Goal: Task Accomplishment & Management: Use online tool/utility

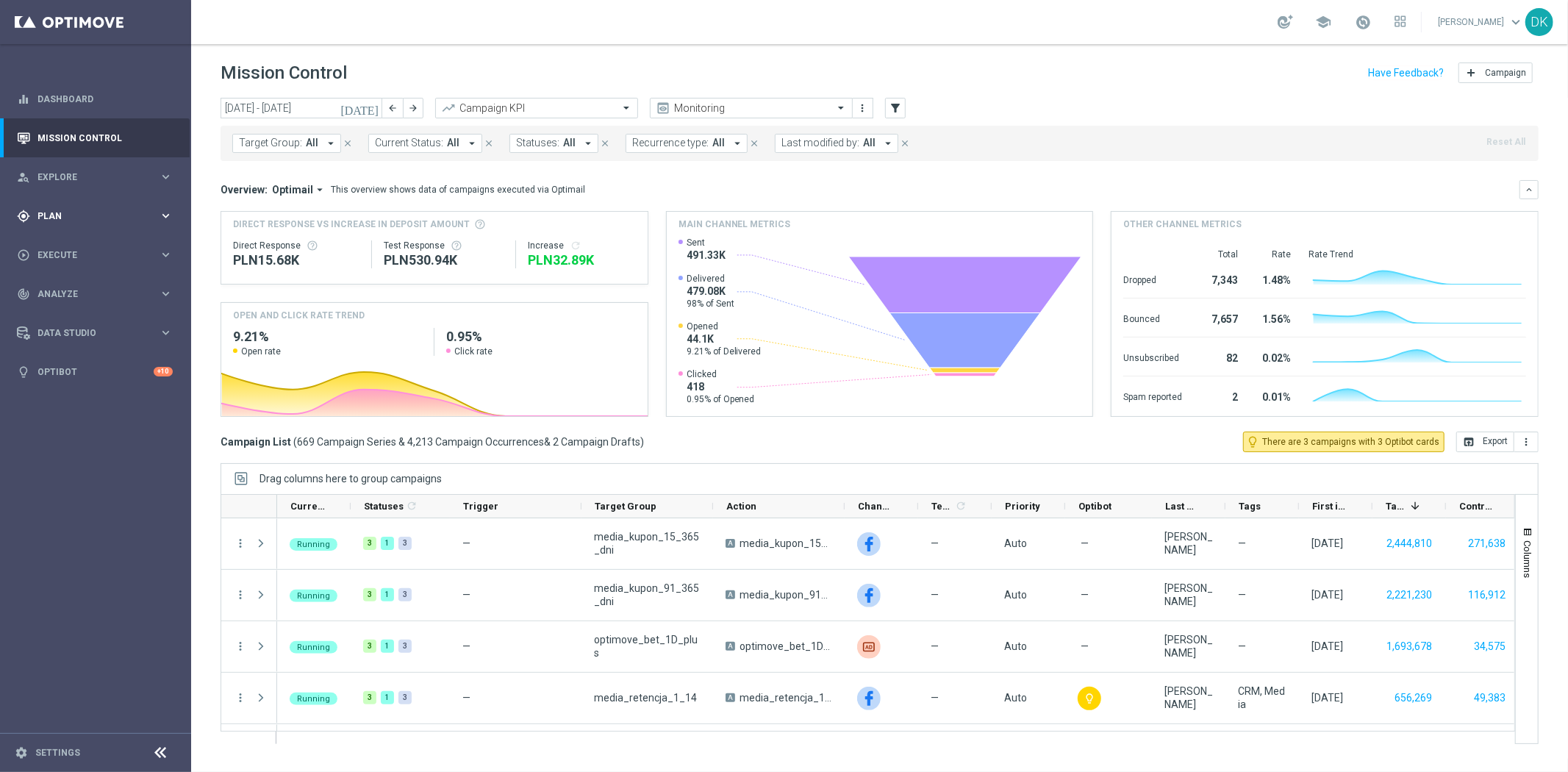
click at [129, 208] on div "gps_fixed Plan keyboard_arrow_right" at bounding box center [95, 216] width 190 height 39
click at [72, 246] on link "Target Groups" at bounding box center [95, 246] width 114 height 12
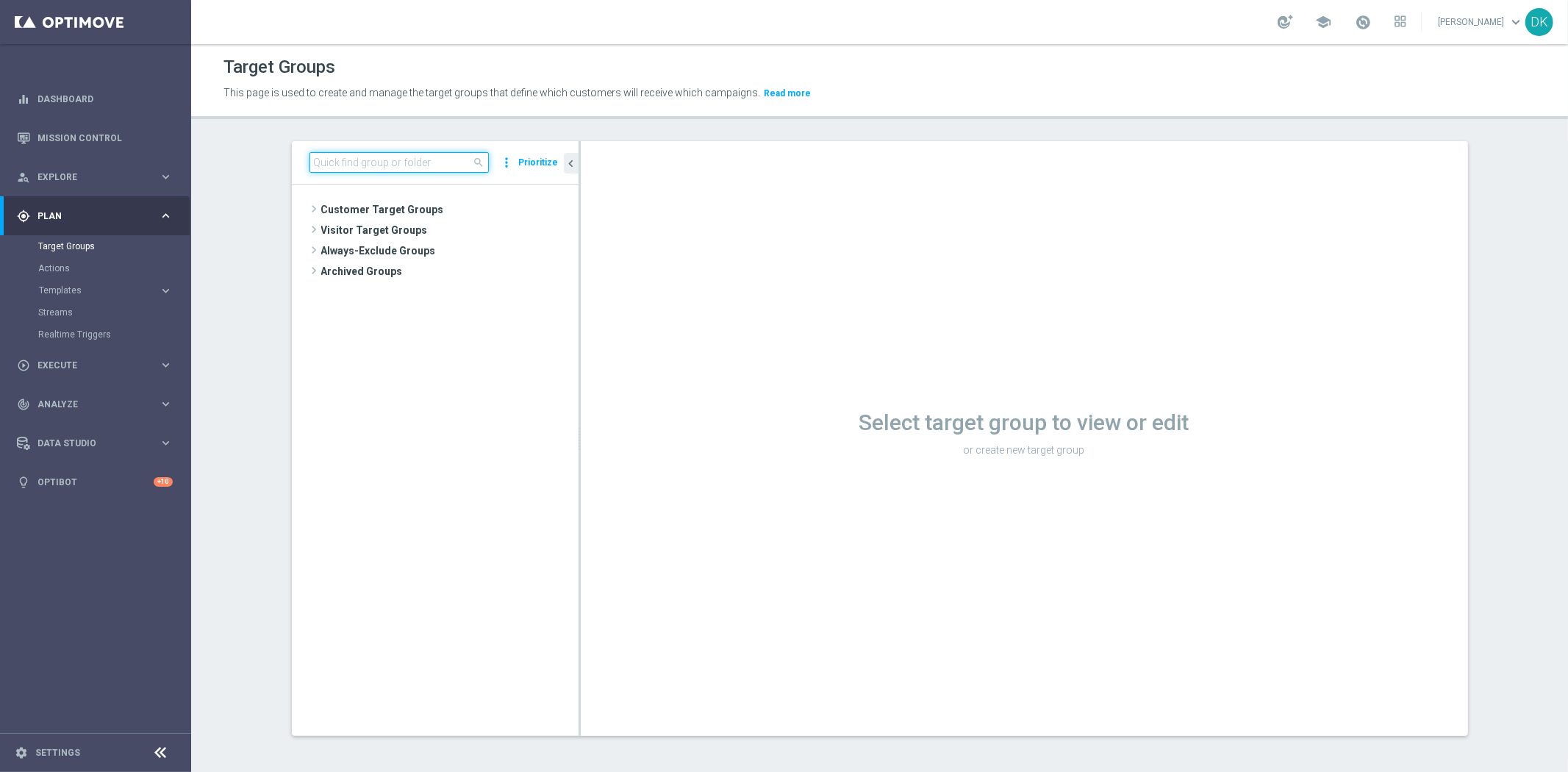
click at [367, 163] on input at bounding box center [400, 162] width 180 height 21
type input "250925"
click at [399, 276] on div "Customer Target Groups library_add create_new_folder" at bounding box center [443, 237] width 272 height 76
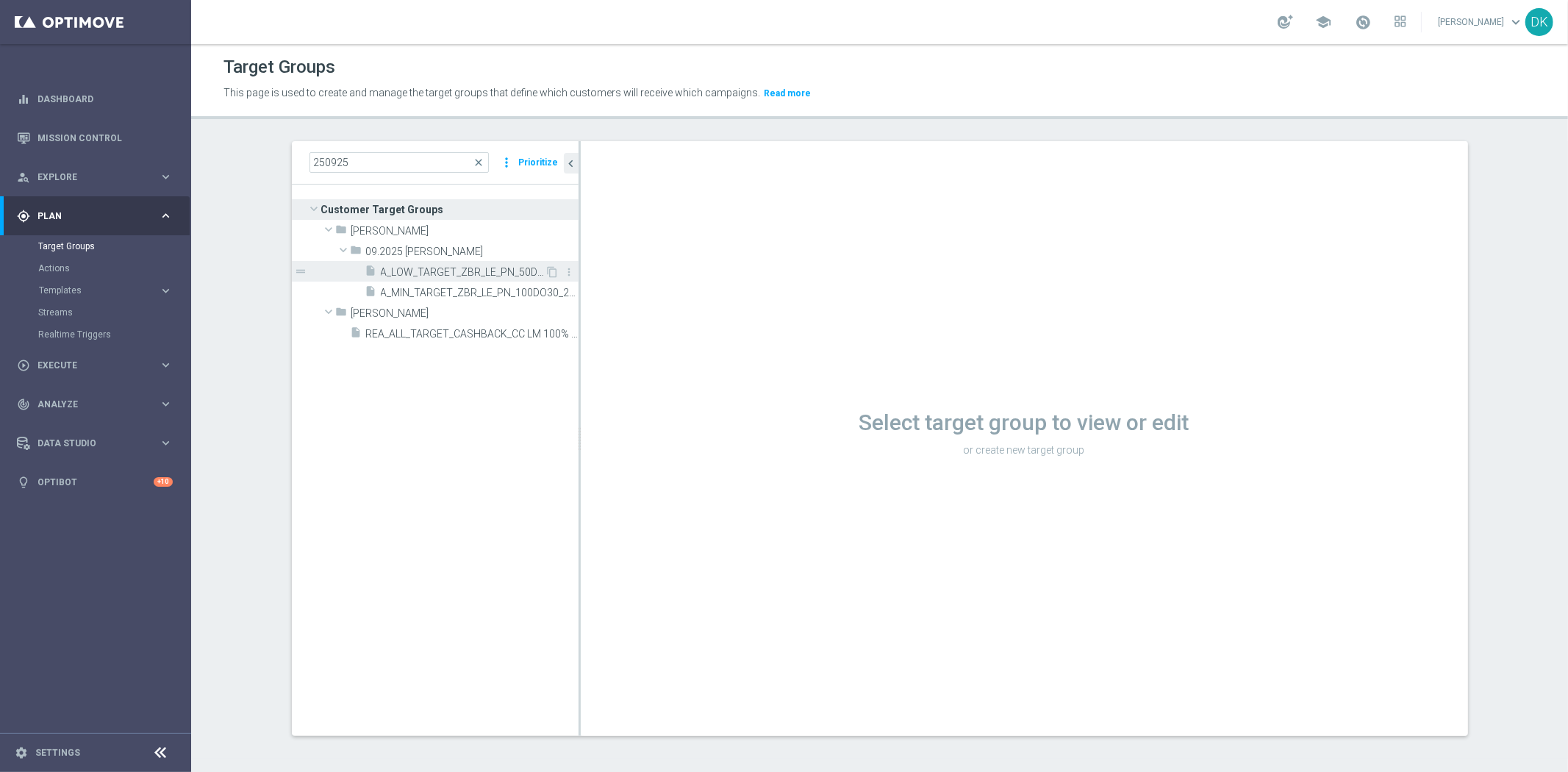
click at [421, 272] on span "A_LOW_TARGET_ZBR_LE_PN_50DO100_250925" at bounding box center [463, 272] width 165 height 13
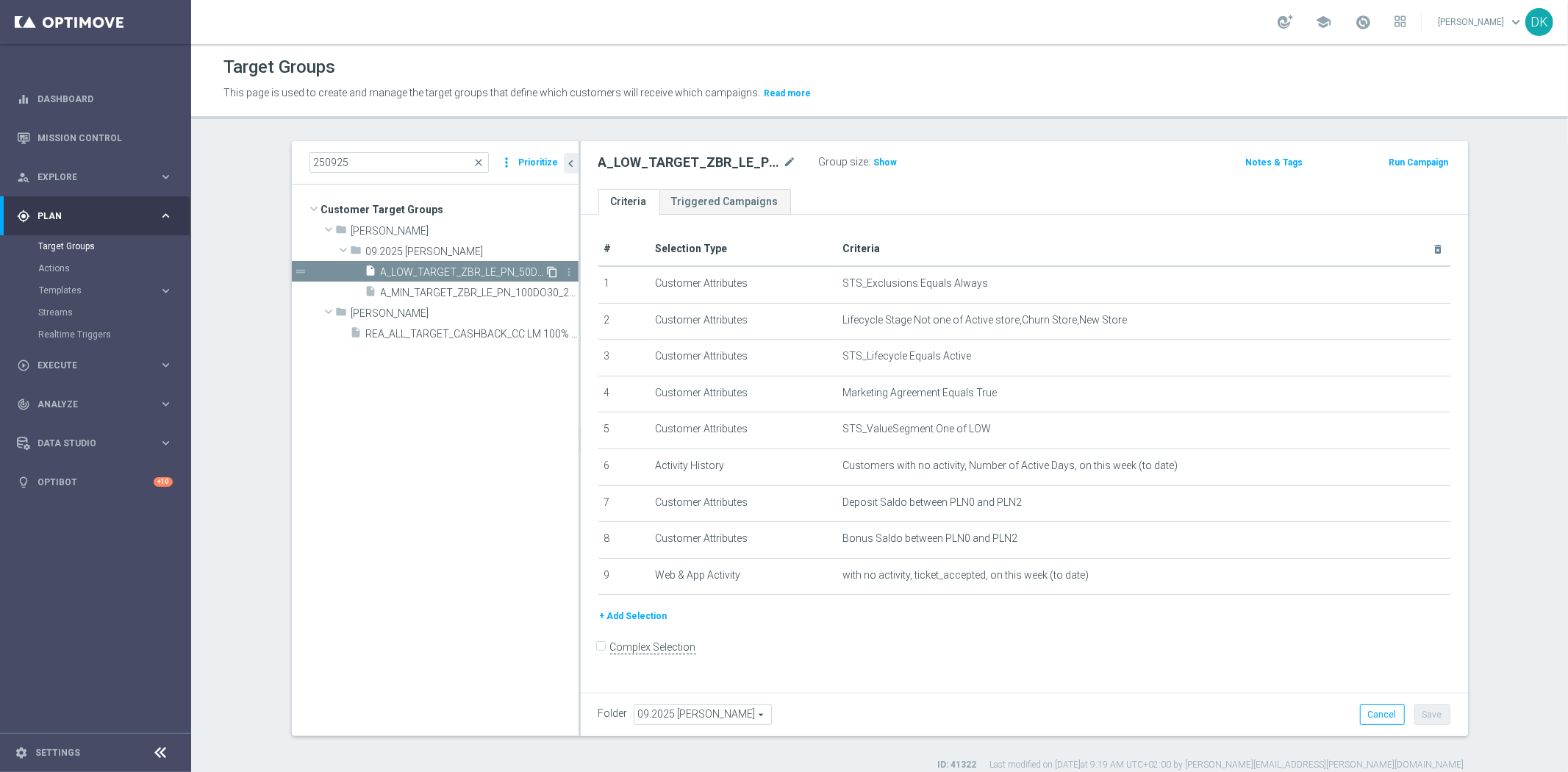
click at [547, 270] on icon "content_copy" at bounding box center [553, 272] width 12 height 12
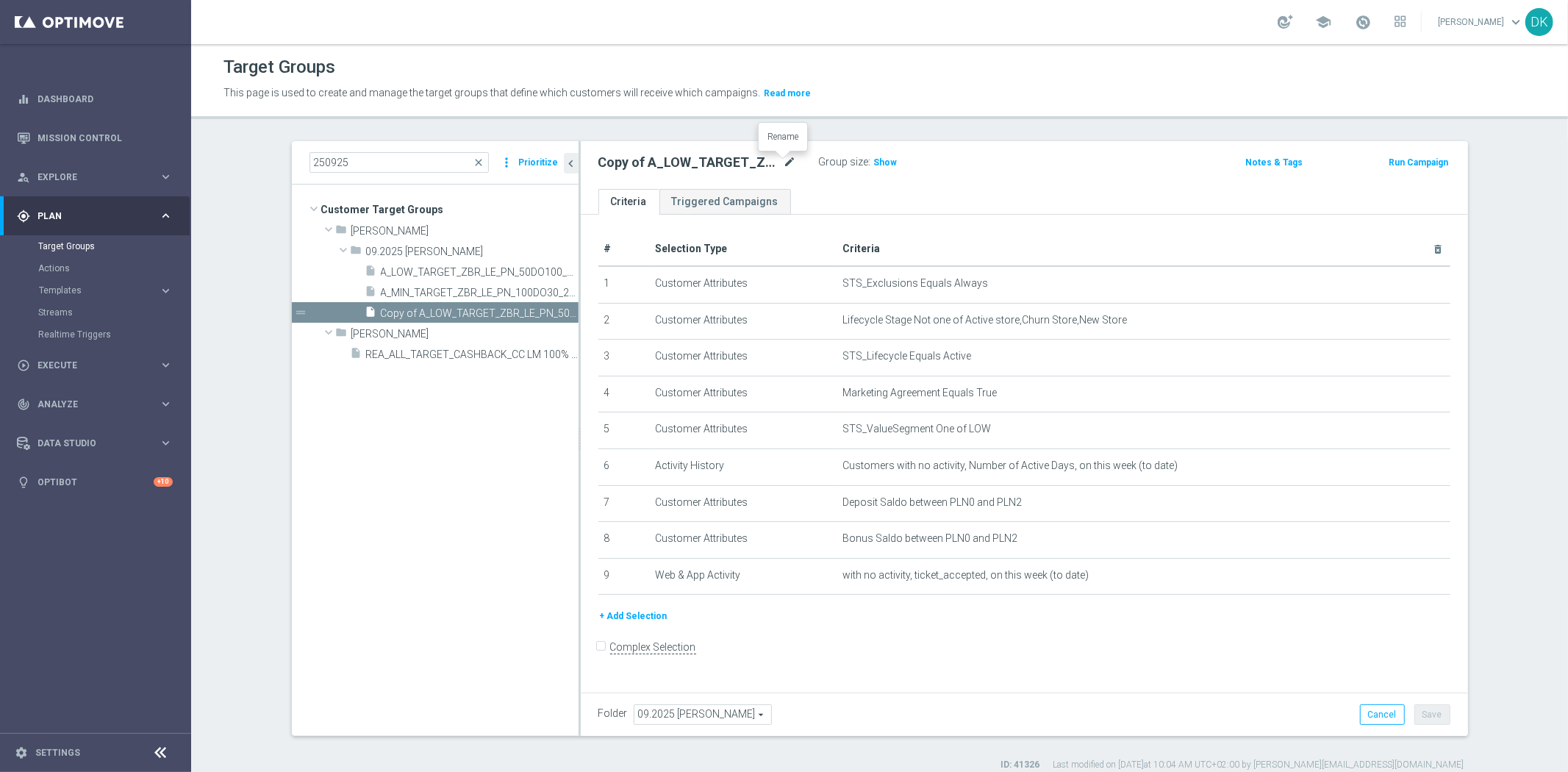
click at [784, 166] on icon "mode_edit" at bounding box center [790, 162] width 14 height 18
type input "A_MED_TARGET_ZBR_LE_PN_50DO200_250925"
click at [859, 614] on div "+ Add Selection" at bounding box center [1024, 616] width 874 height 17
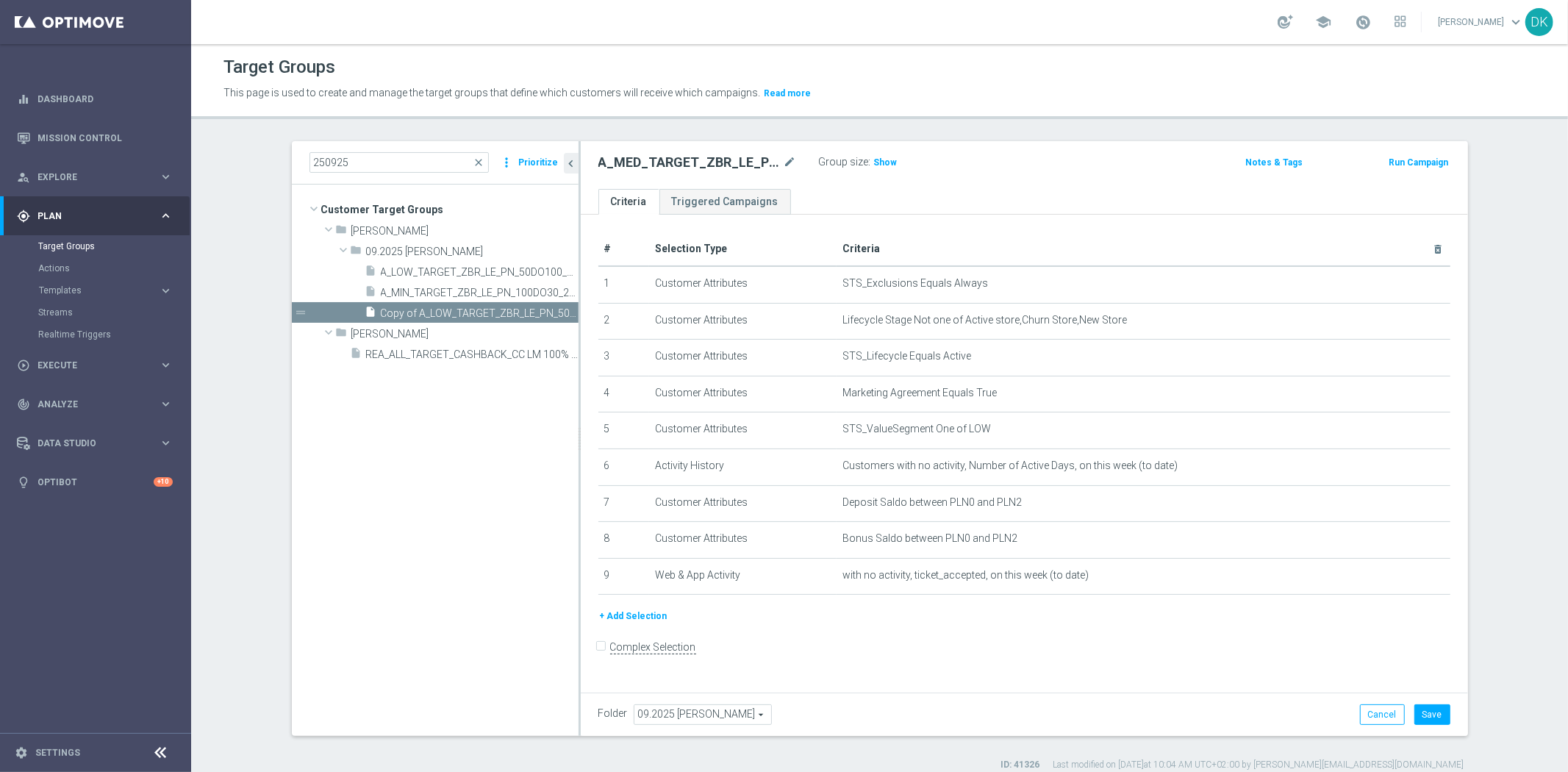
click at [670, 707] on span "09.2025 [PERSON_NAME]" at bounding box center [703, 715] width 137 height 20
click at [670, 707] on input "search" at bounding box center [702, 714] width 137 height 21
type input "Wrze"
click at [701, 663] on label "Wrzesień 25" at bounding box center [702, 657] width 137 height 20
type input "Wrzesień 25"
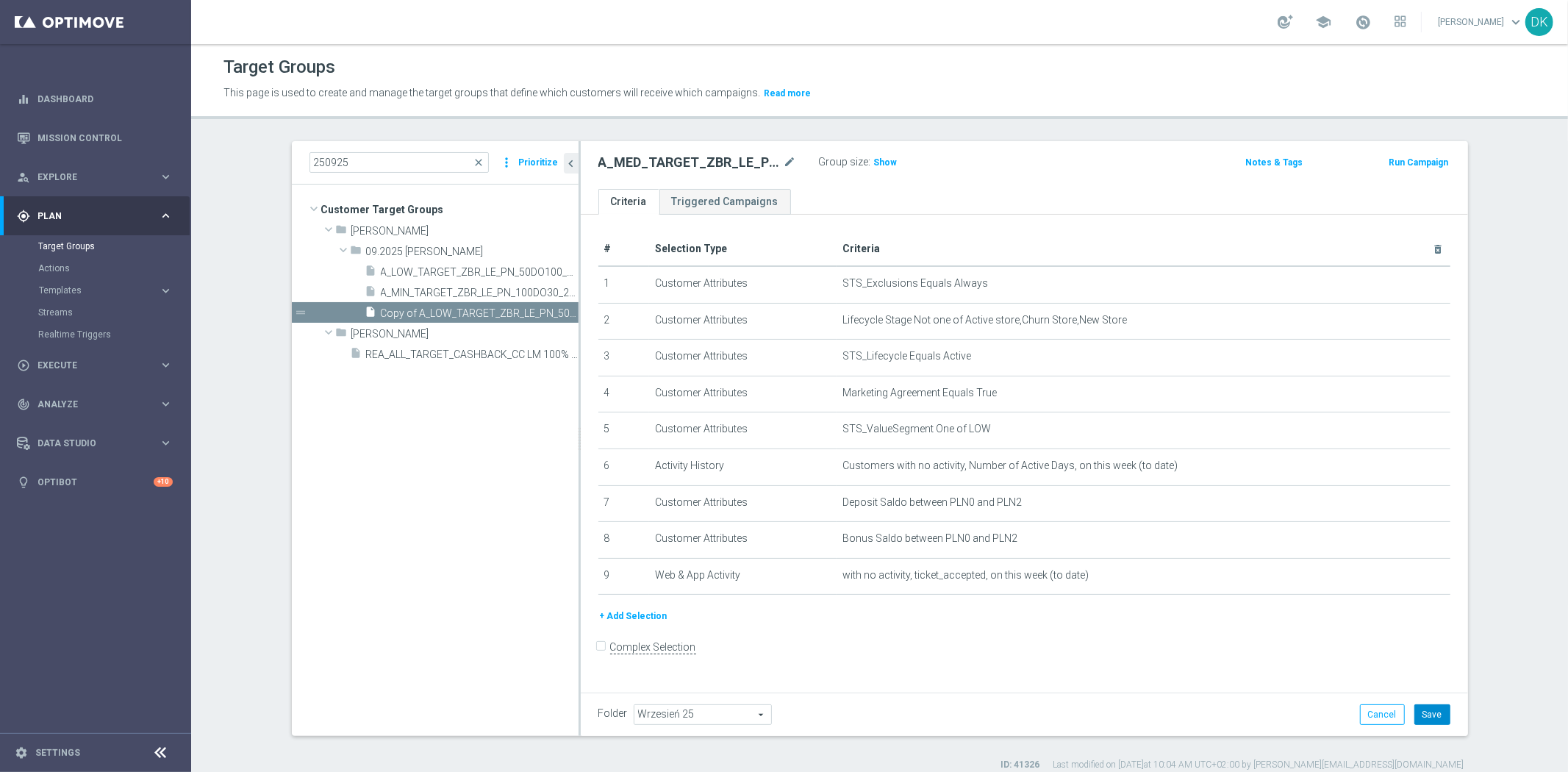
click at [1427, 716] on button "Save" at bounding box center [1432, 714] width 36 height 21
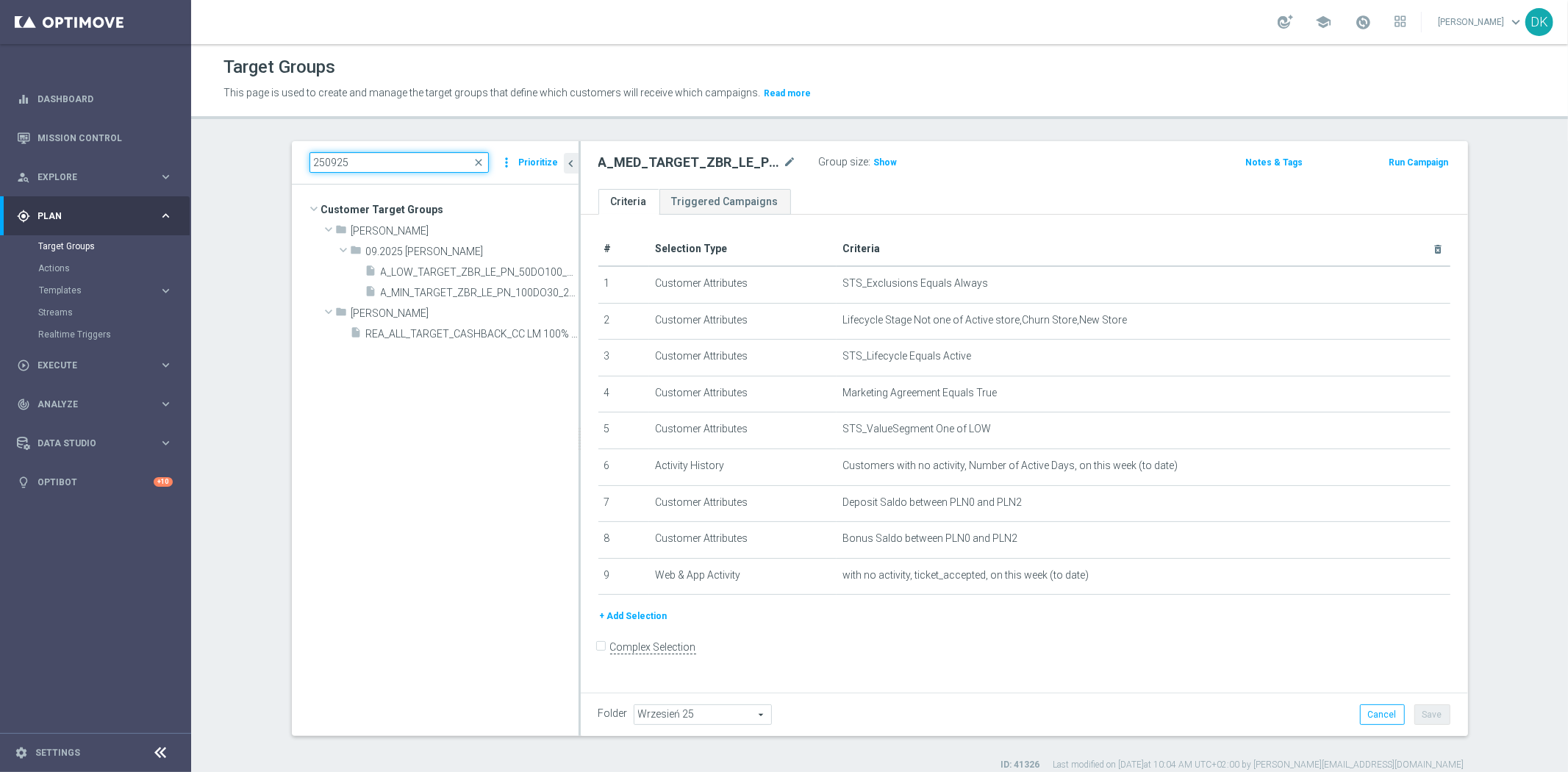
click at [392, 164] on input "250925" at bounding box center [400, 162] width 180 height 21
paste input "A_MED_TARGET_ZBR_LE_PN_50DO200_"
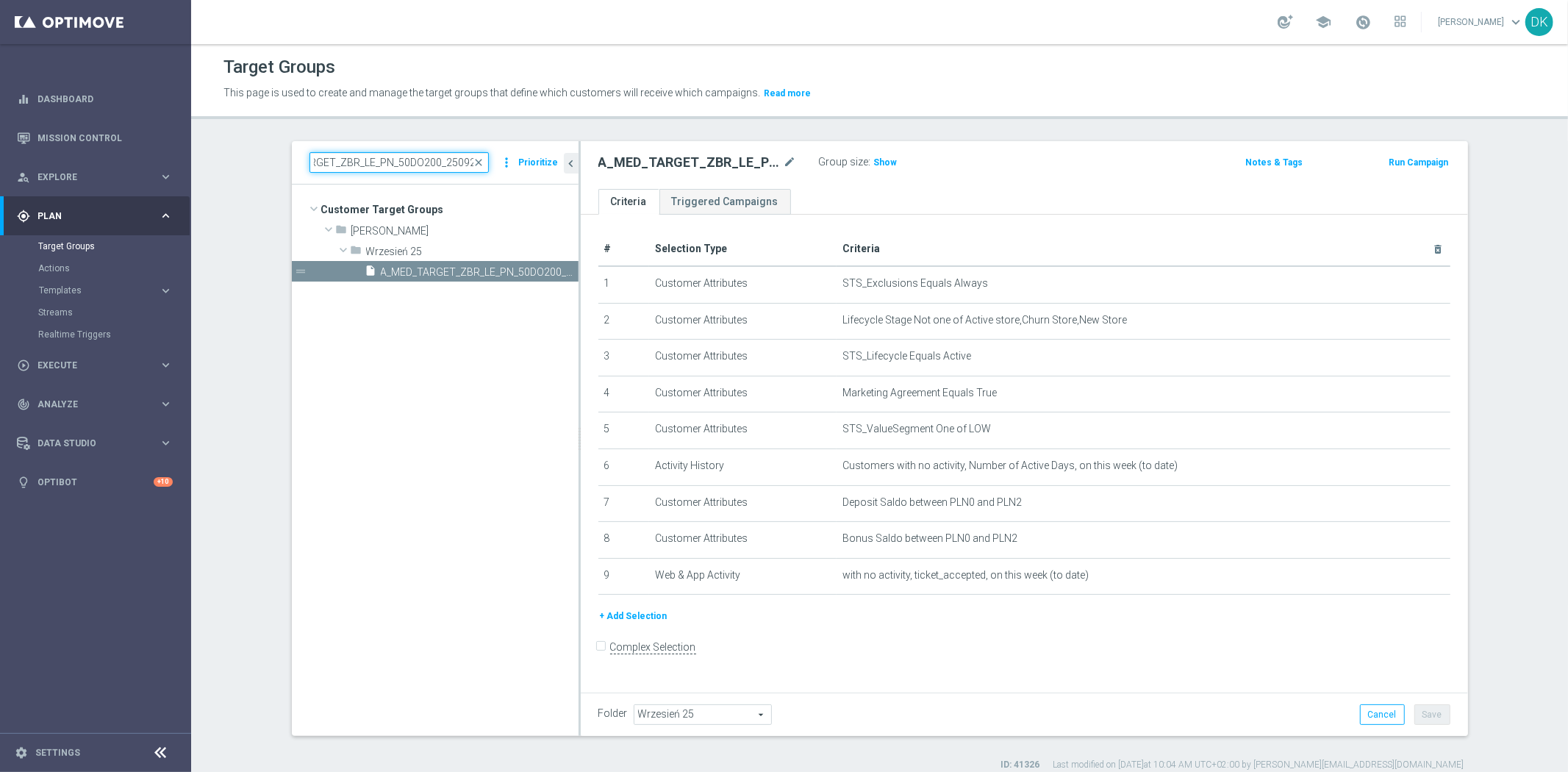
type input "A_MED_TARGET_ZBR_LE_PN_50DO200_250925"
click at [405, 436] on tree-viewport "Customer Target Groups library_add create_new_folder folder" at bounding box center [436, 460] width 287 height 551
click at [440, 266] on span "A_MED_TARGET_ZBR_LE_PN_50DO200_250925" at bounding box center [463, 272] width 165 height 13
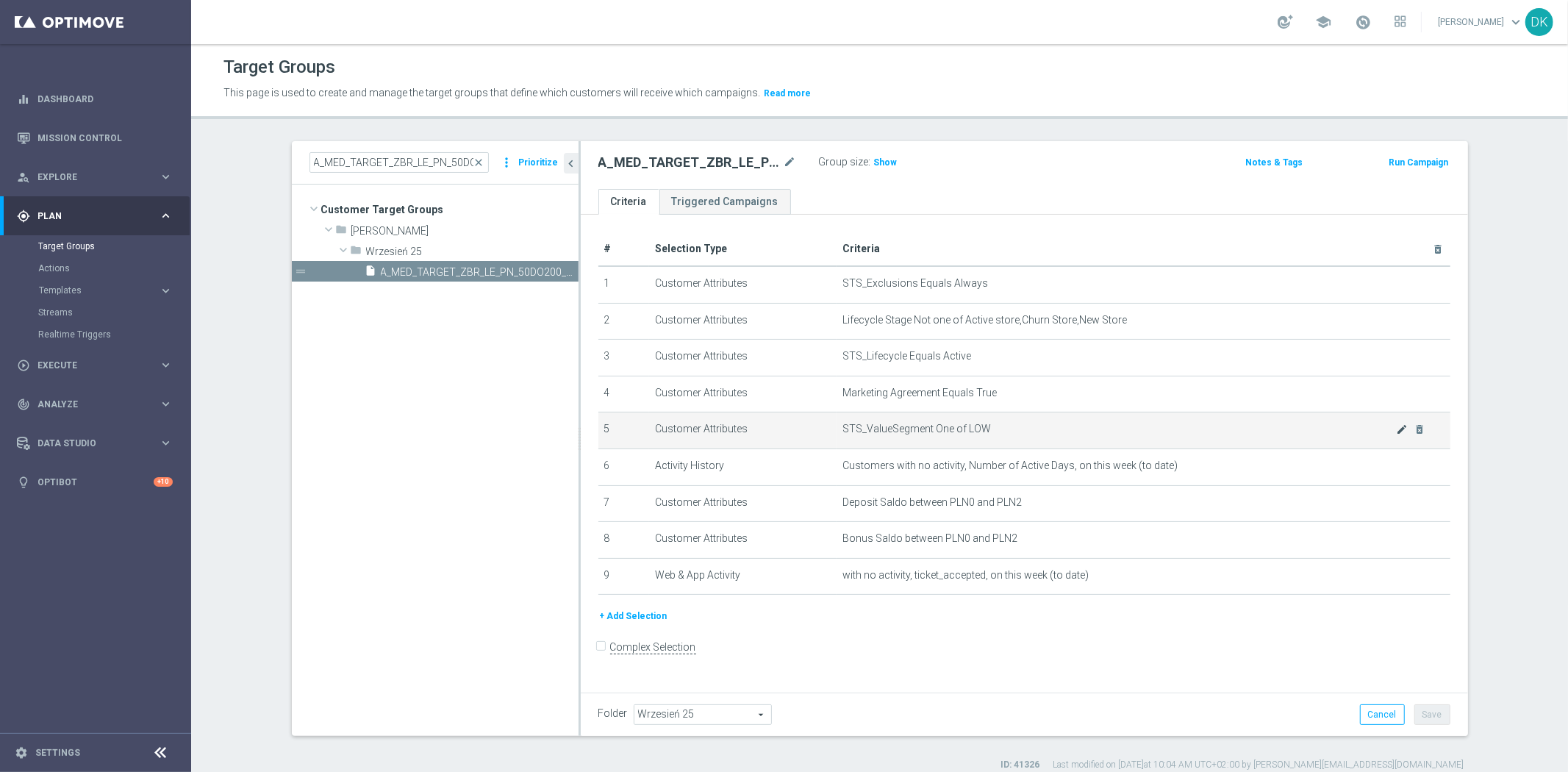
click at [1396, 430] on icon "mode_edit" at bounding box center [1402, 430] width 12 height 12
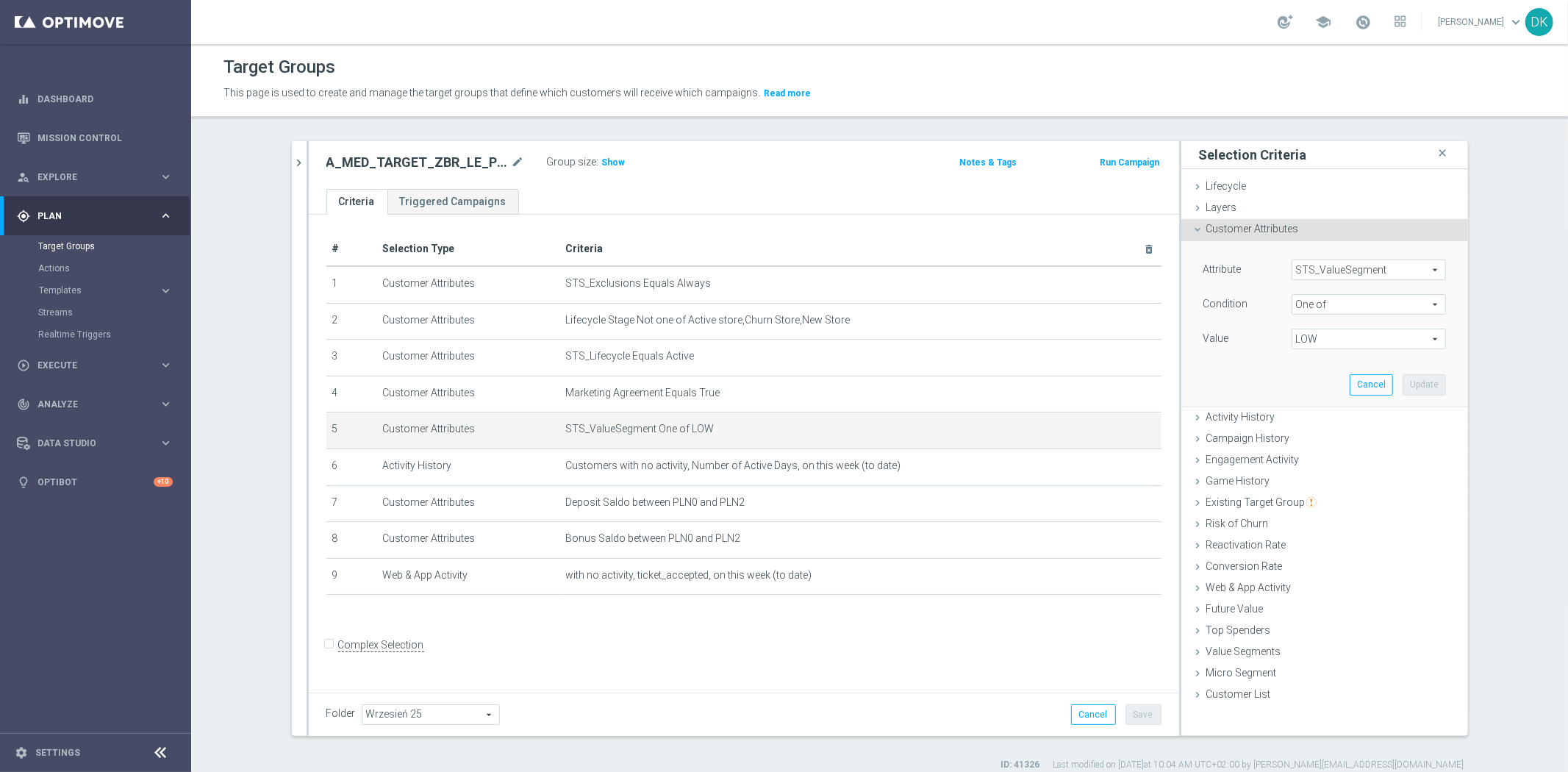
click at [1345, 342] on span "LOW" at bounding box center [1369, 339] width 153 height 20
click at [1303, 418] on input "LOW" at bounding box center [1308, 419] width 10 height 10
checkbox input "false"
type input "Select"
click at [1303, 435] on input "MED" at bounding box center [1308, 438] width 10 height 10
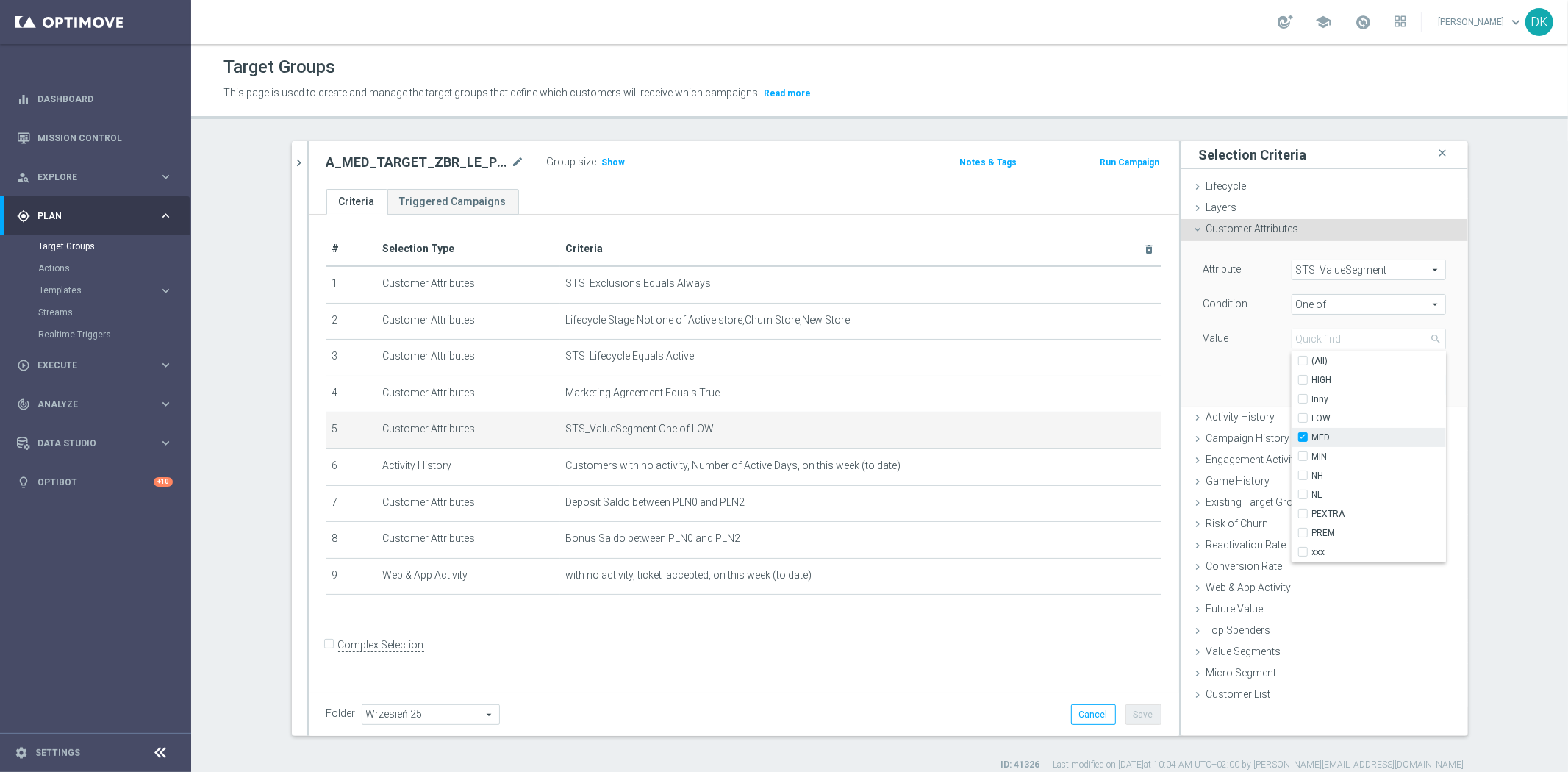
checkbox input "true"
type input "MED"
click at [1220, 379] on div "Attribute STS_ValueSegment STS_ValueSegment arrow_drop_down search Condition On…" at bounding box center [1325, 323] width 265 height 165
click at [1427, 384] on button "Update" at bounding box center [1424, 384] width 43 height 21
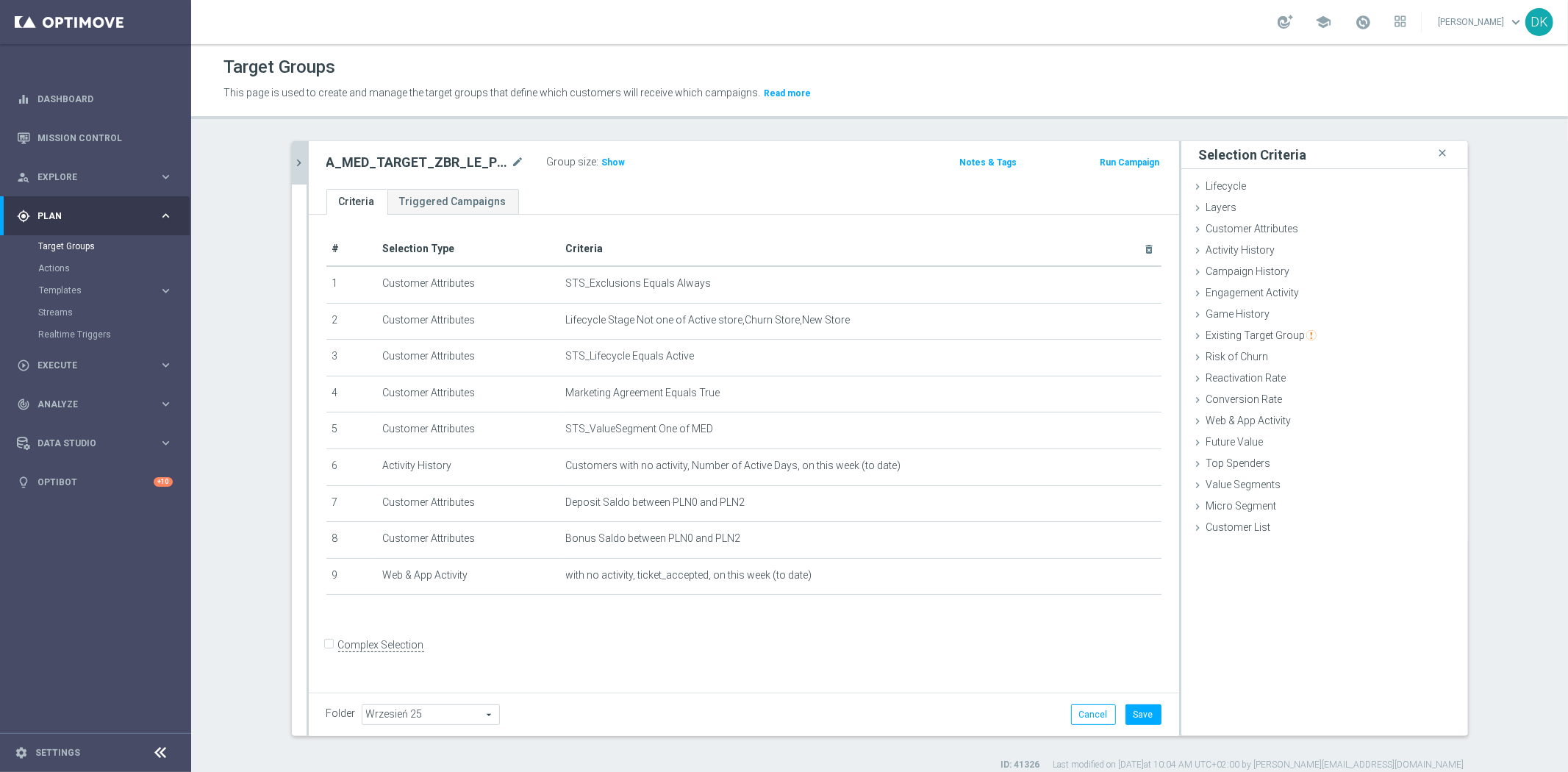
click at [293, 159] on icon "chevron_right" at bounding box center [300, 163] width 14 height 14
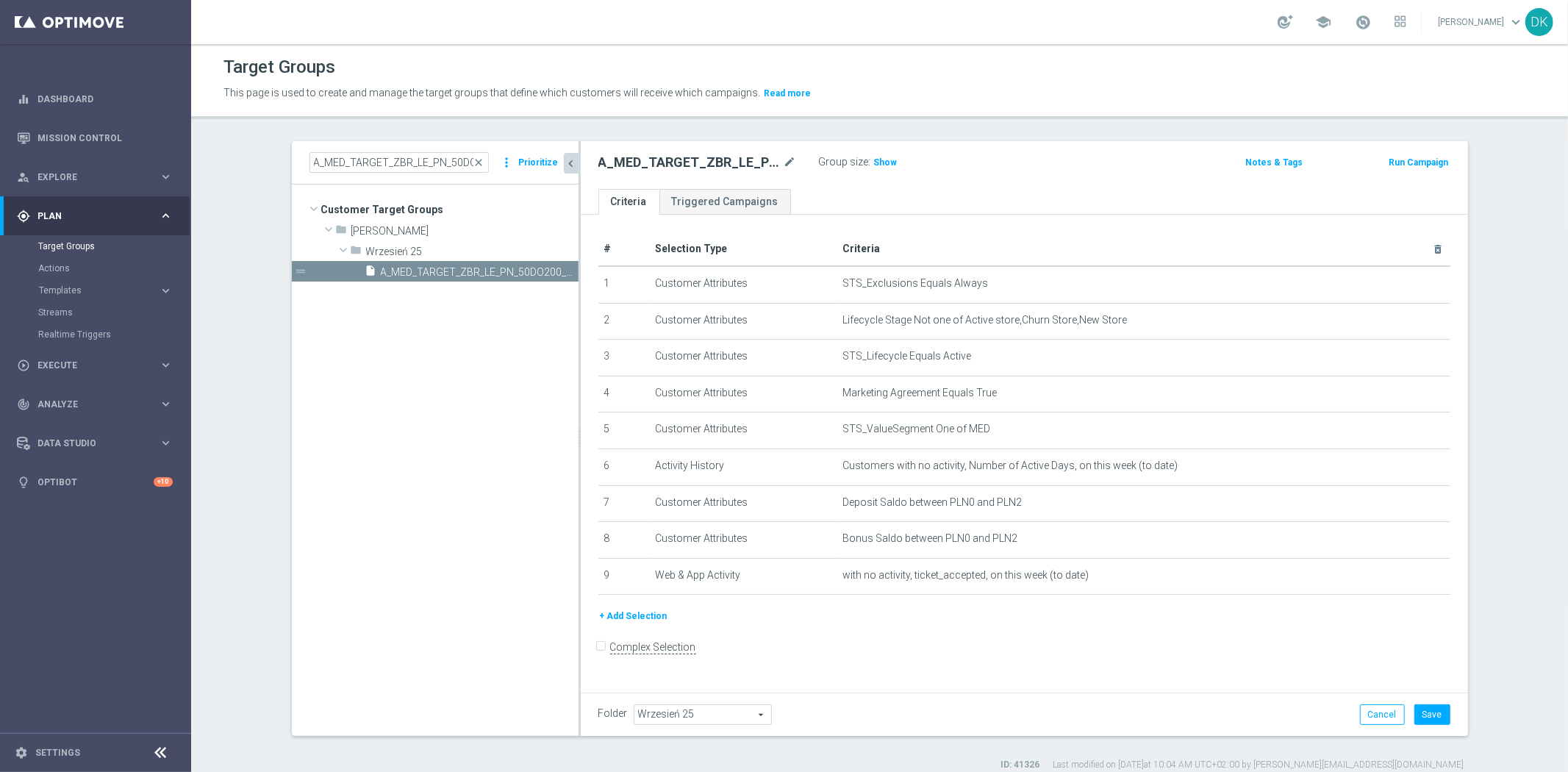
click at [637, 617] on button "+ Add Selection" at bounding box center [634, 616] width 70 height 17
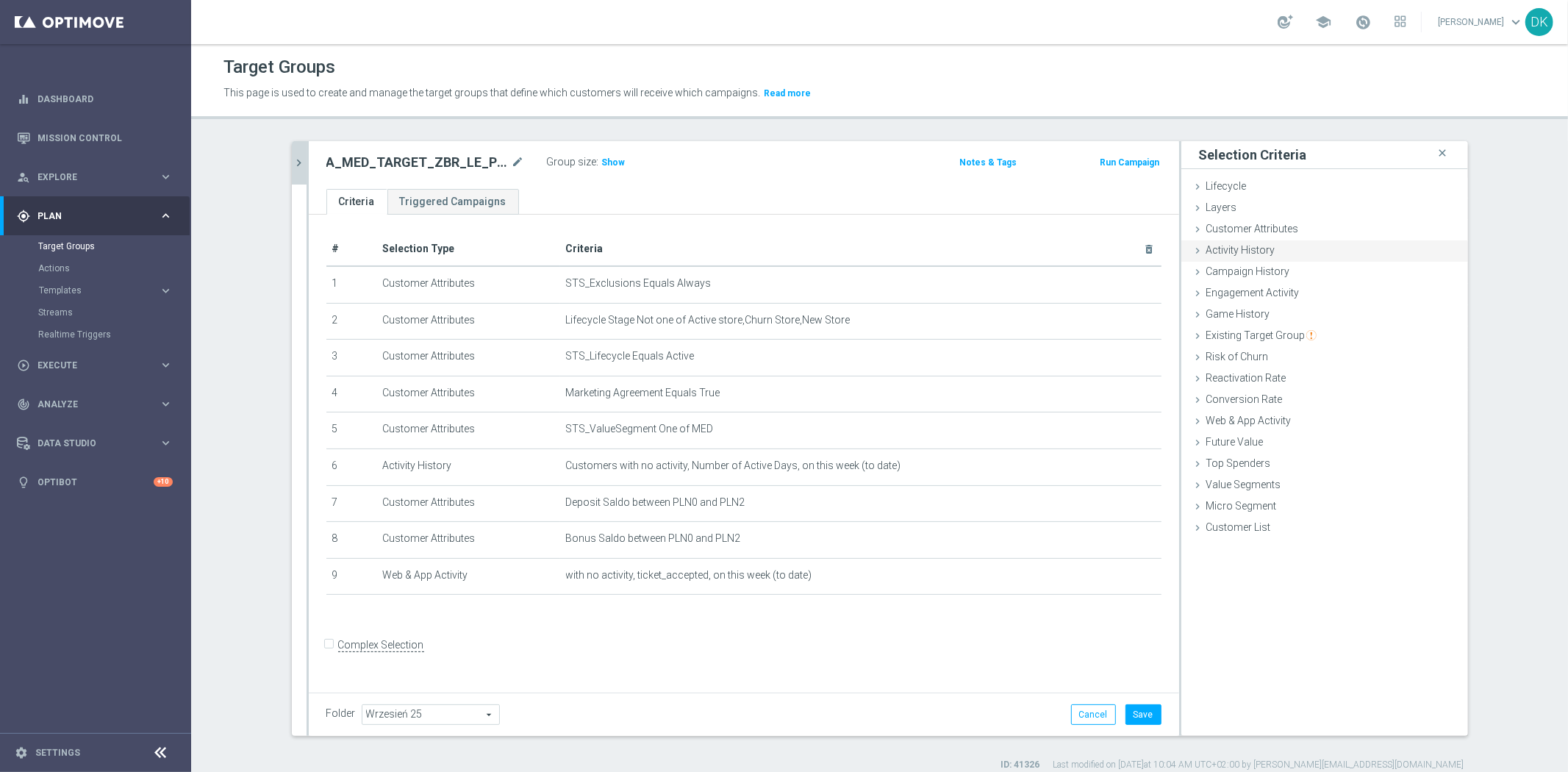
click at [1274, 252] on div "Activity History done" at bounding box center [1326, 251] width 287 height 22
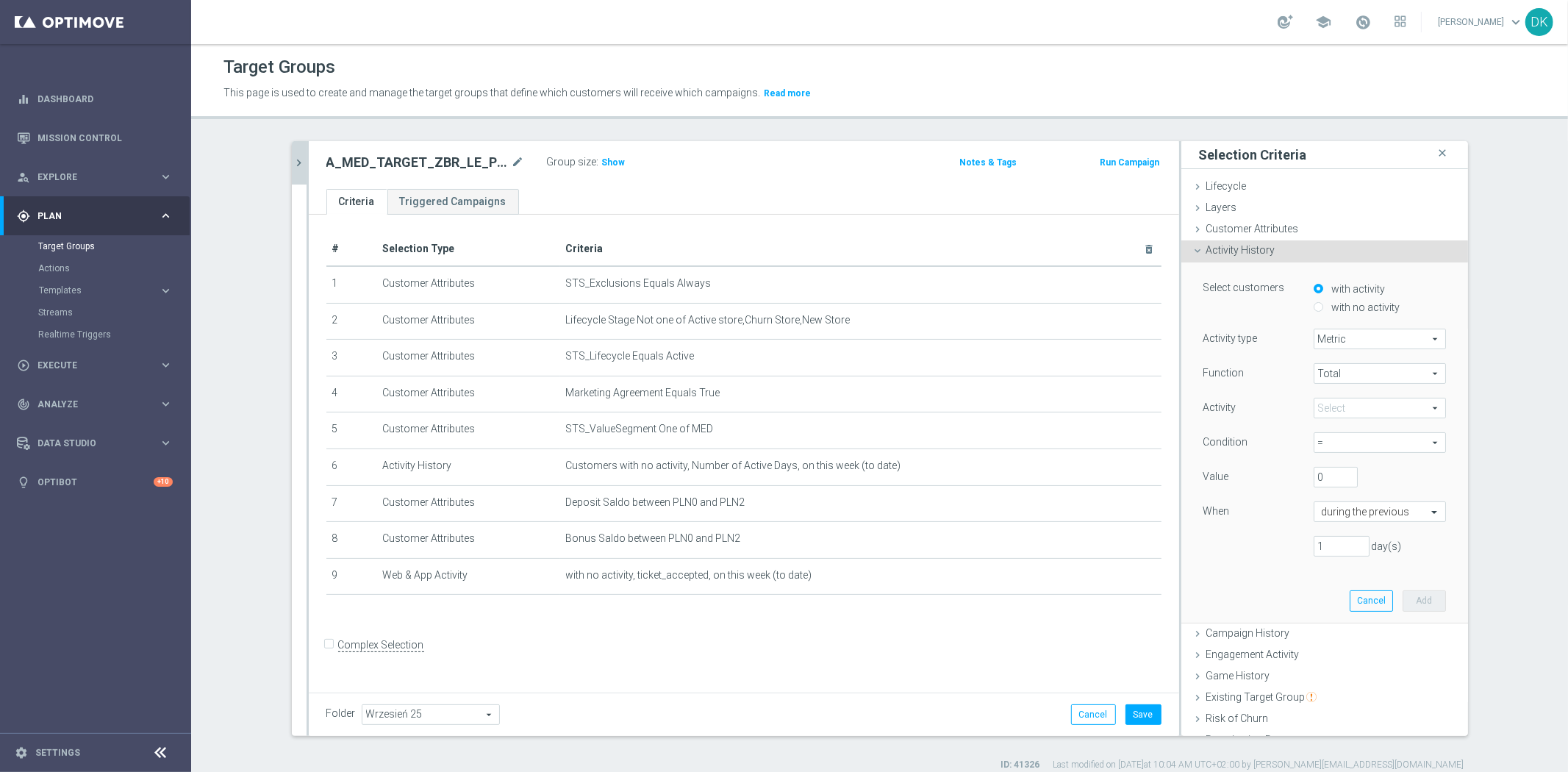
click at [1354, 334] on span "Metric" at bounding box center [1380, 339] width 131 height 20
click at [1356, 340] on span "Metric" at bounding box center [1380, 339] width 131 height 20
click at [1341, 384] on div "Function Total Total arrow_drop_down search" at bounding box center [1325, 375] width 265 height 23
click at [1351, 375] on span "Total" at bounding box center [1380, 374] width 131 height 20
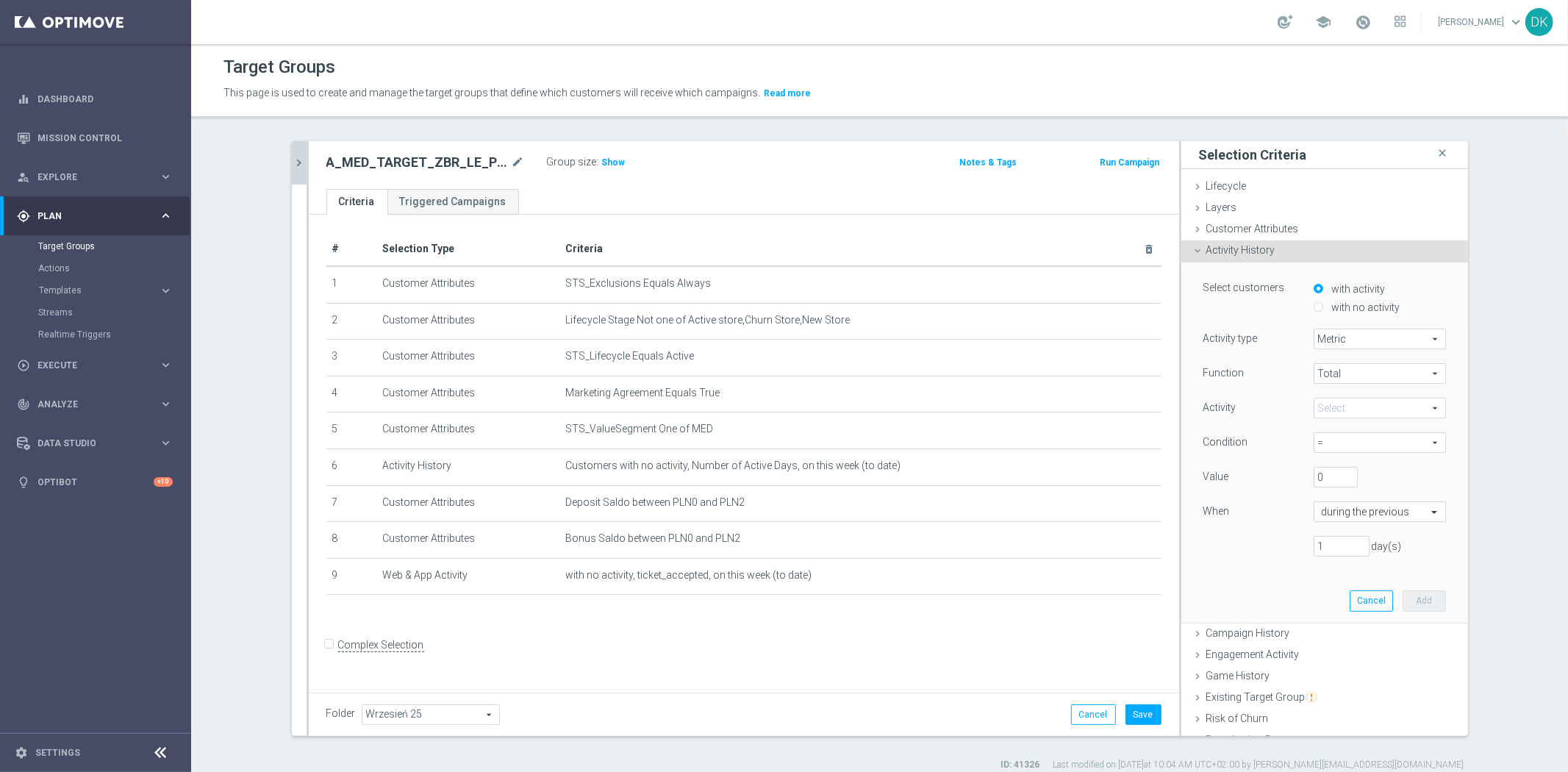
click at [1319, 409] on span at bounding box center [1380, 408] width 131 height 20
click at [1381, 484] on span "Number of Active Days" at bounding box center [1380, 488] width 117 height 12
type input "Number of Active Days"
click at [1356, 596] on button "Cancel" at bounding box center [1372, 600] width 43 height 21
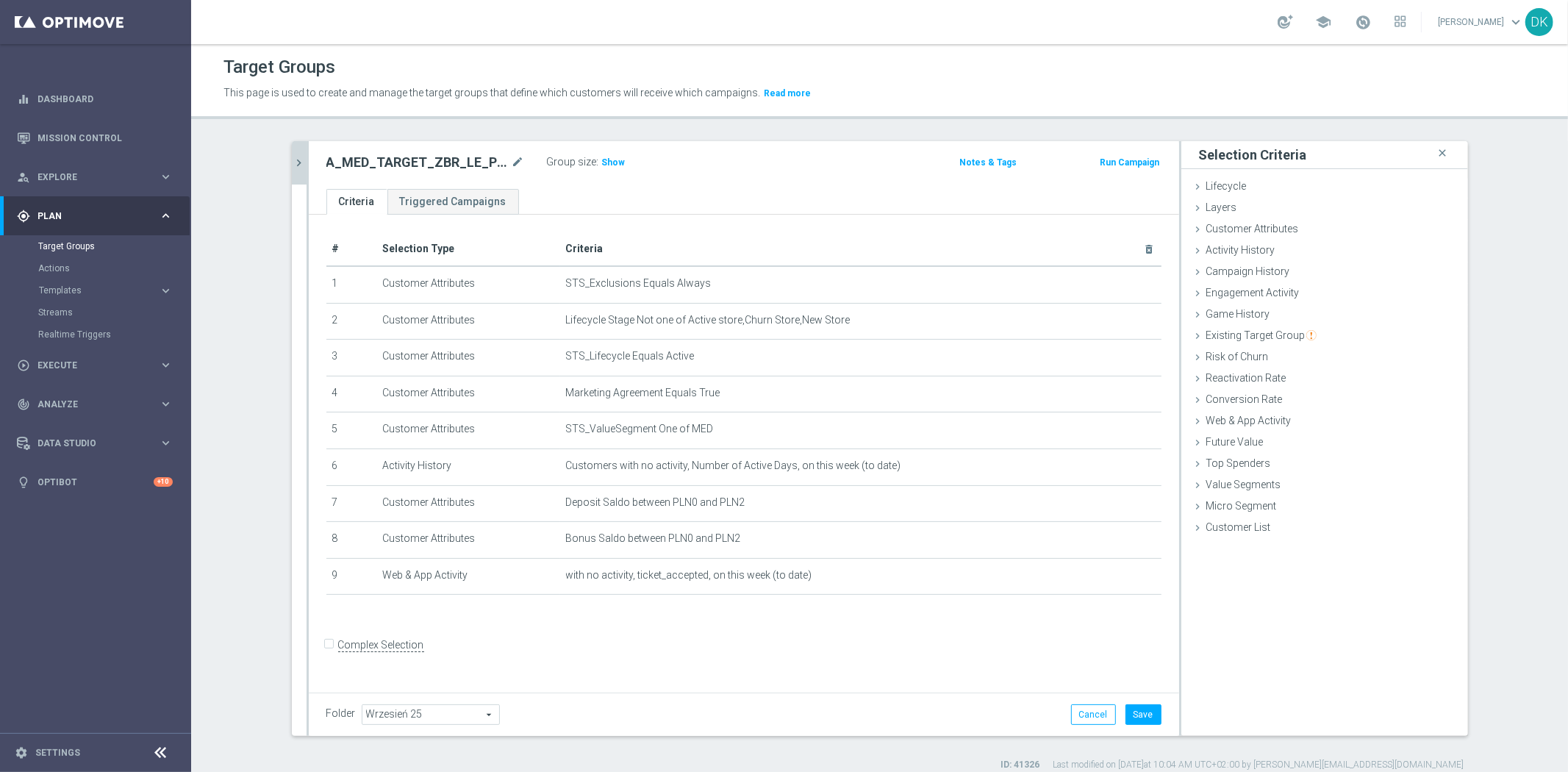
click at [294, 171] on button "chevron_right" at bounding box center [299, 163] width 15 height 43
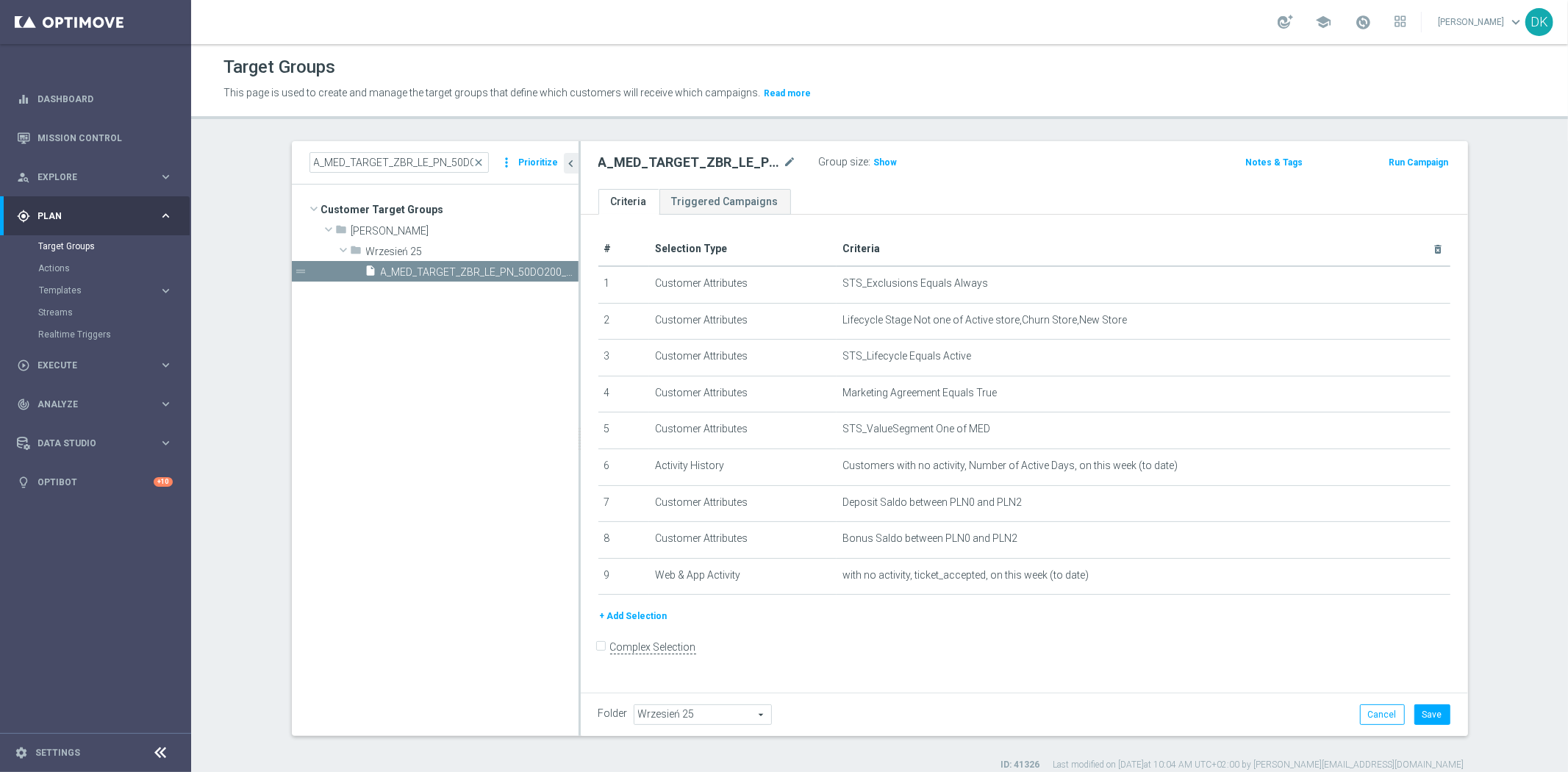
click at [640, 613] on button "+ Add Selection" at bounding box center [634, 616] width 70 height 17
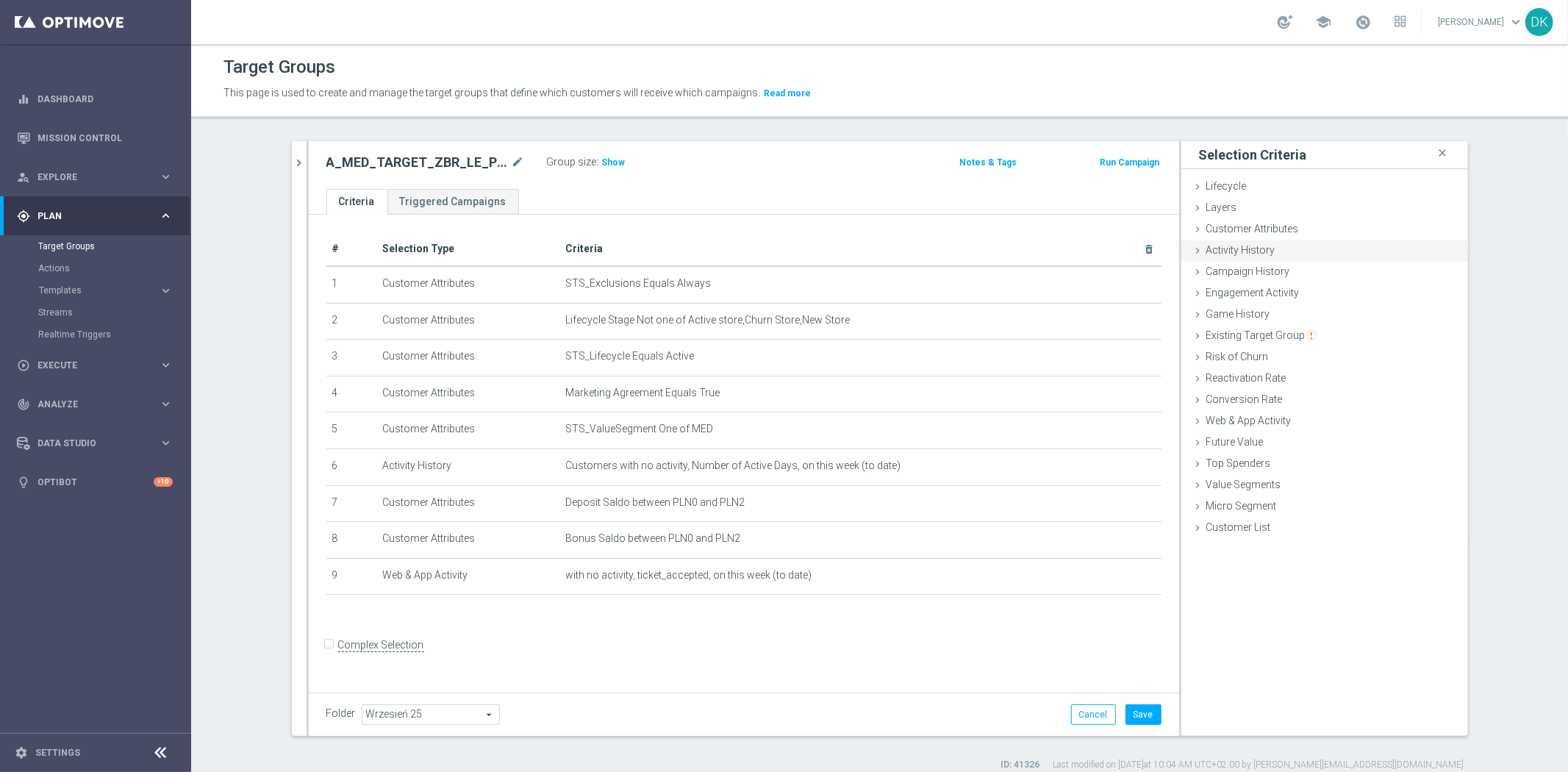
click at [1268, 247] on span "Activity History" at bounding box center [1241, 250] width 69 height 12
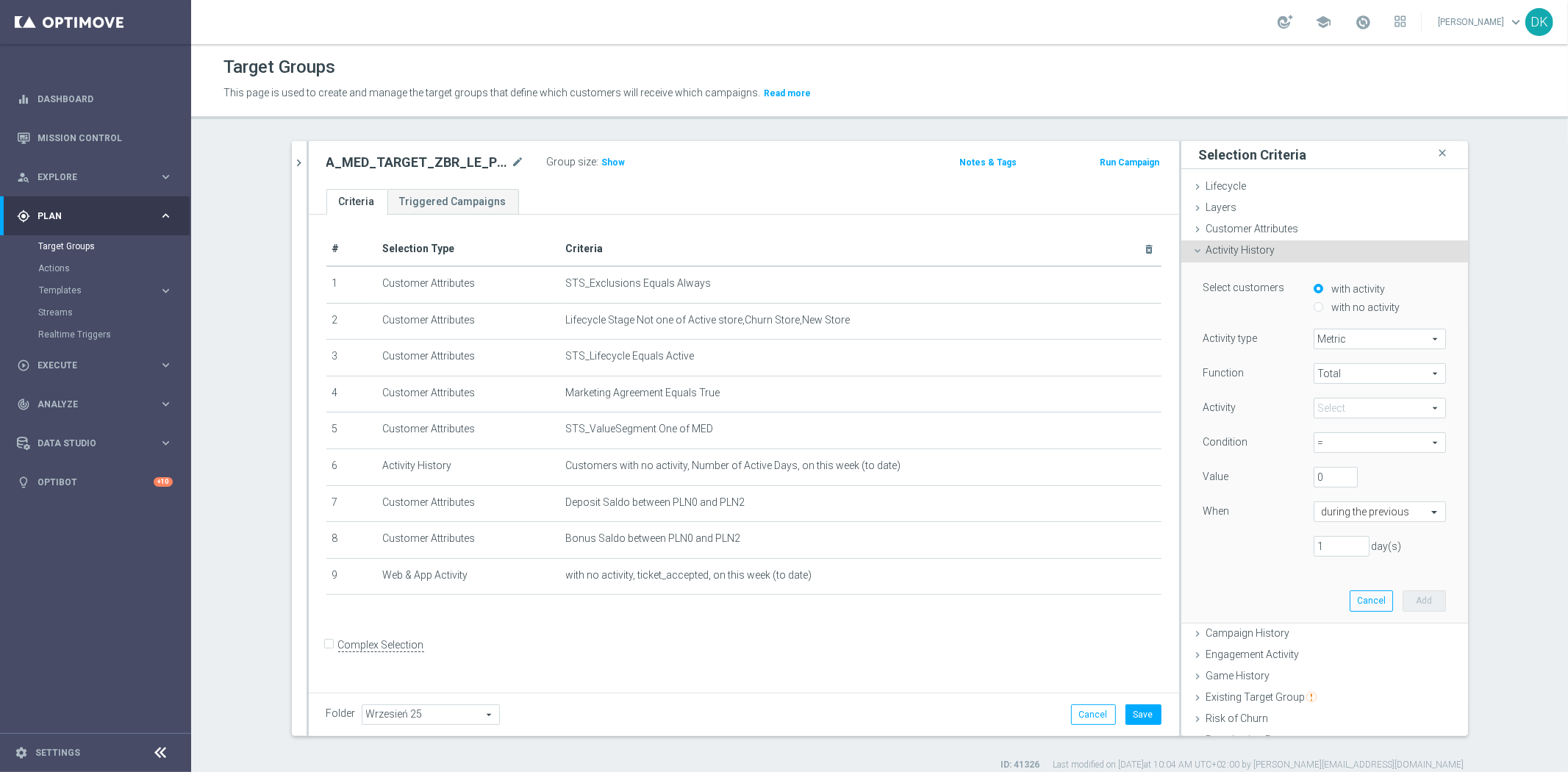
click at [1333, 346] on span "Metric" at bounding box center [1380, 339] width 131 height 20
click at [1346, 341] on span "Metric" at bounding box center [1380, 339] width 131 height 20
click at [1328, 409] on span at bounding box center [1380, 408] width 131 height 20
click at [1399, 490] on span "Number of Active Days" at bounding box center [1380, 488] width 117 height 12
type input "Number of Active Days"
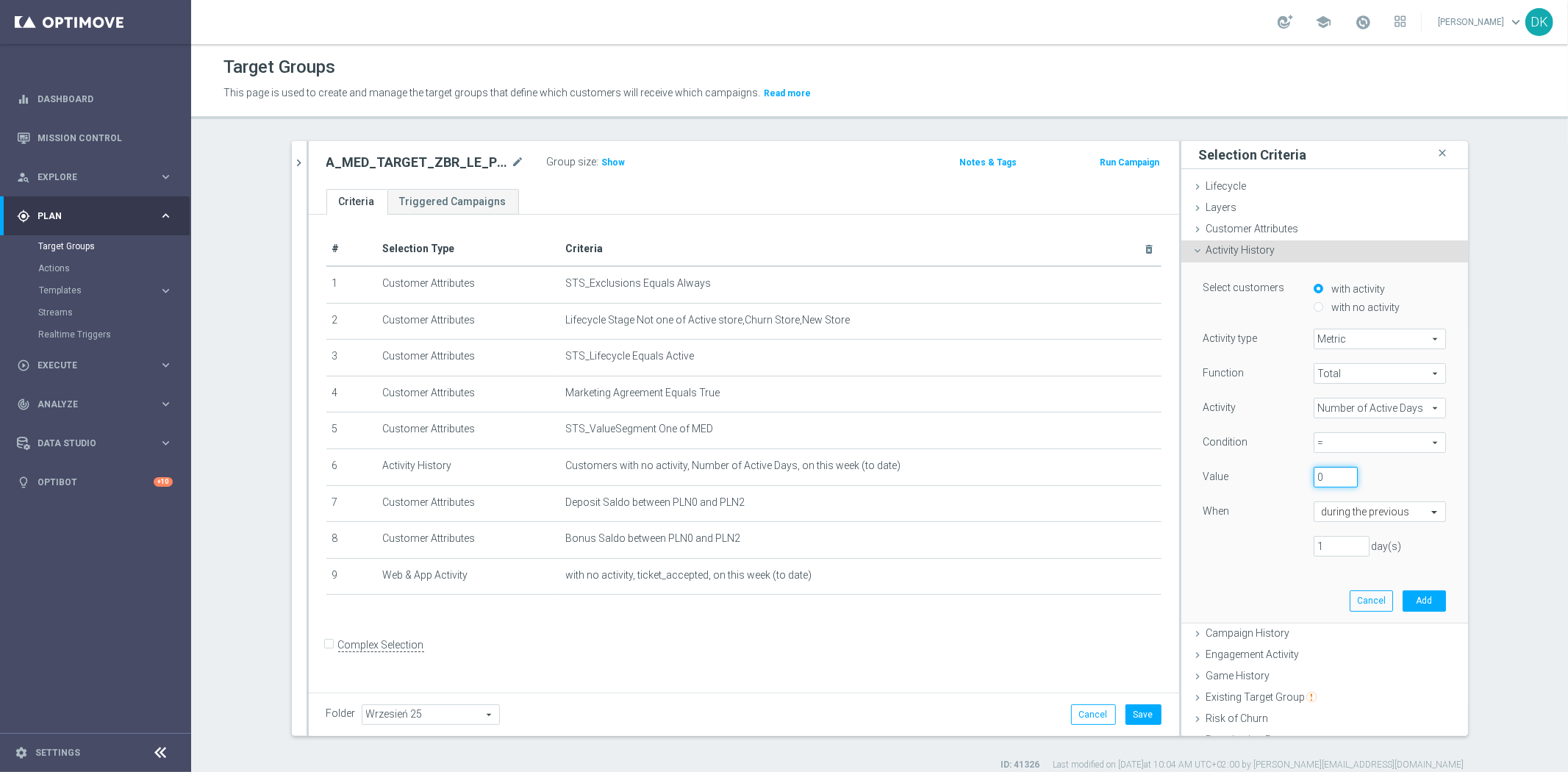
click at [1322, 477] on input "0" at bounding box center [1335, 477] width 44 height 21
type input "1"
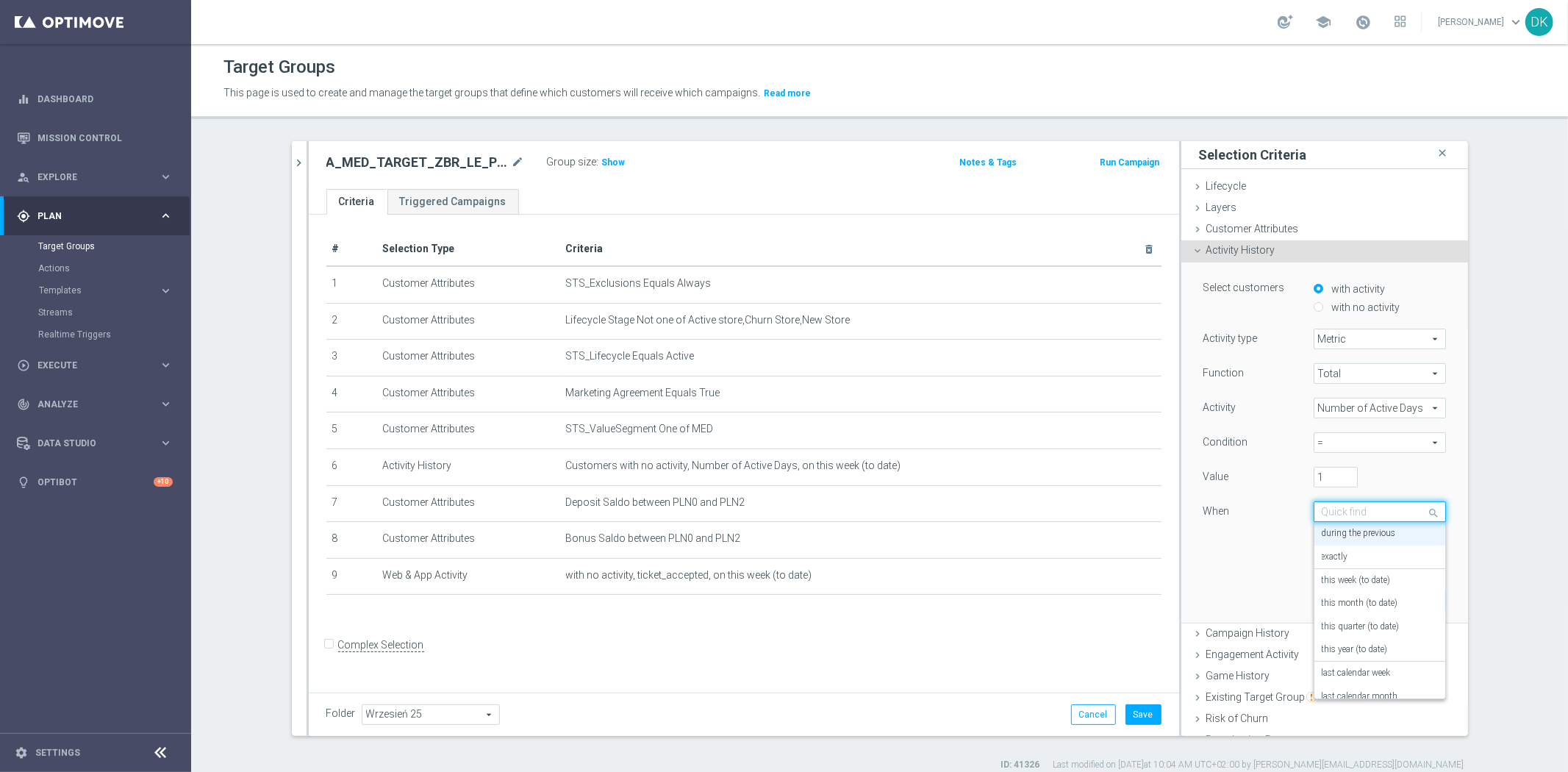
click at [1368, 513] on input "text" at bounding box center [1365, 513] width 87 height 14
click at [1369, 581] on label "this week (to date)" at bounding box center [1356, 581] width 69 height 12
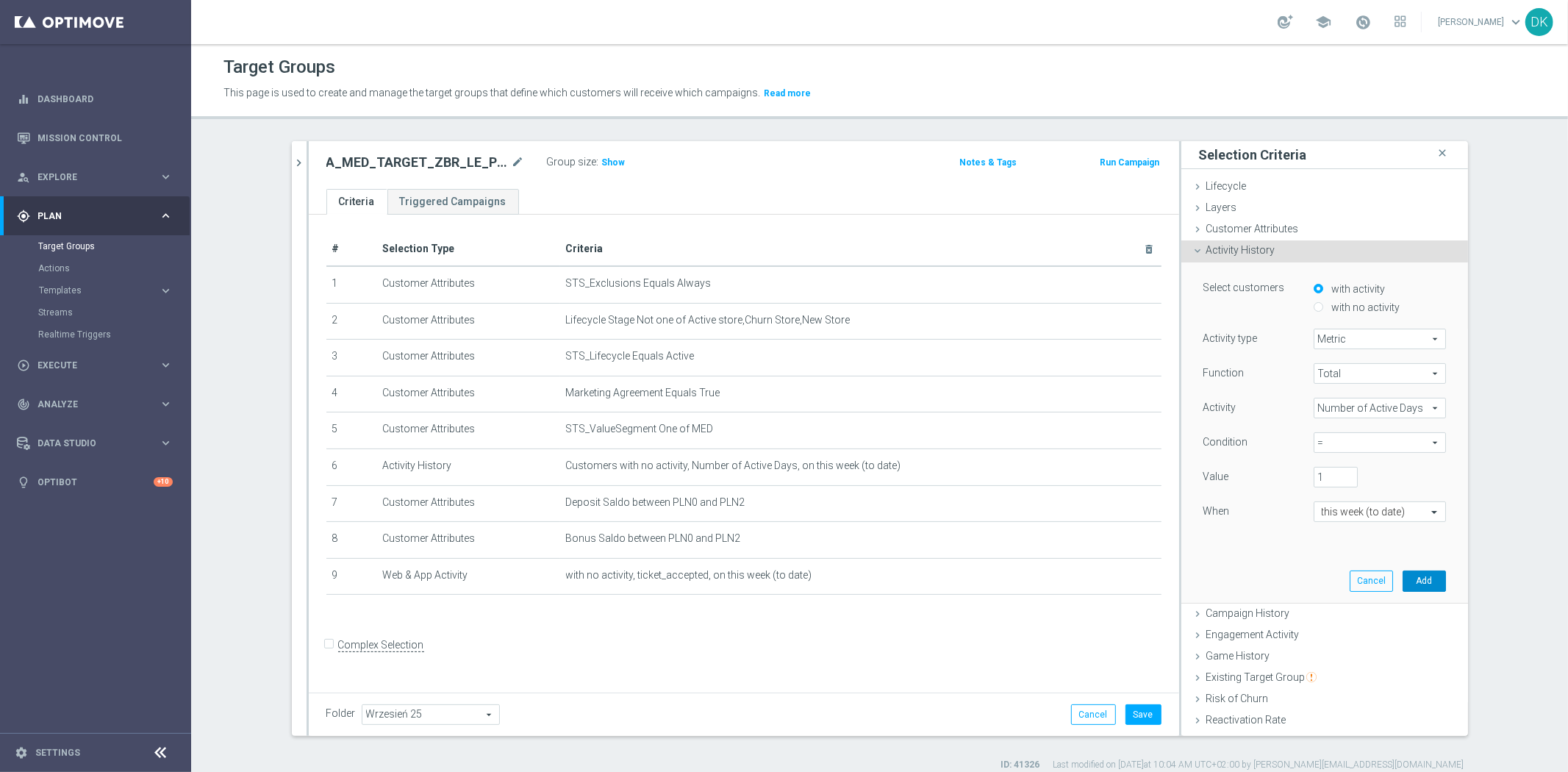
click at [1410, 574] on button "Add" at bounding box center [1424, 580] width 43 height 21
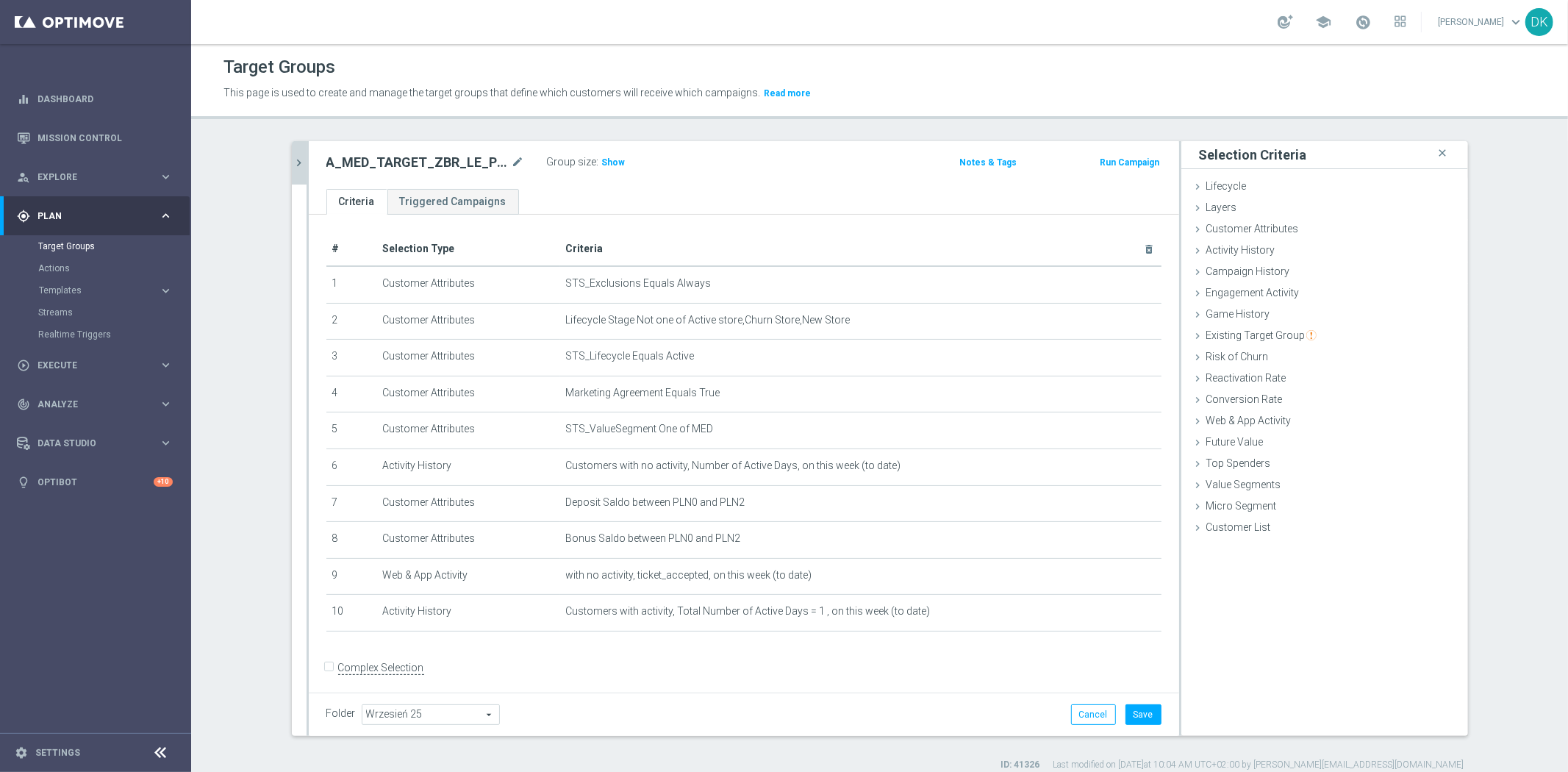
click at [292, 173] on button "chevron_right" at bounding box center [299, 163] width 15 height 43
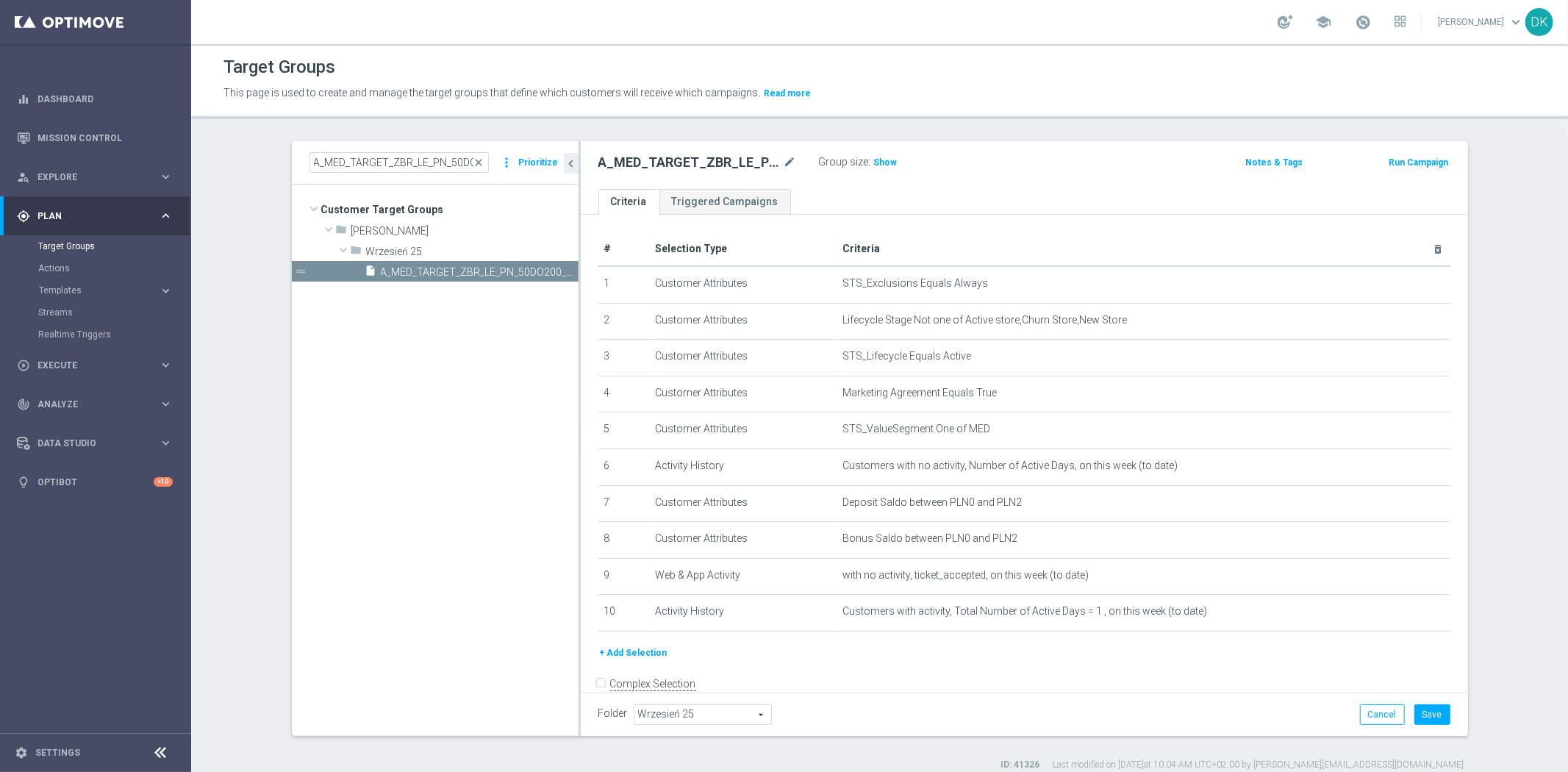
click at [646, 651] on button "+ Add Selection" at bounding box center [634, 653] width 70 height 17
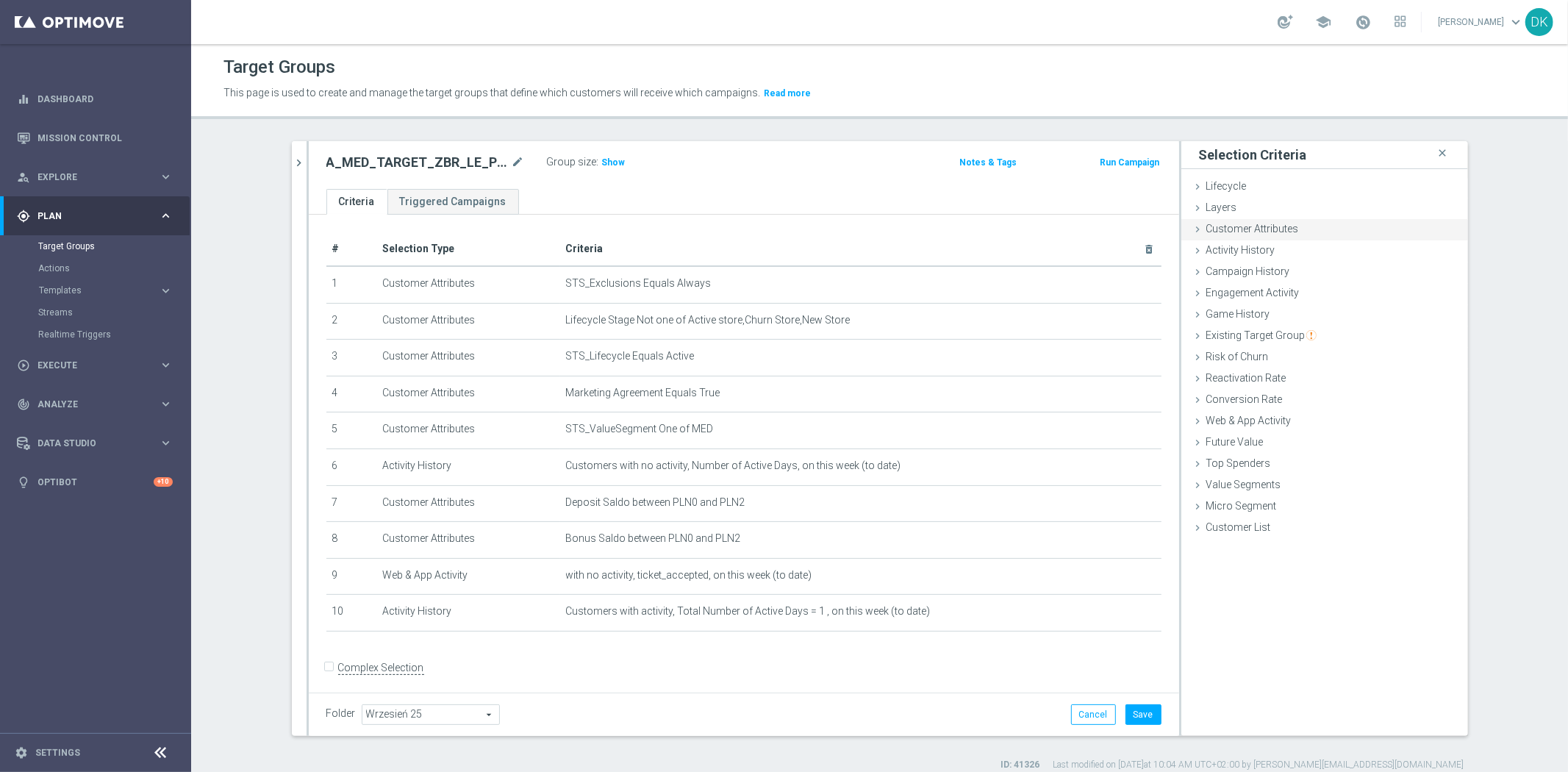
click at [1294, 233] on div "Customer Attributes done selection updated" at bounding box center [1326, 230] width 287 height 22
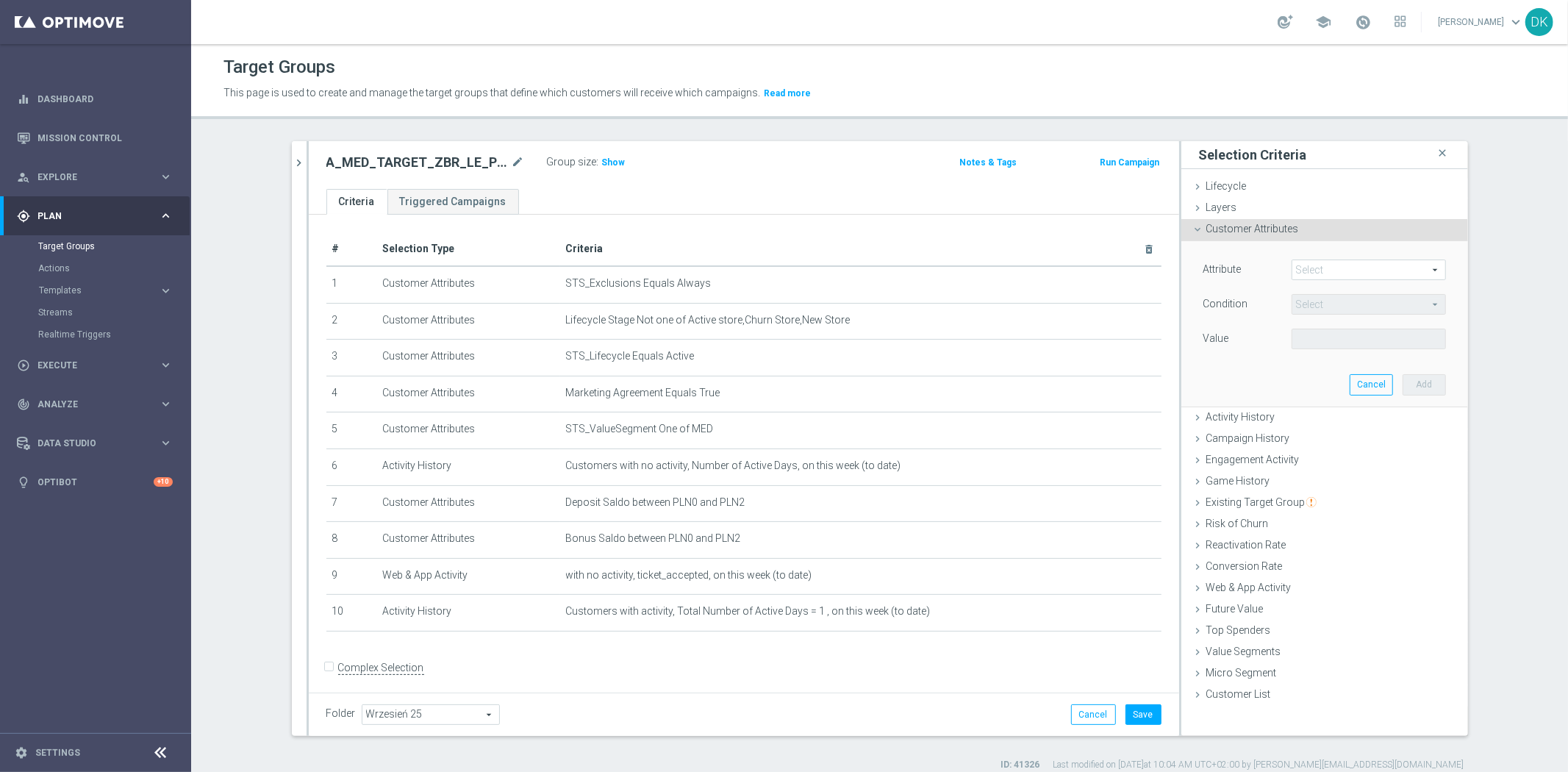
click at [1342, 281] on div "Attribute Select arrow_drop_down search" at bounding box center [1325, 272] width 265 height 23
click at [1347, 269] on span at bounding box center [1369, 270] width 153 height 20
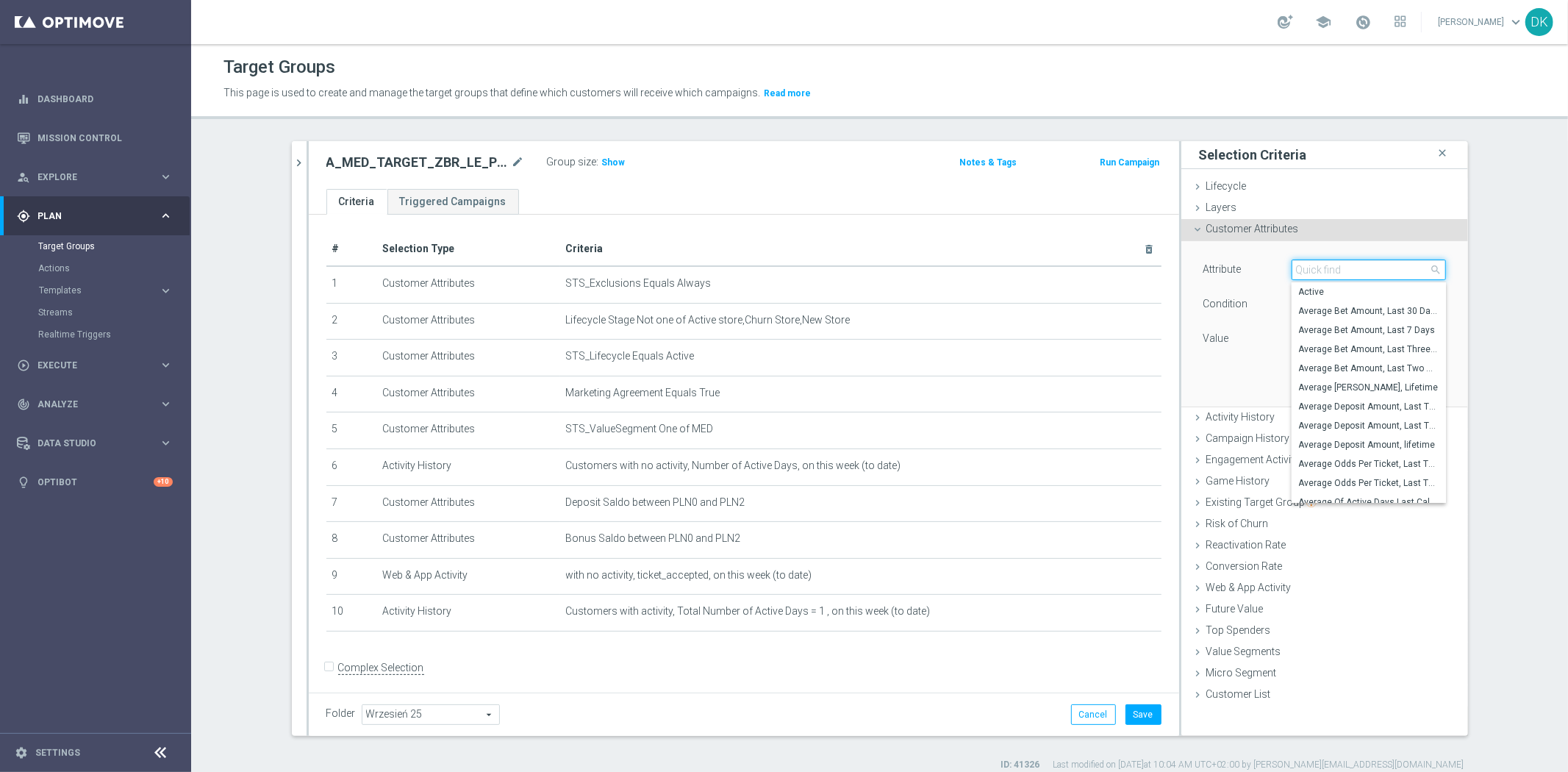
click at [1347, 269] on input "search" at bounding box center [1369, 270] width 154 height 21
type input "gene"
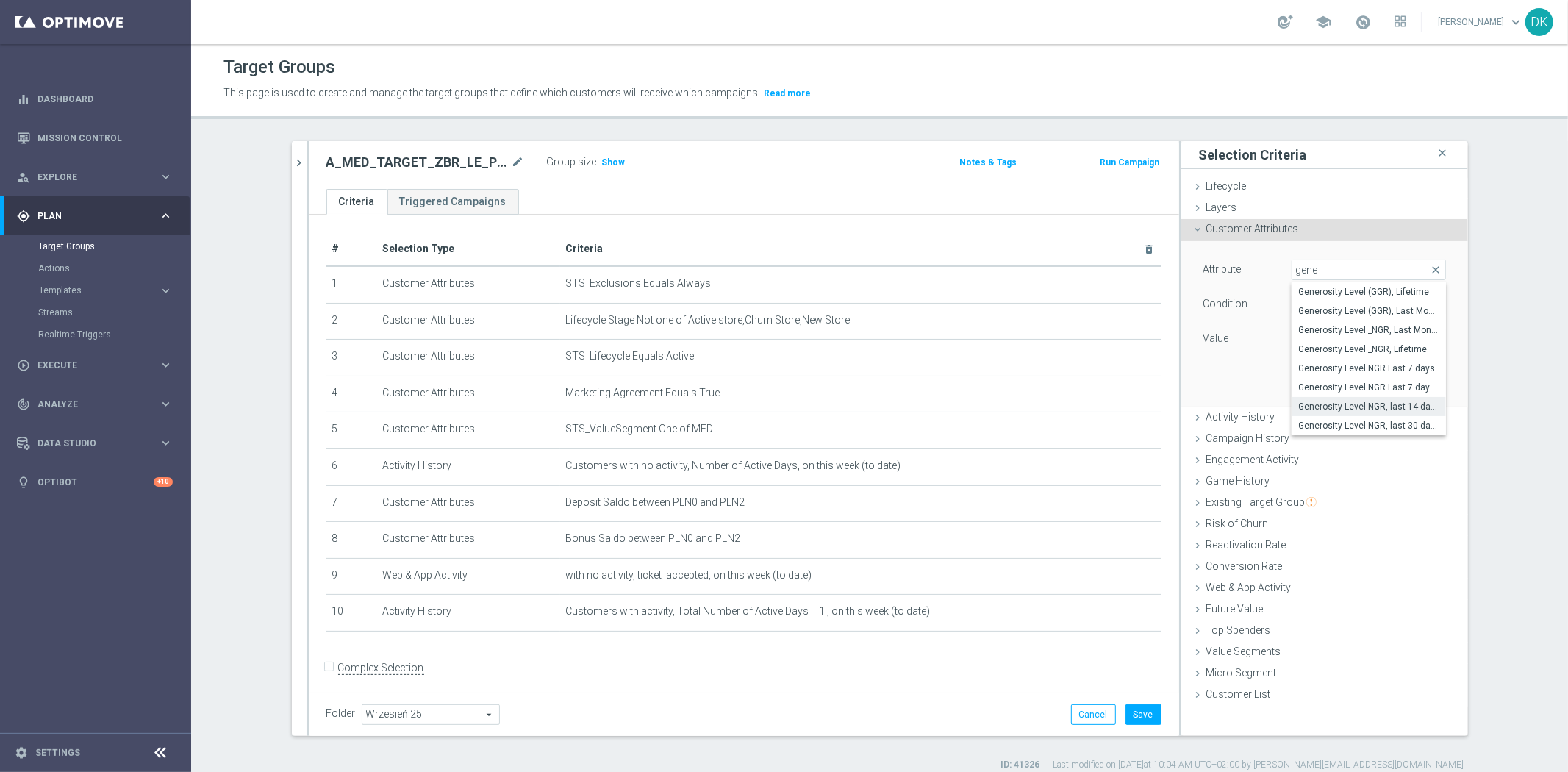
click at [1373, 409] on span "Generosity Level NGR, last 14 days" at bounding box center [1369, 407] width 140 height 12
type input "Generosity Level NGR, last 14 days"
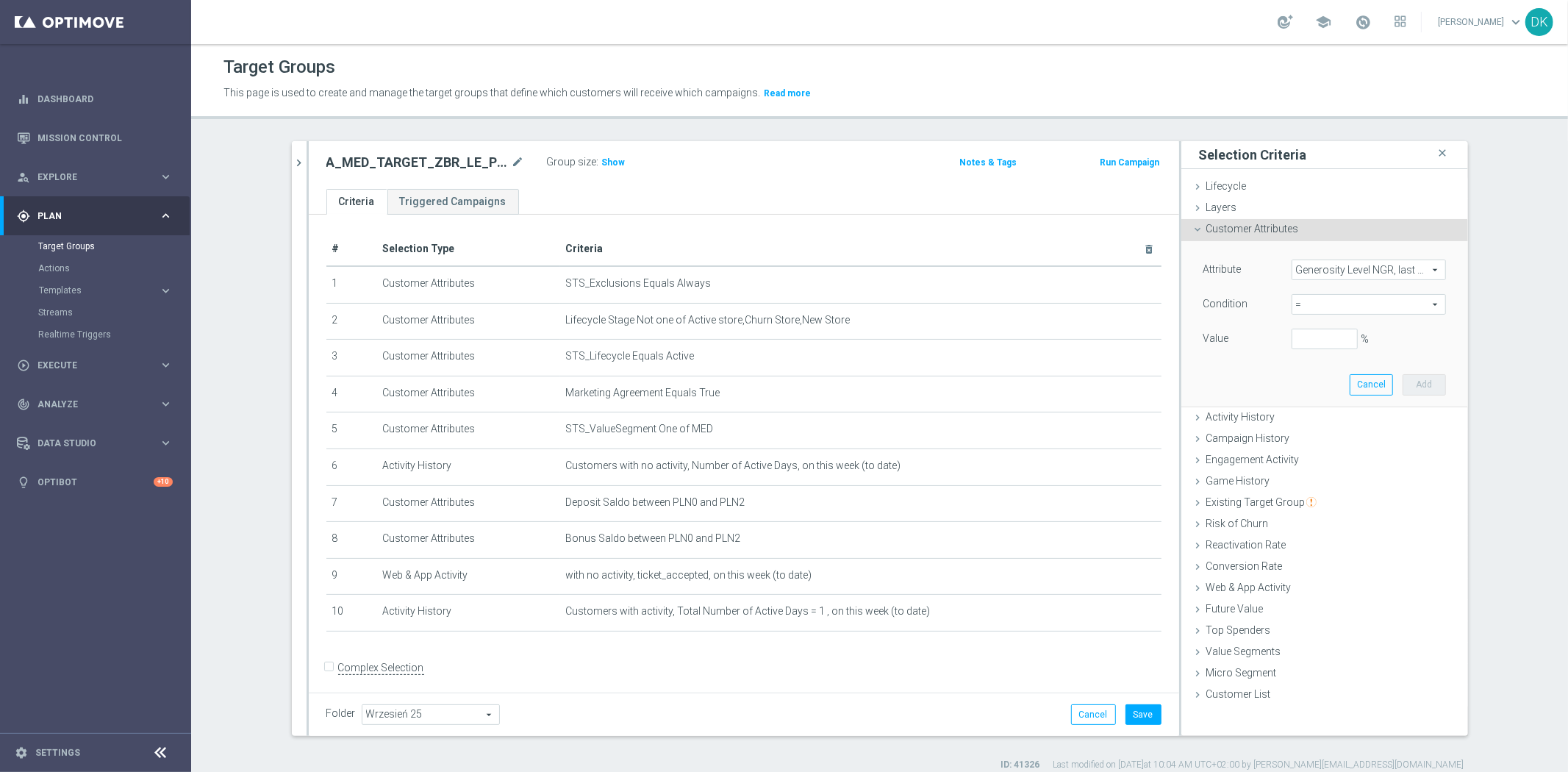
click at [1335, 305] on span "=" at bounding box center [1369, 305] width 153 height 20
click at [1325, 439] on span "between" at bounding box center [1369, 442] width 140 height 12
type input "between"
click at [1304, 335] on input "%" at bounding box center [1325, 338] width 66 height 21
type input "0"
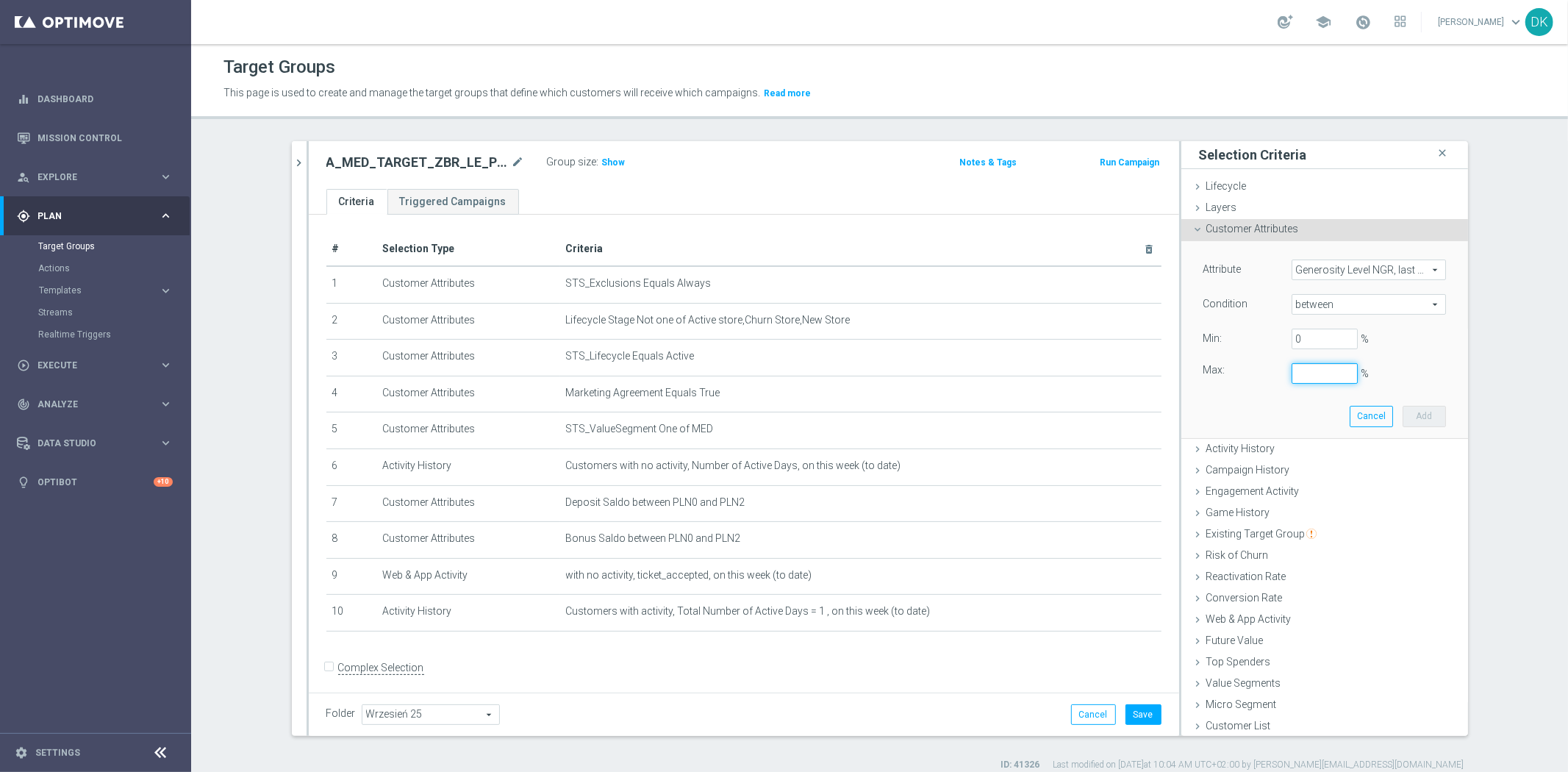
click at [1301, 368] on input "%" at bounding box center [1325, 373] width 66 height 21
click at [1416, 414] on button "Add" at bounding box center [1424, 415] width 43 height 21
type input "0.25"
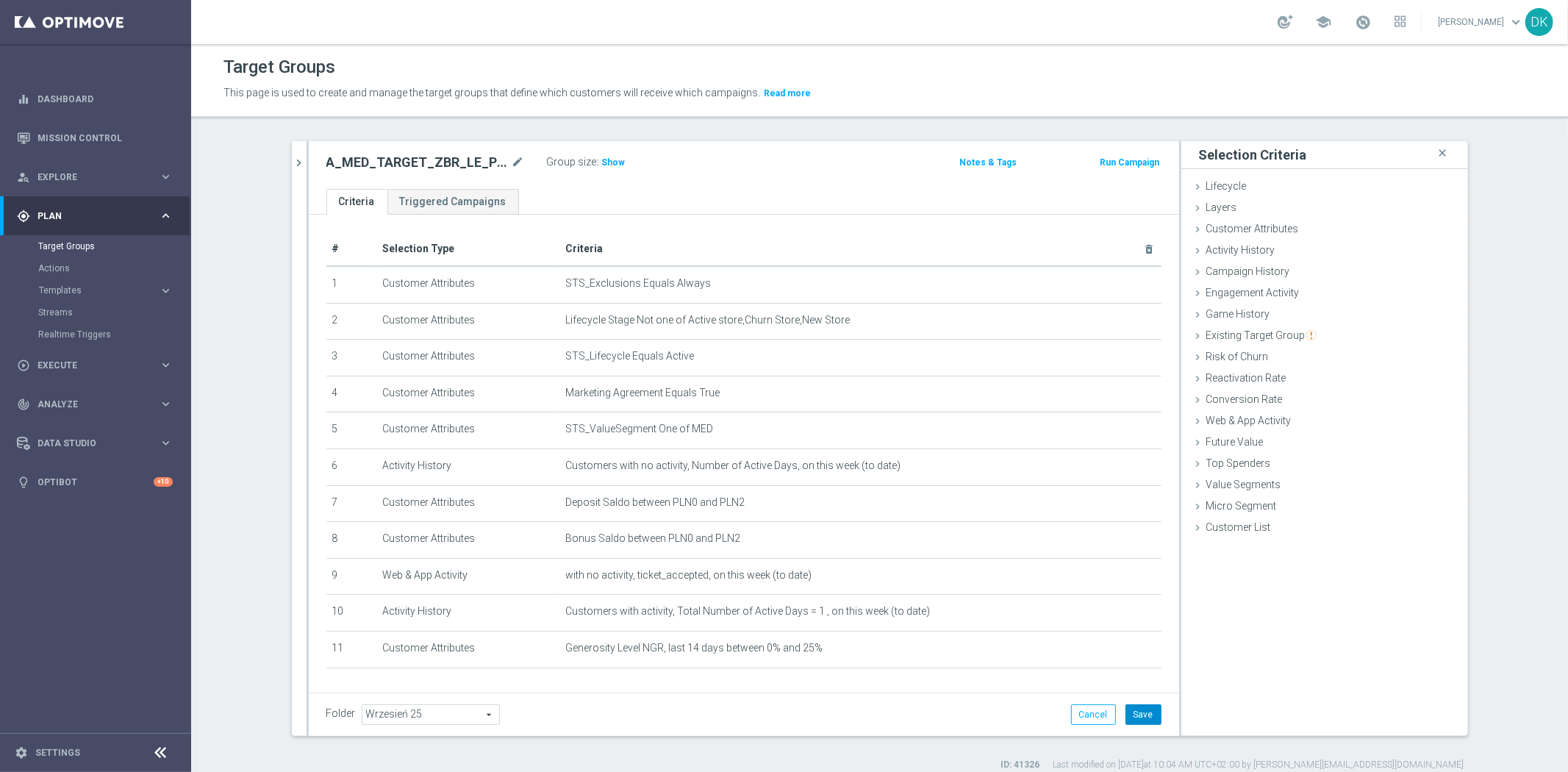
click at [1147, 721] on button "Save" at bounding box center [1143, 714] width 36 height 21
click at [1108, 502] on icon "mode_edit" at bounding box center [1114, 502] width 12 height 12
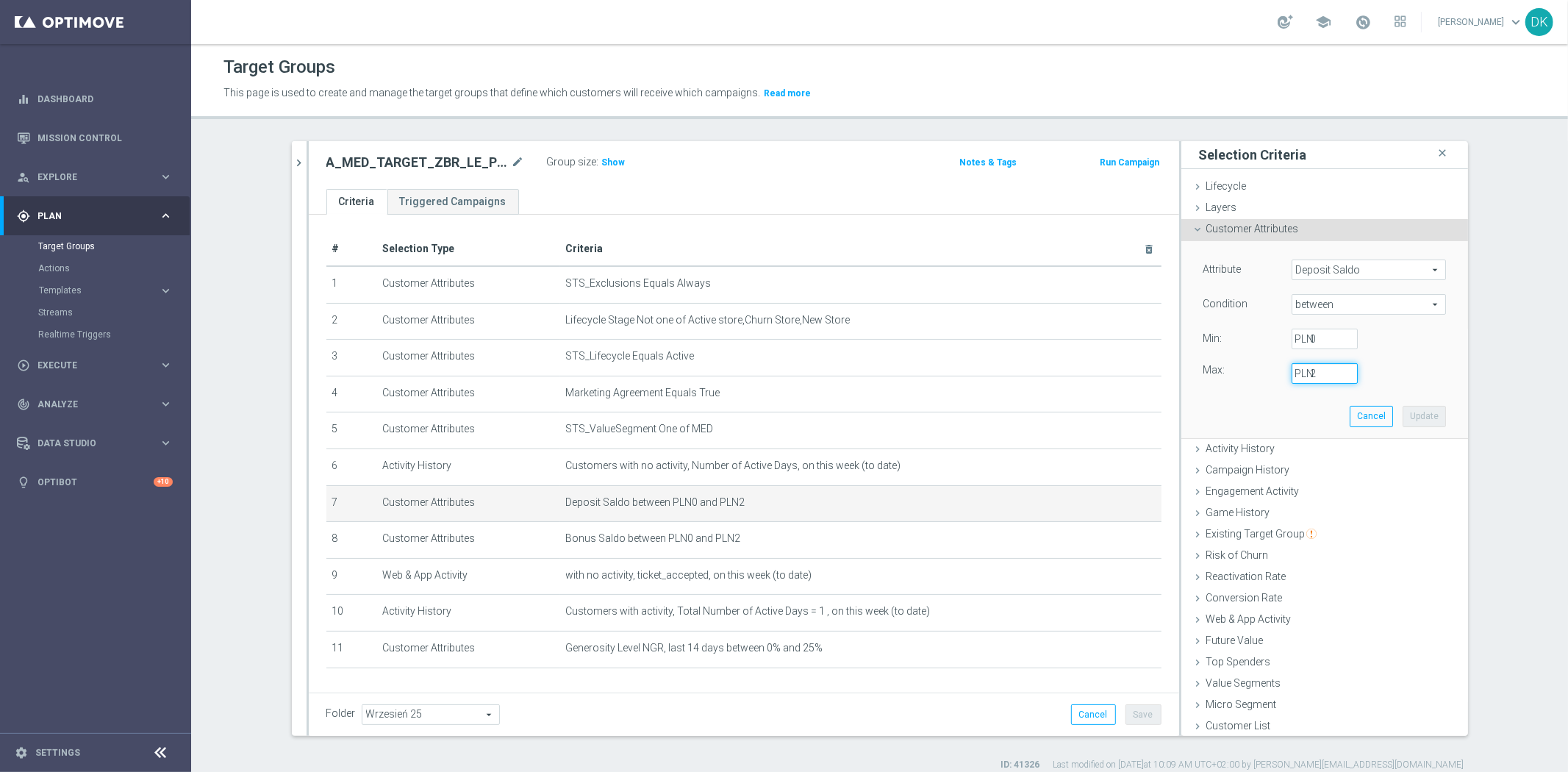
click at [1325, 373] on input "2" at bounding box center [1325, 373] width 66 height 21
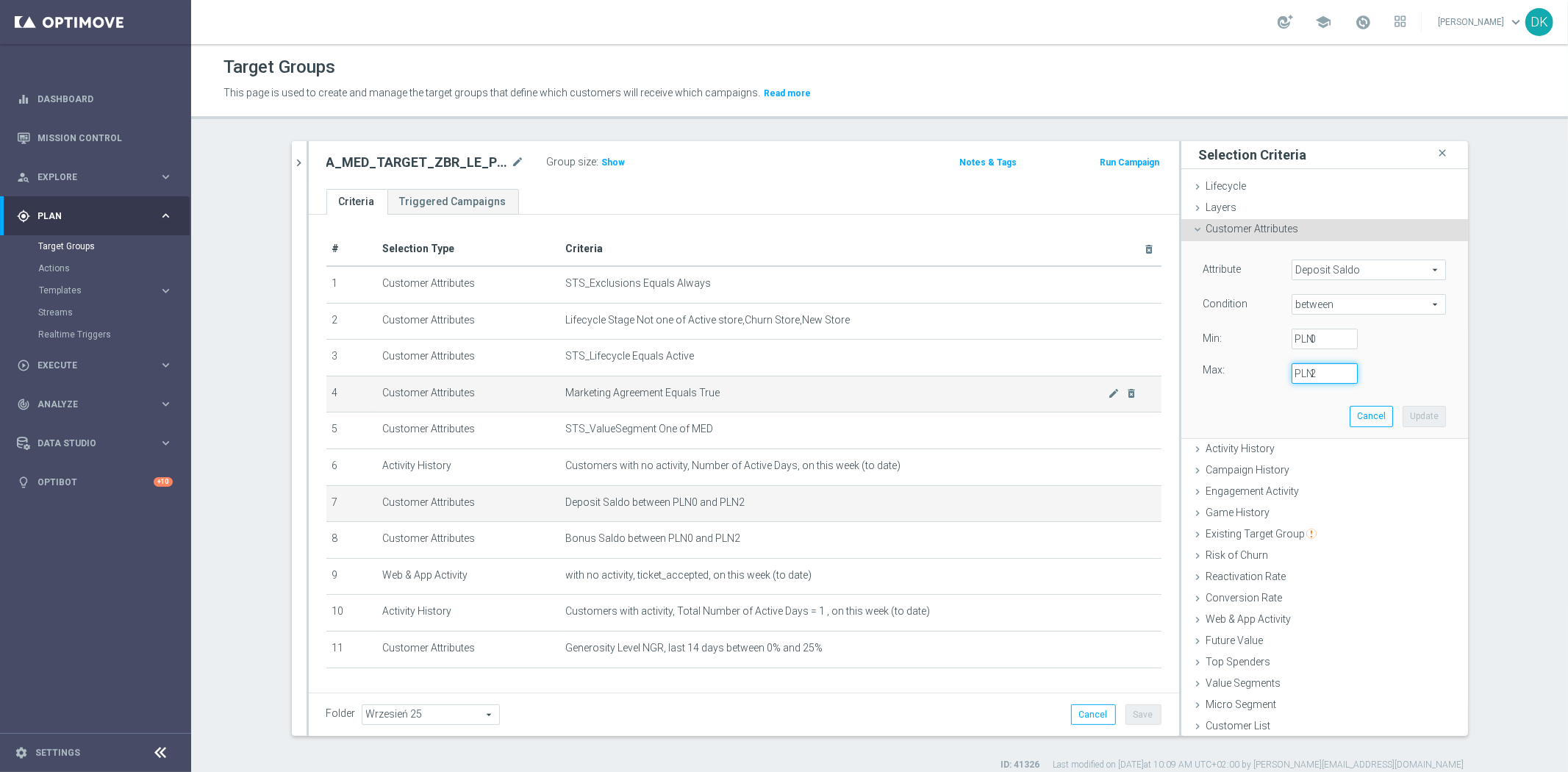
drag, startPoint x: 1325, startPoint y: 373, endPoint x: 974, endPoint y: 378, distance: 351.0
click at [998, 379] on as-split "A_MED_TARGET_ZBR_LE_PN_50DO200_250925 close more_vert Prioritize Customer Targe…" at bounding box center [880, 439] width 1176 height 595
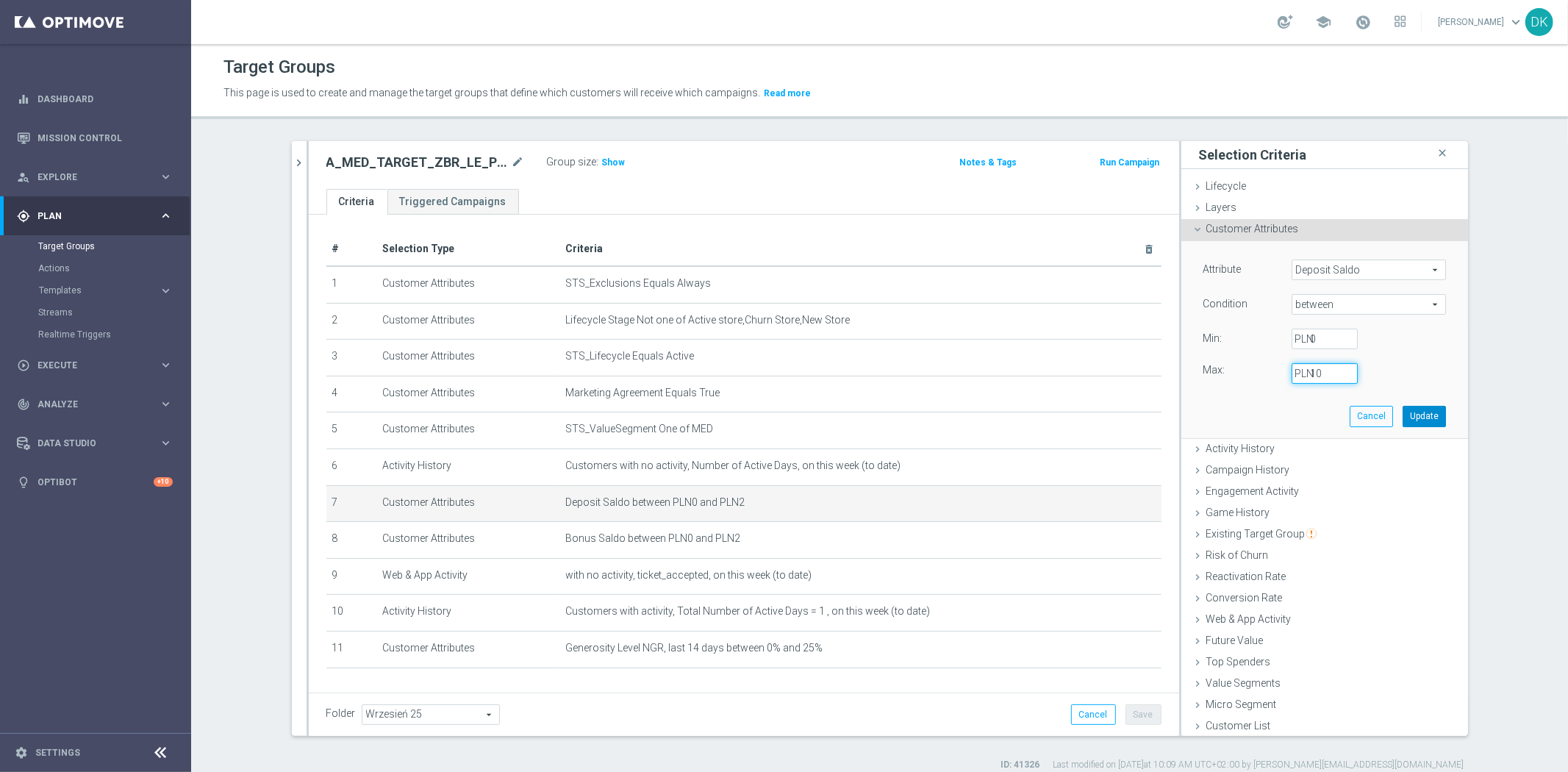
type input "10"
click at [1425, 417] on button "Update" at bounding box center [1424, 415] width 43 height 21
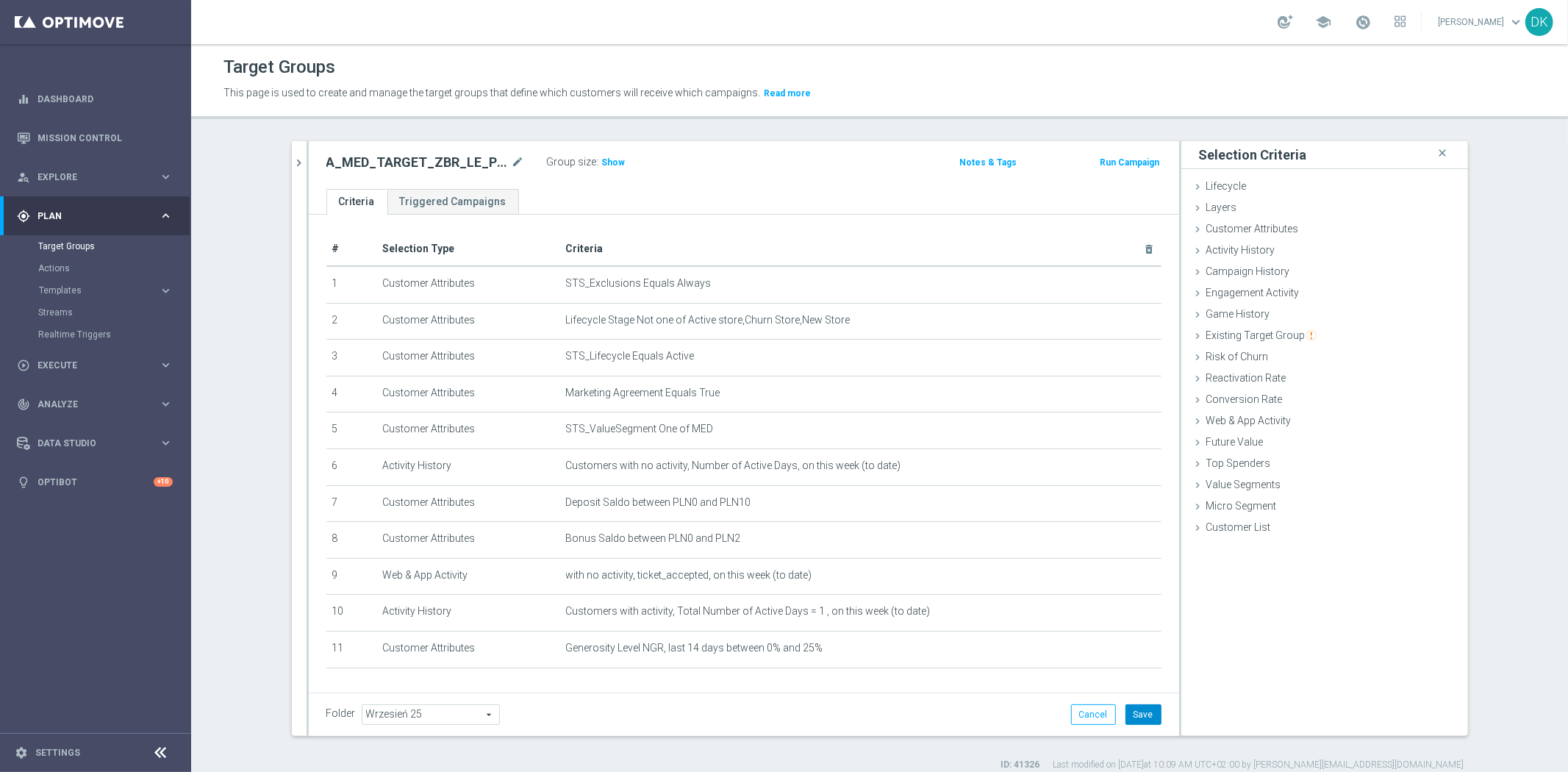
click at [1143, 718] on button "Save" at bounding box center [1143, 714] width 36 height 21
click at [608, 159] on span "Show" at bounding box center [614, 162] width 23 height 11
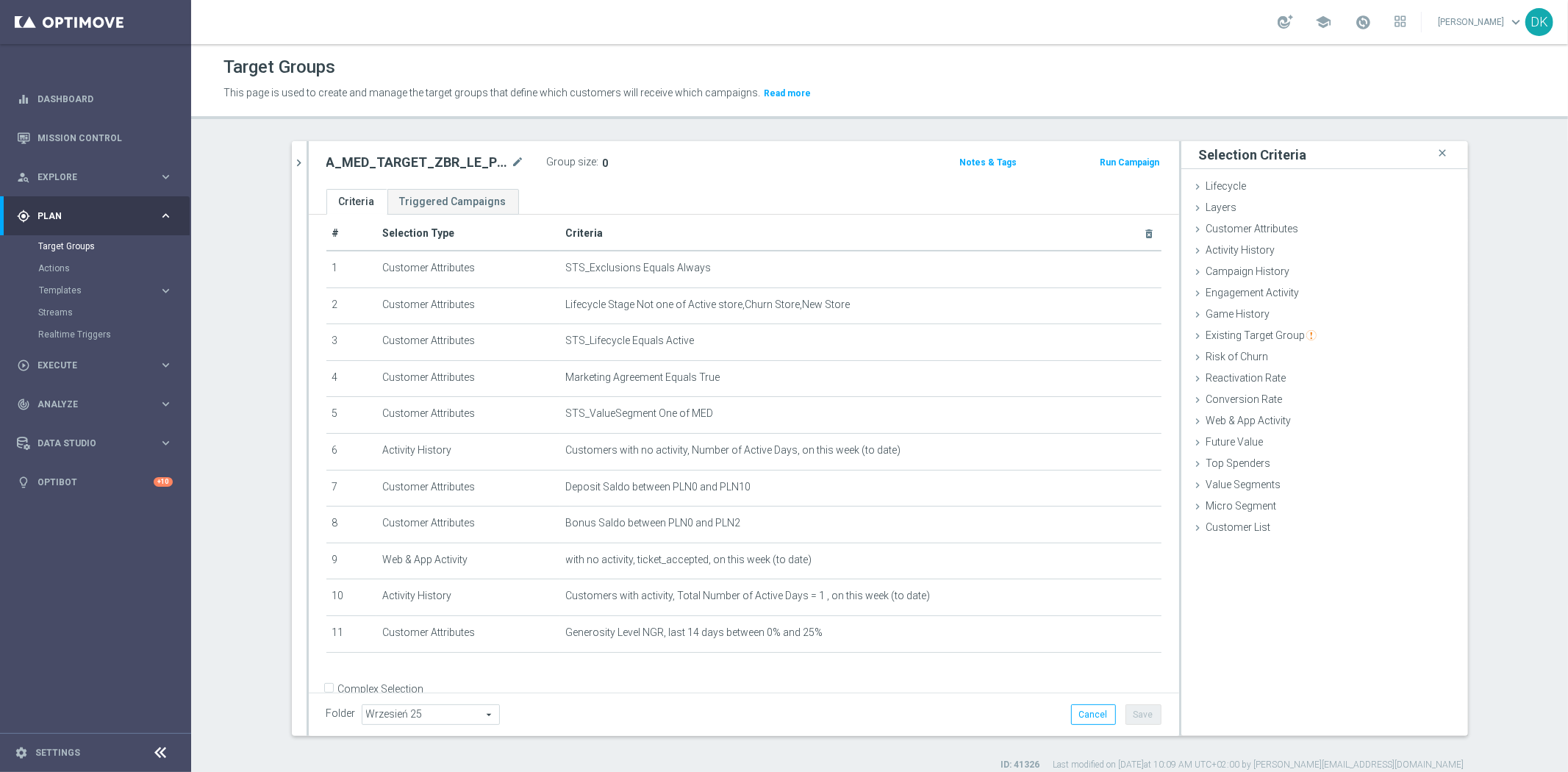
scroll to position [40, 0]
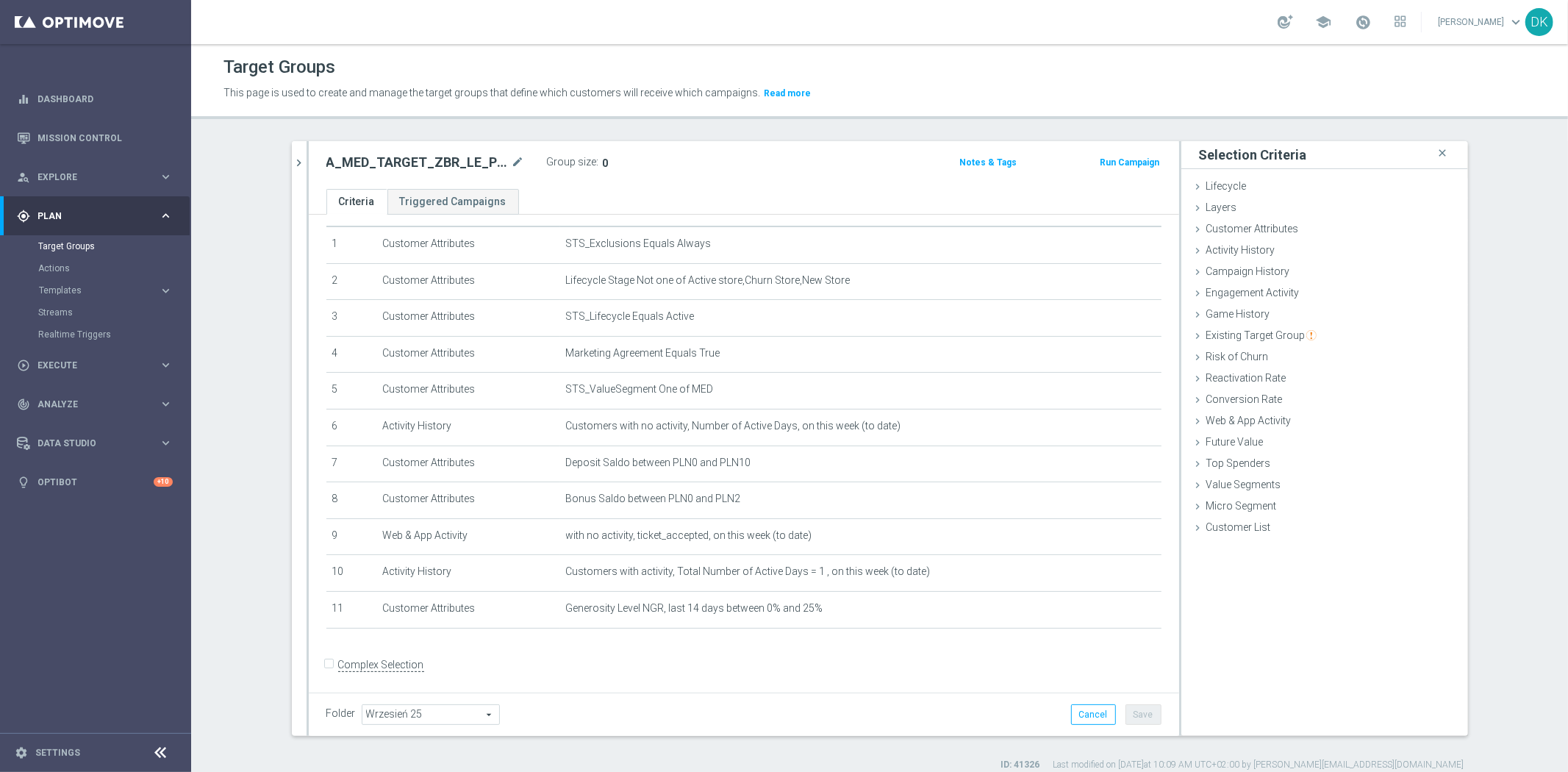
click at [326, 663] on input "Complex Selection" at bounding box center [331, 666] width 10 height 21
checkbox input "true"
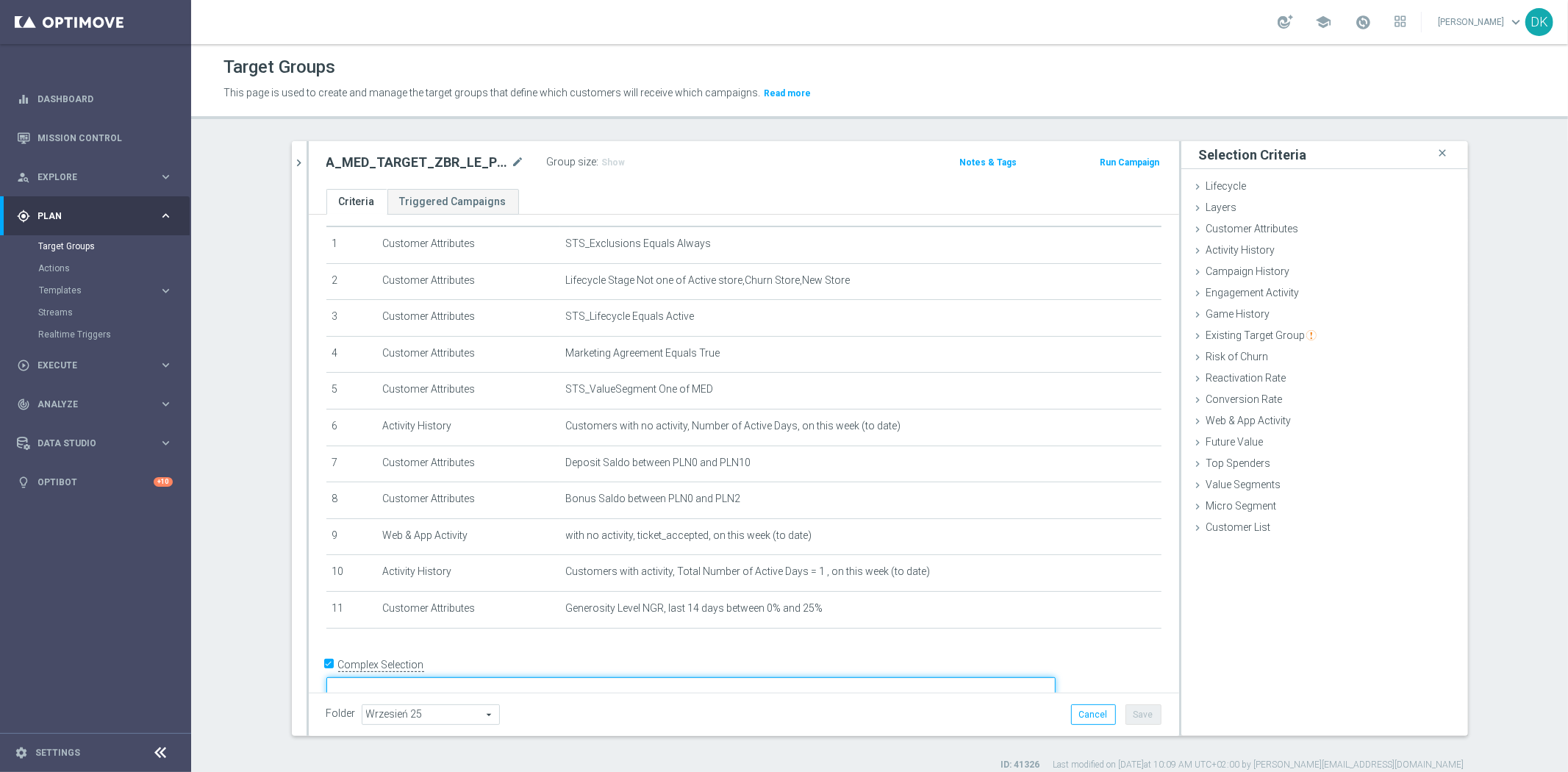
click at [536, 677] on textarea at bounding box center [691, 690] width 730 height 25
type textarea "1 and 2 and 3 and 4 and 5 and (6 or 10) and 7 and 8 and 9 and 11"
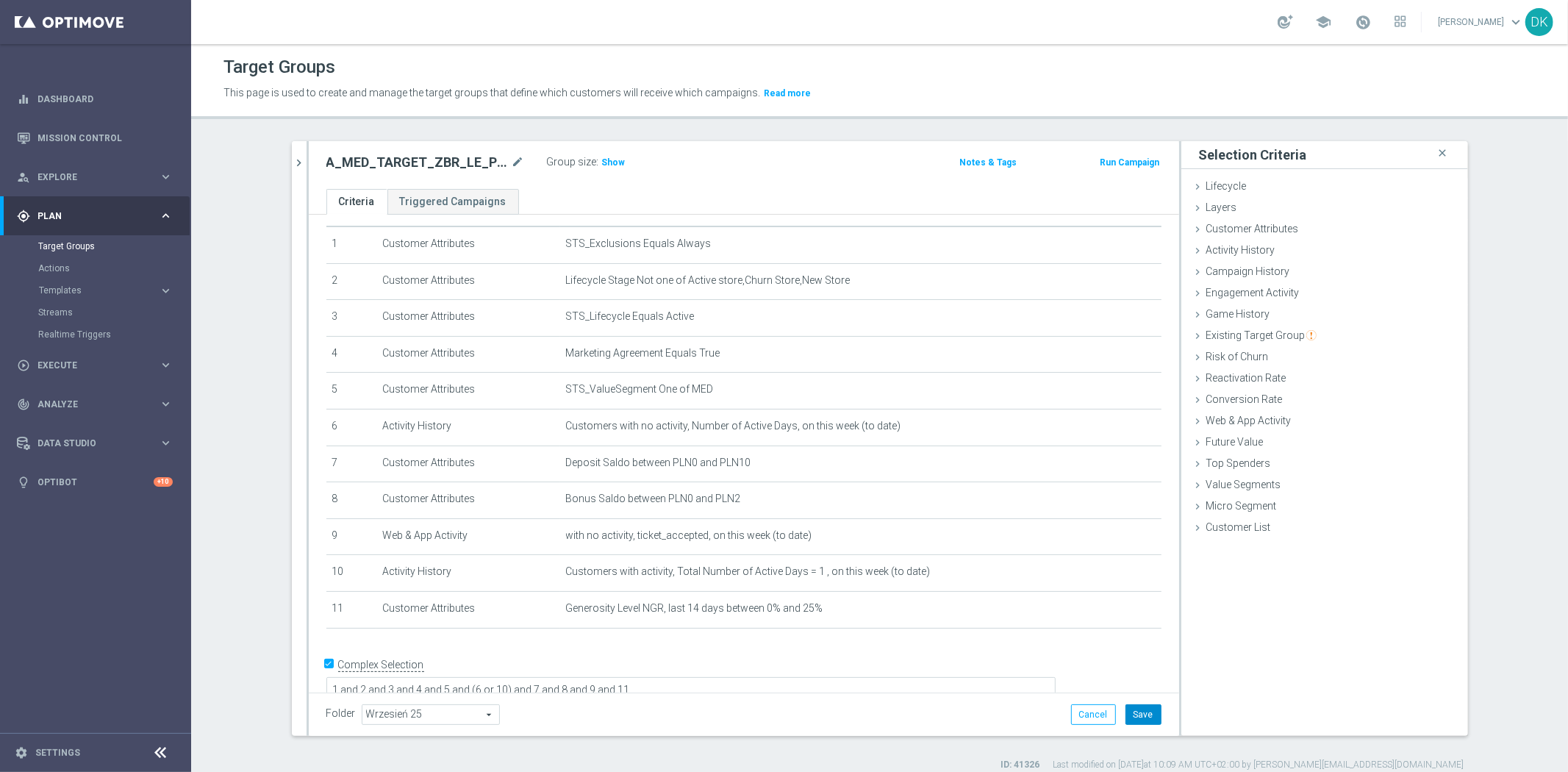
click at [1133, 715] on button "Save" at bounding box center [1143, 714] width 36 height 21
click at [601, 155] on h3 "Show" at bounding box center [614, 162] width 26 height 17
click at [293, 165] on icon "chevron_right" at bounding box center [300, 163] width 14 height 14
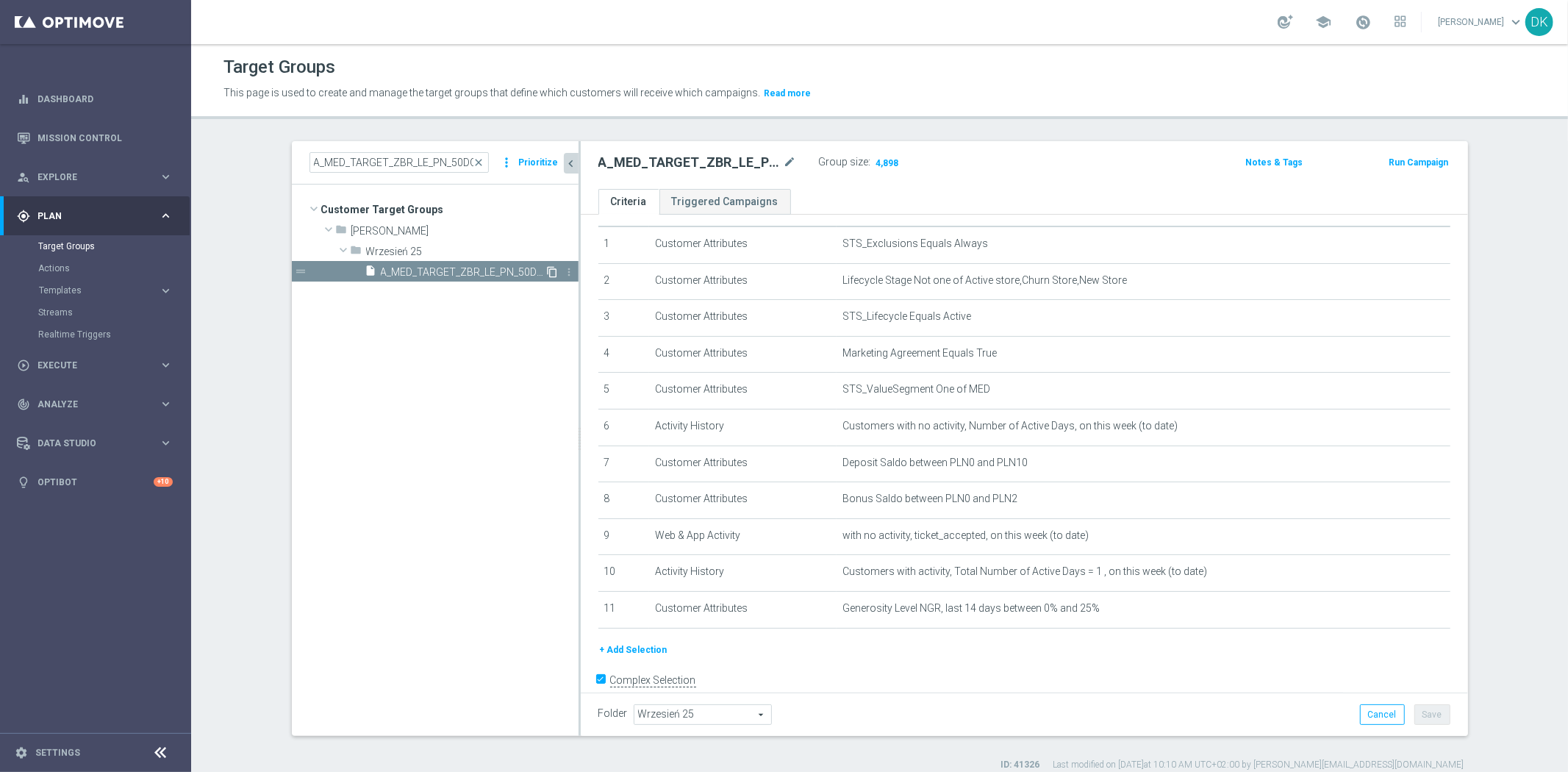
click at [547, 271] on icon "content_copy" at bounding box center [553, 272] width 12 height 12
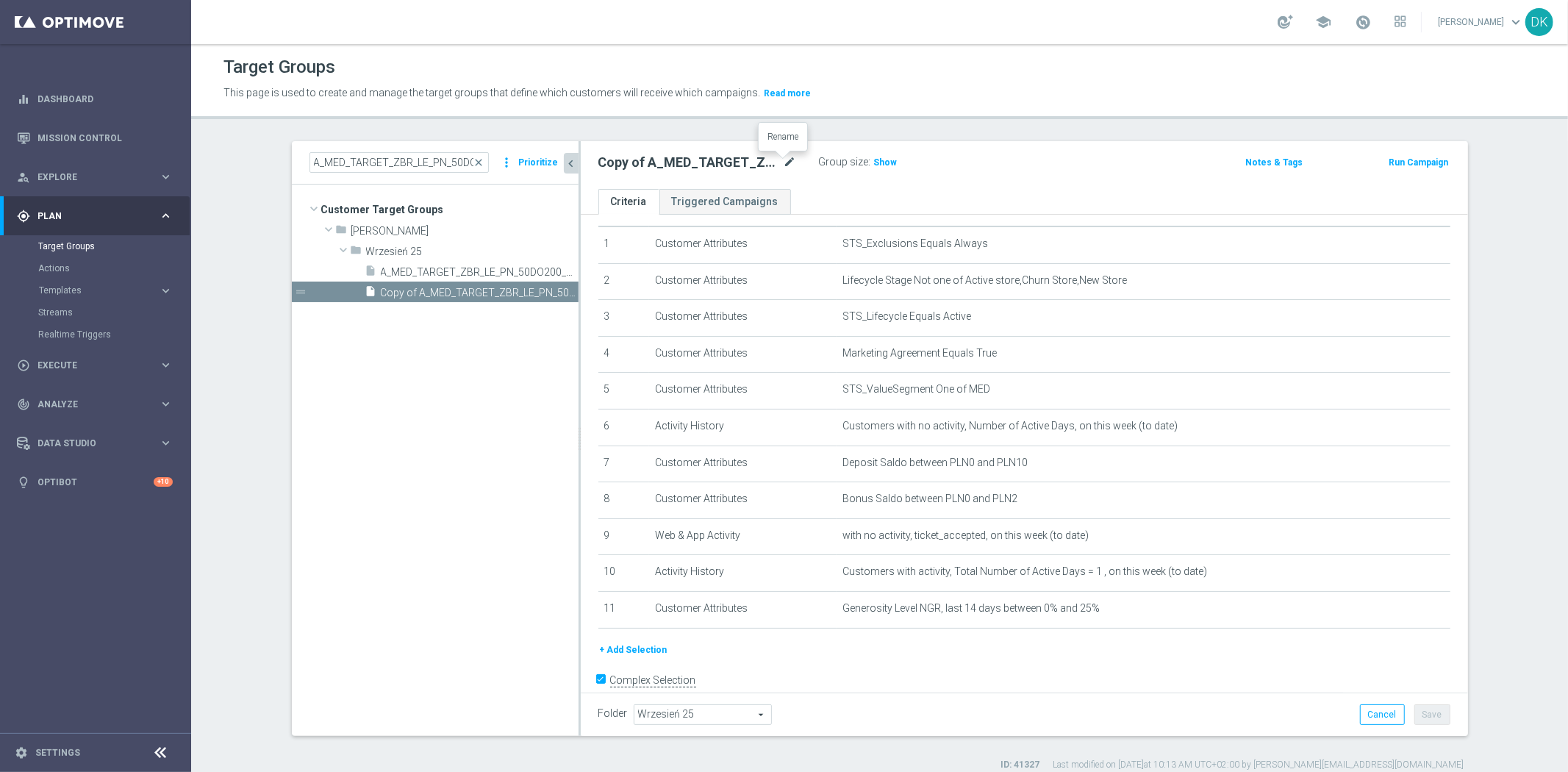
click at [784, 162] on icon "mode_edit" at bounding box center [790, 162] width 14 height 18
type input "A_HIGH_TARGET_ZBR_LE_PN_50DO500_250925"
click at [1092, 653] on div "+ Add Selection" at bounding box center [1024, 650] width 874 height 17
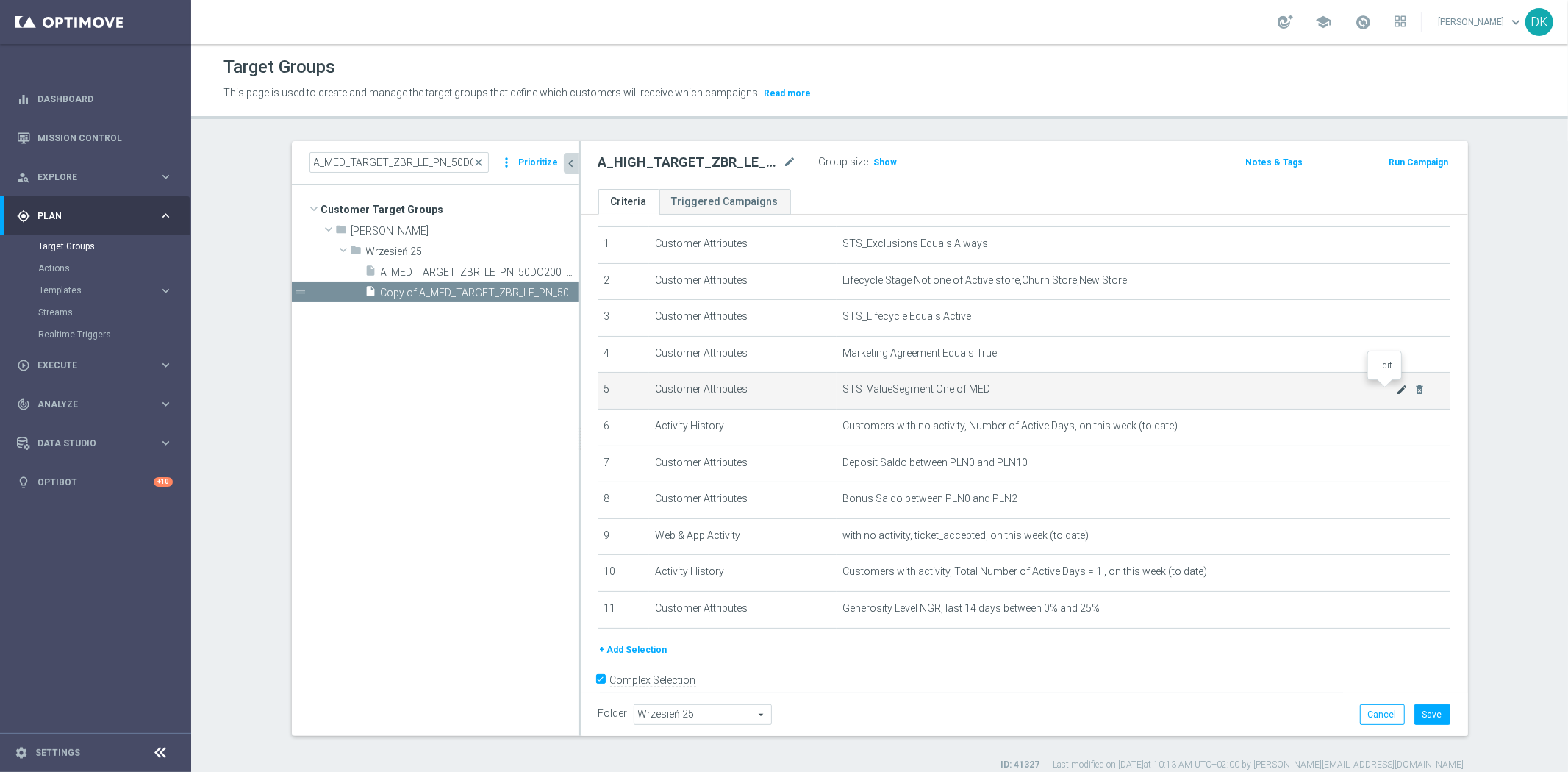
click at [1396, 390] on icon "mode_edit" at bounding box center [1402, 390] width 12 height 12
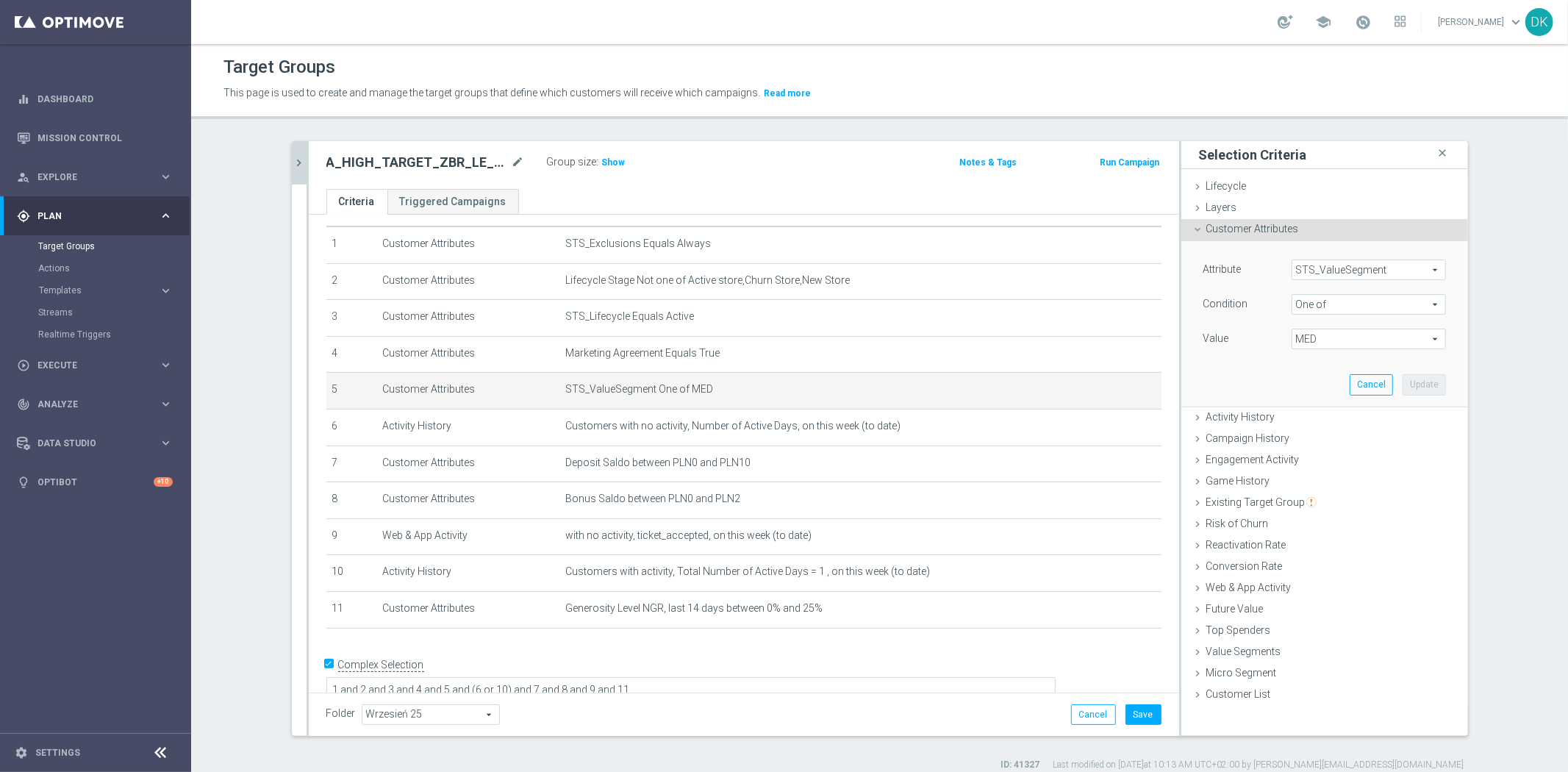
click at [1348, 342] on span "MED" at bounding box center [1369, 339] width 153 height 20
click at [1348, 342] on input "search" at bounding box center [1369, 338] width 154 height 21
click at [1313, 379] on label "HIGH" at bounding box center [1379, 380] width 134 height 20
click at [1303, 379] on input "HIGH" at bounding box center [1308, 381] width 10 height 10
checkbox input "true"
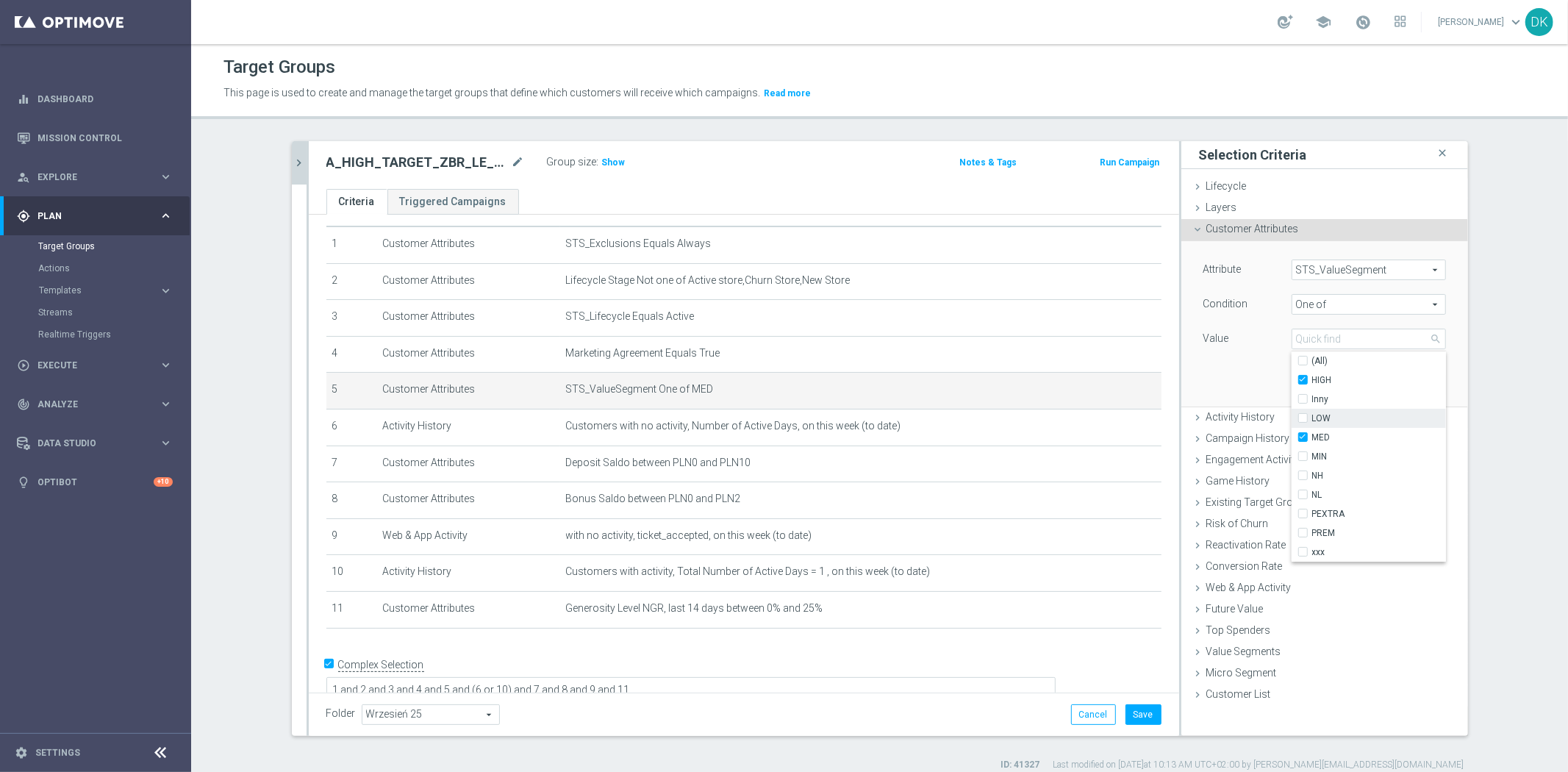
type input "Selected 2 of 10"
click at [1303, 436] on input "MED" at bounding box center [1308, 438] width 10 height 10
checkbox input "false"
type input "HIGH"
click at [1249, 375] on div "Attribute STS_ValueSegment STS_ValueSegment arrow_drop_down search Condition On…" at bounding box center [1325, 323] width 265 height 165
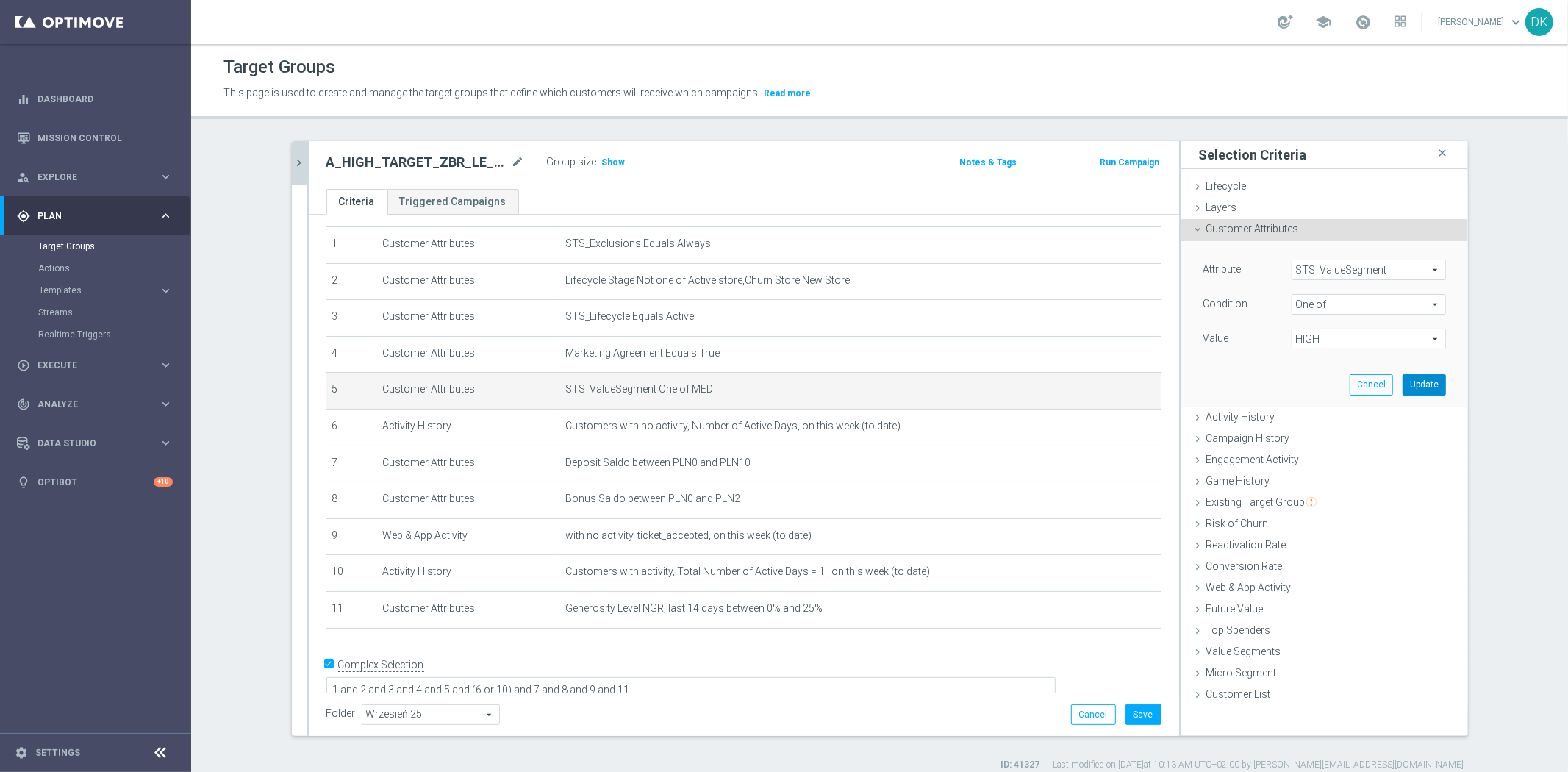
click at [1420, 384] on button "Update" at bounding box center [1424, 384] width 43 height 21
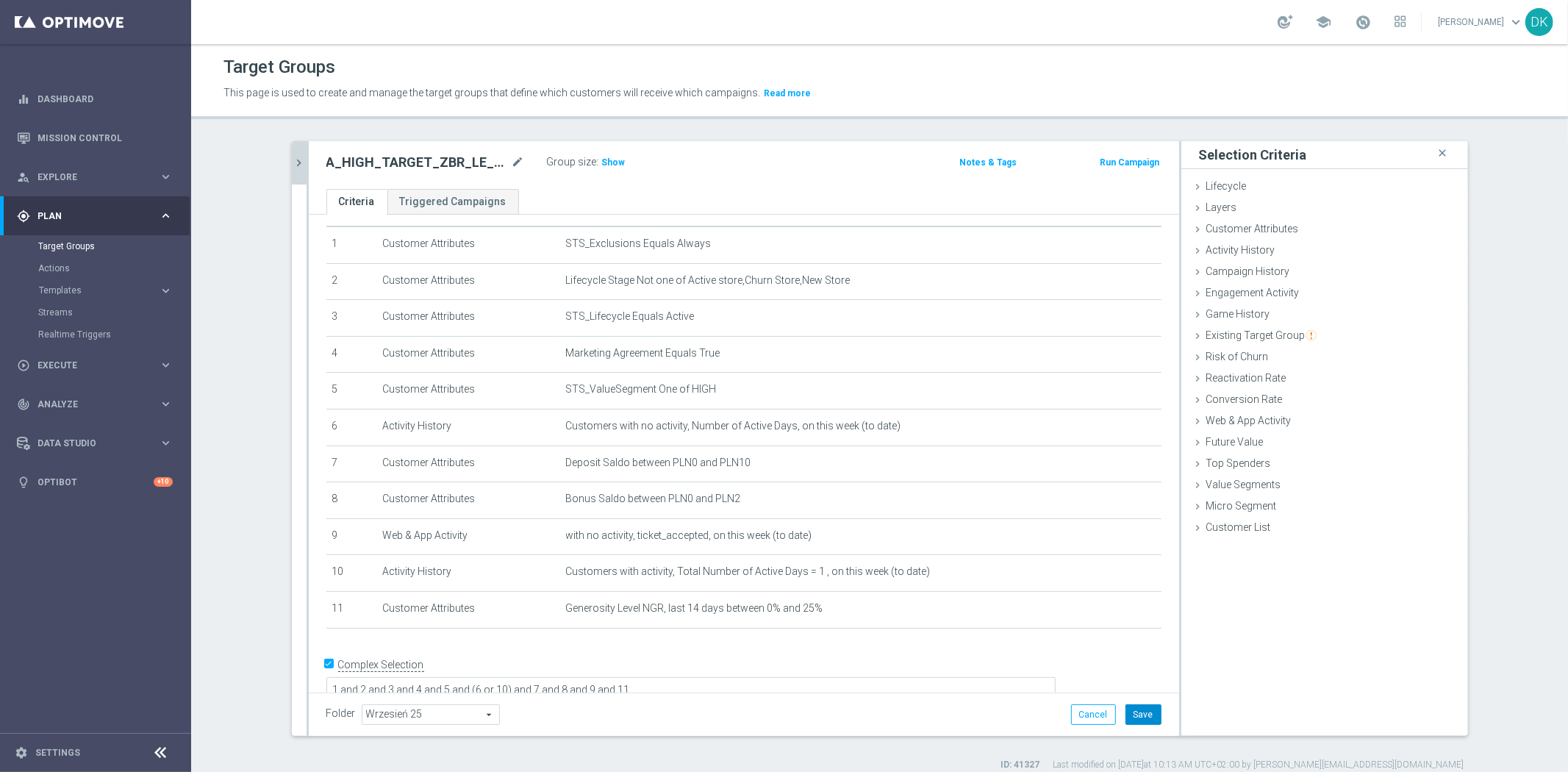
click at [1126, 709] on button "Save" at bounding box center [1143, 714] width 36 height 21
drag, startPoint x: 599, startPoint y: 162, endPoint x: 607, endPoint y: 186, distance: 25.3
click at [602, 162] on span "Show" at bounding box center [614, 162] width 23 height 11
click at [293, 158] on icon "chevron_right" at bounding box center [300, 163] width 14 height 14
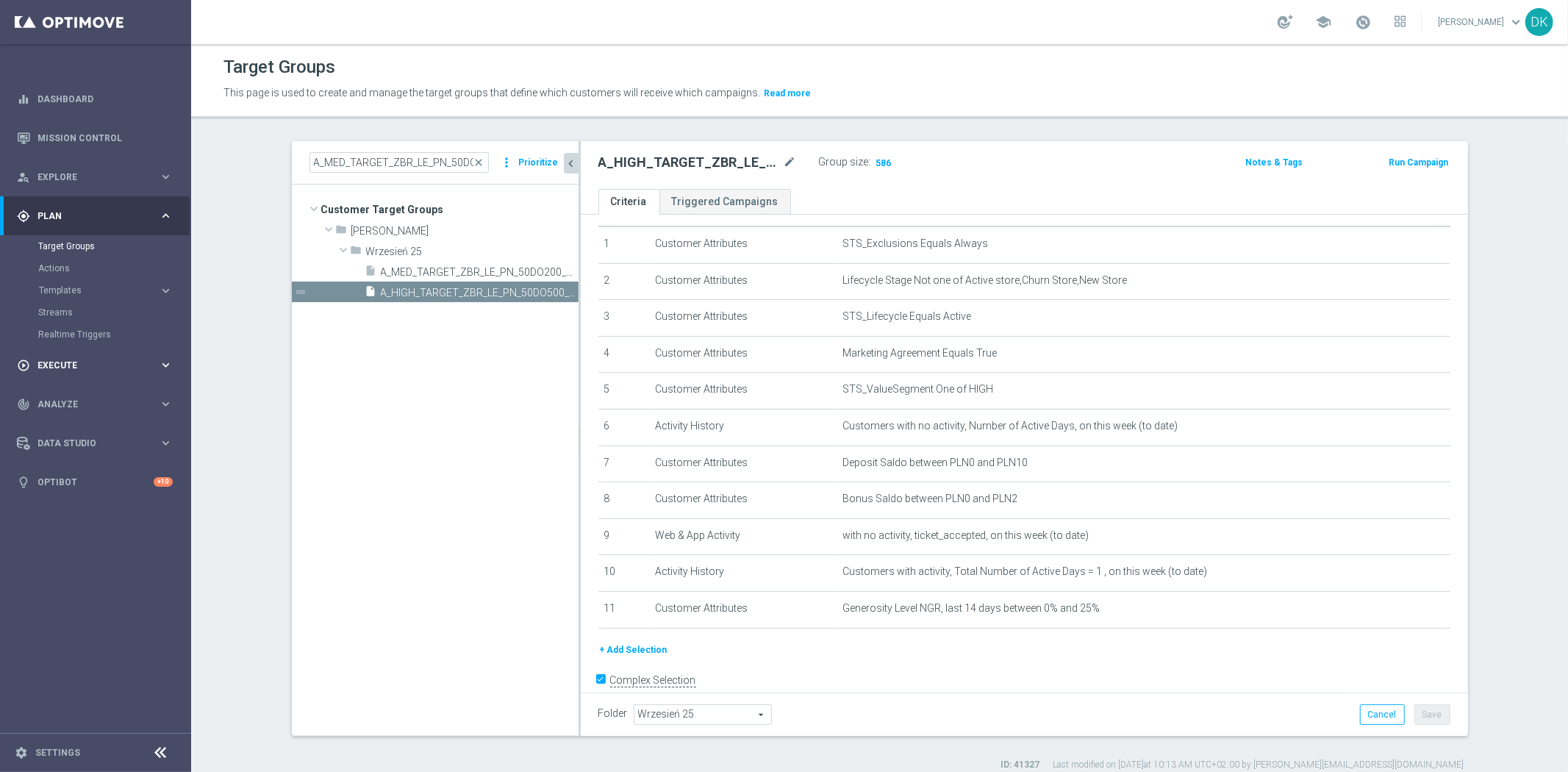
click at [67, 351] on div "play_circle_outline Execute keyboard_arrow_right" at bounding box center [95, 365] width 190 height 39
click at [98, 277] on div "Campaign Builder" at bounding box center [113, 285] width 151 height 22
click at [97, 280] on link "Campaign Builder" at bounding box center [95, 285] width 114 height 12
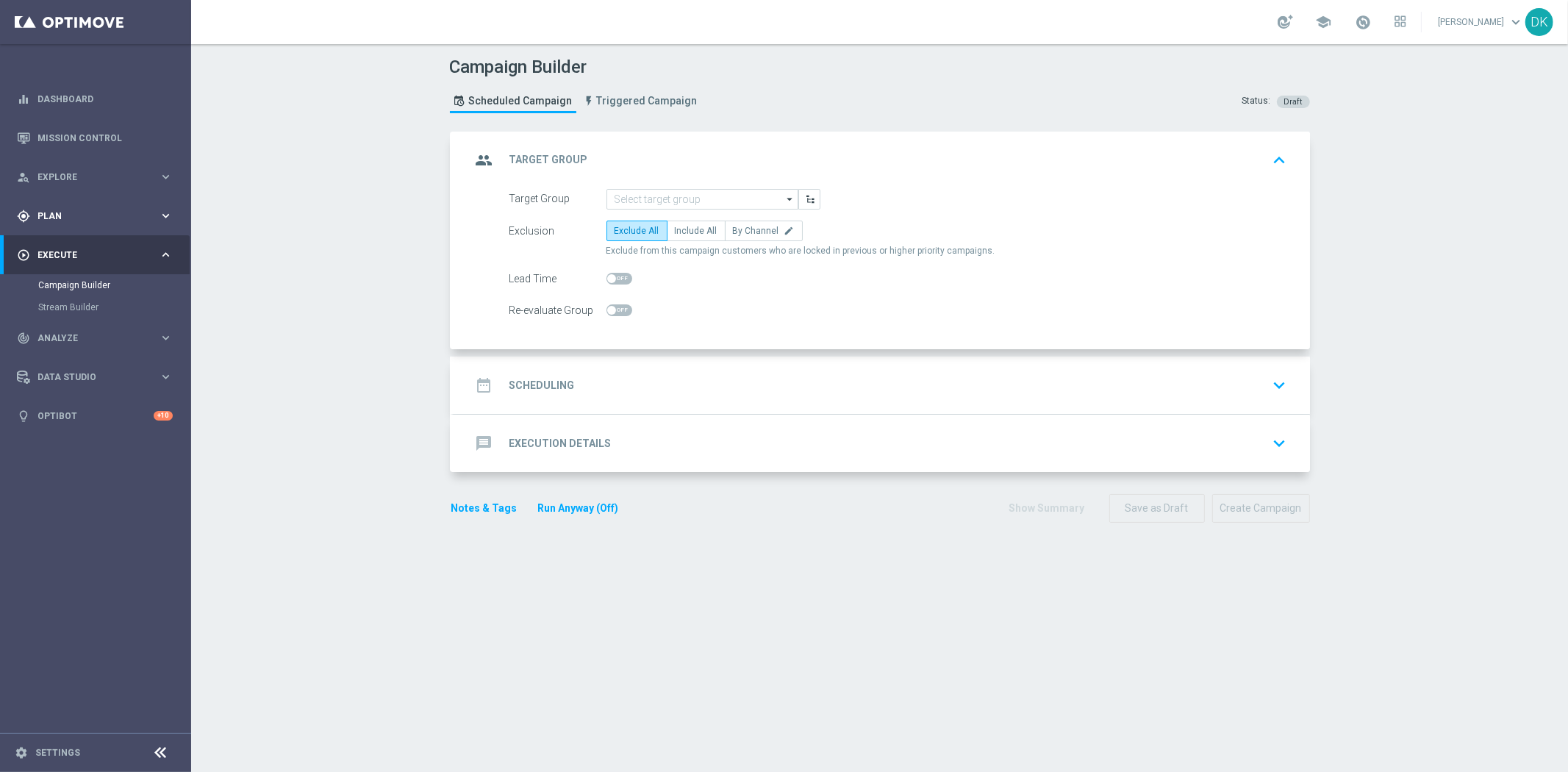
click at [111, 215] on span "Plan" at bounding box center [98, 216] width 121 height 9
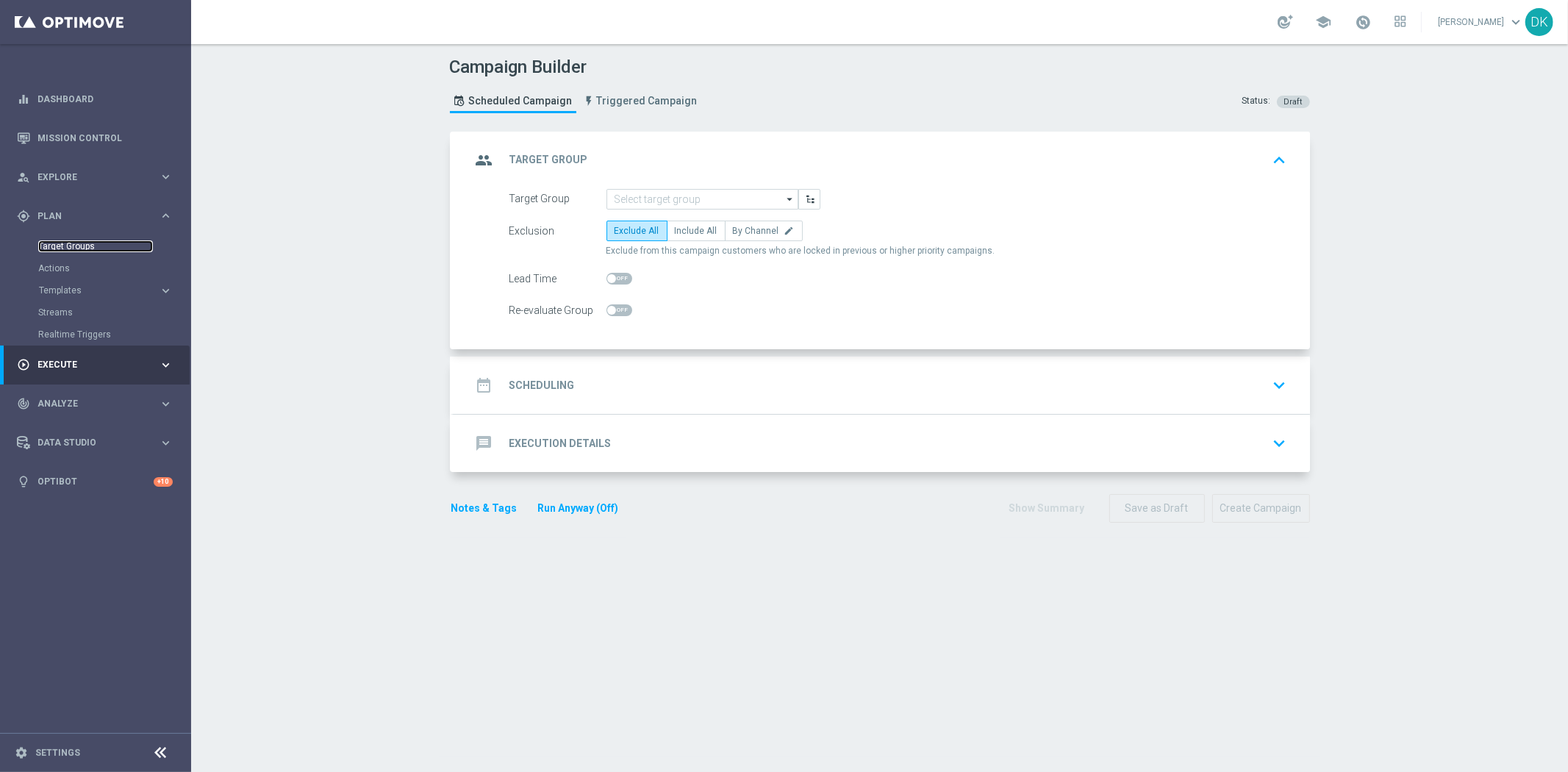
click at [94, 246] on link "Target Groups" at bounding box center [95, 246] width 114 height 12
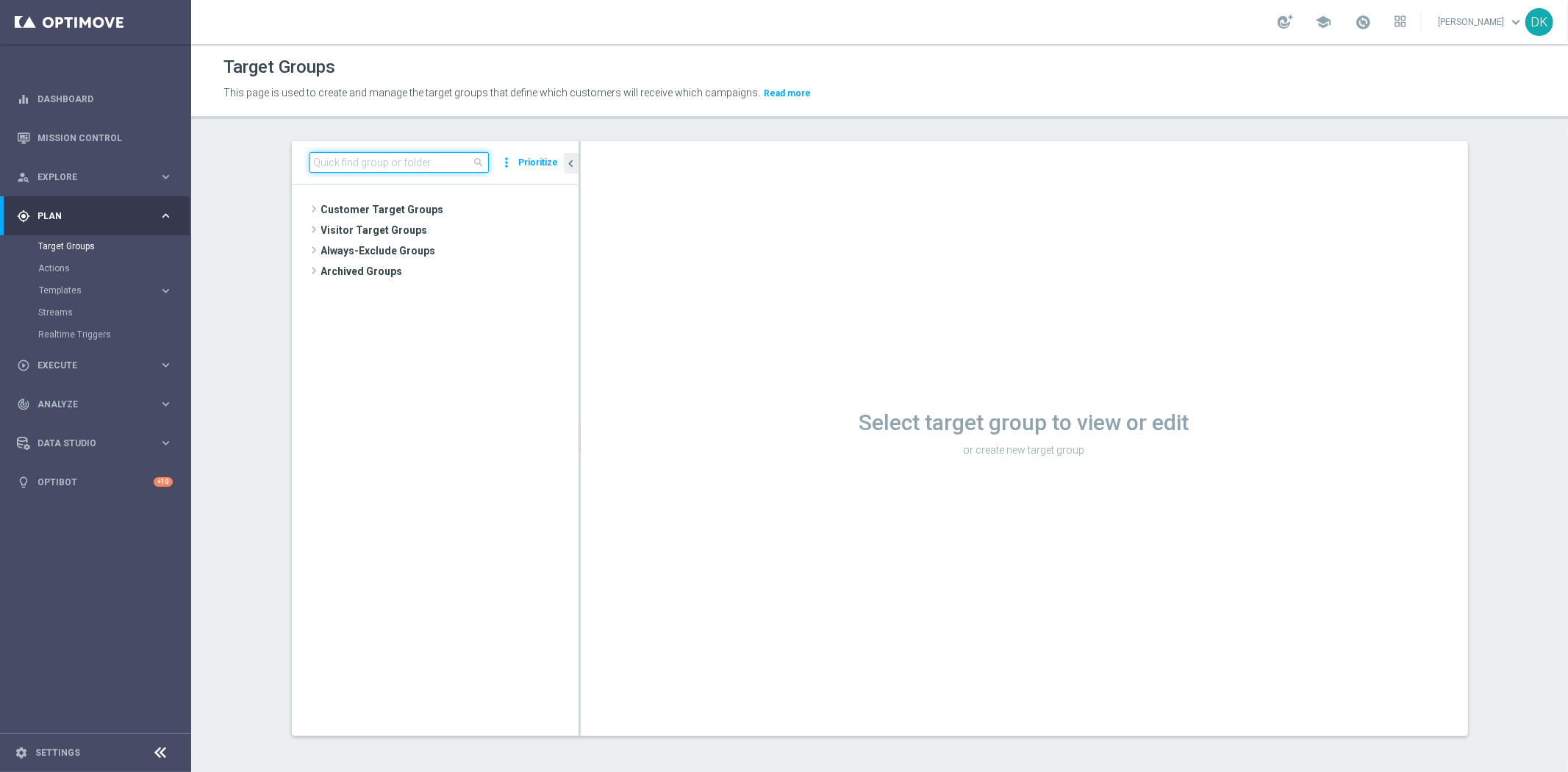
click at [427, 165] on input at bounding box center [400, 162] width 180 height 21
paste input "A_HIGH_TARGET_ZBR_LE_PN_50DO500_250925"
type input "A_HIGH_TARGET_ZBR_LE_PN_50DO500_250925"
click at [453, 269] on span "A_HIGH_TARGET_ZBR_LE_PN_50DO500_250925" at bounding box center [463, 272] width 165 height 13
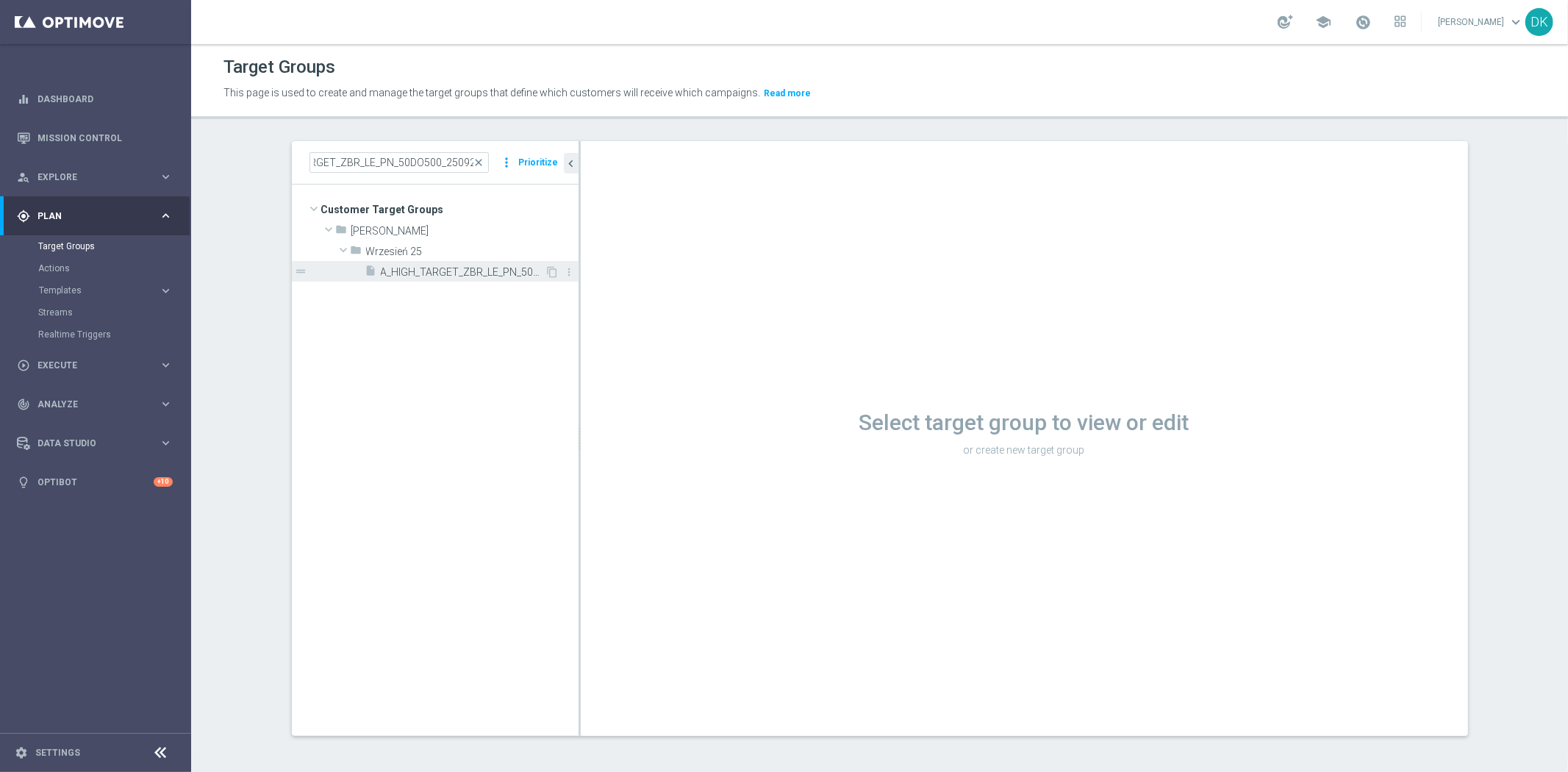
scroll to position [0, 0]
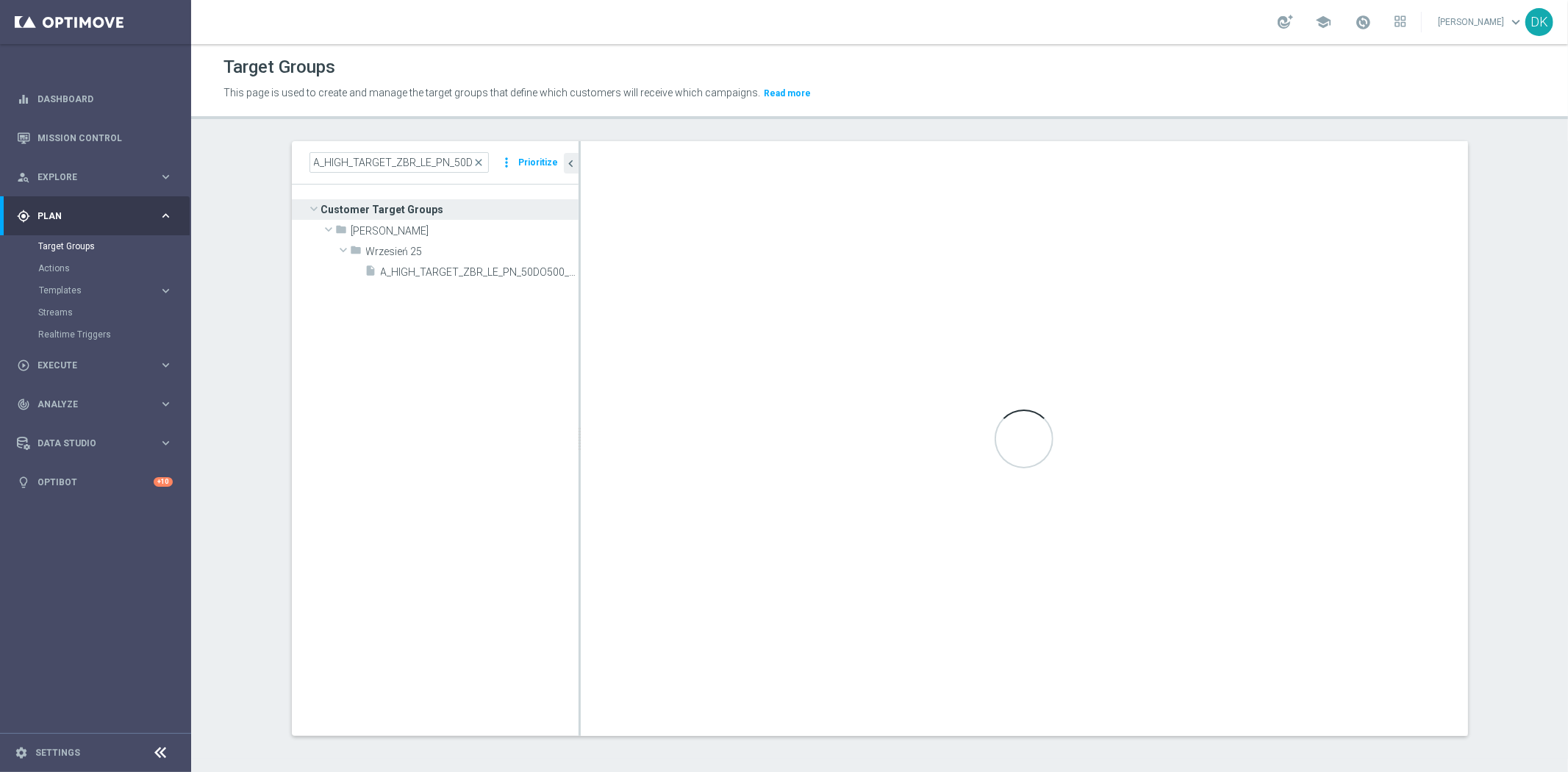
click at [484, 283] on tree-viewport "Customer Target Groups library_add create_new_folder folder" at bounding box center [436, 460] width 287 height 551
click at [488, 273] on span "A_HIGH_TARGET_ZBR_LE_PN_50DO500_250925" at bounding box center [463, 272] width 165 height 13
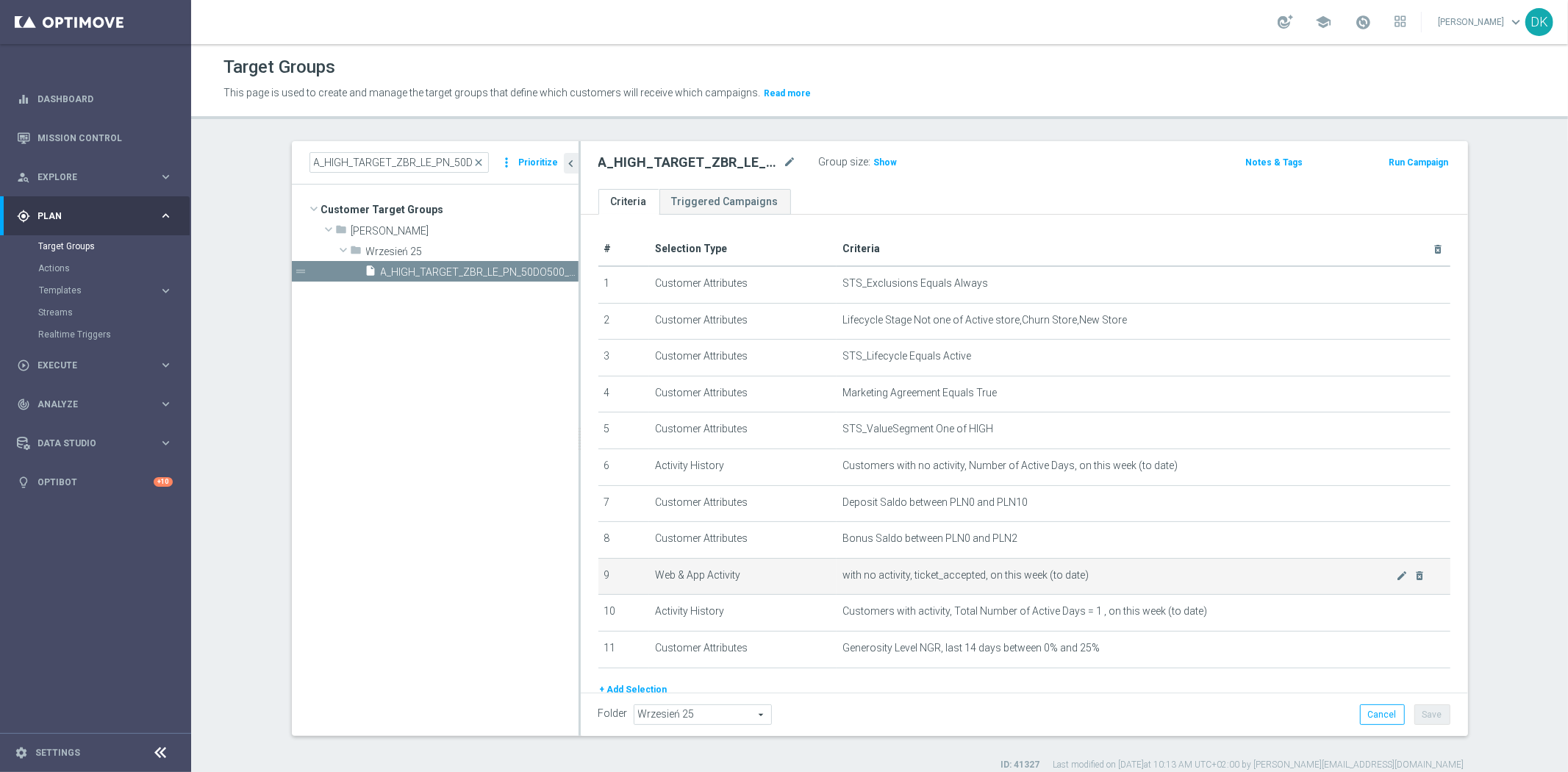
scroll to position [58, 0]
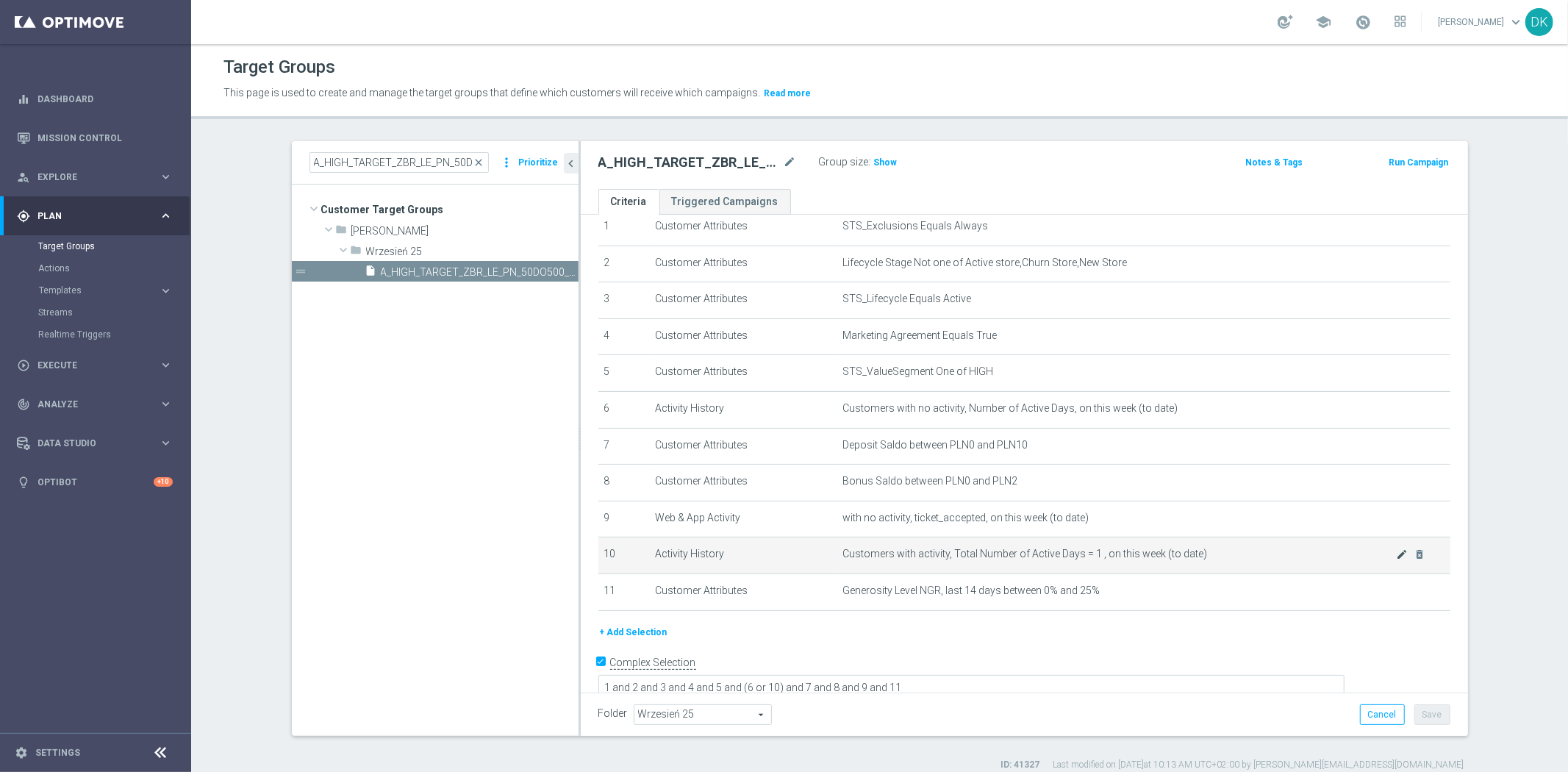
click at [1381, 550] on div at bounding box center [1385, 547] width 15 height 8
click at [1396, 552] on icon "mode_edit" at bounding box center [1402, 555] width 12 height 12
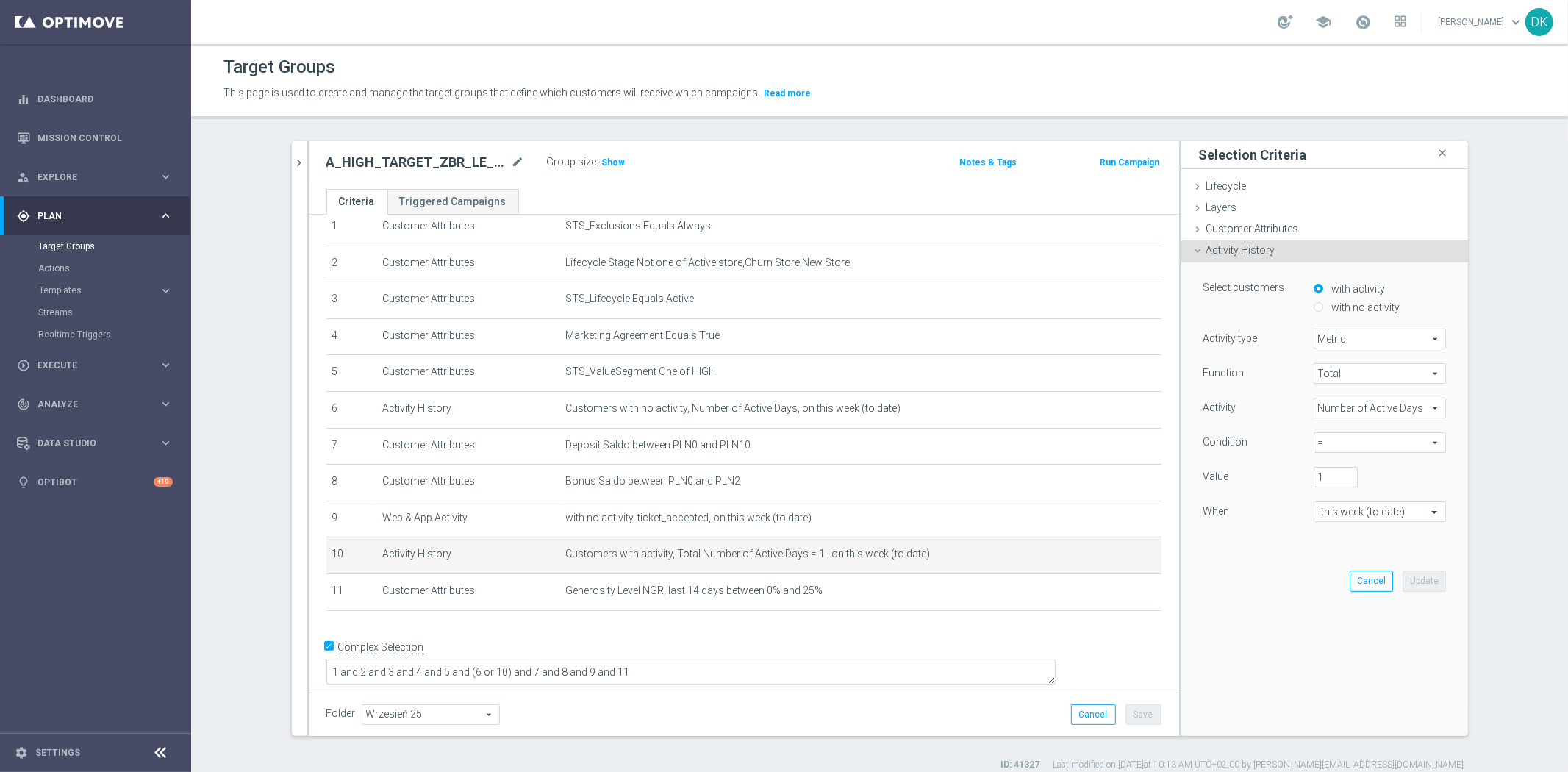
scroll to position [42, 0]
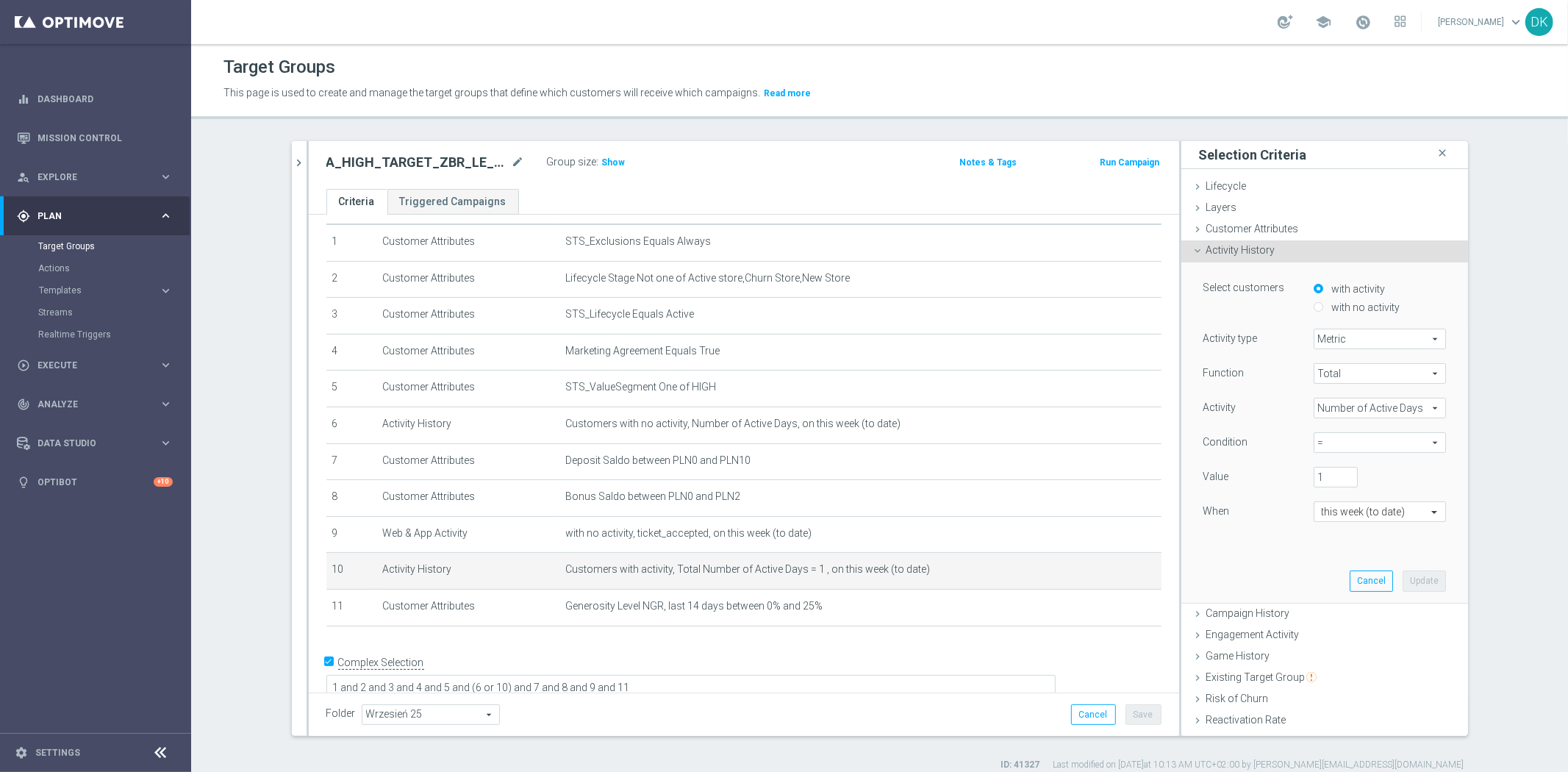
click at [1350, 440] on span "=" at bounding box center [1380, 443] width 131 height 20
click at [1342, 560] on span "<=" at bounding box center [1380, 561] width 117 height 12
type input "<="
drag, startPoint x: 1322, startPoint y: 477, endPoint x: 1255, endPoint y: 486, distance: 67.6
click at [1256, 486] on div "Value 1" at bounding box center [1325, 479] width 265 height 23
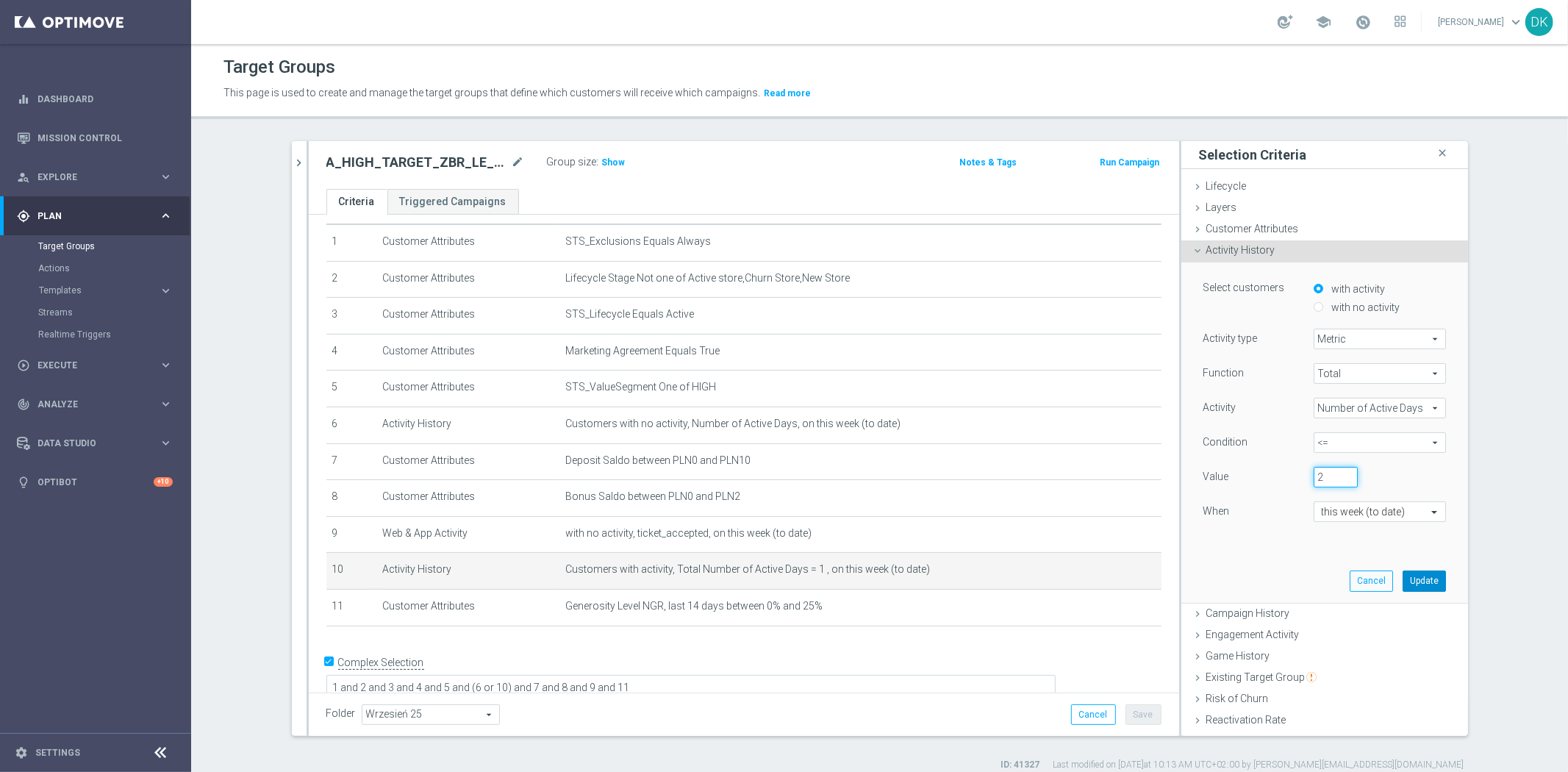
type input "2"
drag, startPoint x: 1411, startPoint y: 581, endPoint x: 1314, endPoint y: 618, distance: 103.8
click at [1409, 581] on button "Update" at bounding box center [1424, 580] width 43 height 21
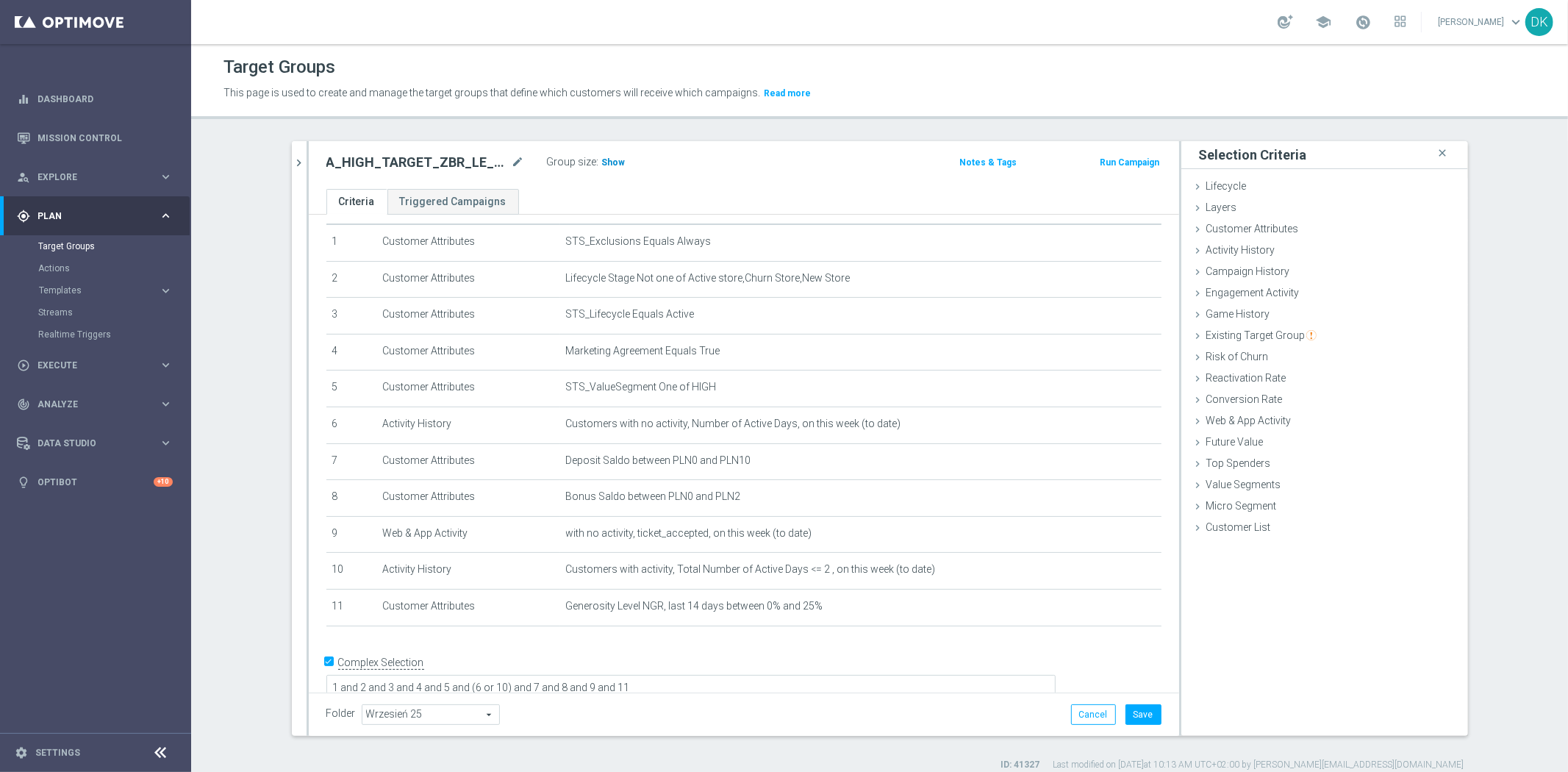
click at [614, 170] on h3 "Show" at bounding box center [614, 162] width 26 height 17
click at [801, 705] on div "Folder Wrzesień 25 Wrzesień 25 arrow_drop_down search Cancel Save Saving..." at bounding box center [743, 714] width 835 height 21
click at [1146, 716] on button "Save" at bounding box center [1143, 714] width 36 height 21
click at [90, 376] on div "play_circle_outline Execute keyboard_arrow_right" at bounding box center [95, 365] width 190 height 39
click at [91, 292] on div "Campaign Builder" at bounding box center [113, 285] width 151 height 22
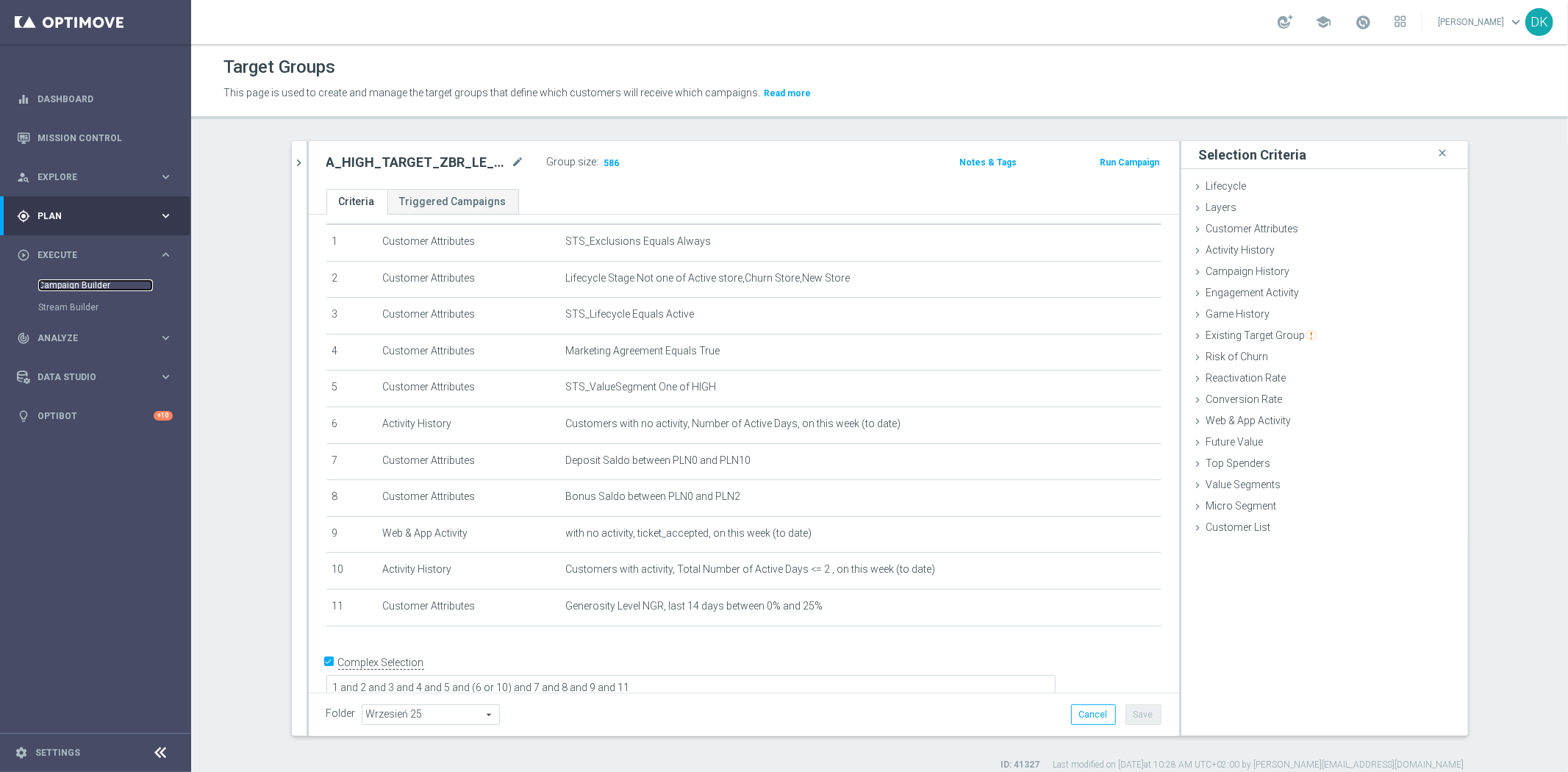
click at [92, 290] on link "Campaign Builder" at bounding box center [95, 285] width 114 height 12
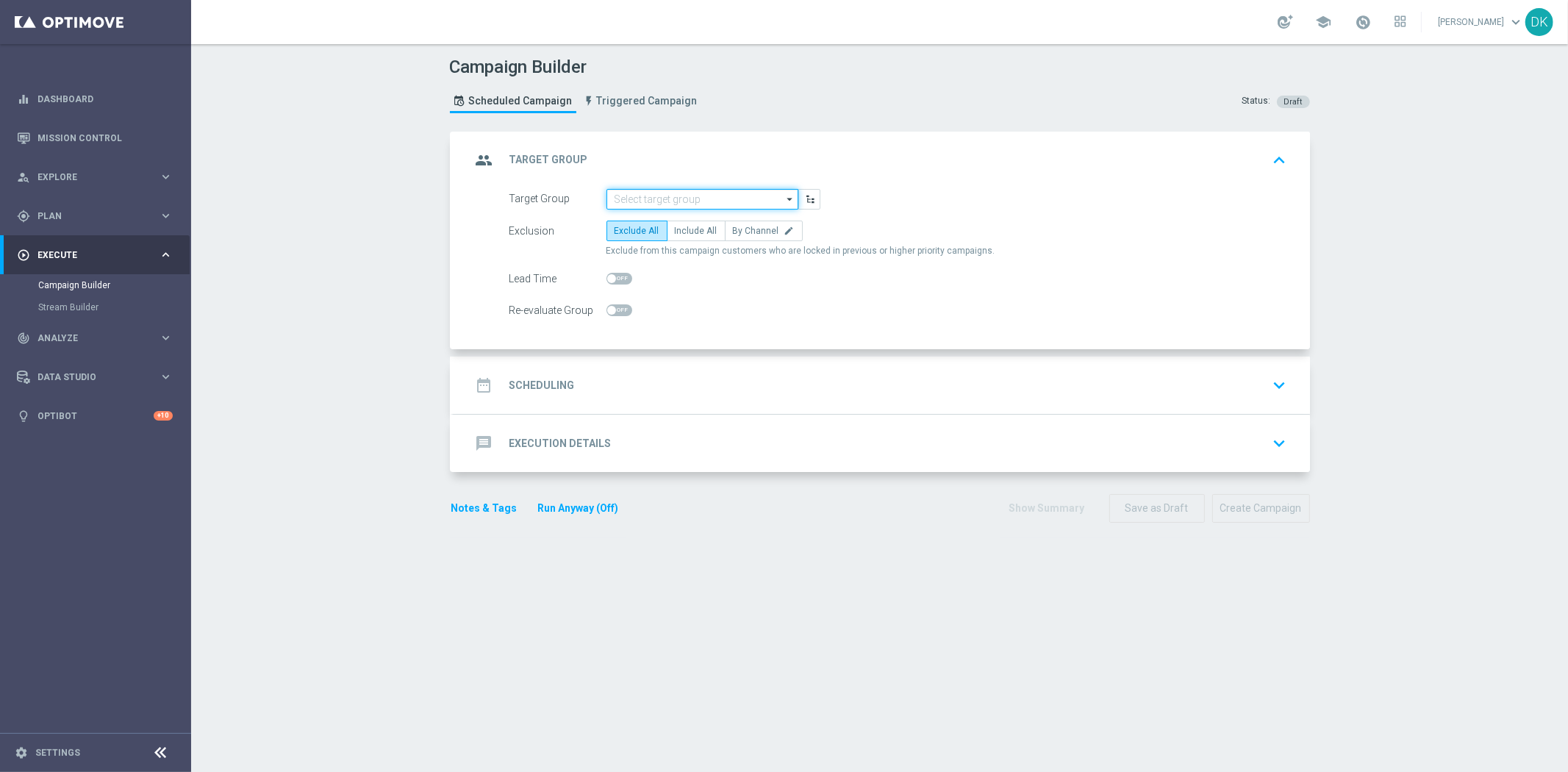
click at [670, 201] on input at bounding box center [702, 198] width 191 height 21
paste input "A_MED_TARGET_ZBR_LE_PN_50DO200_250925"
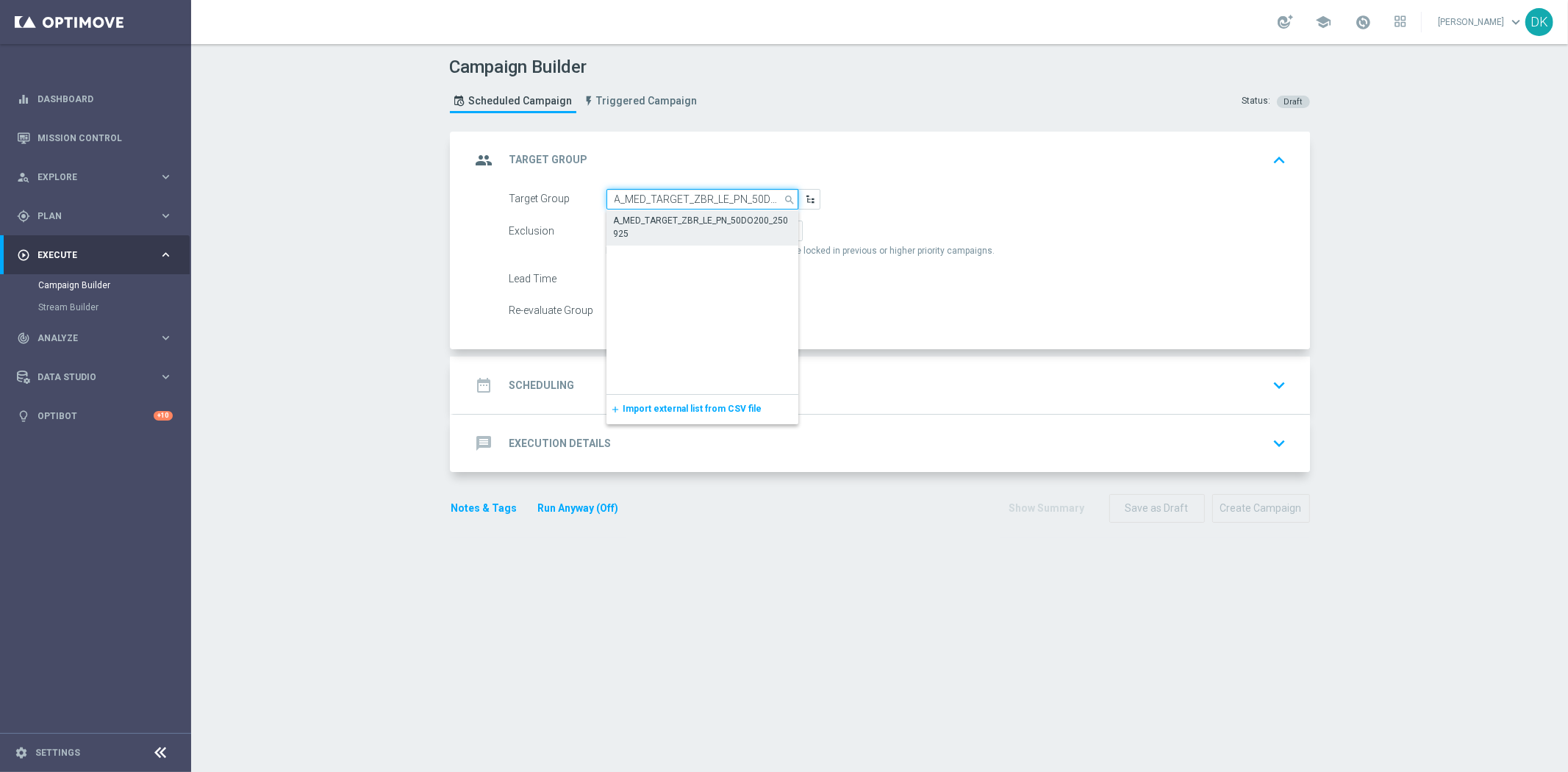
scroll to position [0, 49]
click at [677, 234] on div "A_MED_TARGET_ZBR_LE_PN_50DO200_250925" at bounding box center [702, 227] width 178 height 26
type input "A_MED_TARGET_ZBR_LE_PN_50DO200_250925"
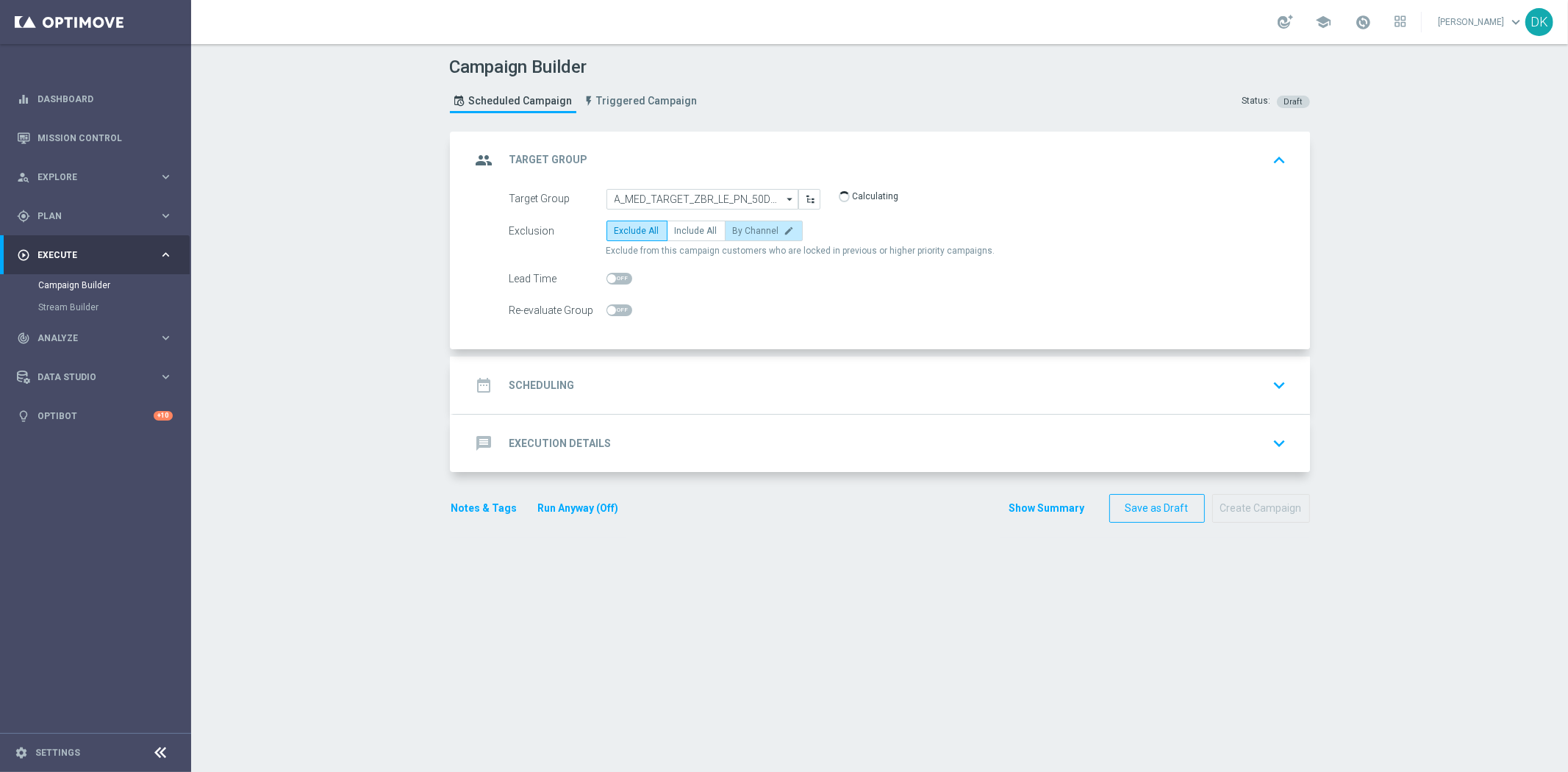
click at [768, 229] on label "By Channel edit" at bounding box center [764, 231] width 78 height 21
click at [742, 229] on input "By Channel edit" at bounding box center [738, 234] width 10 height 10
radio input "true"
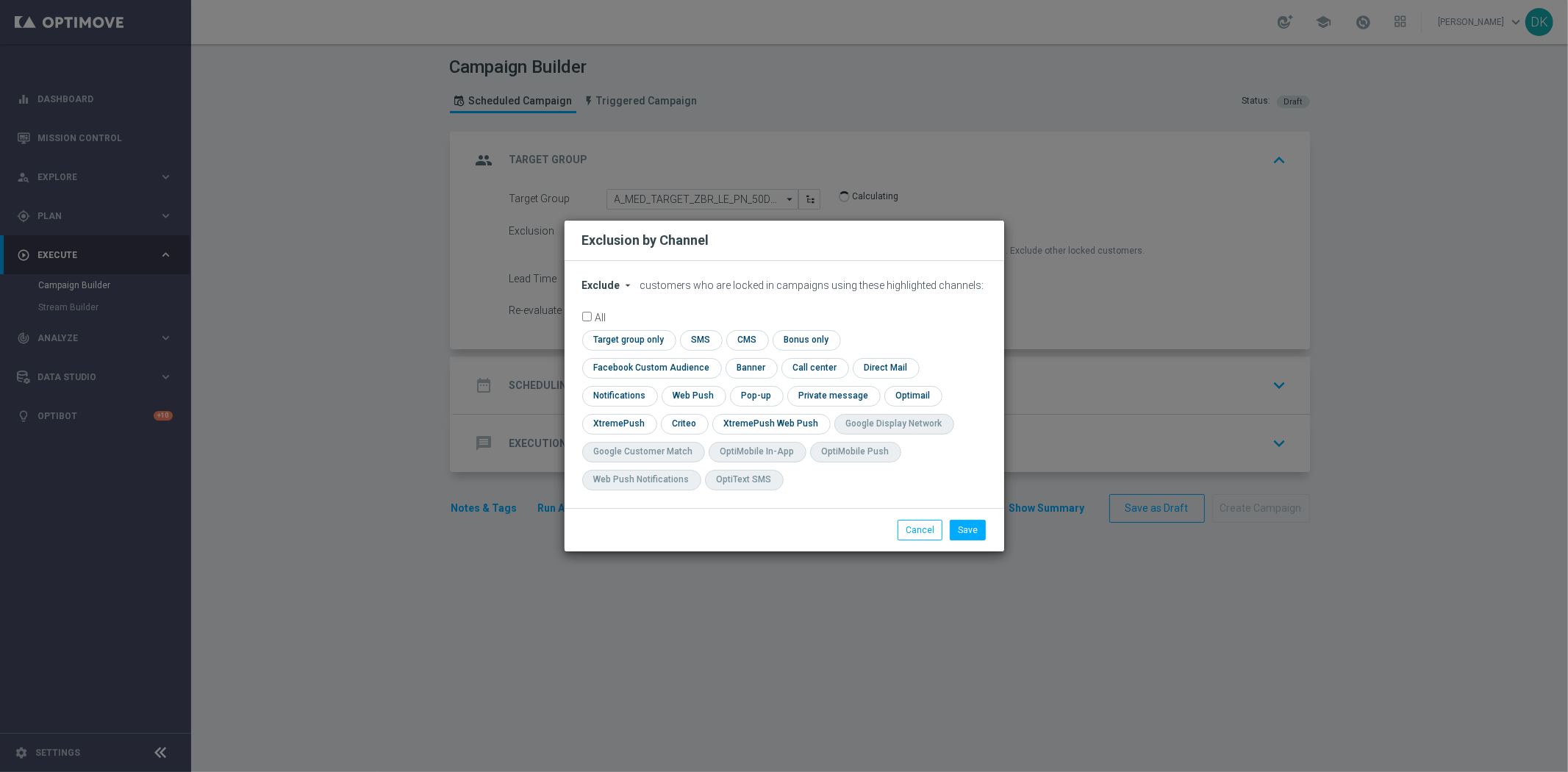
click at [613, 291] on span "Exclude" at bounding box center [601, 285] width 38 height 12
click at [0, 0] on span "Include" at bounding box center [0, 0] width 0 height 0
click at [614, 350] on input "checkbox" at bounding box center [627, 340] width 90 height 20
checkbox input "true"
click at [617, 373] on input "checkbox" at bounding box center [649, 368] width 133 height 20
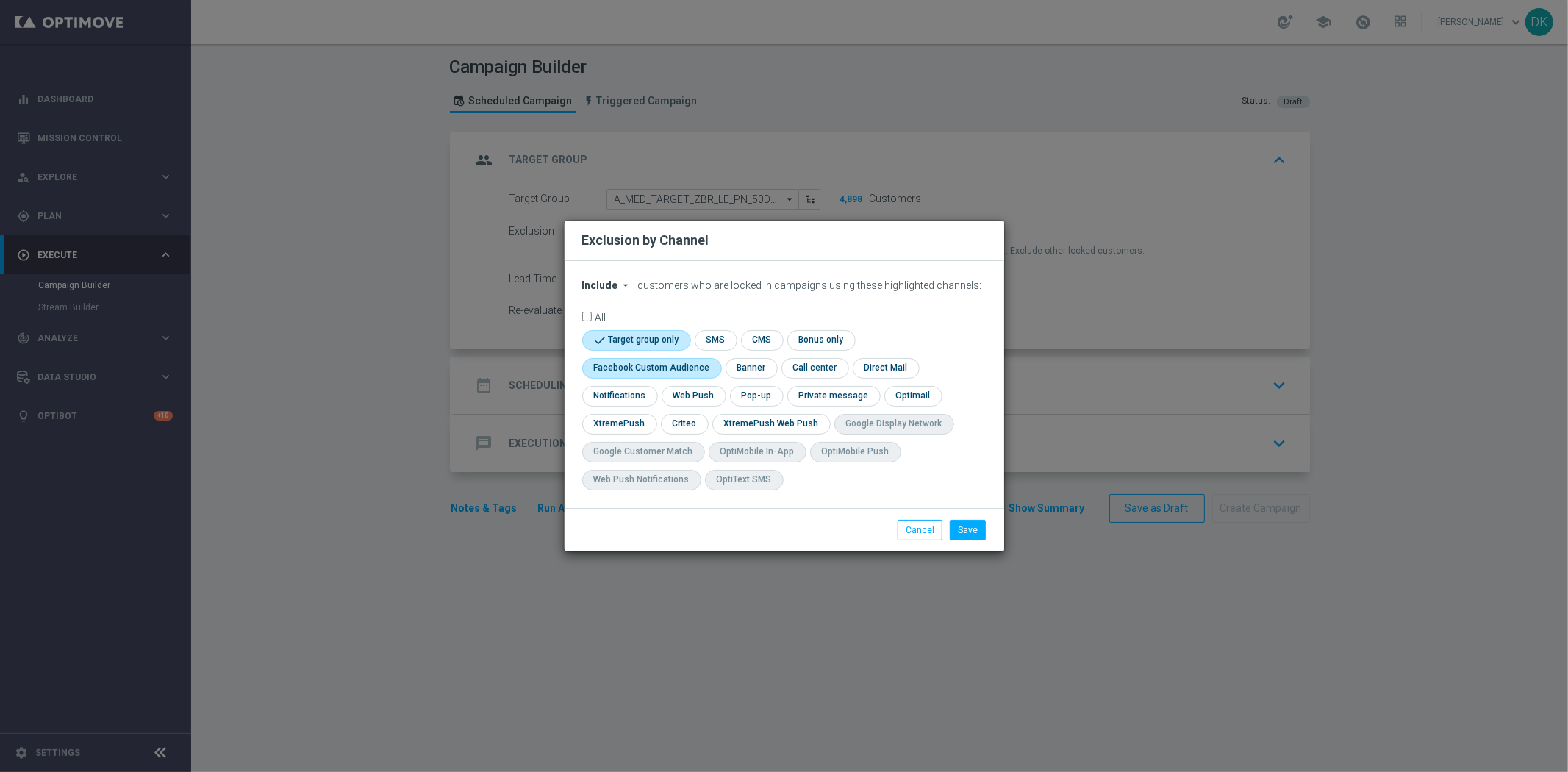
checkbox input "true"
click at [696, 434] on div "check Criteo" at bounding box center [685, 424] width 48 height 21
click at [687, 427] on input "checkbox" at bounding box center [684, 424] width 46 height 20
checkbox input "true"
click at [961, 536] on button "Save" at bounding box center [967, 530] width 36 height 21
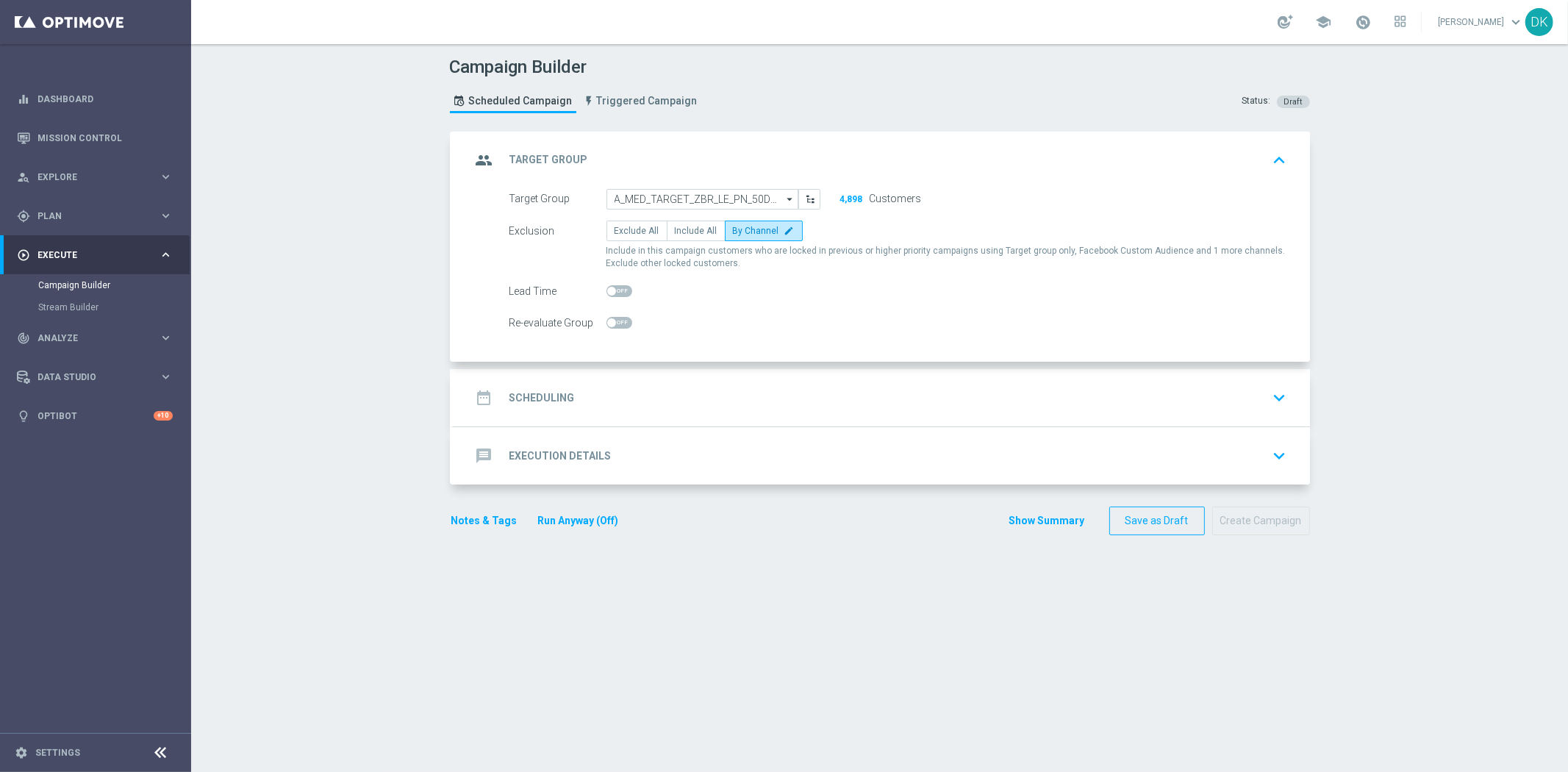
click at [614, 321] on span at bounding box center [619, 322] width 25 height 12
click at [614, 321] on input "checkbox" at bounding box center [619, 322] width 25 height 12
checkbox input "true"
click at [574, 402] on div "date_range Scheduling keyboard_arrow_down" at bounding box center [881, 398] width 822 height 28
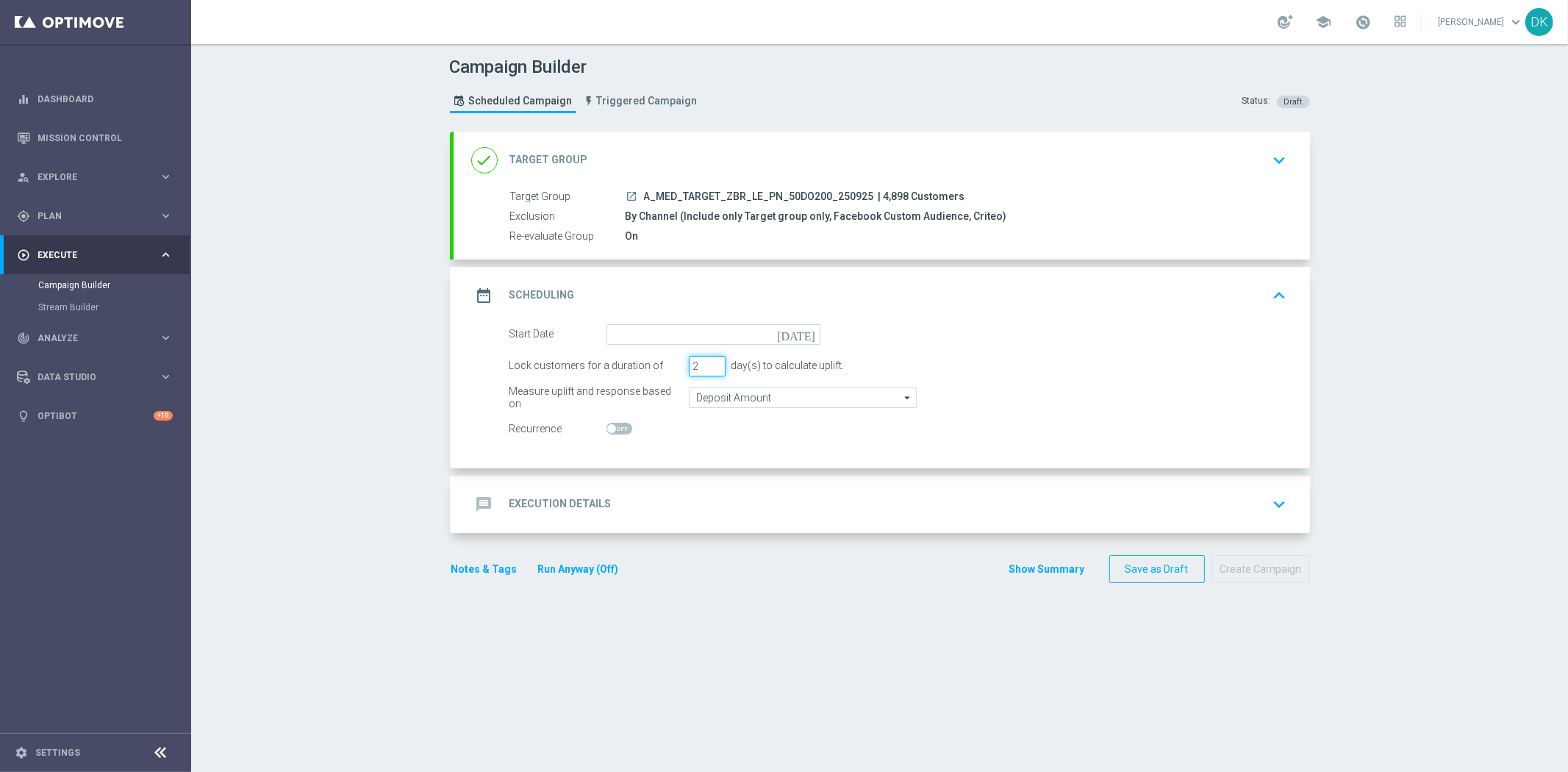
click at [709, 366] on input "2" at bounding box center [707, 365] width 37 height 21
type input "1"
click at [709, 366] on input "1" at bounding box center [707, 365] width 37 height 21
click at [641, 331] on input at bounding box center [713, 334] width 214 height 21
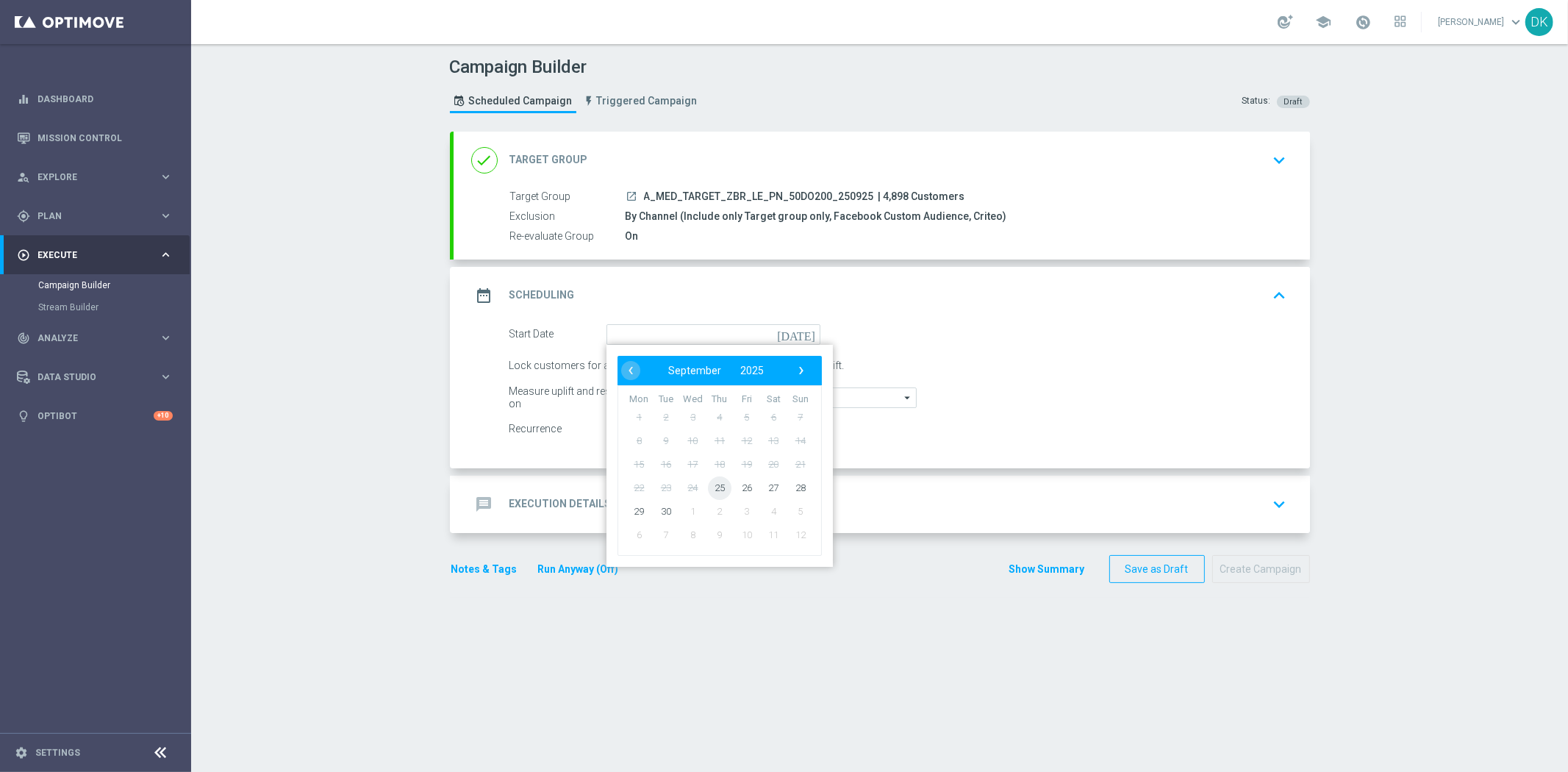
click at [710, 487] on span "25" at bounding box center [719, 488] width 23 height 23
type input "[DATE]"
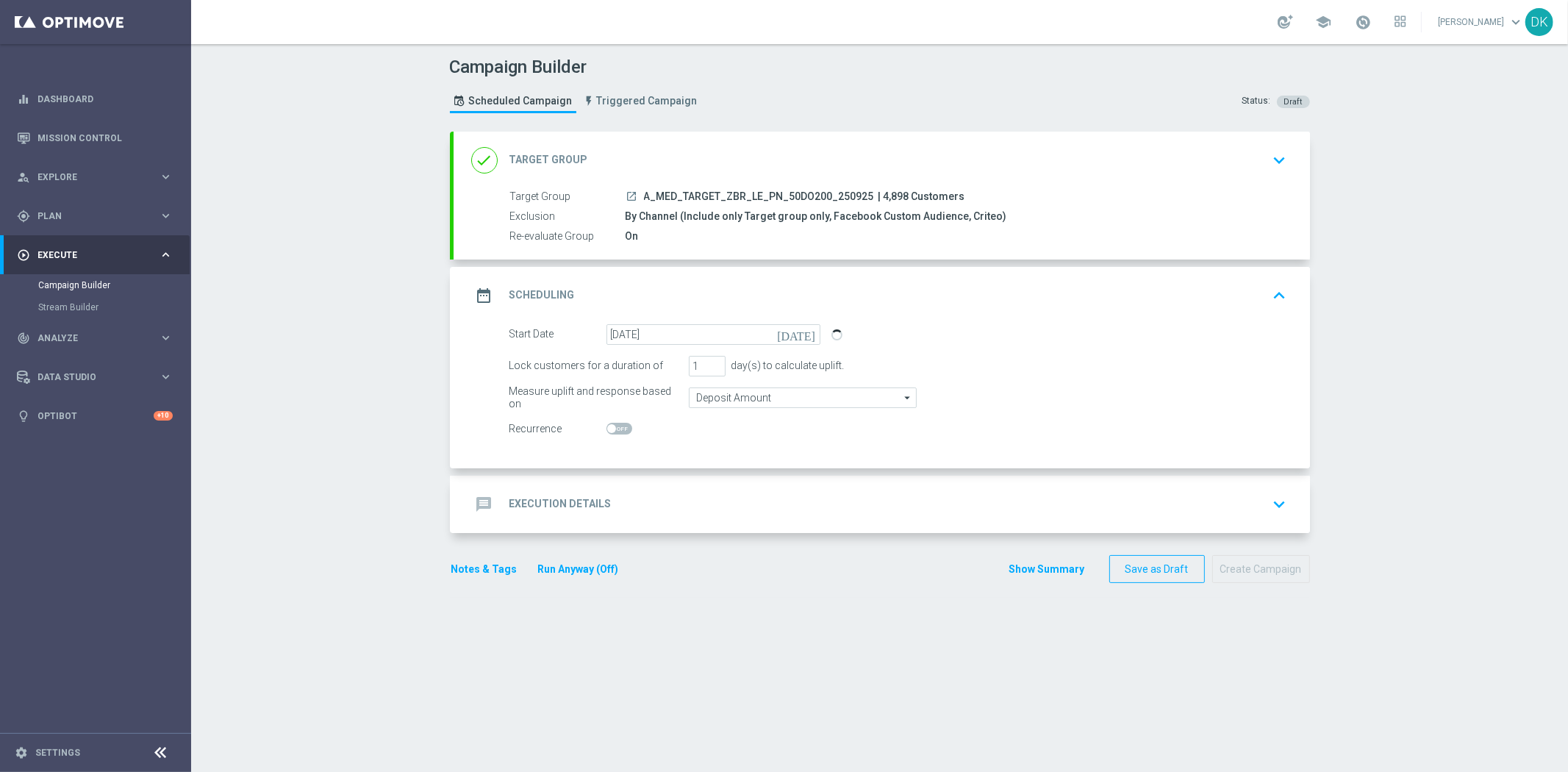
click at [661, 519] on div "message Execution Details keyboard_arrow_down" at bounding box center [881, 504] width 857 height 58
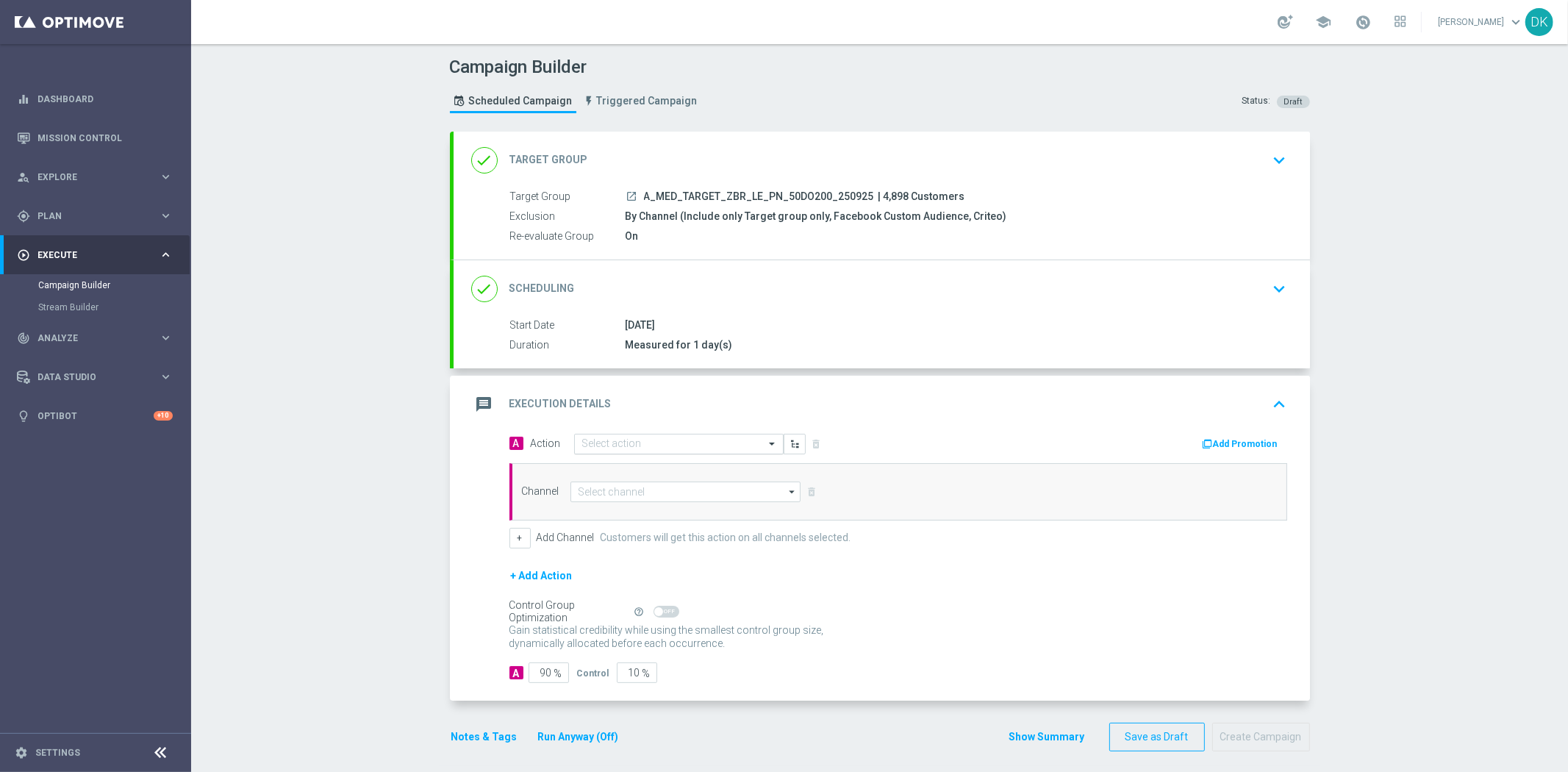
click at [646, 449] on input "text" at bounding box center [664, 445] width 164 height 13
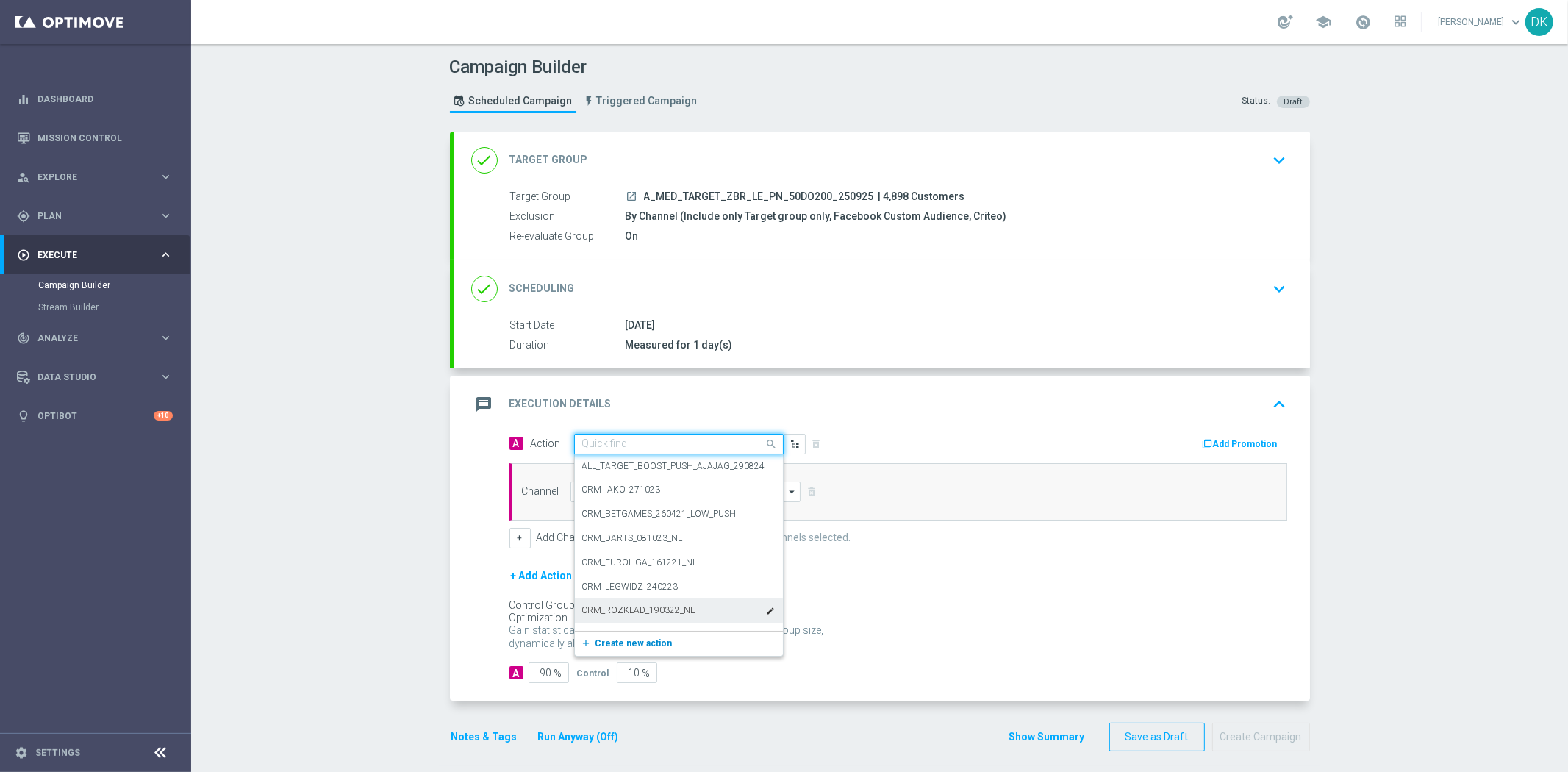
click at [637, 647] on span "Create new action" at bounding box center [634, 643] width 77 height 11
paste input "A_MED_TARGET_ZBR_LE_PN_50DO200_250925"
type input "A_MED_TARGET_ZBR_LE_PN_50DO200_250925"
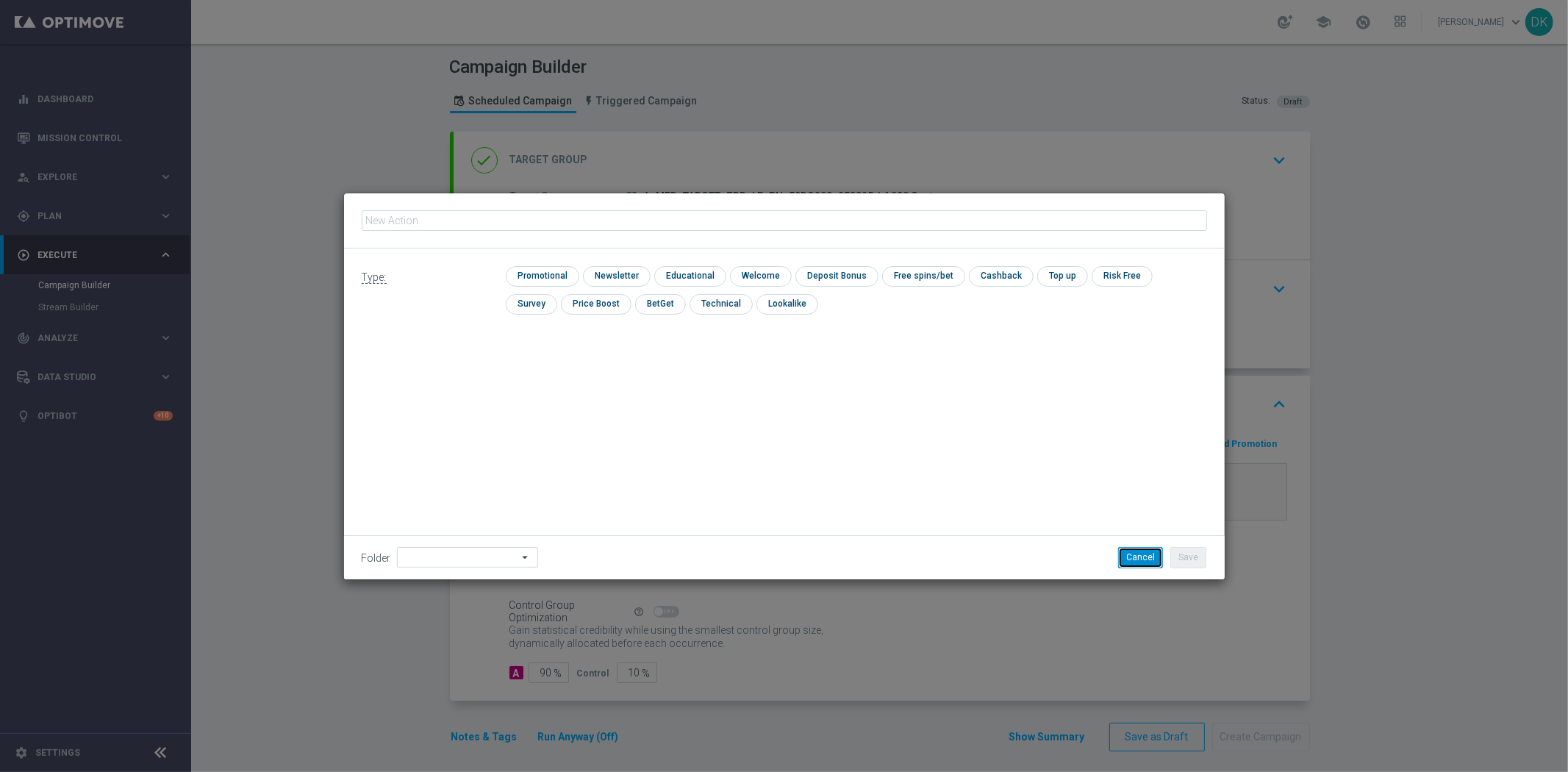
click at [1129, 556] on button "Cancel" at bounding box center [1141, 557] width 45 height 21
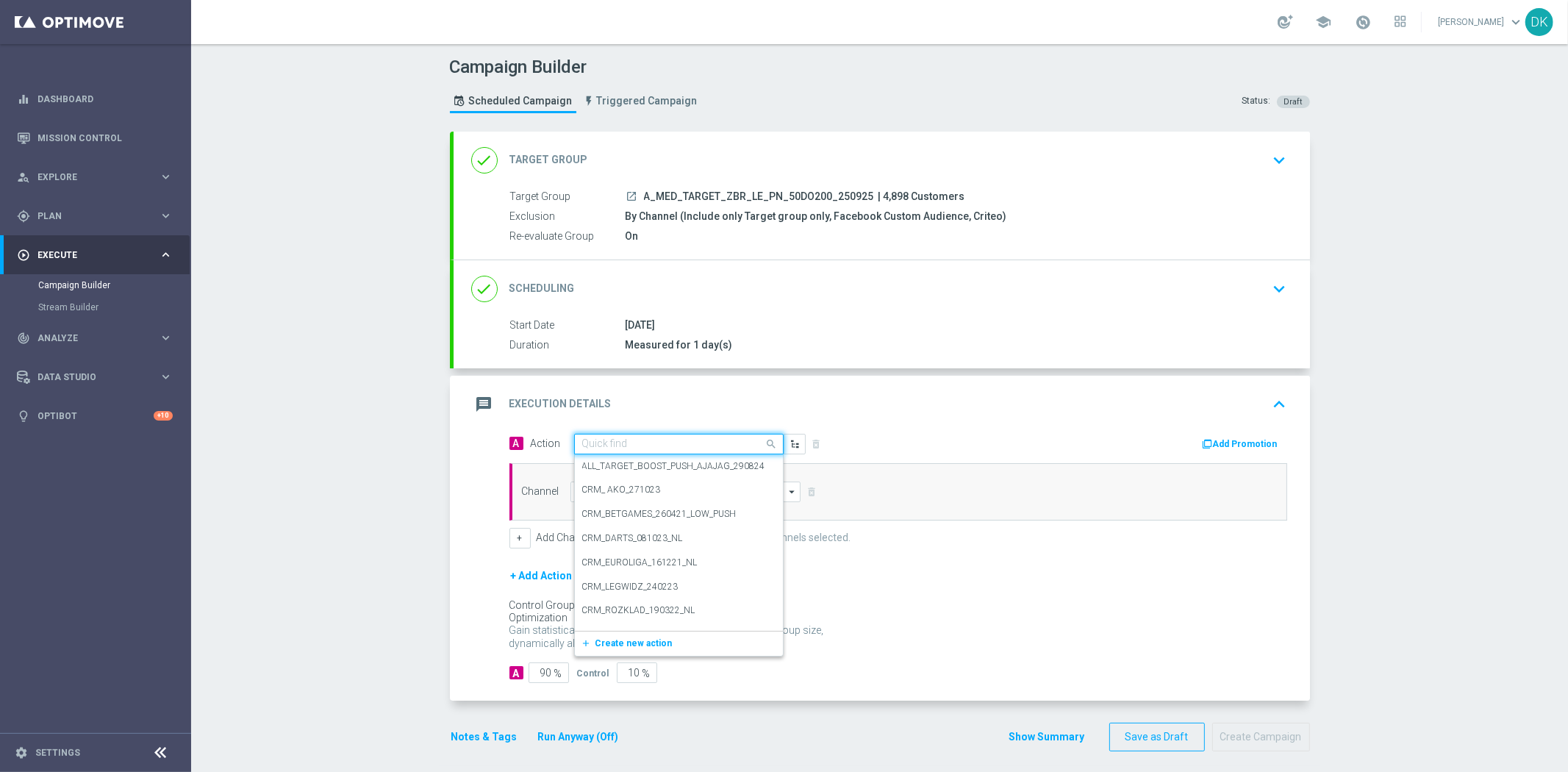
click at [694, 444] on input "text" at bounding box center [664, 445] width 164 height 13
click at [626, 638] on span "Create new action" at bounding box center [634, 643] width 77 height 11
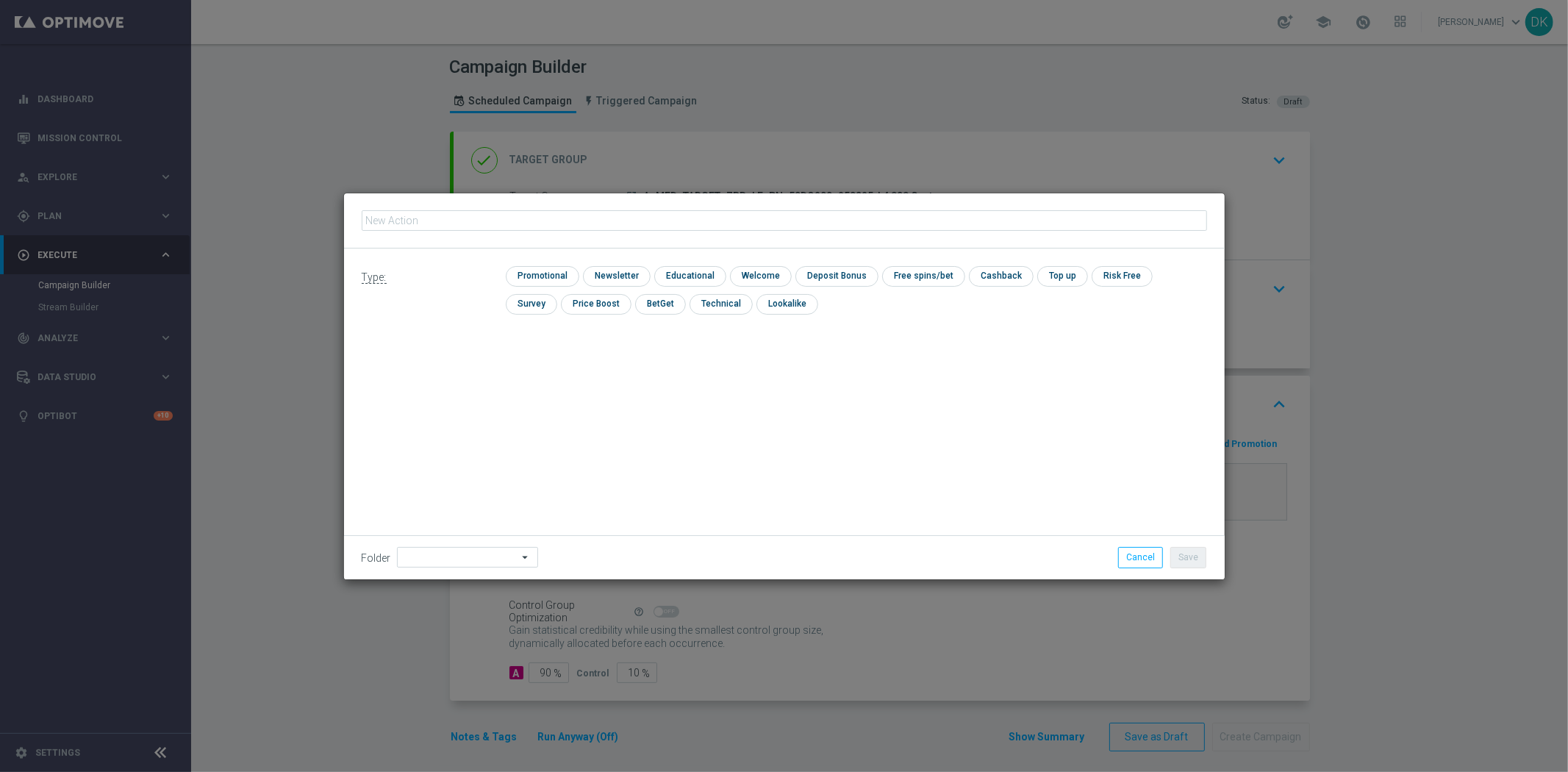
type input "A_MED_TARGET_ZBR_LE_PN_50DO200_250925"
click at [541, 269] on input "checkbox" at bounding box center [541, 276] width 70 height 20
checkbox input "true"
click at [1173, 555] on button "Save" at bounding box center [1188, 557] width 36 height 21
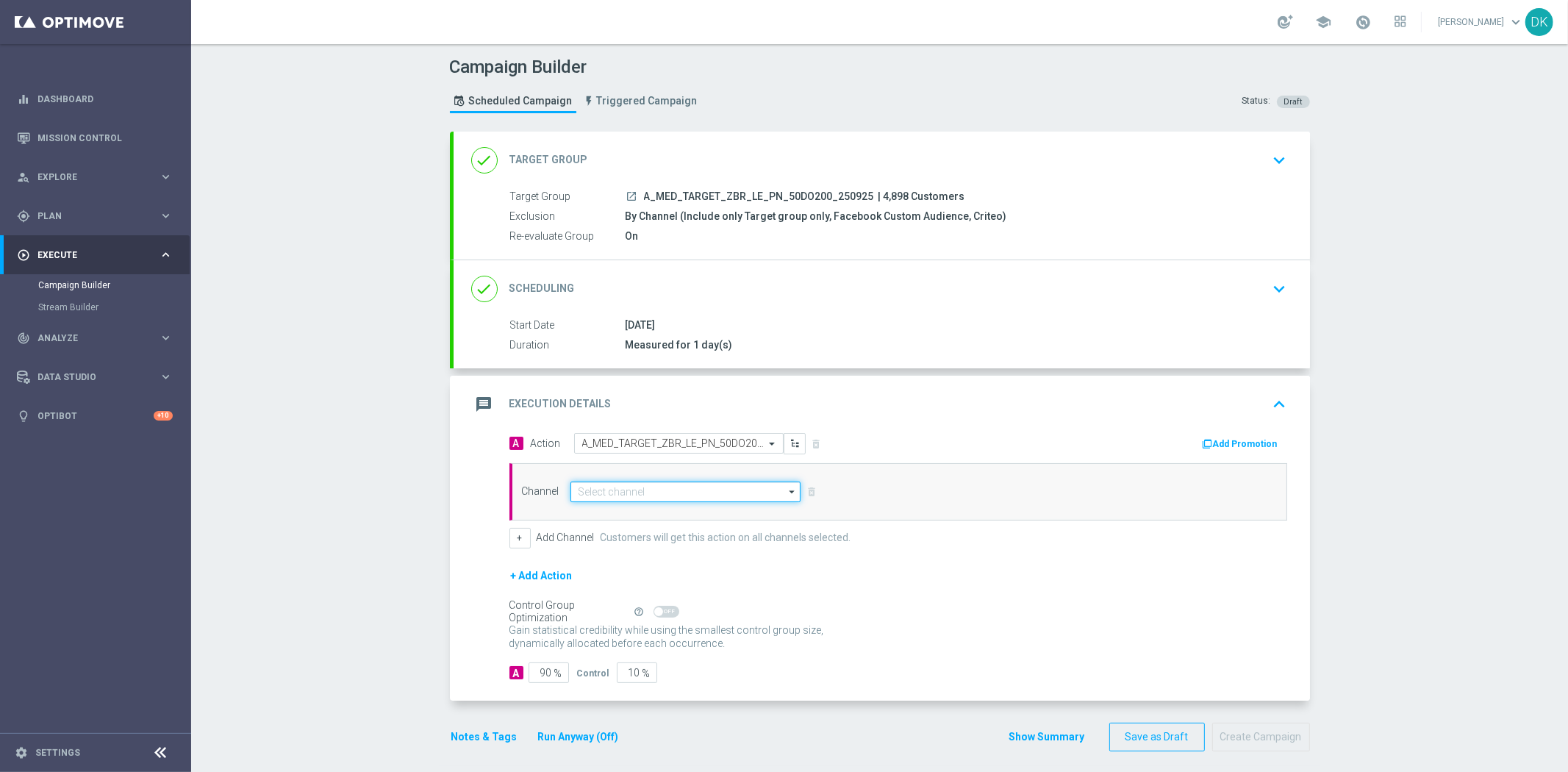
click at [698, 482] on input at bounding box center [686, 492] width 231 height 21
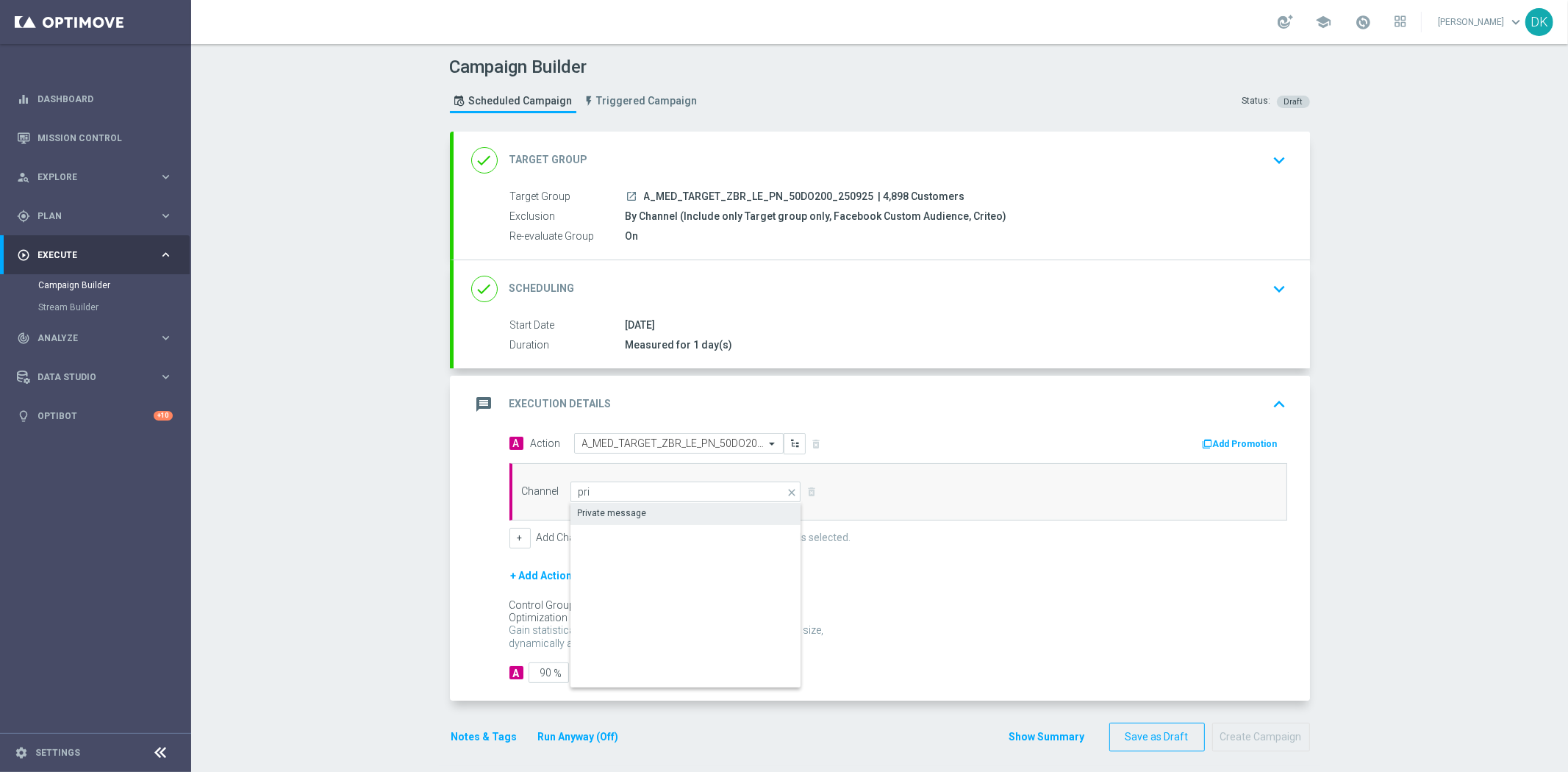
click at [644, 503] on div "Private message" at bounding box center [686, 513] width 232 height 21
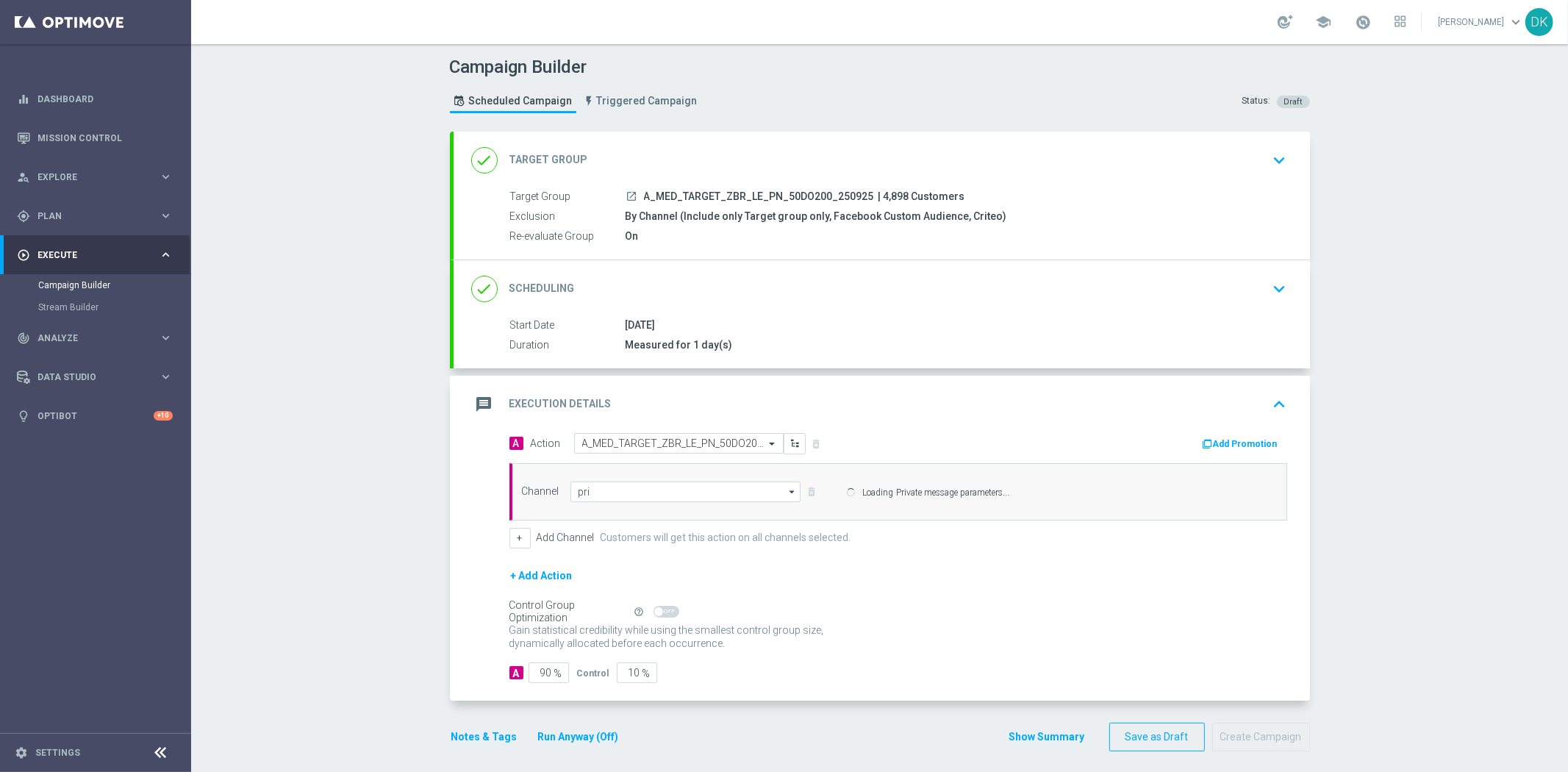
type input "Private message"
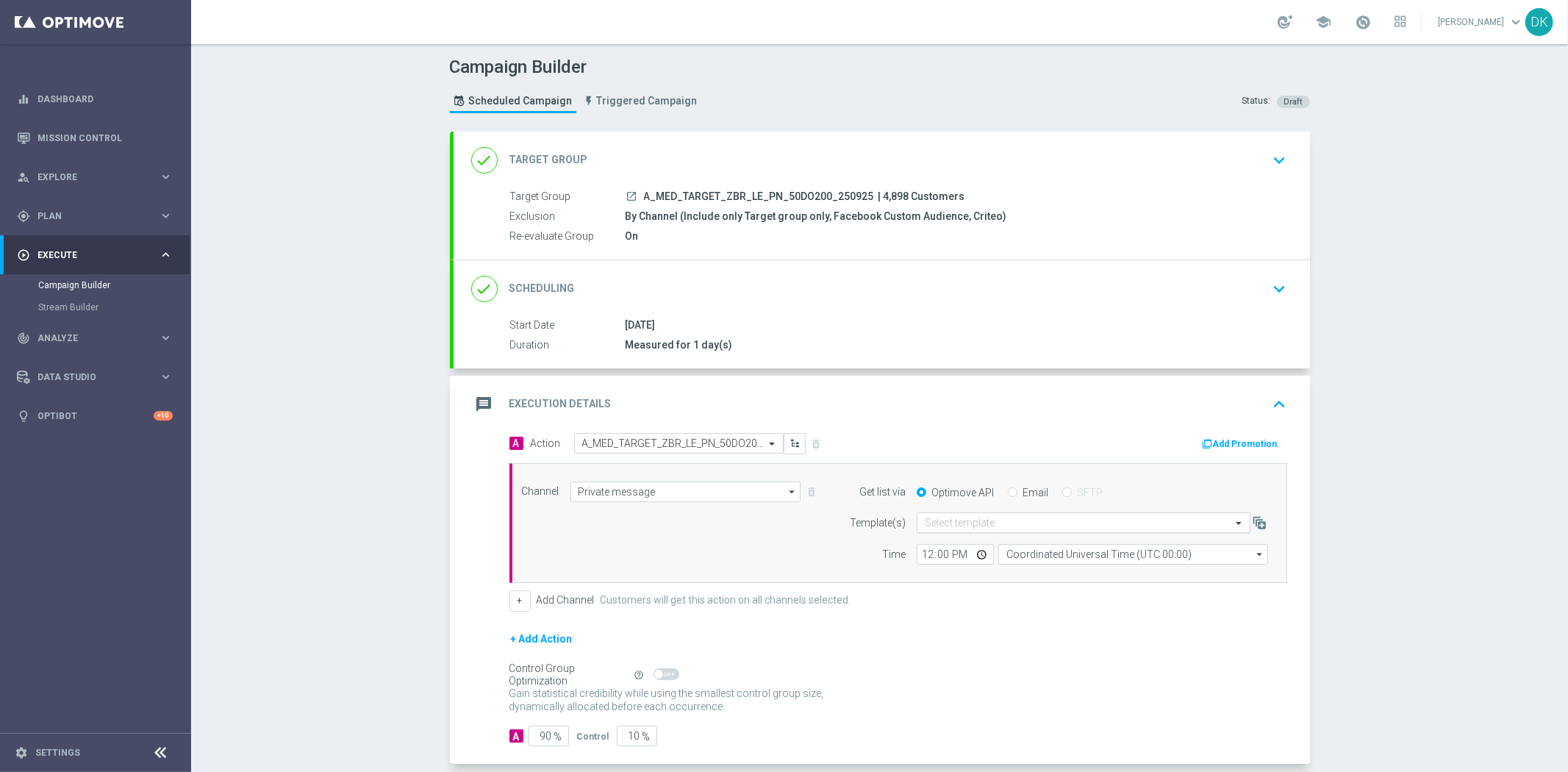
click at [966, 517] on input "text" at bounding box center [1069, 523] width 288 height 13
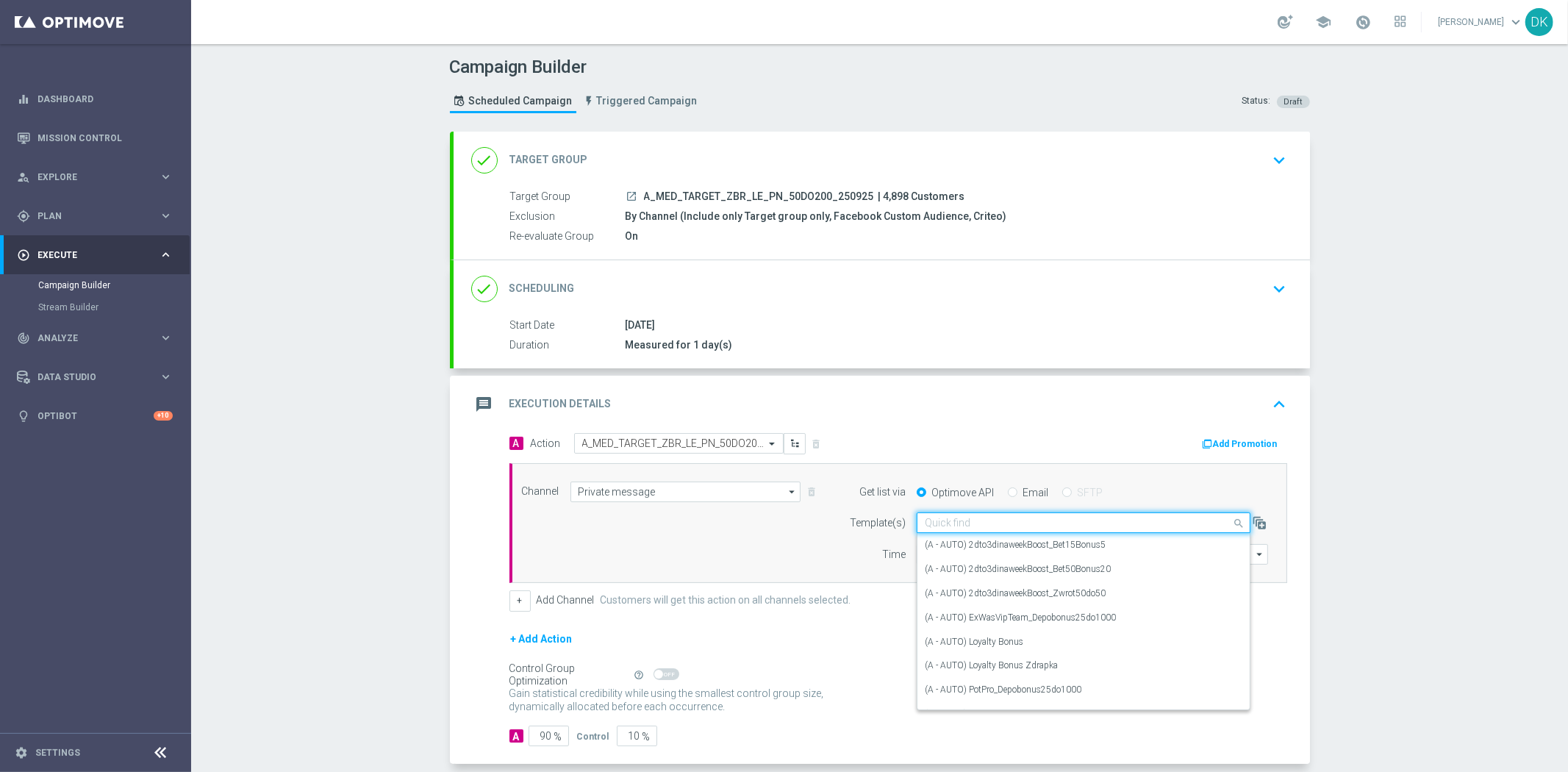
paste input "A_MED_TARGET_ZBR_LE_PN_50DO200_250925"
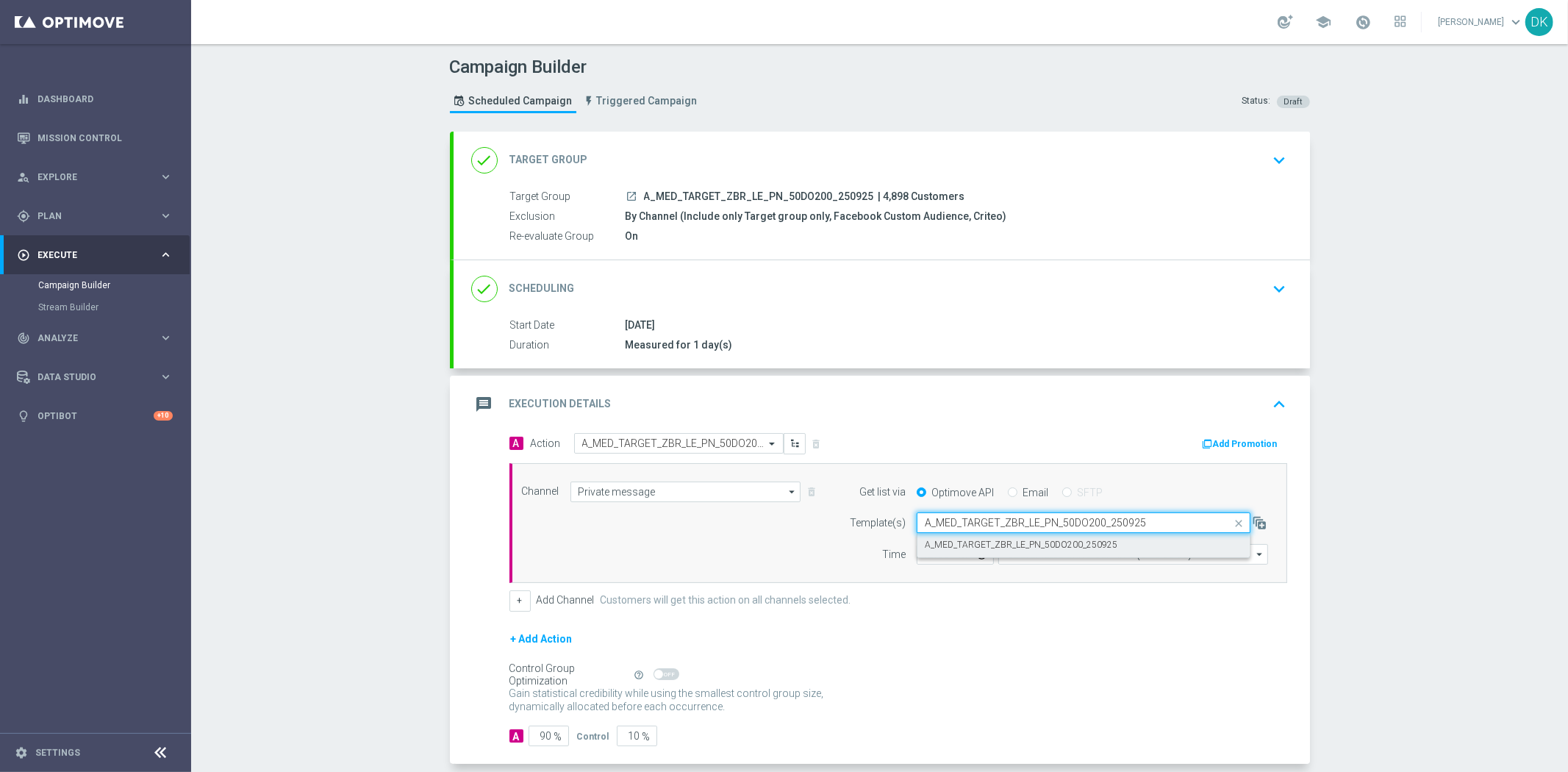
click at [961, 549] on label "A_MED_TARGET_ZBR_LE_PN_50DO200_250925" at bounding box center [1021, 545] width 192 height 13
type input "A_MED_TARGET_ZBR_LE_PN_50DO200_250925"
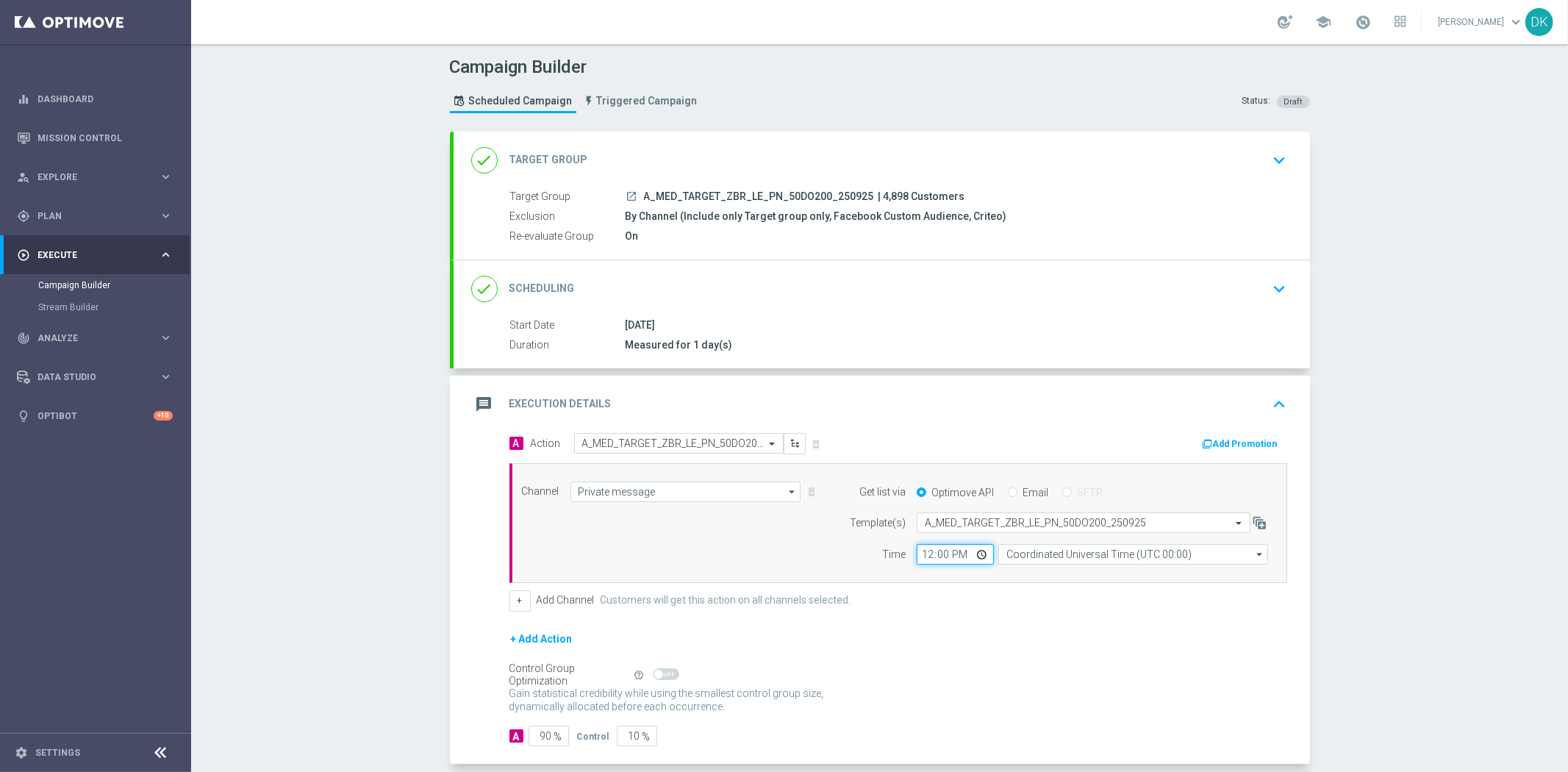
click at [922, 552] on input "12:00" at bounding box center [955, 554] width 77 height 21
type input "11:15"
click at [1069, 554] on input "Coordinated Universal Time (UTC 00:00)" at bounding box center [1133, 554] width 270 height 21
click at [1070, 579] on div "Central European Time ([GEOGRAPHIC_DATA]) (UTC +02:00)" at bounding box center [1126, 577] width 240 height 14
type input "Central European Time ([GEOGRAPHIC_DATA]) (UTC +02:00)"
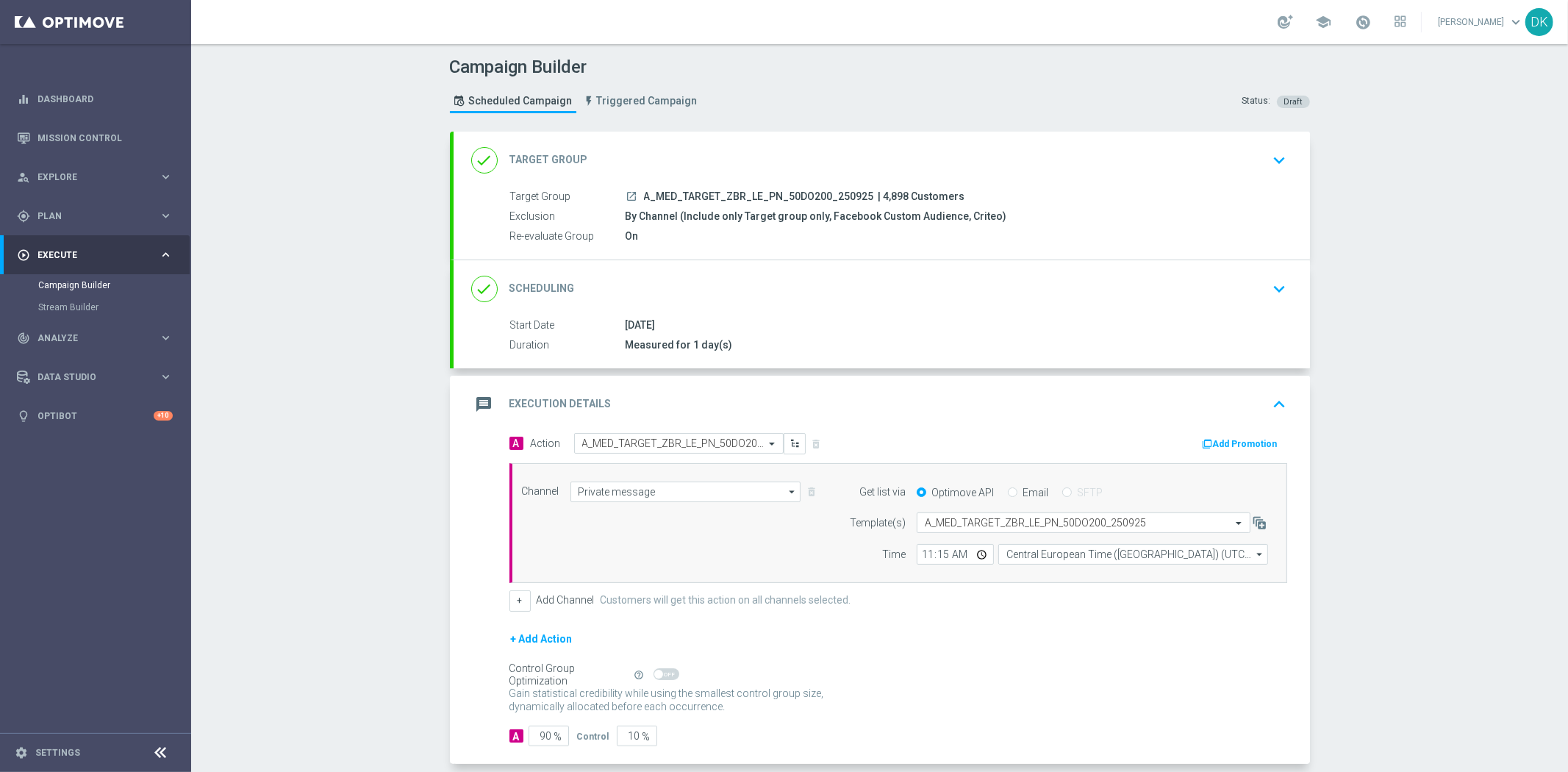
click at [1059, 630] on div "+ Add Action" at bounding box center [899, 649] width 778 height 37
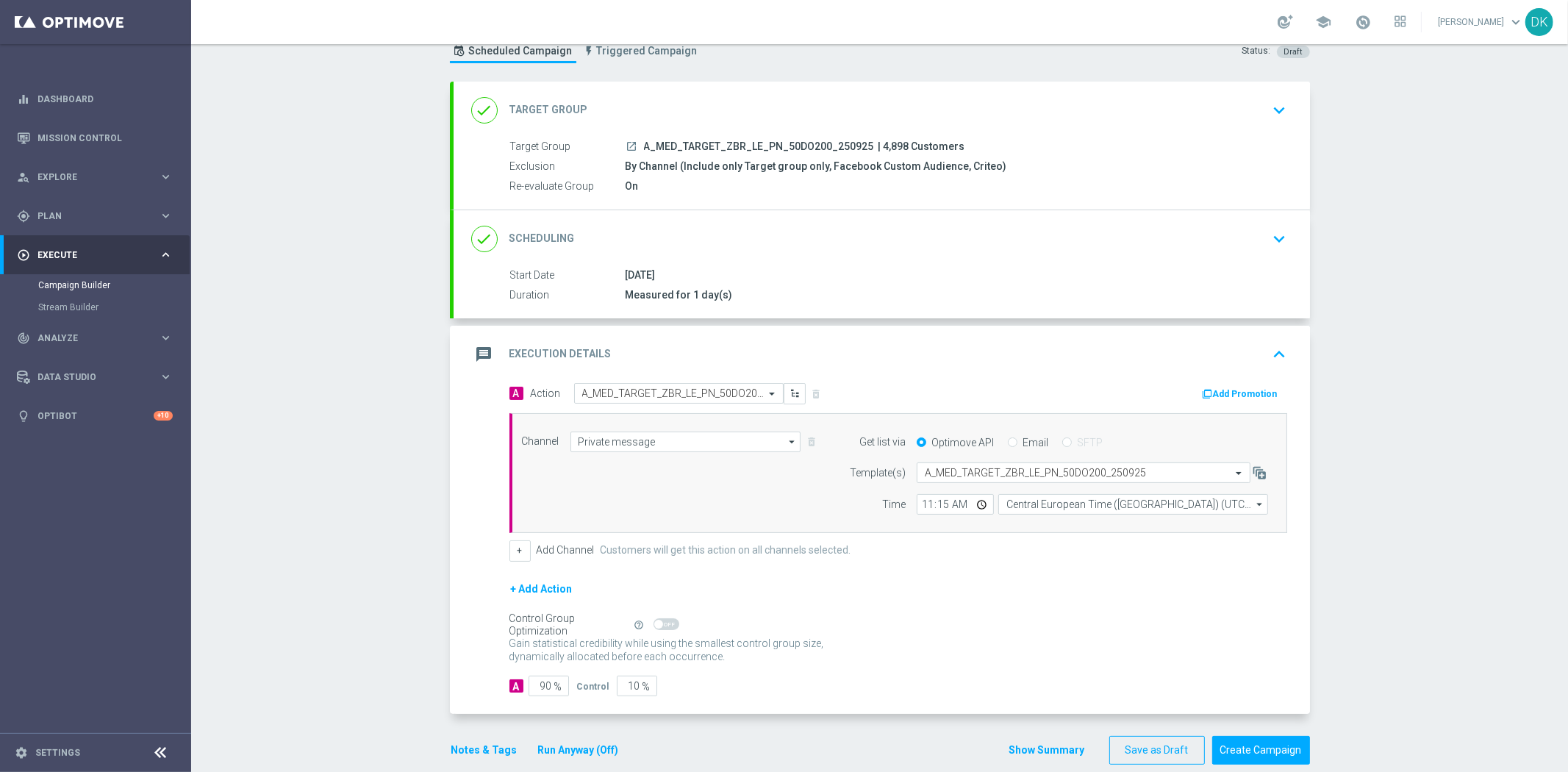
scroll to position [71, 0]
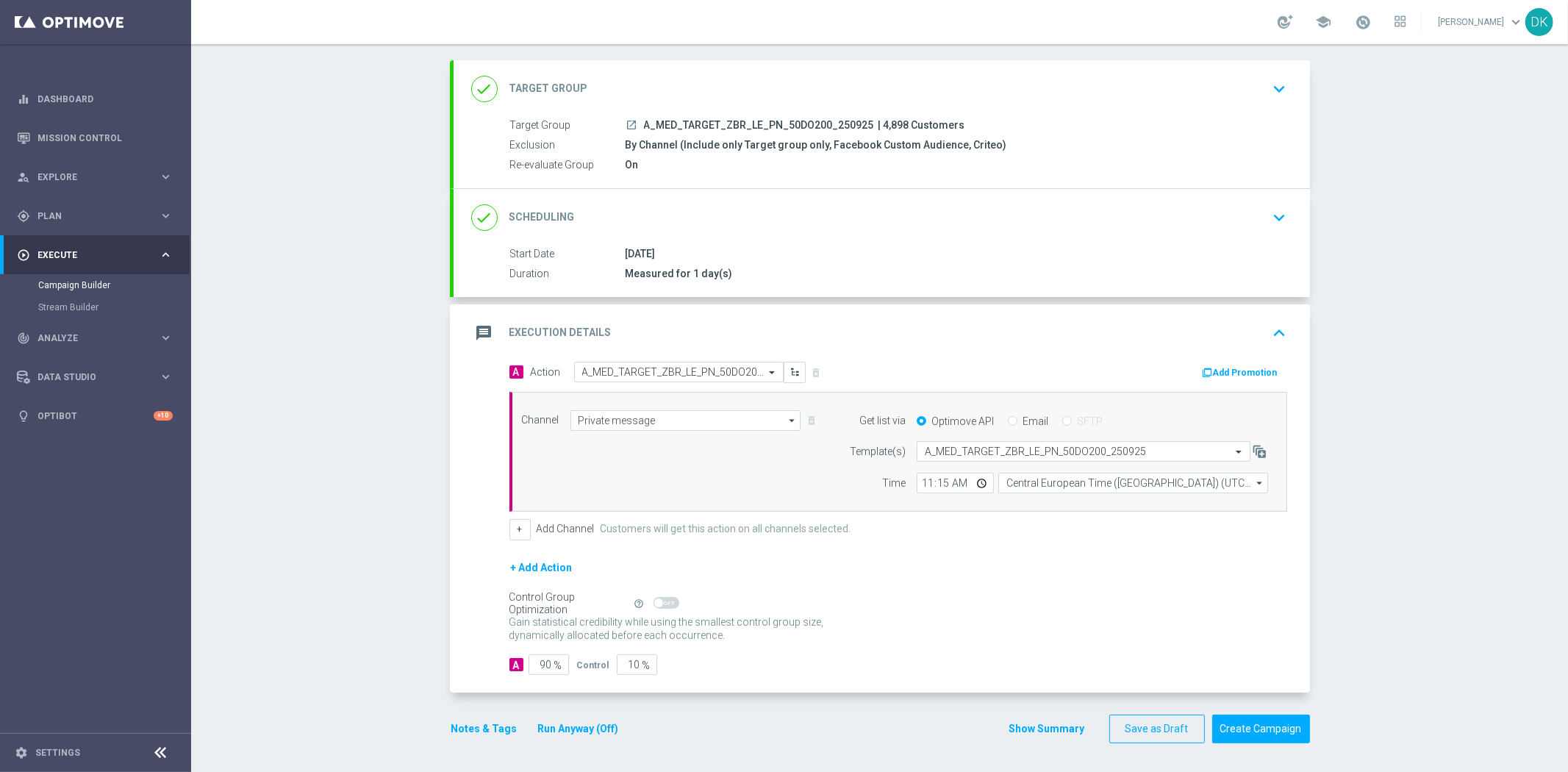
click at [487, 730] on button "Notes & Tags" at bounding box center [485, 729] width 69 height 19
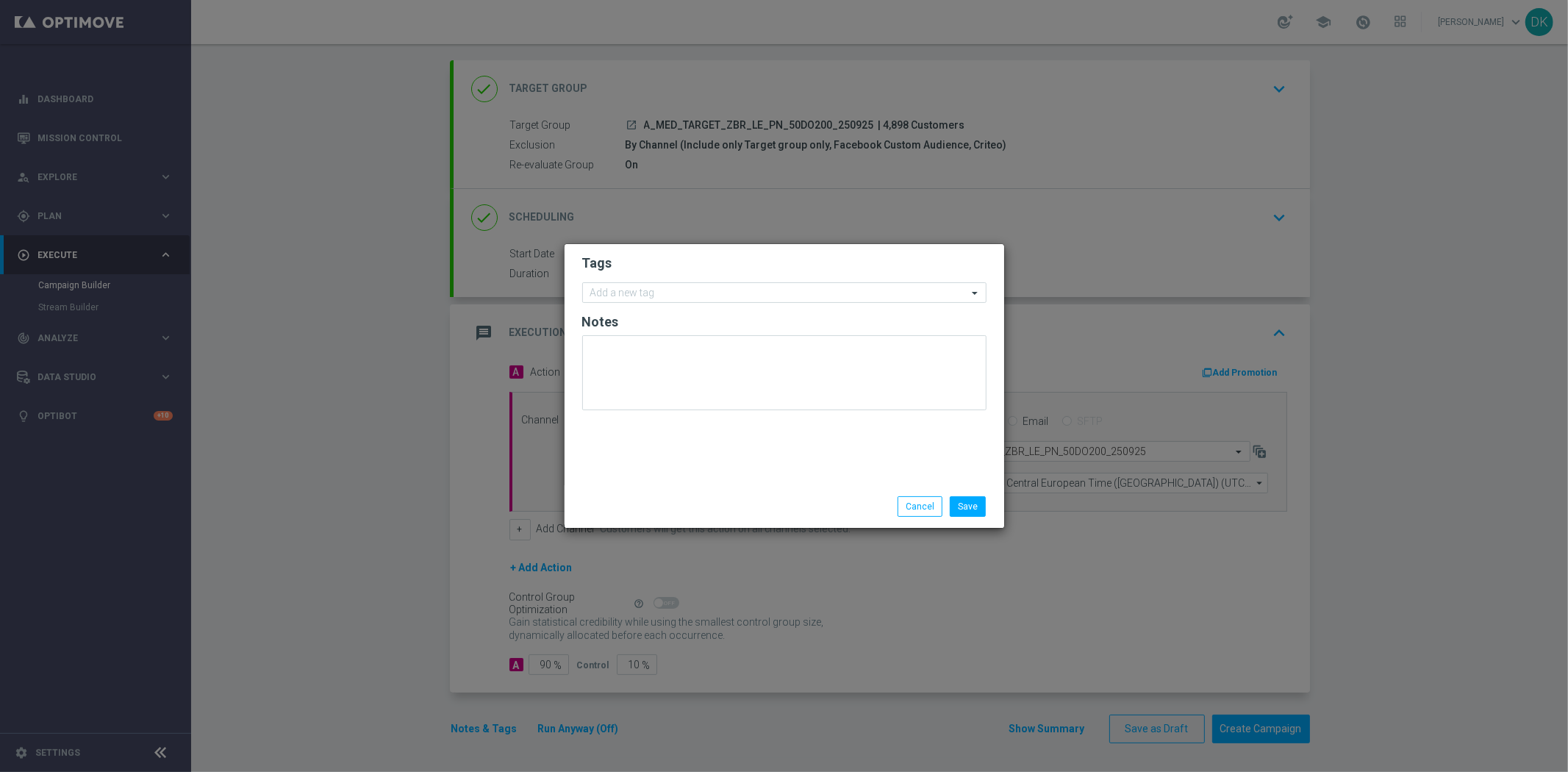
click at [997, 593] on modal-container "Tags Add a new tag Notes Save Cancel" at bounding box center [784, 386] width 1568 height 772
click at [919, 508] on button "Cancel" at bounding box center [920, 506] width 45 height 21
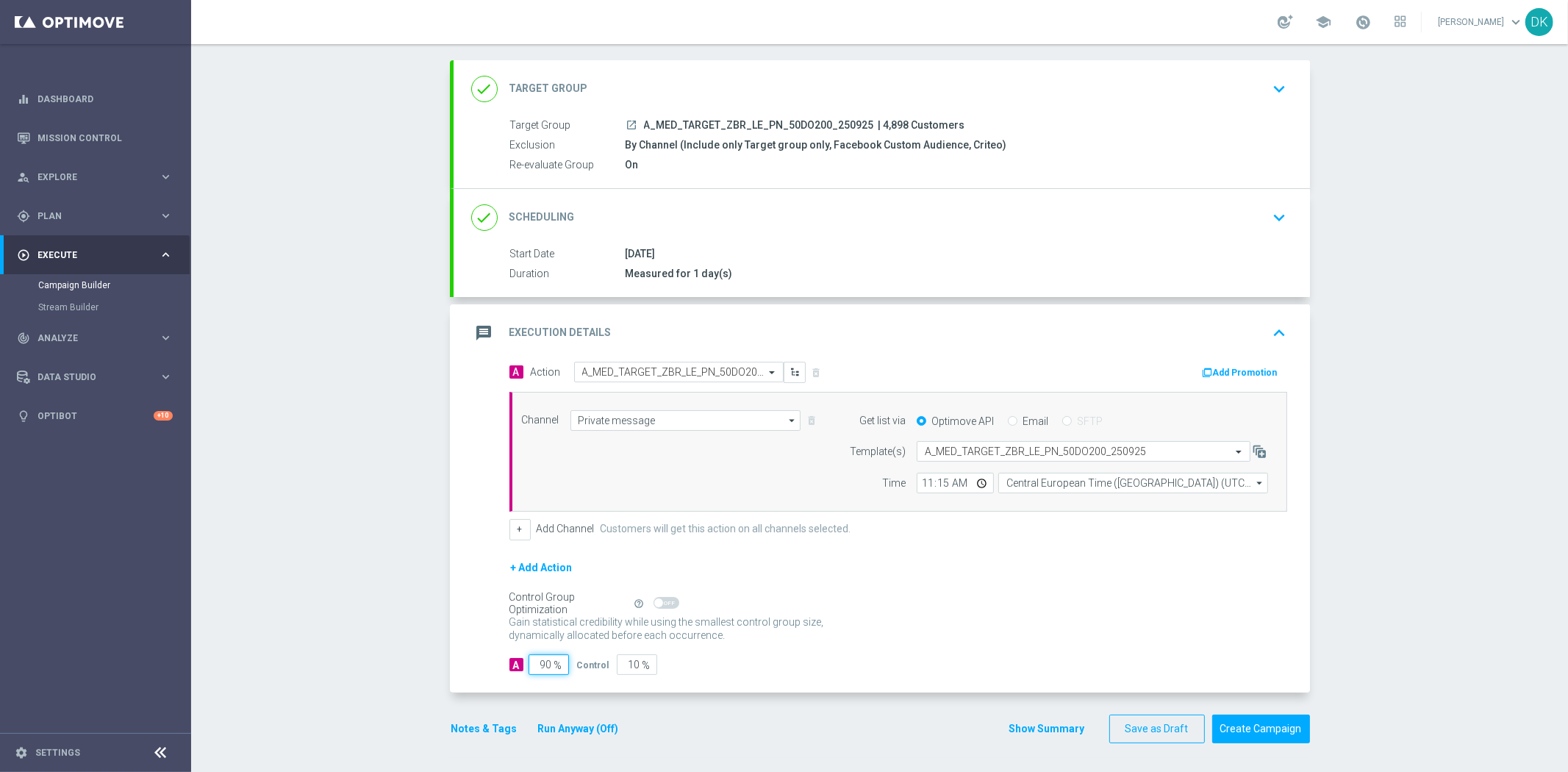
drag, startPoint x: 540, startPoint y: 665, endPoint x: 671, endPoint y: 661, distance: 131.1
click at [599, 667] on div "A 90 % Control 10 %" at bounding box center [899, 665] width 778 height 21
type input "95"
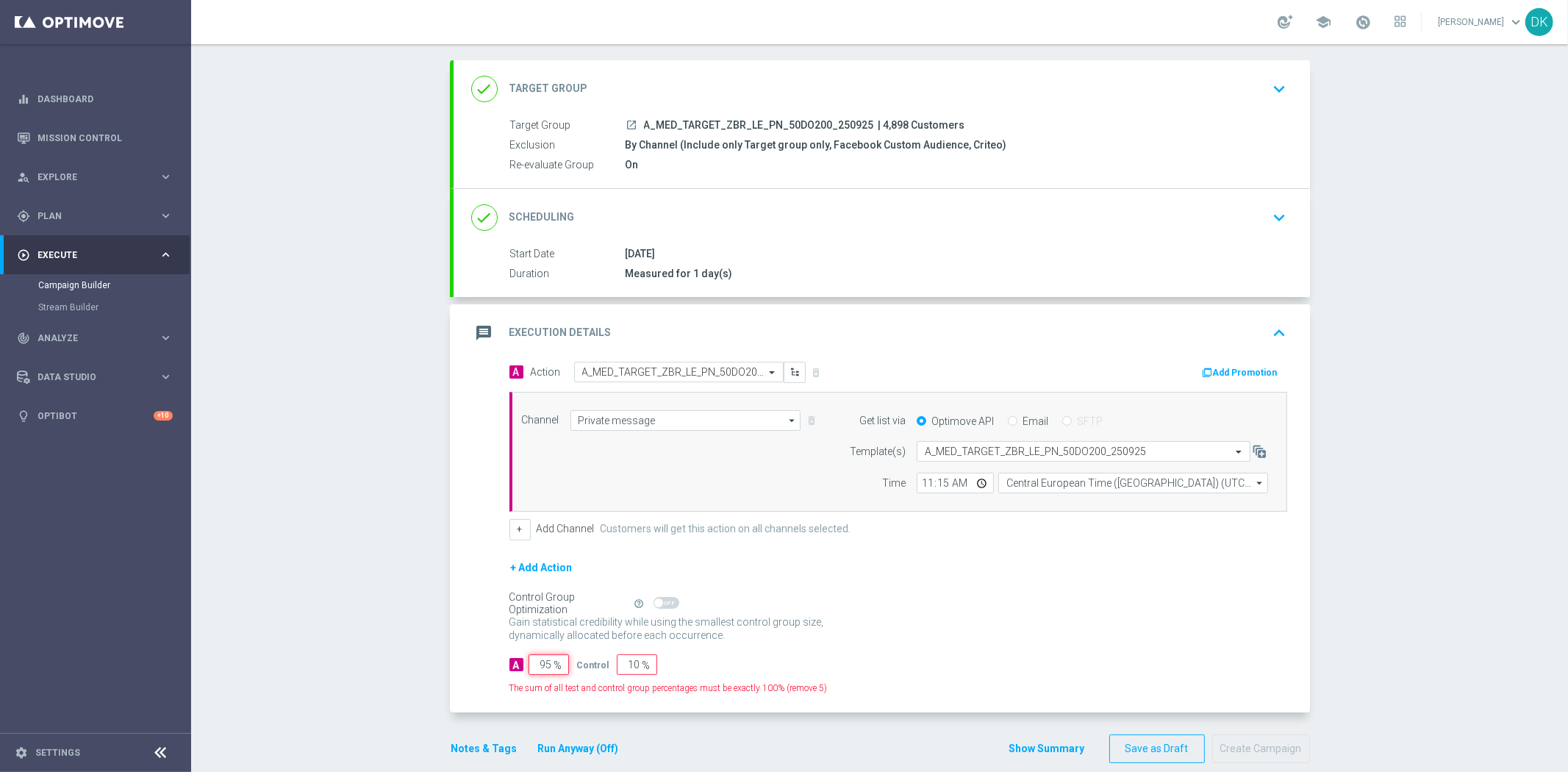
type input "5"
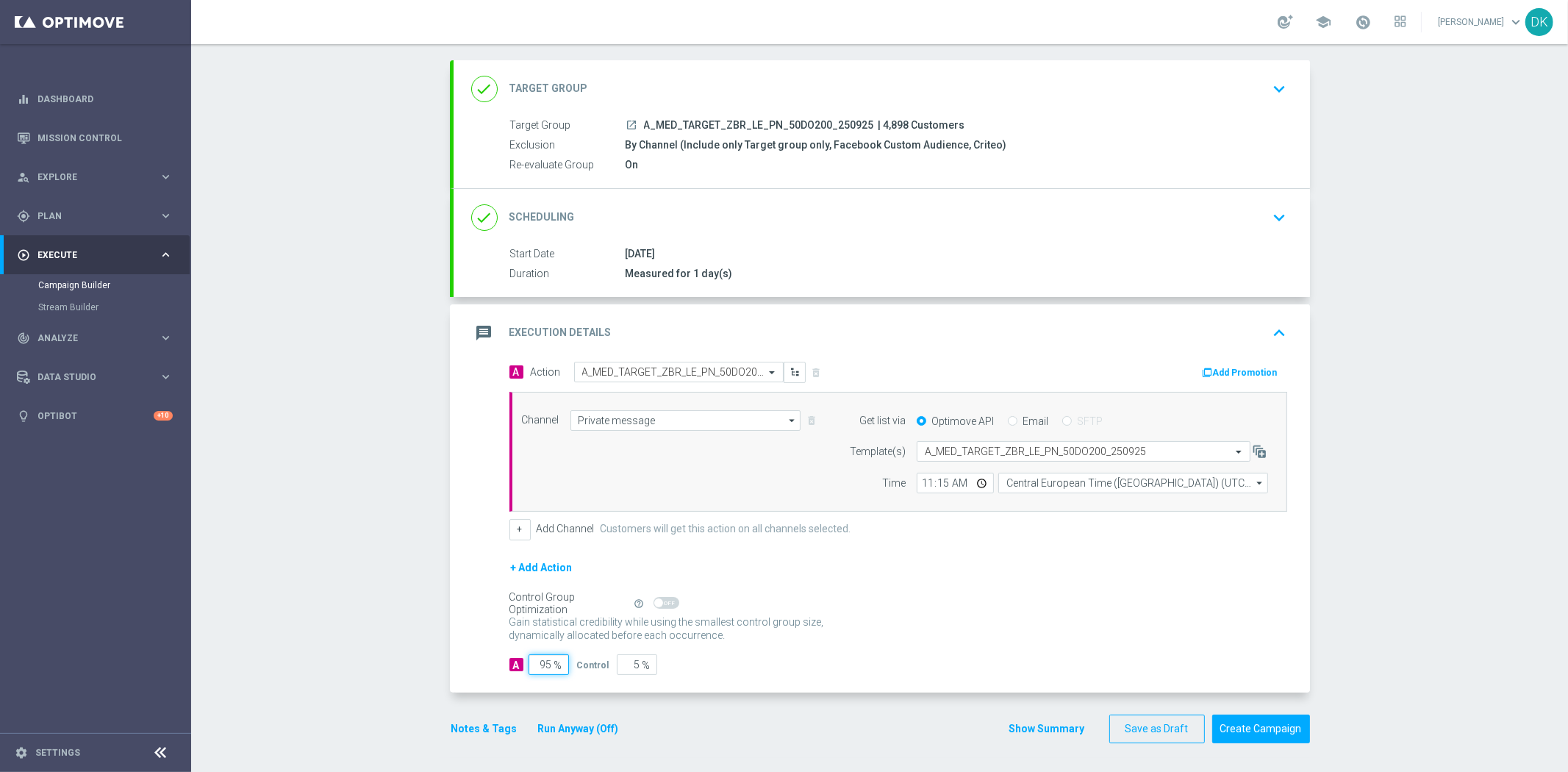
type input "95"
click at [1256, 250] on div "[DATE]" at bounding box center [954, 253] width 656 height 15
click at [1268, 227] on button "keyboard_arrow_down" at bounding box center [1281, 217] width 25 height 28
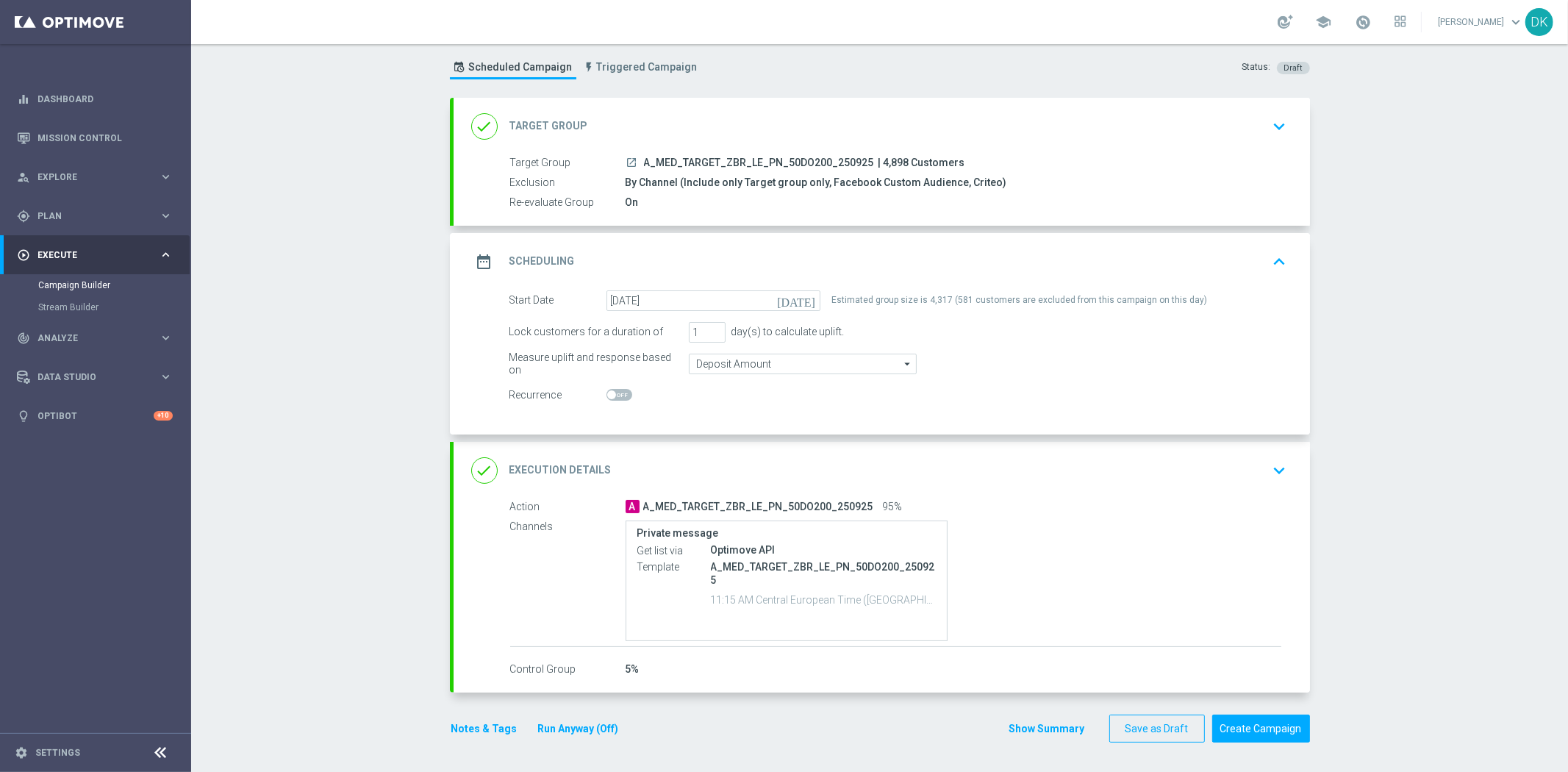
scroll to position [33, 0]
click at [1269, 251] on icon "keyboard_arrow_up" at bounding box center [1280, 262] width 22 height 22
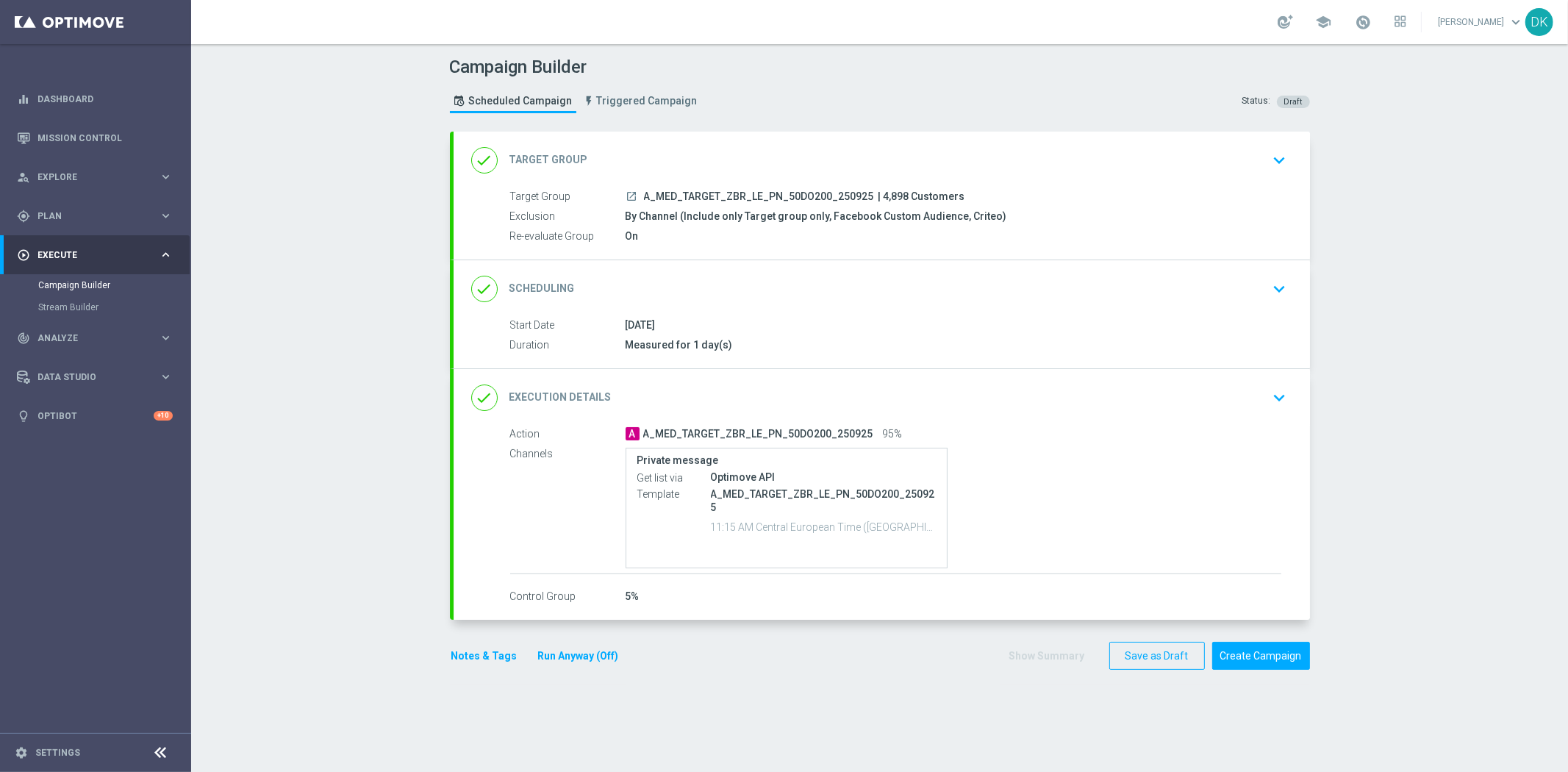
scroll to position [0, 0]
click at [1238, 407] on div "done Execution Details keyboard_arrow_down" at bounding box center [881, 398] width 822 height 28
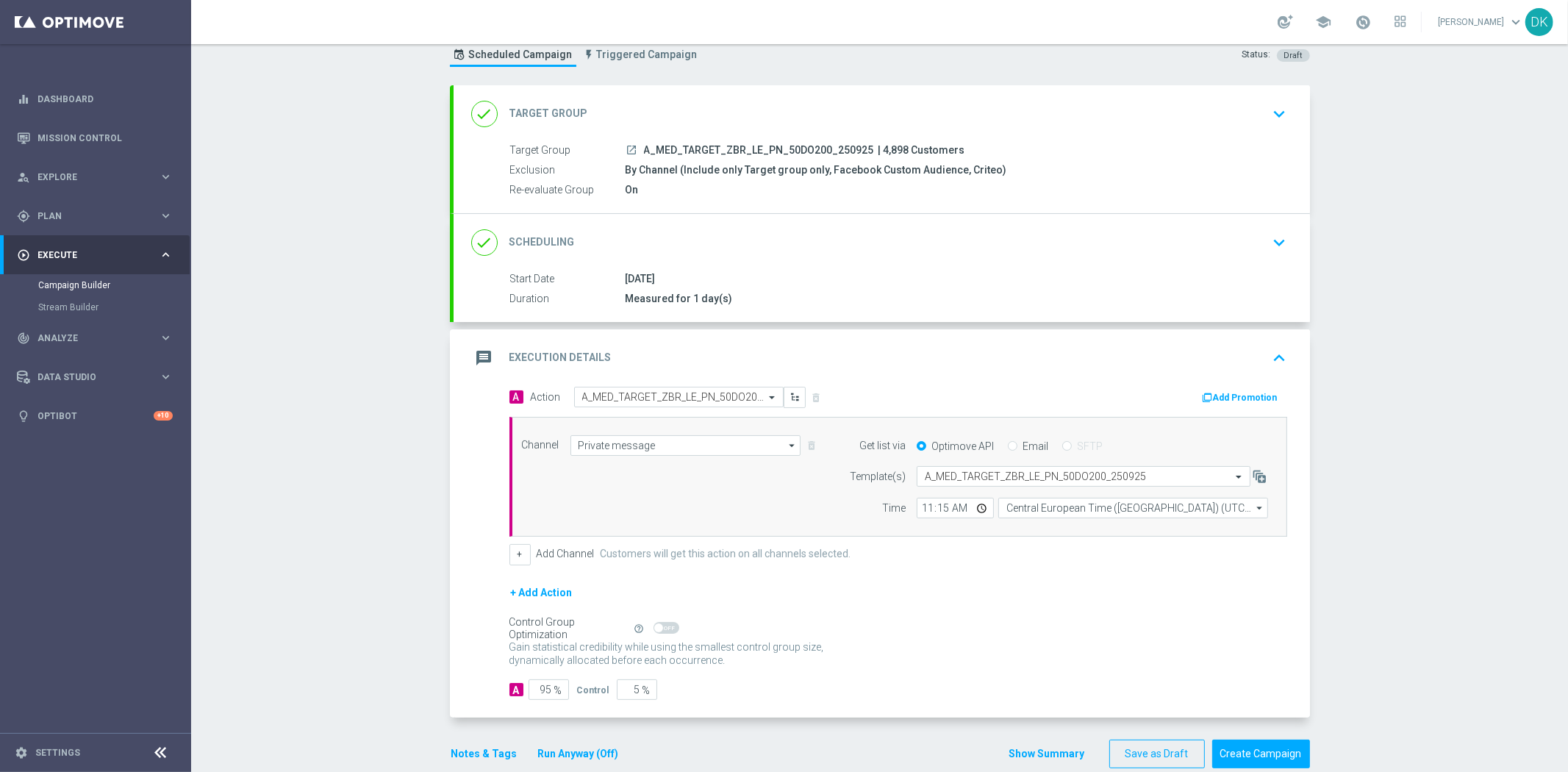
scroll to position [71, 0]
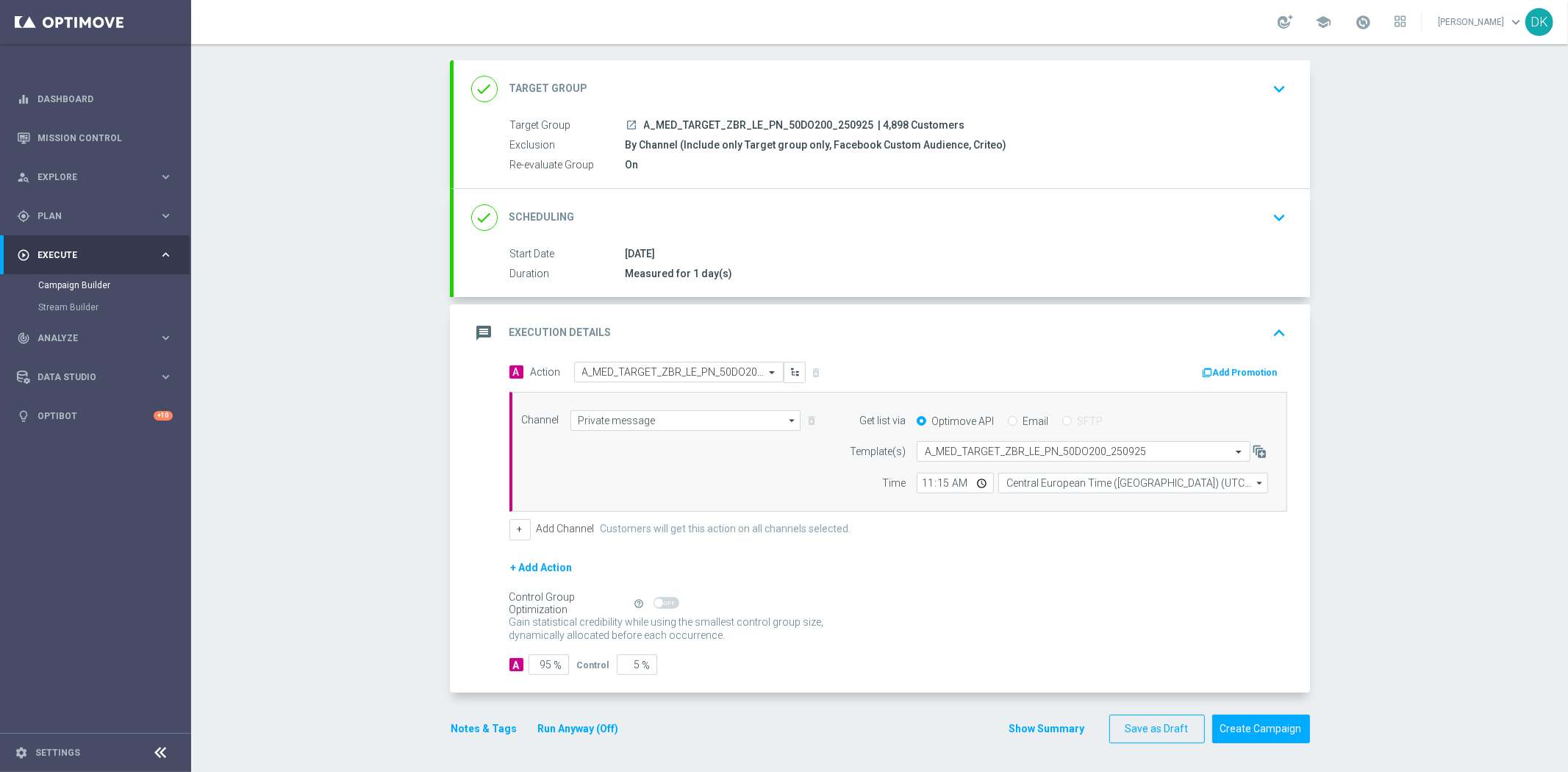
click at [1232, 371] on button "Add Promotion" at bounding box center [1243, 372] width 82 height 17
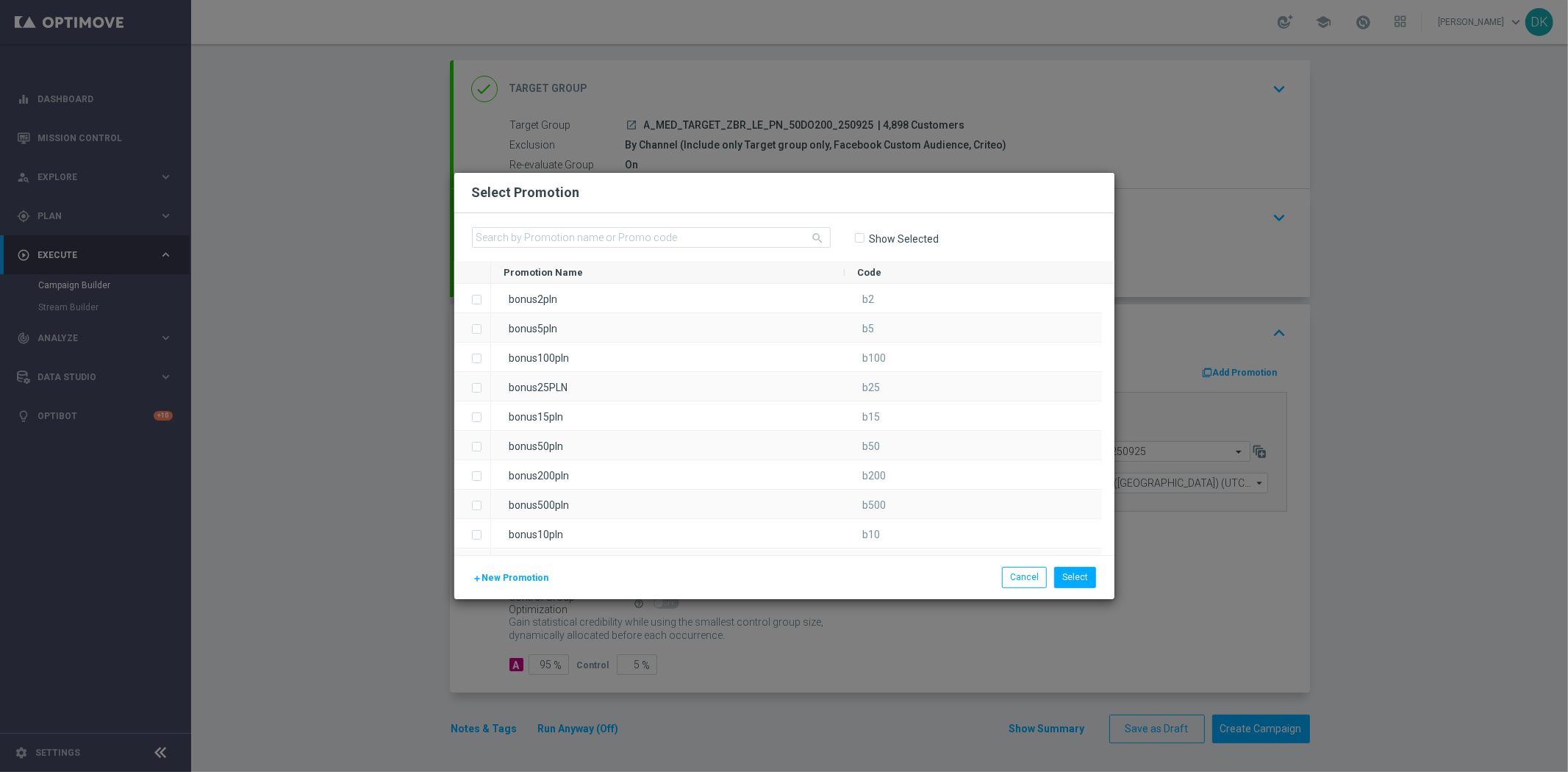
click at [534, 583] on span "New Promotion" at bounding box center [516, 578] width 66 height 11
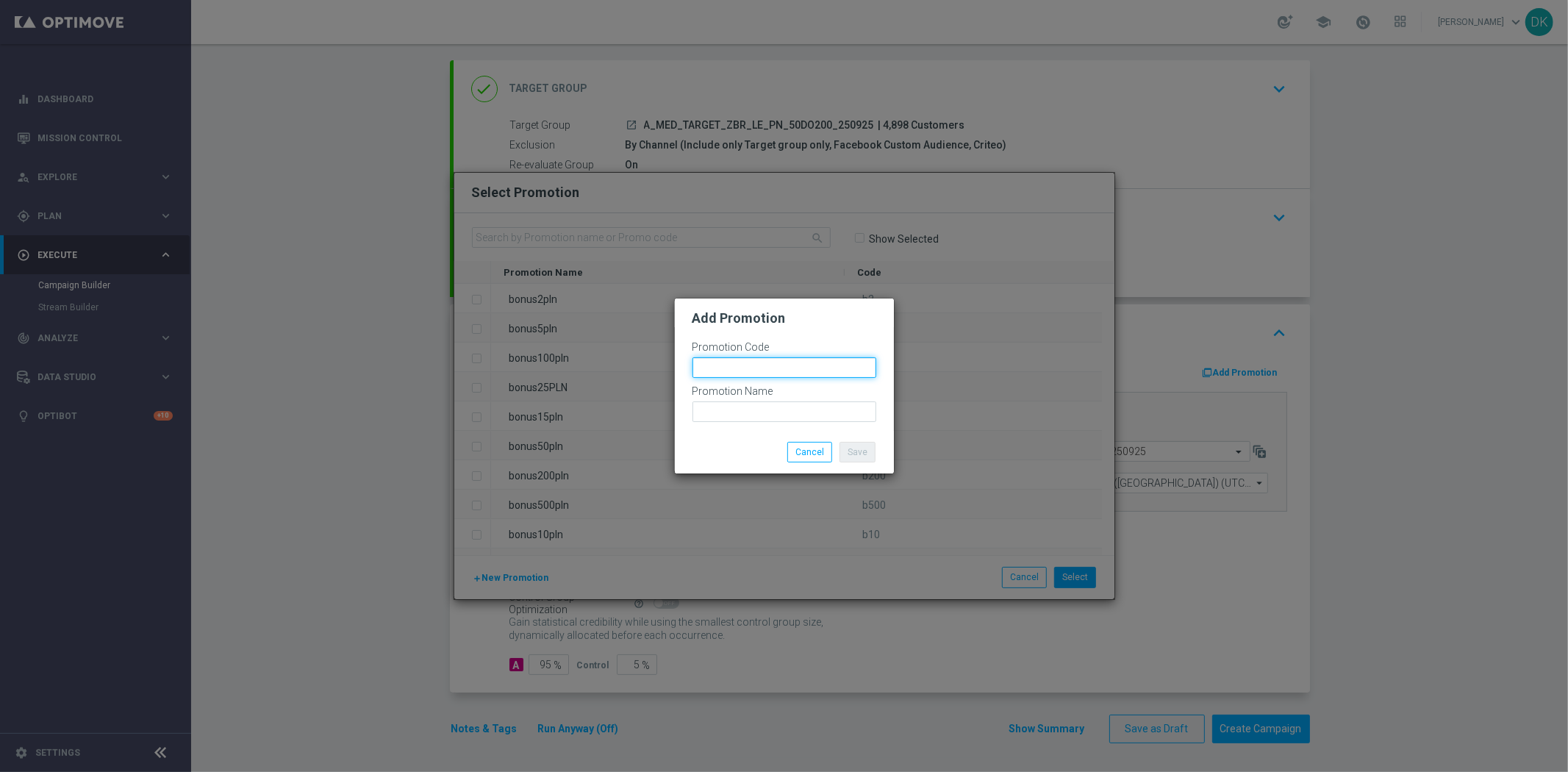
click at [744, 368] on input "text" at bounding box center [784, 367] width 184 height 21
paste input "183181"
click at [744, 370] on input "bonusapi_tg-183181" at bounding box center [784, 367] width 184 height 21
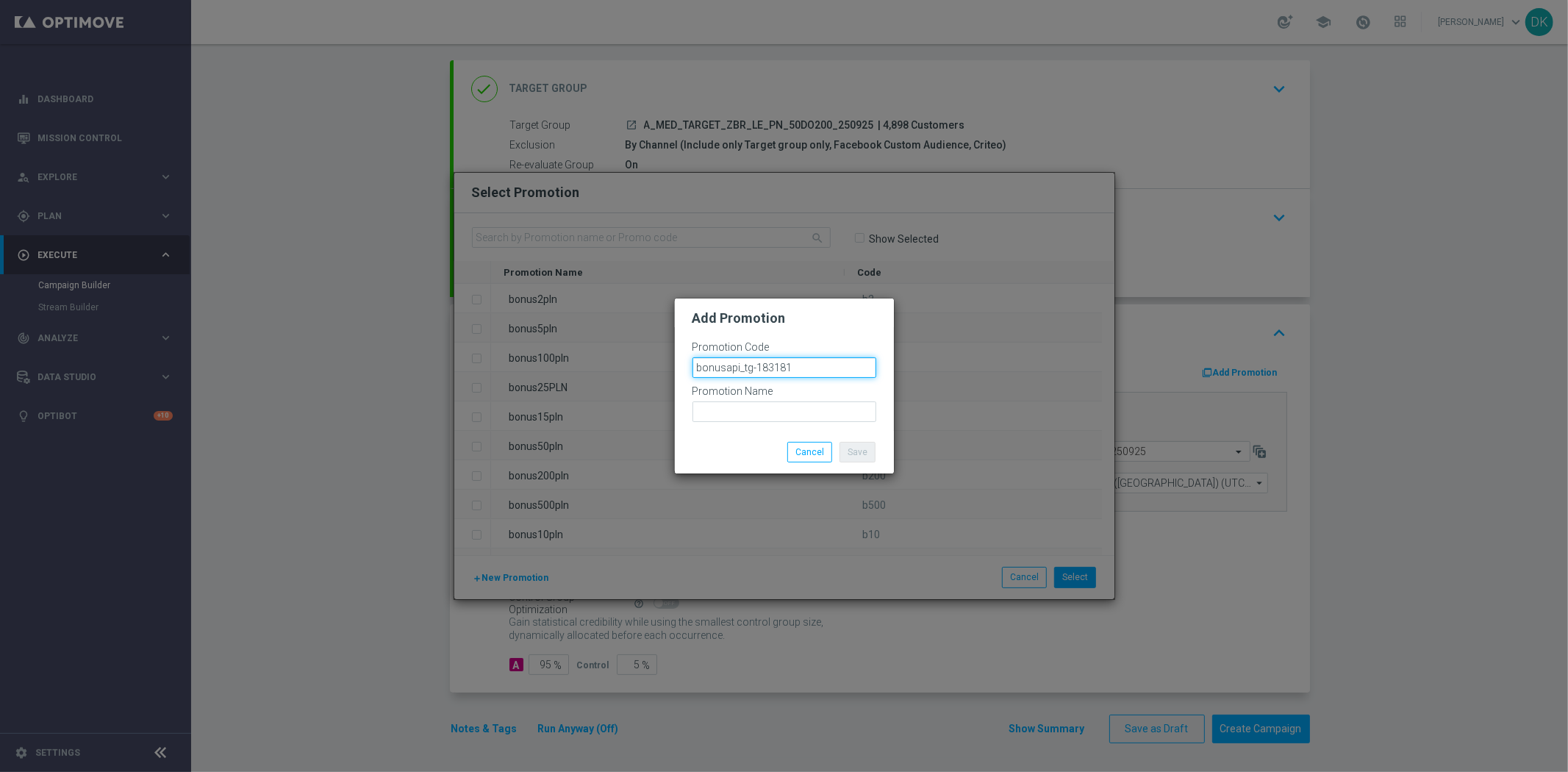
type input "bonusapi_tg-183181"
click at [769, 412] on input "text" at bounding box center [784, 411] width 184 height 21
paste input "bonusapi_tg-183181"
type input "bonusapi_tg-183181"
click at [865, 453] on button "Save" at bounding box center [858, 451] width 36 height 21
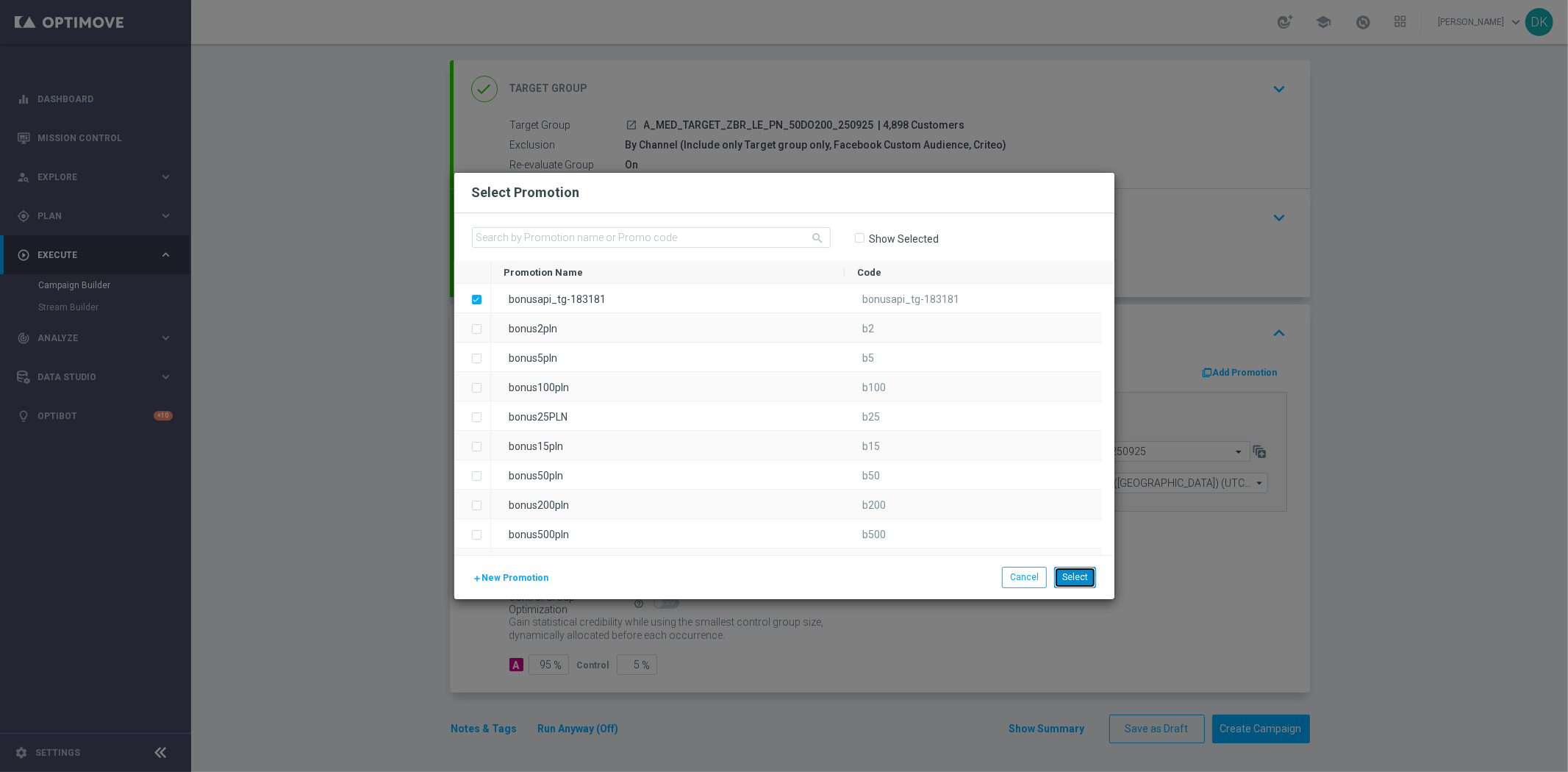
click at [1078, 585] on button "Select" at bounding box center [1075, 577] width 42 height 21
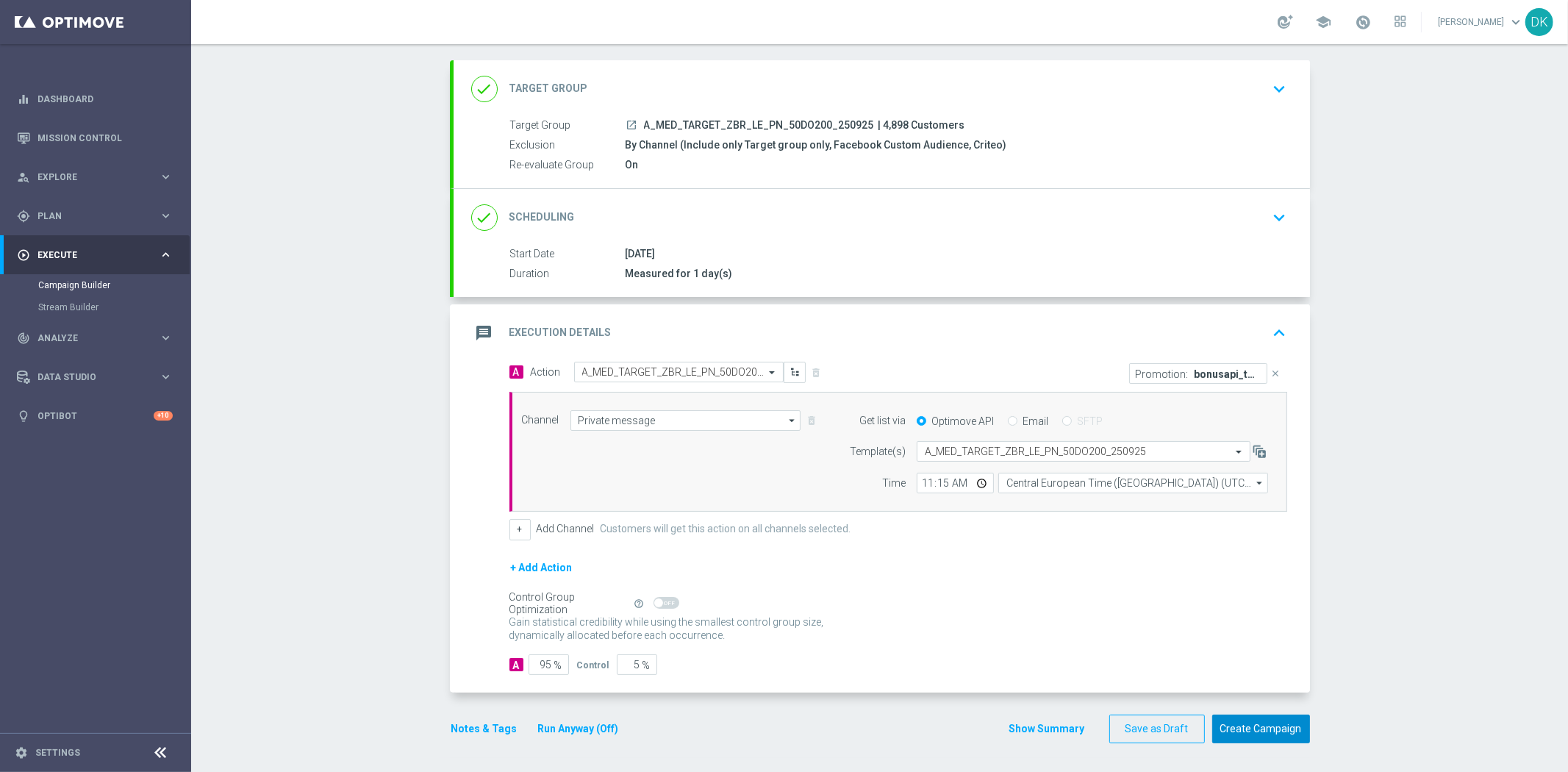
click at [1252, 733] on button "Create Campaign" at bounding box center [1261, 729] width 98 height 28
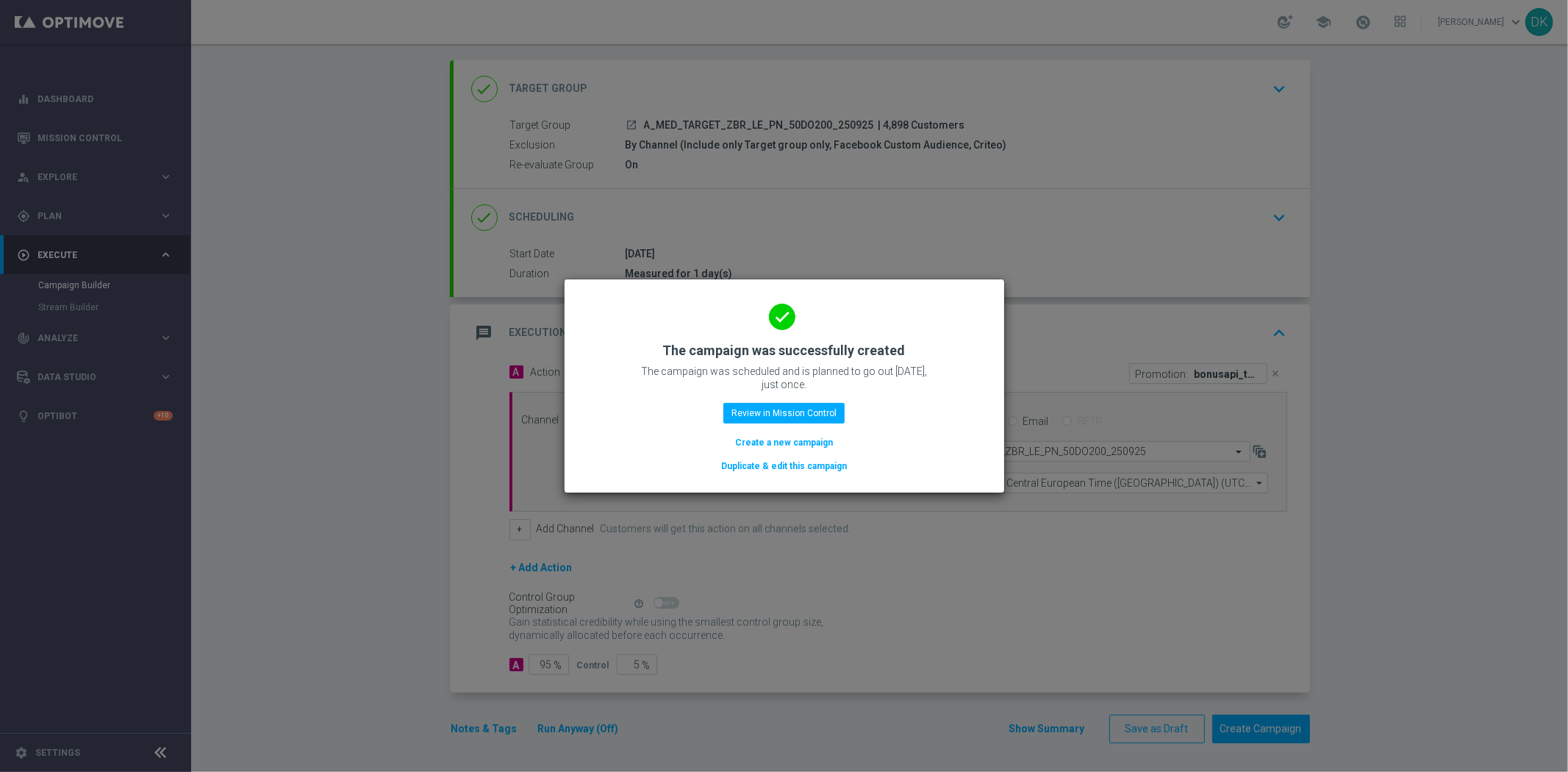
click at [765, 443] on button "Create a new campaign" at bounding box center [784, 443] width 101 height 17
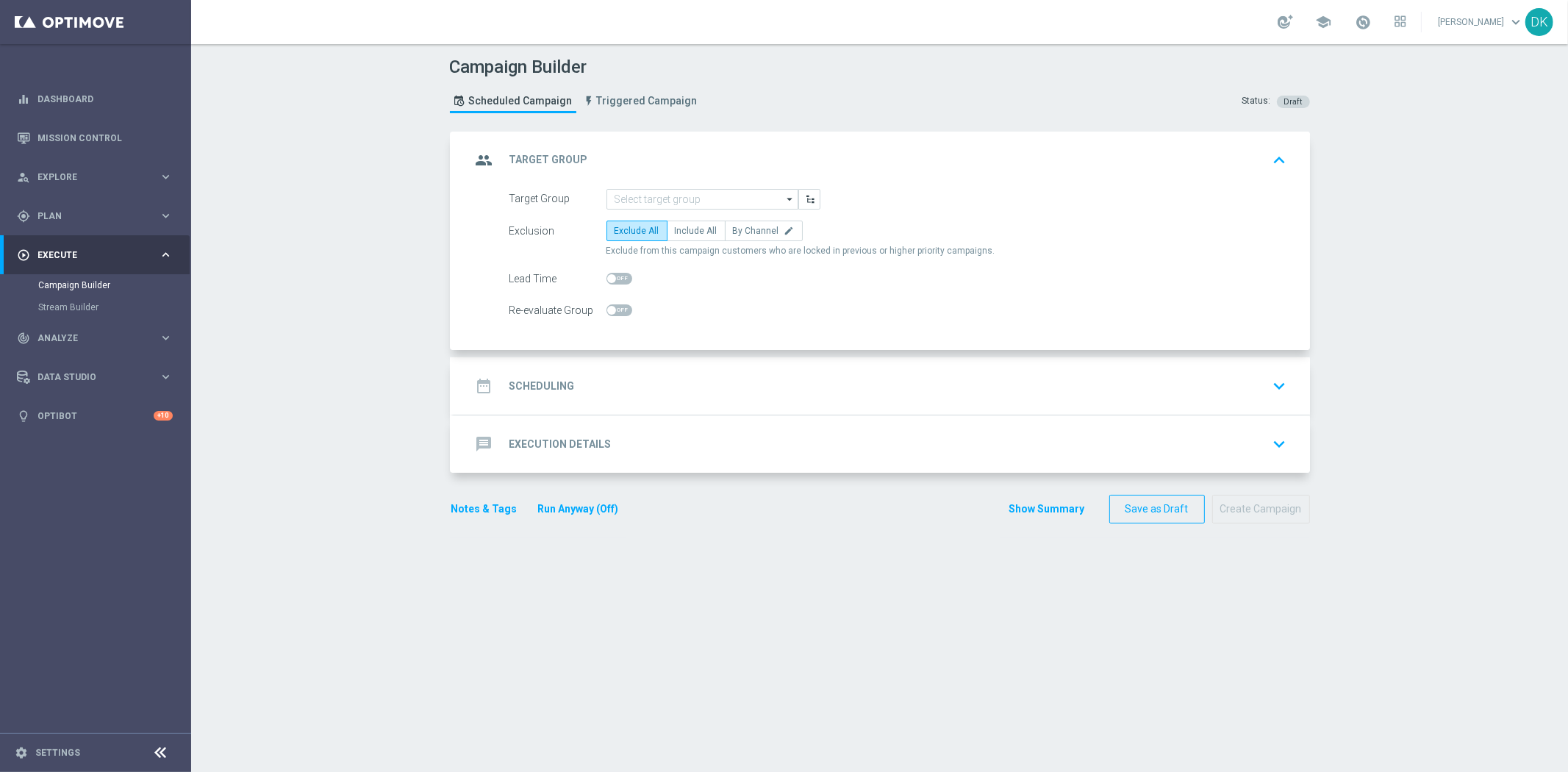
scroll to position [0, 0]
click at [671, 202] on input at bounding box center [702, 198] width 191 height 21
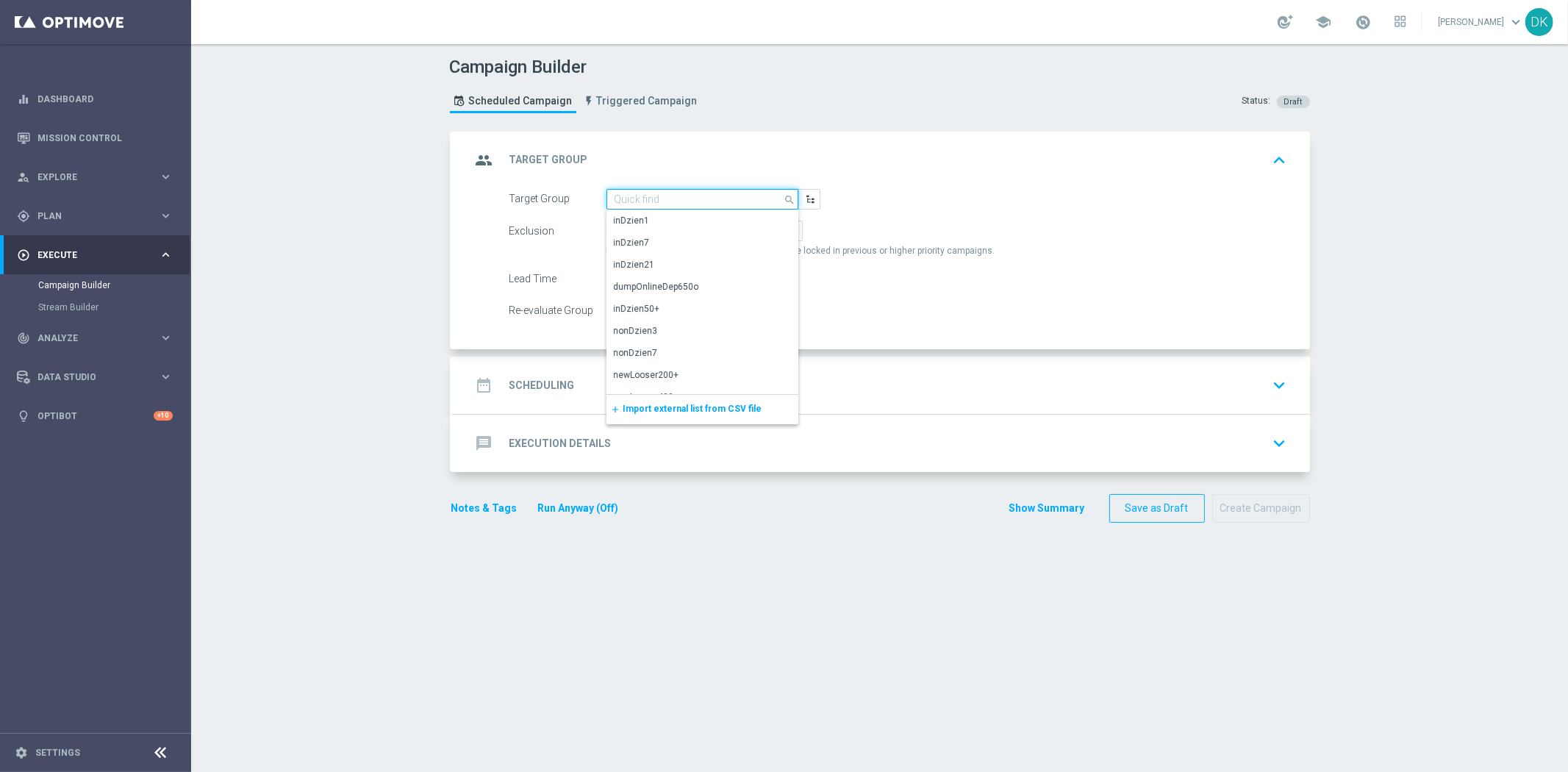
paste input "A_HIGH_TARGET_ZBR_LE_PN_50DO500_250925"
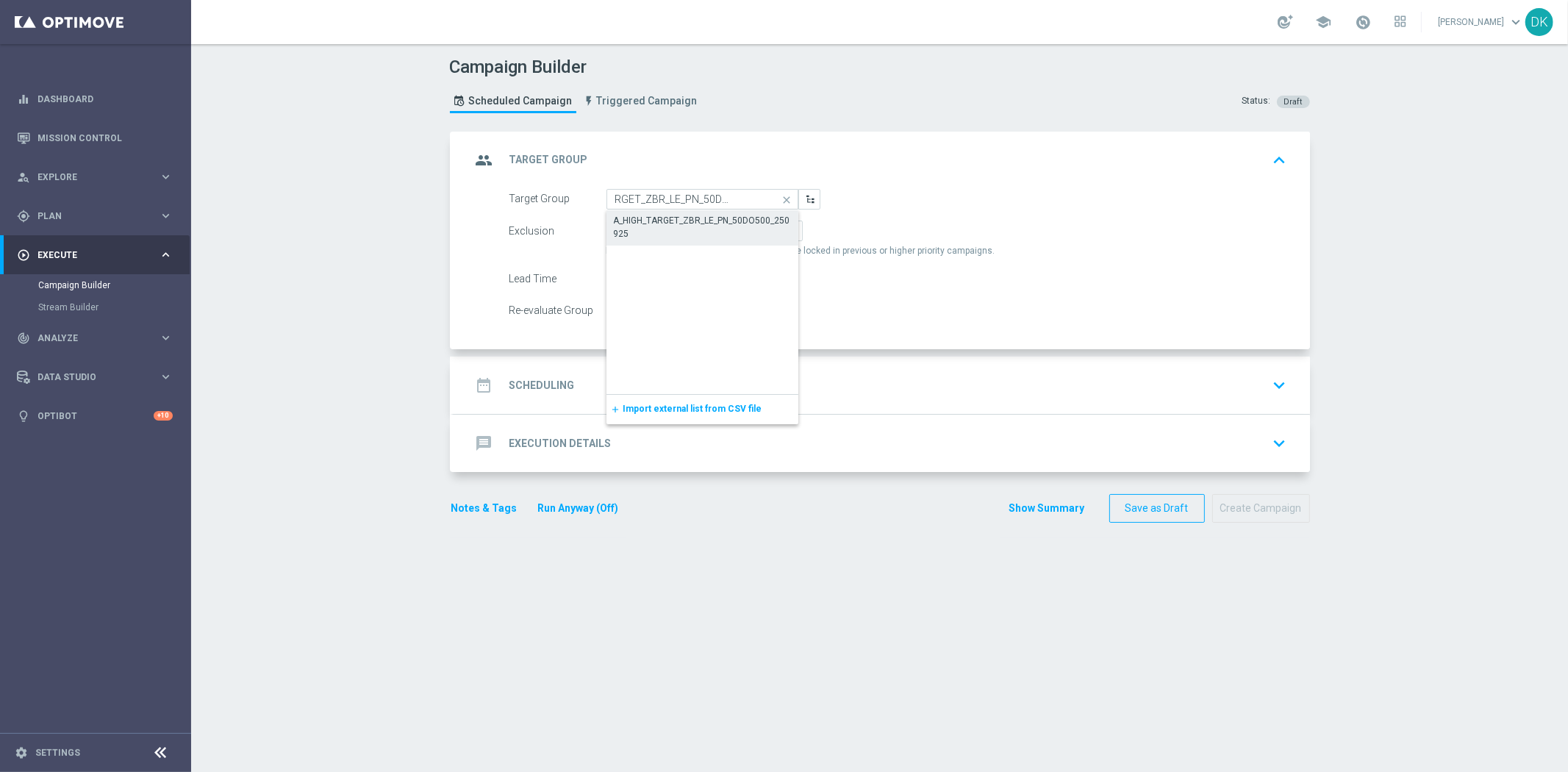
click at [678, 227] on div "A_HIGH_TARGET_ZBR_LE_PN_50DO500_250925" at bounding box center [702, 227] width 178 height 26
type input "A_HIGH_TARGET_ZBR_LE_PN_50DO500_250925"
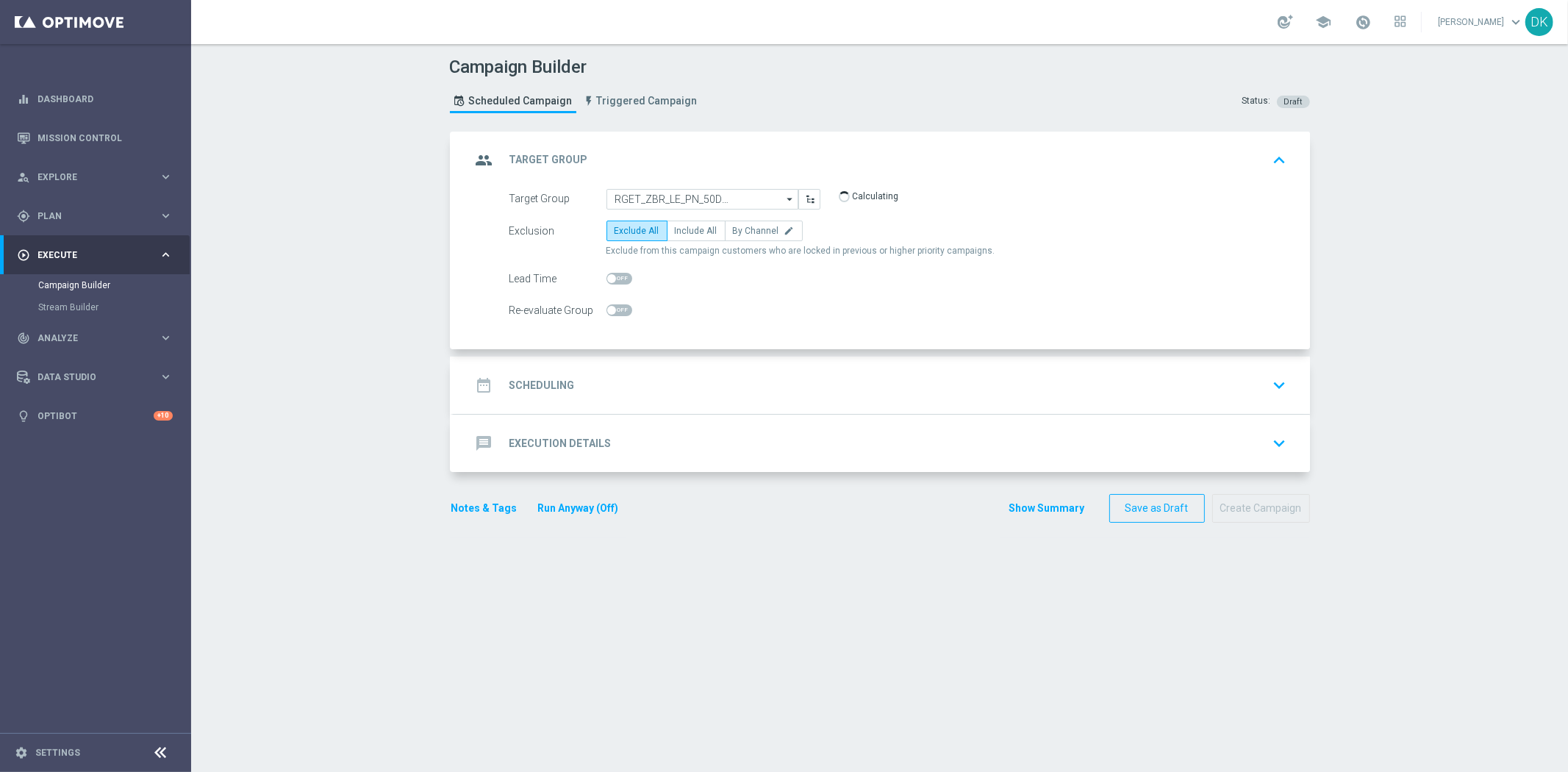
scroll to position [0, 0]
click at [744, 226] on span "By Channel" at bounding box center [755, 231] width 46 height 11
click at [742, 229] on input "By Channel edit" at bounding box center [738, 234] width 10 height 10
radio input "true"
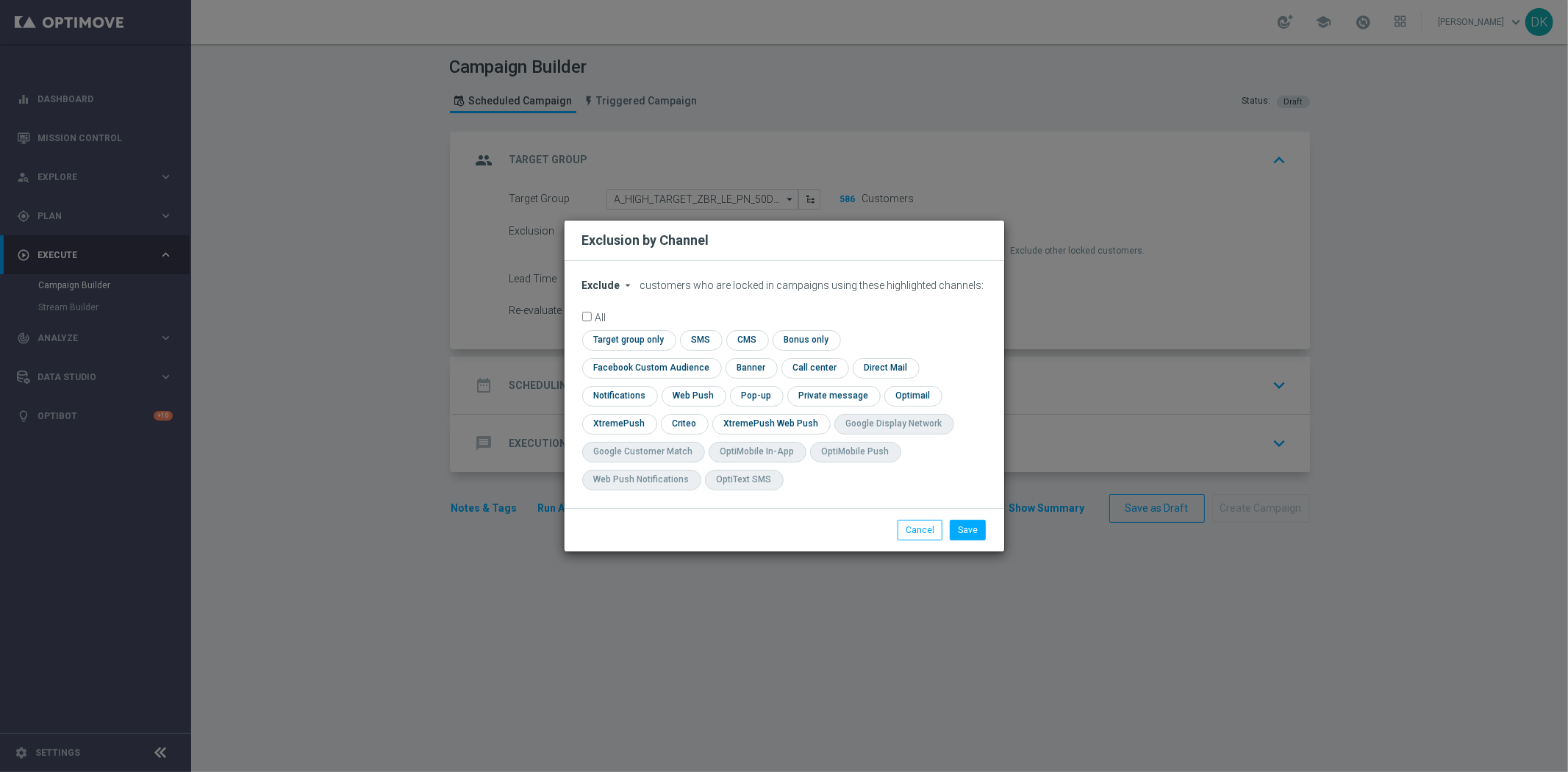
click at [604, 291] on span "Exclude" at bounding box center [601, 285] width 38 height 12
click at [0, 0] on span "Include" at bounding box center [0, 0] width 0 height 0
click at [619, 350] on input "checkbox" at bounding box center [627, 340] width 90 height 20
checkbox input "true"
click at [623, 368] on input "checkbox" at bounding box center [649, 368] width 133 height 20
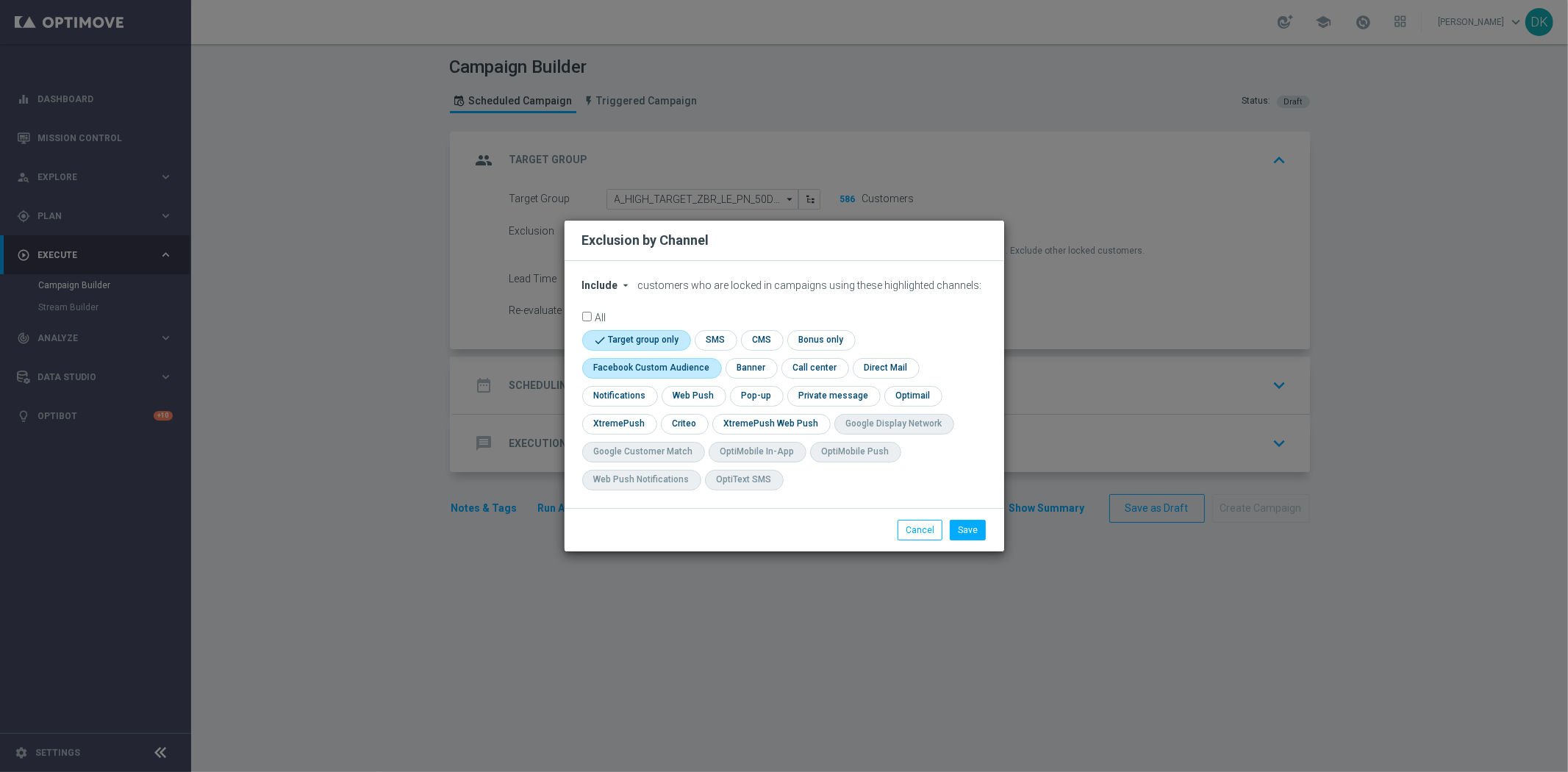
checkbox input "true"
click at [687, 427] on input "checkbox" at bounding box center [684, 424] width 46 height 20
checkbox input "true"
click at [964, 530] on button "Save" at bounding box center [967, 530] width 36 height 21
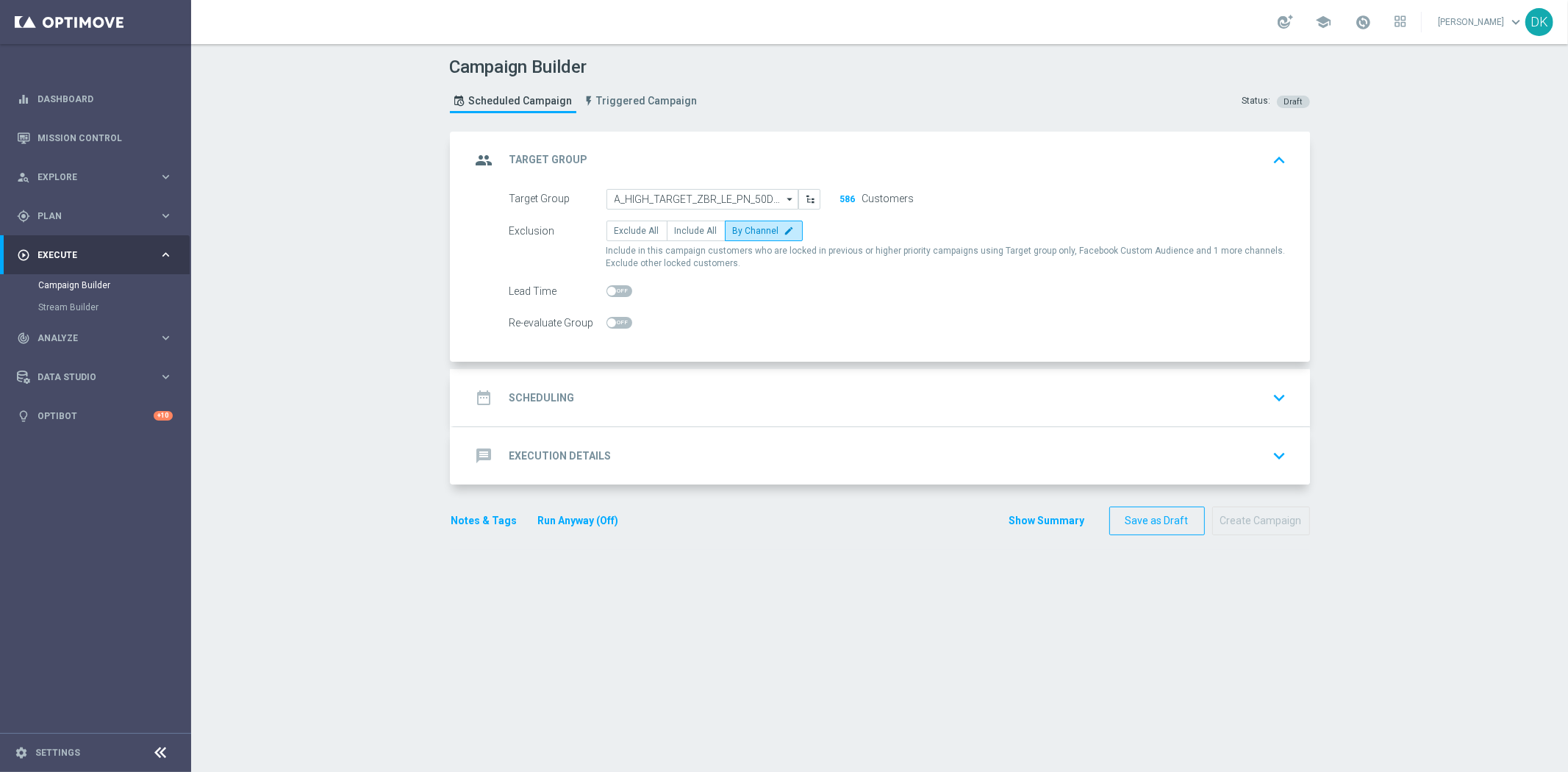
click at [614, 329] on div at bounding box center [619, 322] width 25 height 21
click at [623, 320] on span at bounding box center [619, 322] width 25 height 12
click at [623, 320] on input "checkbox" at bounding box center [619, 322] width 25 height 12
checkbox input "true"
click at [583, 391] on div "date_range Scheduling keyboard_arrow_down" at bounding box center [881, 398] width 822 height 28
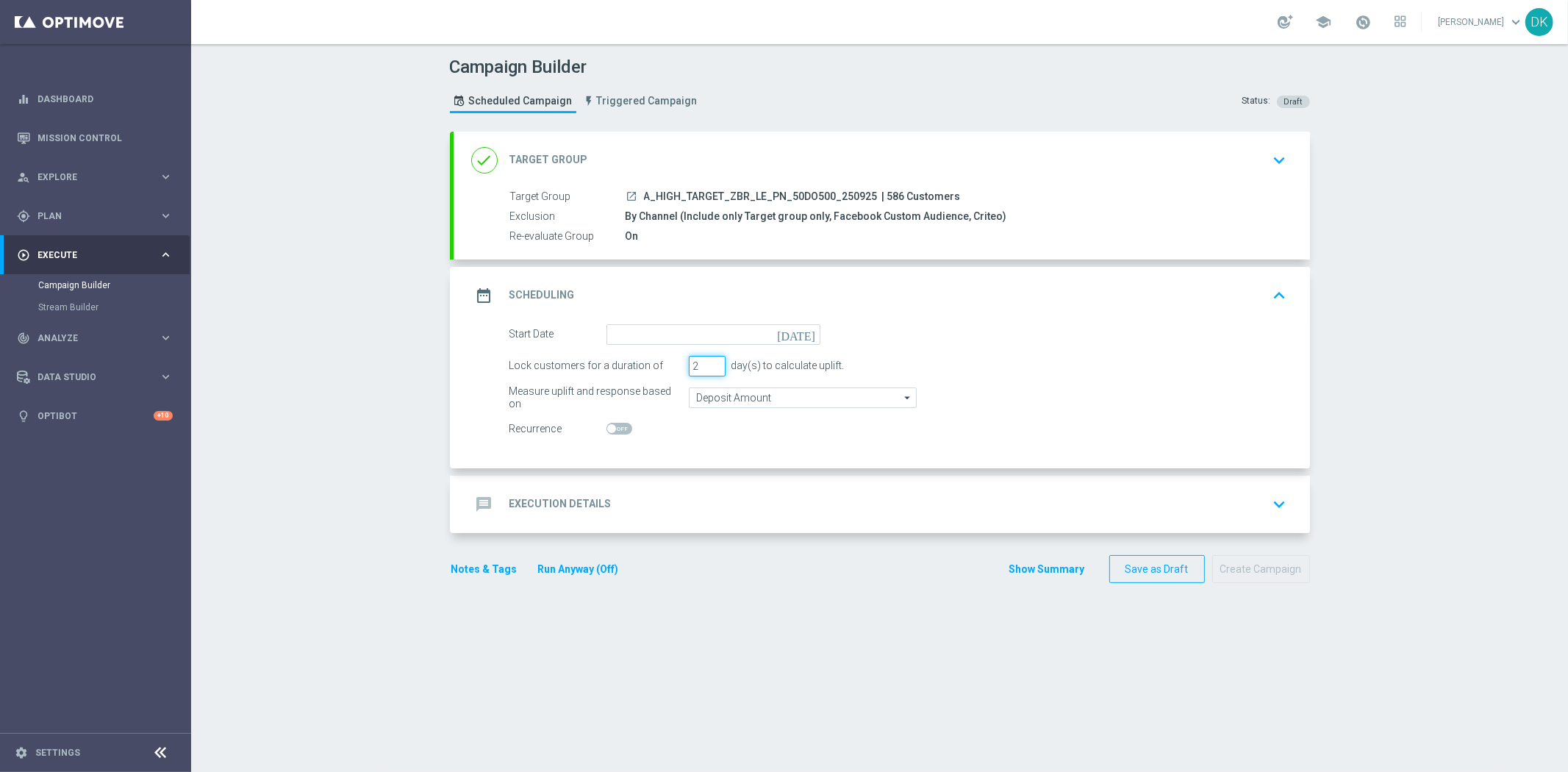
click at [709, 369] on input "2" at bounding box center [707, 365] width 37 height 21
type input "1"
click at [709, 369] on input "1" at bounding box center [707, 365] width 37 height 21
click at [718, 340] on input at bounding box center [713, 334] width 214 height 21
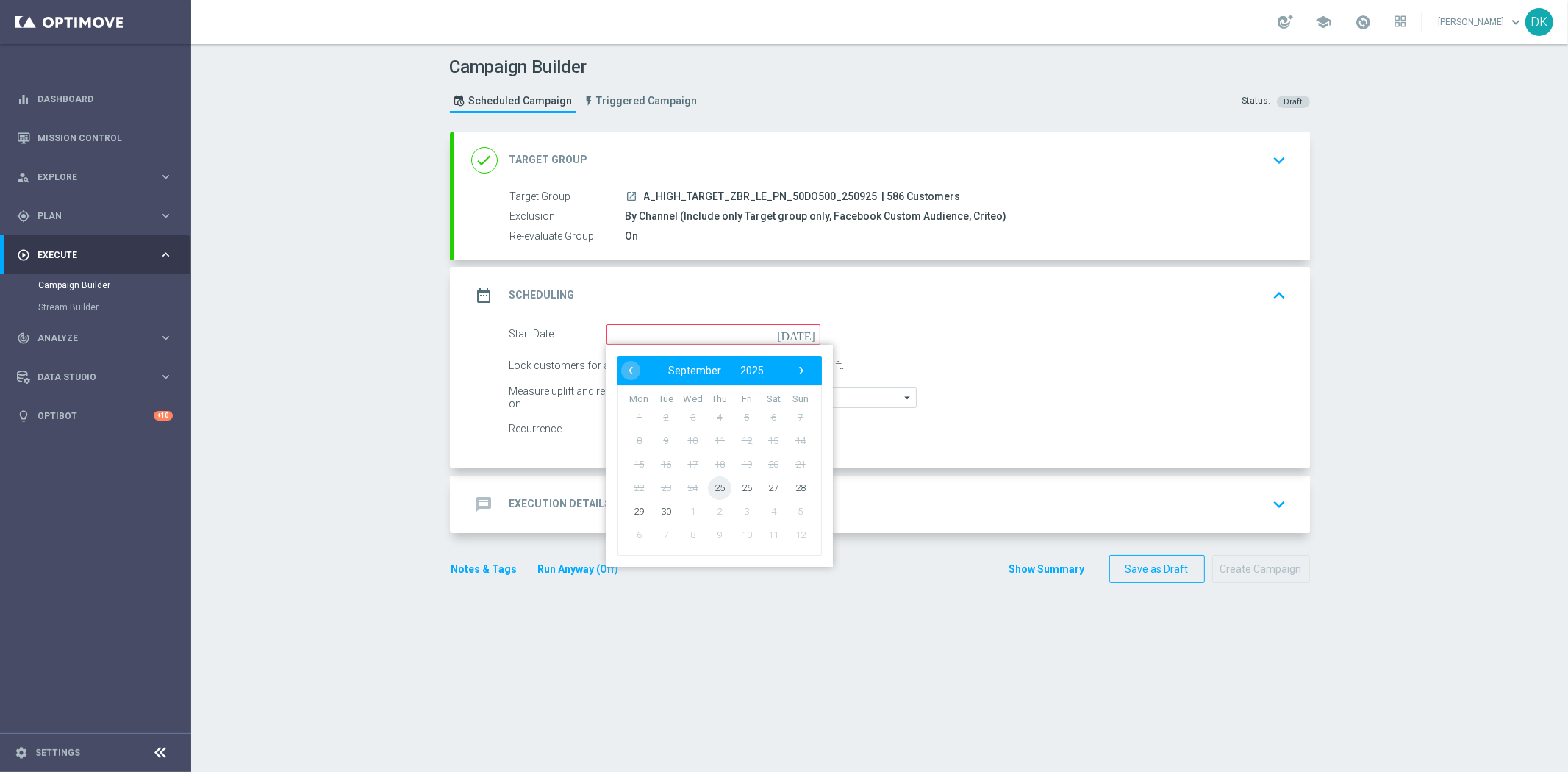
click at [709, 492] on span "25" at bounding box center [719, 488] width 23 height 23
type input "[DATE]"
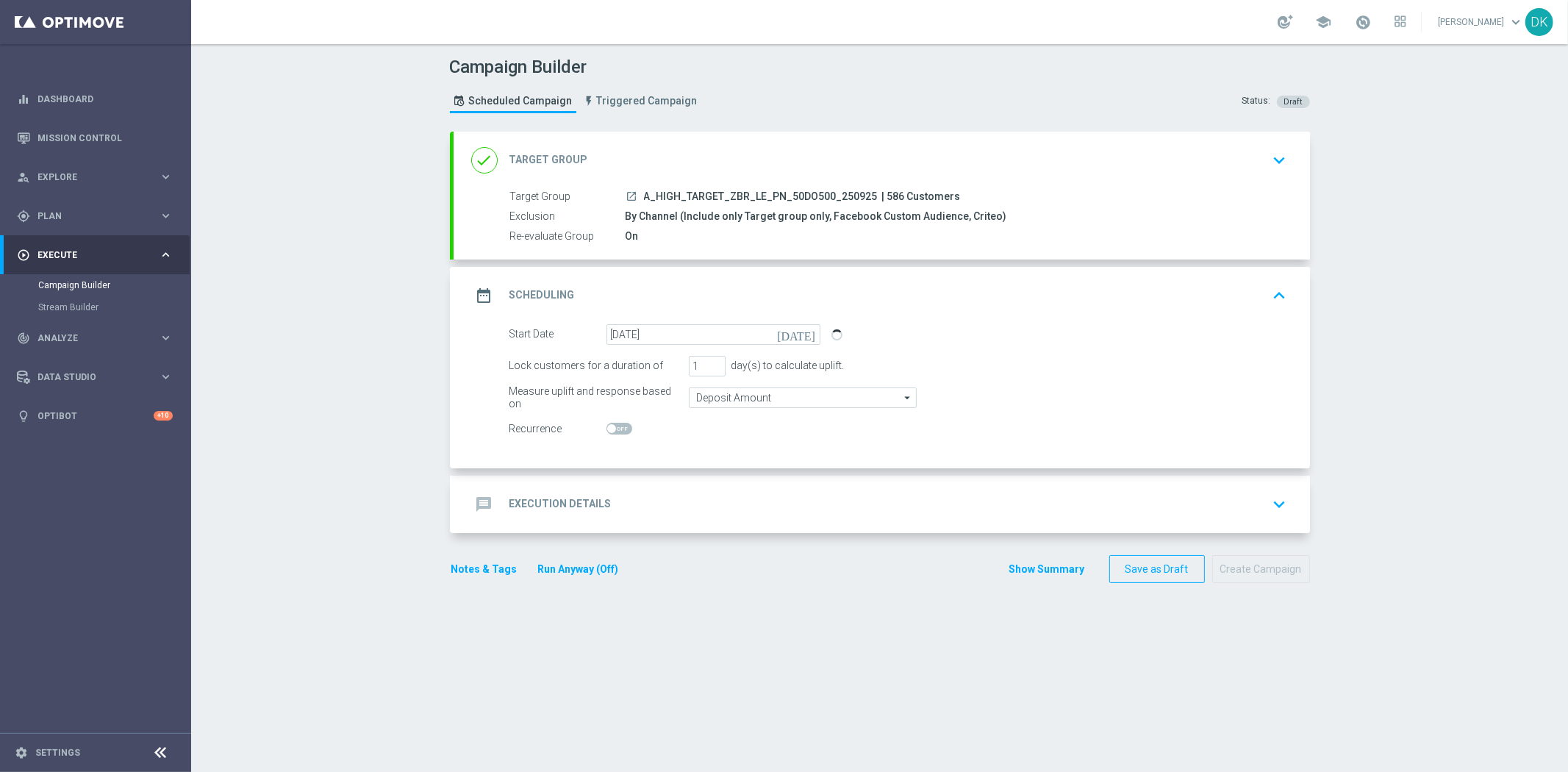
click at [648, 506] on div "message Execution Details keyboard_arrow_down" at bounding box center [881, 504] width 822 height 28
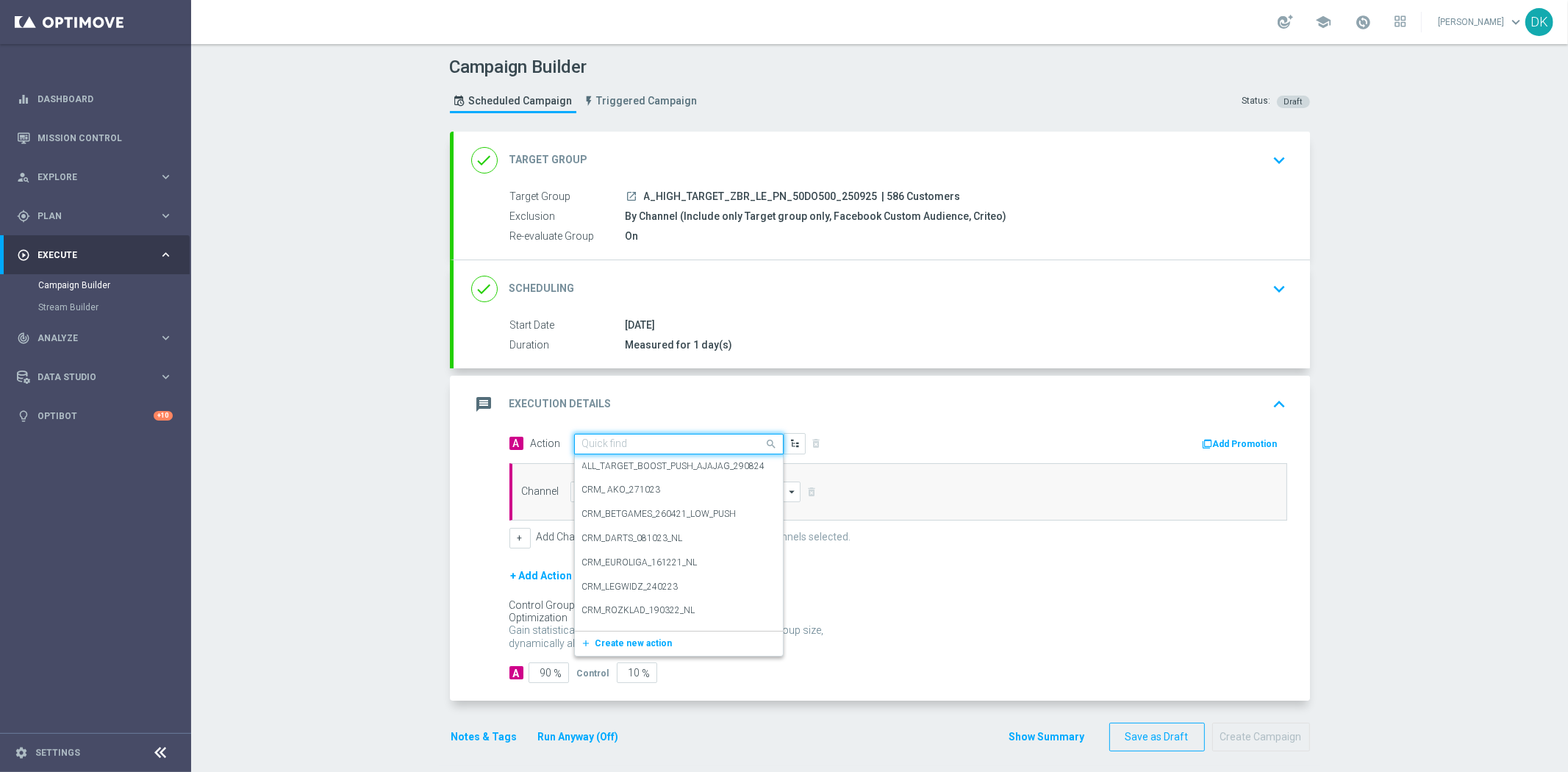
click at [600, 446] on input "text" at bounding box center [664, 445] width 164 height 13
click at [622, 642] on span "Create new action" at bounding box center [634, 643] width 77 height 11
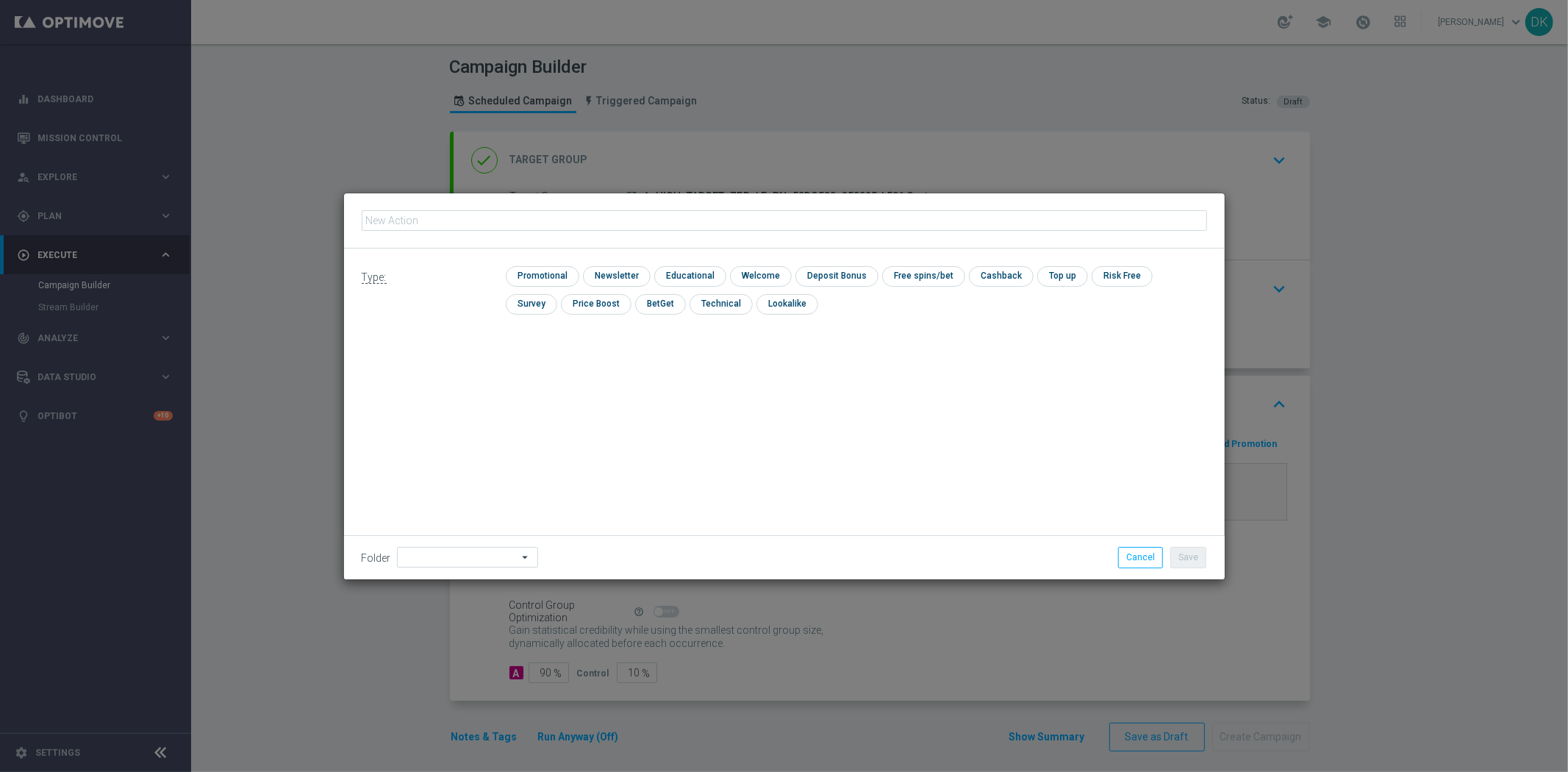
type input "A_HIGH_TARGET_ZBR_LE_PN_50DO500_250925"
click at [541, 275] on input "checkbox" at bounding box center [541, 276] width 70 height 20
checkbox input "true"
click at [1189, 564] on button "Save" at bounding box center [1188, 557] width 36 height 21
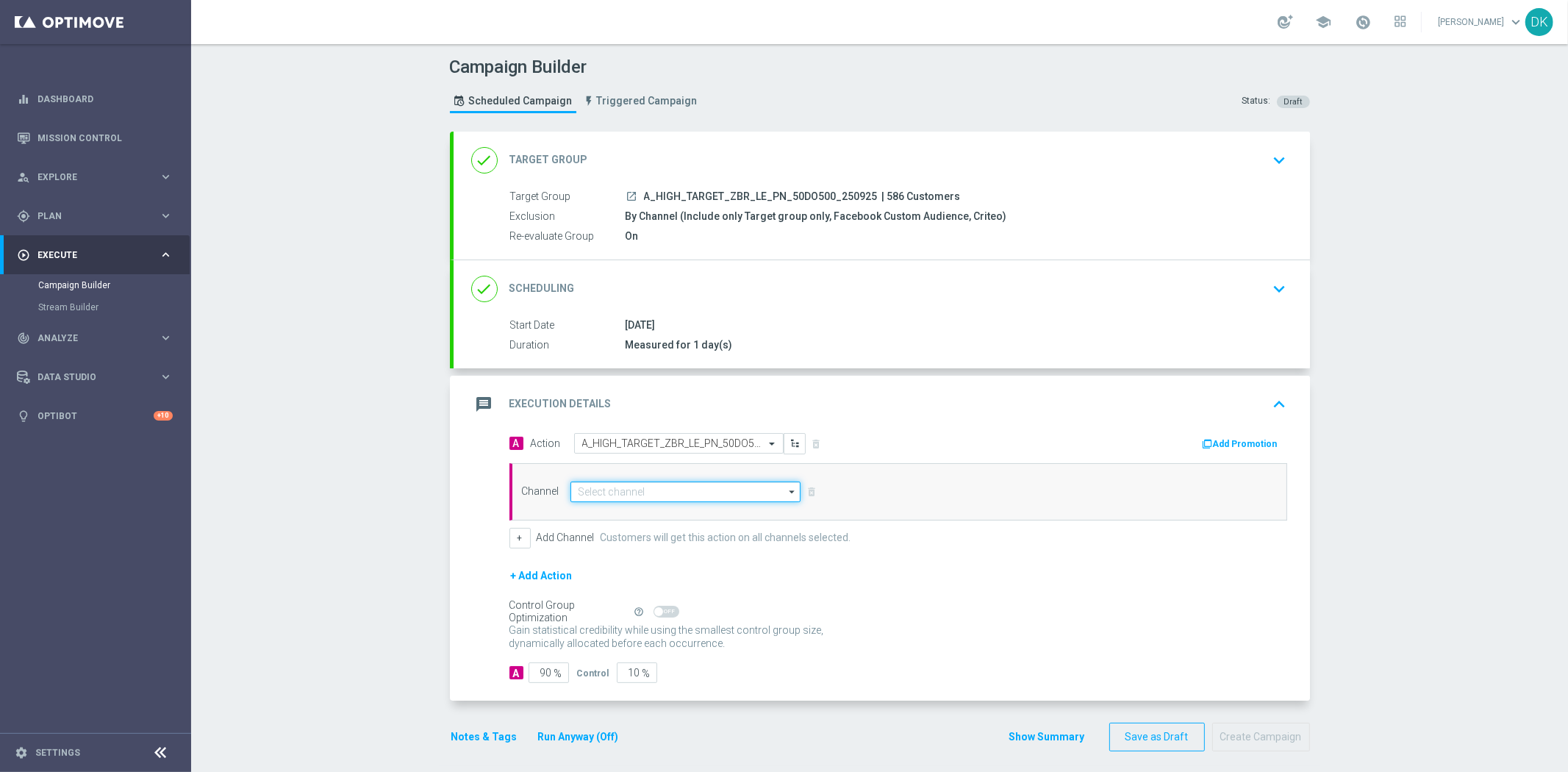
click at [724, 495] on input at bounding box center [686, 492] width 231 height 21
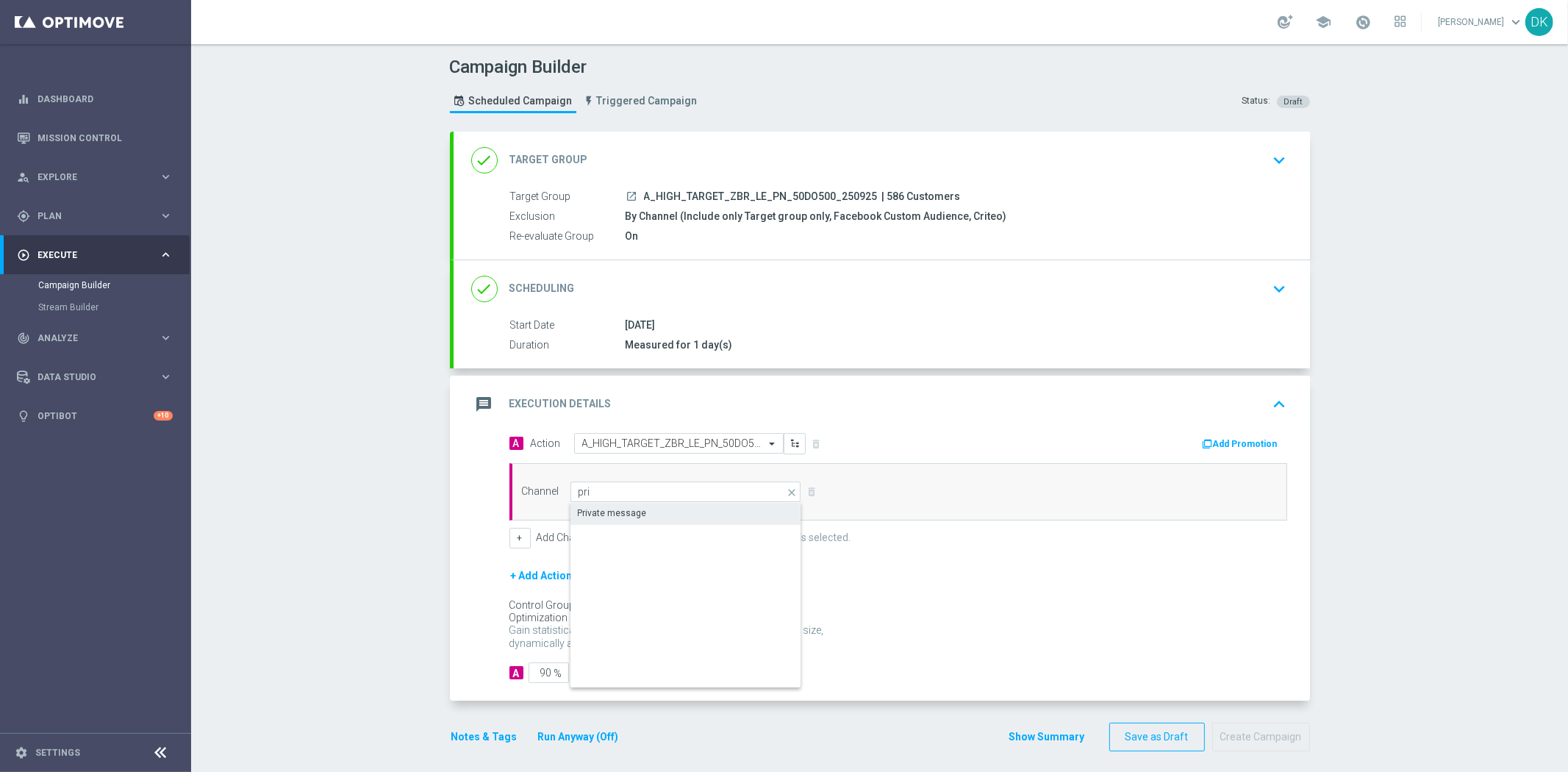
click at [724, 510] on div "Private message" at bounding box center [686, 513] width 232 height 21
type input "Private message"
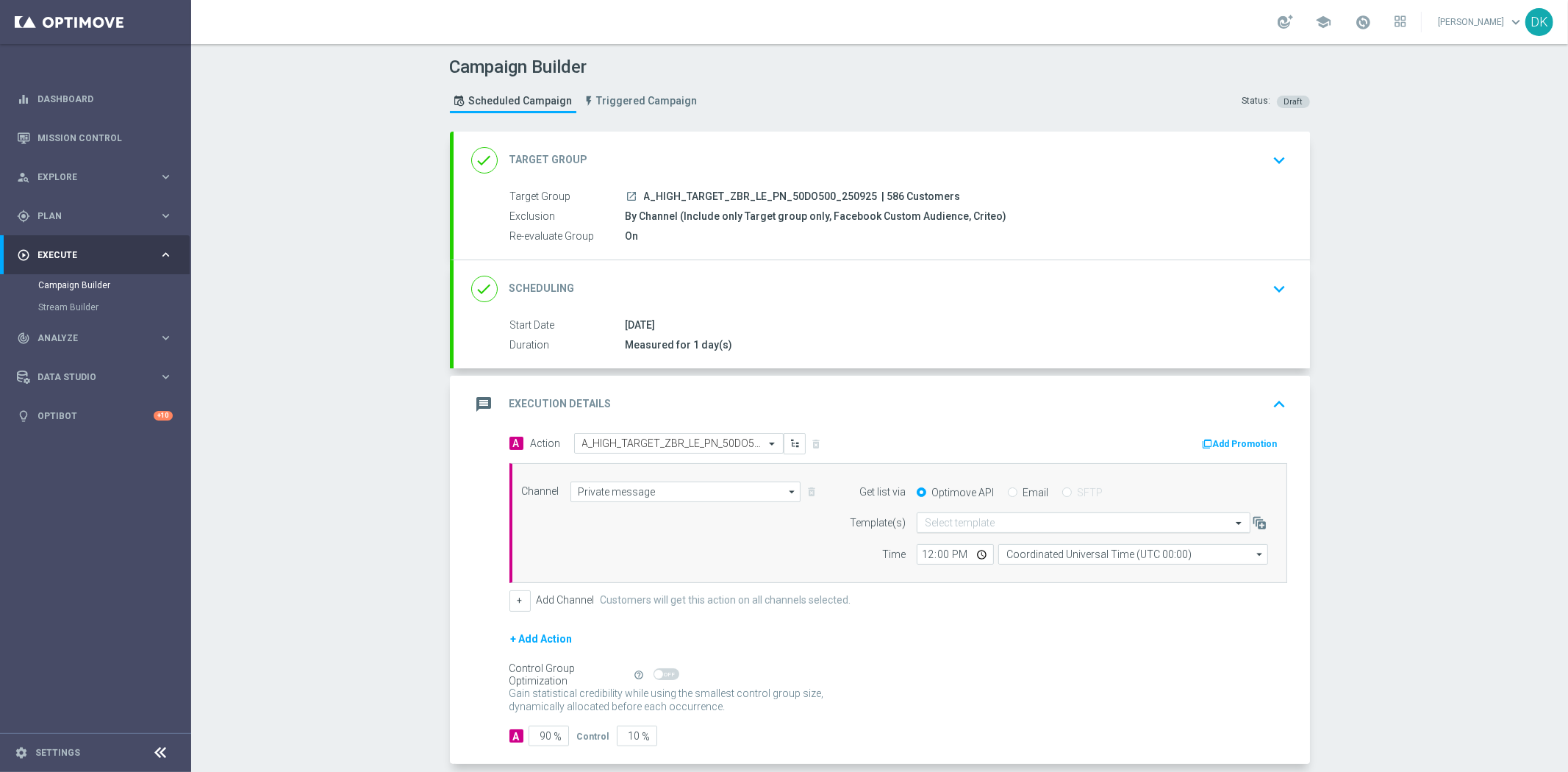
click at [974, 522] on input "text" at bounding box center [1069, 523] width 288 height 13
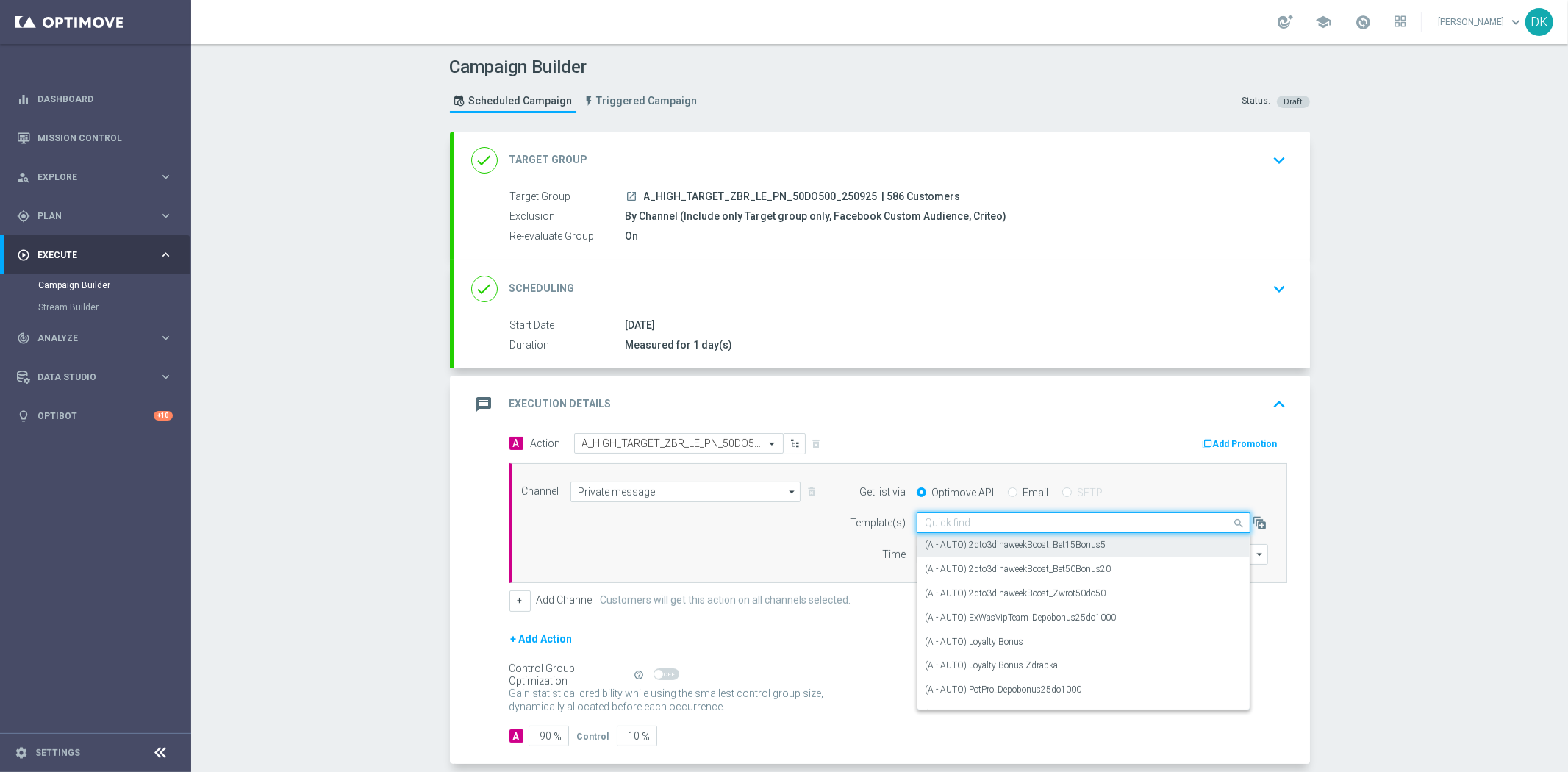
paste input "A_HIGH_TARGET_ZBR_LE_PN_50DO500_250925"
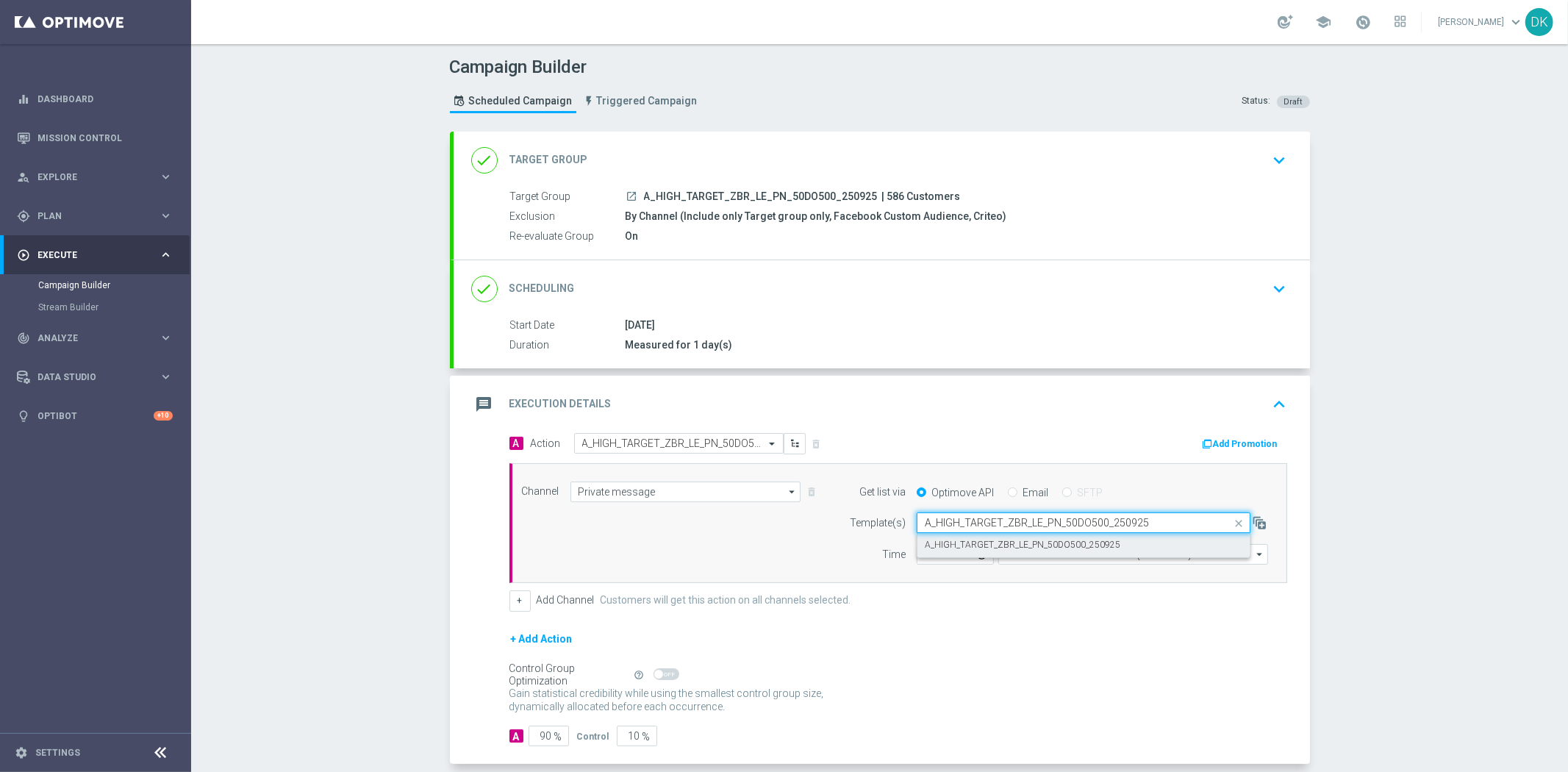
click at [967, 545] on label "A_HIGH_TARGET_ZBR_LE_PN_50DO500_250925" at bounding box center [1023, 545] width 195 height 13
type input "A_HIGH_TARGET_ZBR_LE_PN_50DO500_250925"
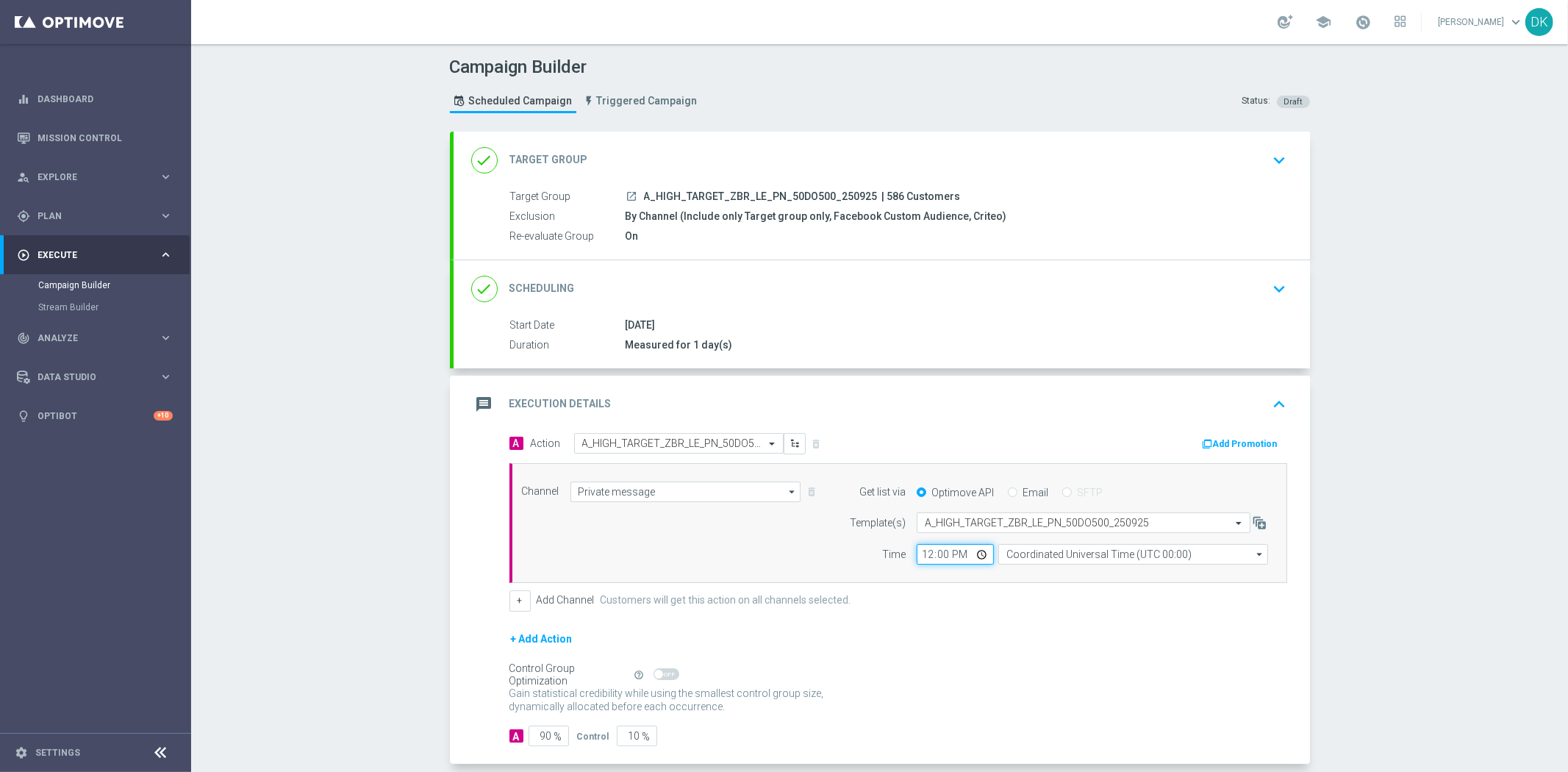
click at [917, 559] on input "12:00" at bounding box center [955, 554] width 77 height 21
type input "11:15"
click at [1063, 555] on input "Coordinated Universal Time (UTC 00:00)" at bounding box center [1133, 554] width 270 height 21
click at [1081, 578] on div "Central European Time ([GEOGRAPHIC_DATA]) (UTC +02:00)" at bounding box center [1126, 577] width 240 height 14
type input "Central European Time ([GEOGRAPHIC_DATA]) (UTC +02:00)"
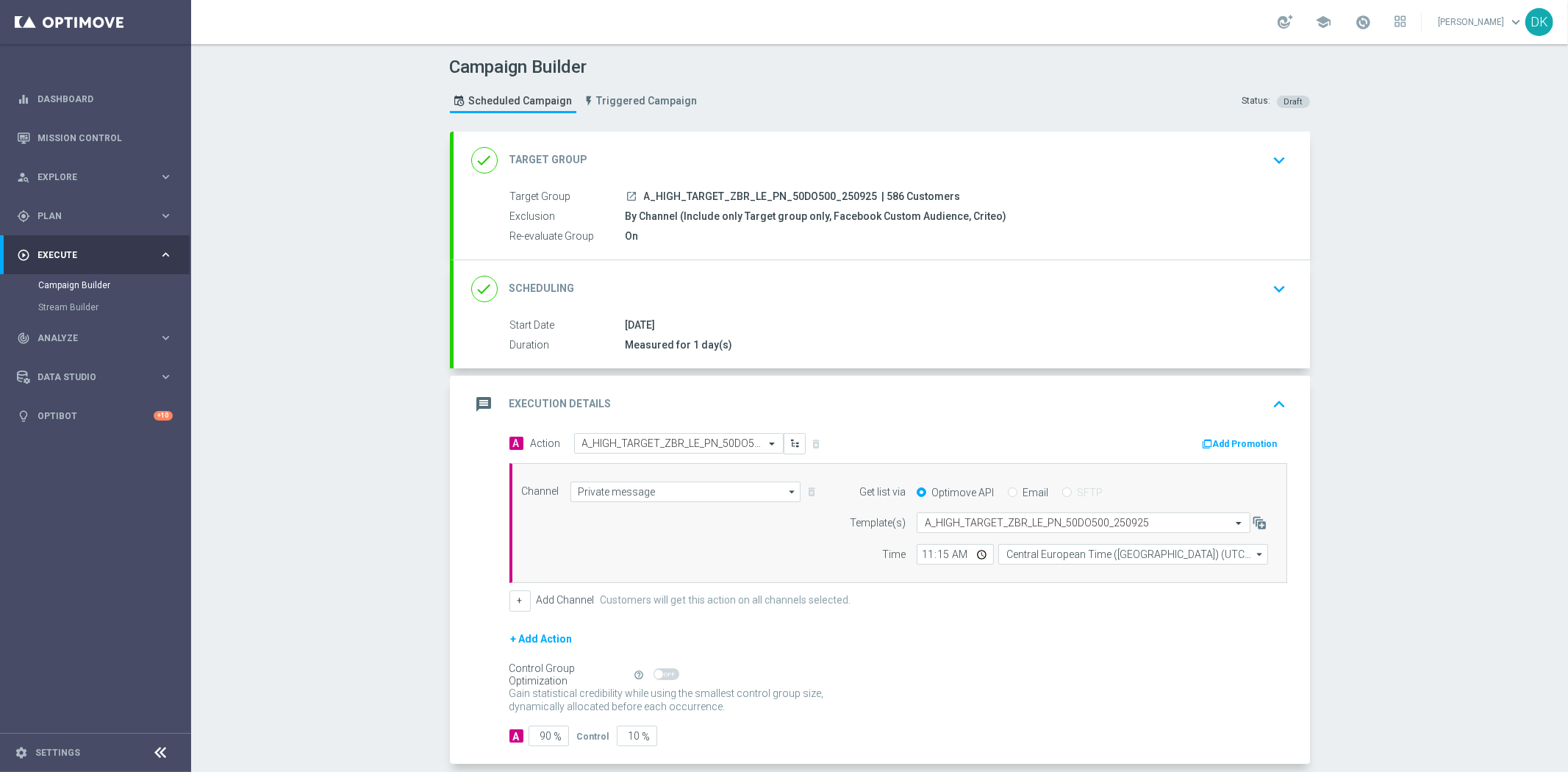
click at [1259, 436] on button "Add Promotion" at bounding box center [1243, 444] width 82 height 17
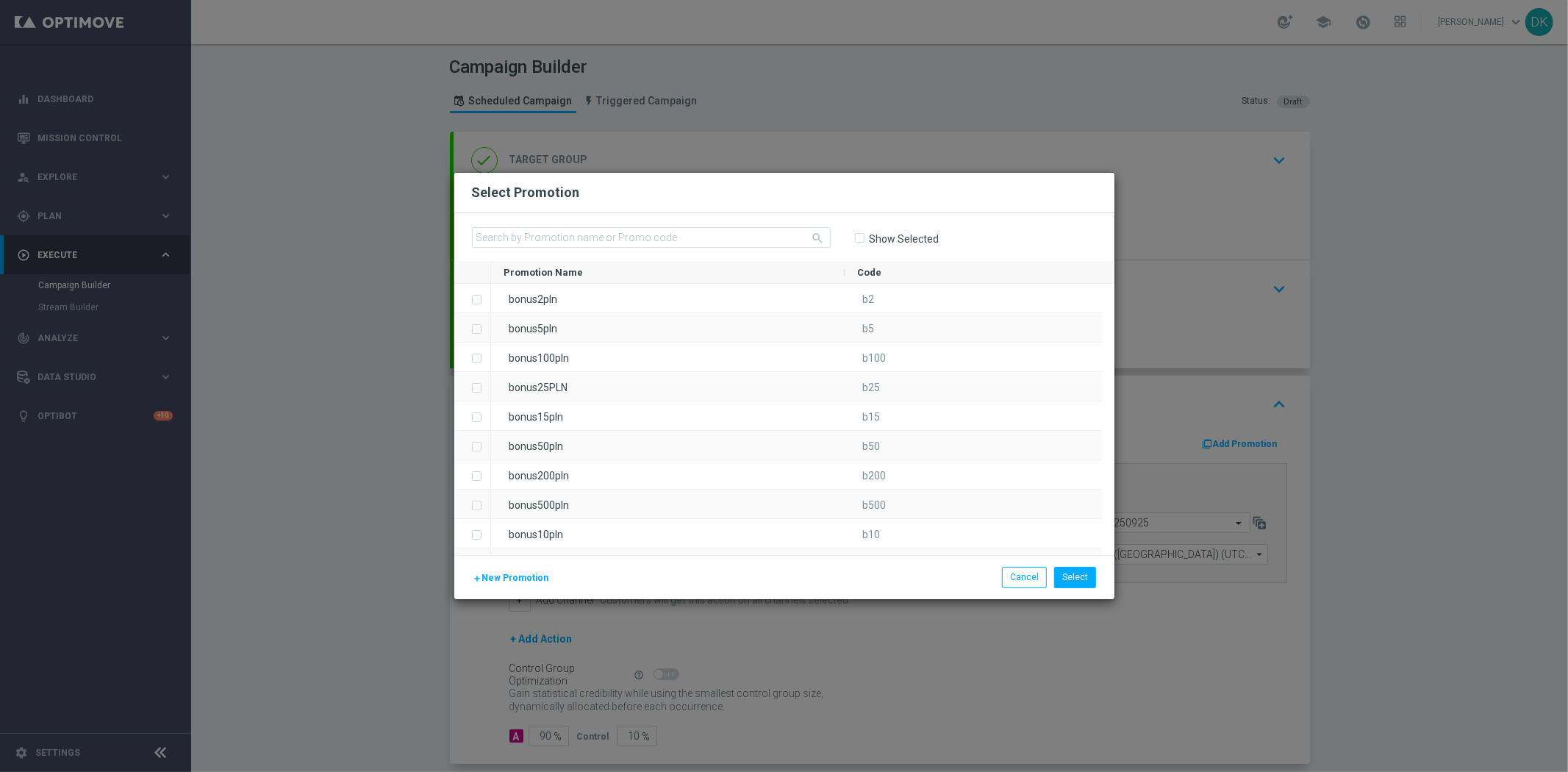
click at [507, 576] on span "New Promotion" at bounding box center [516, 578] width 66 height 11
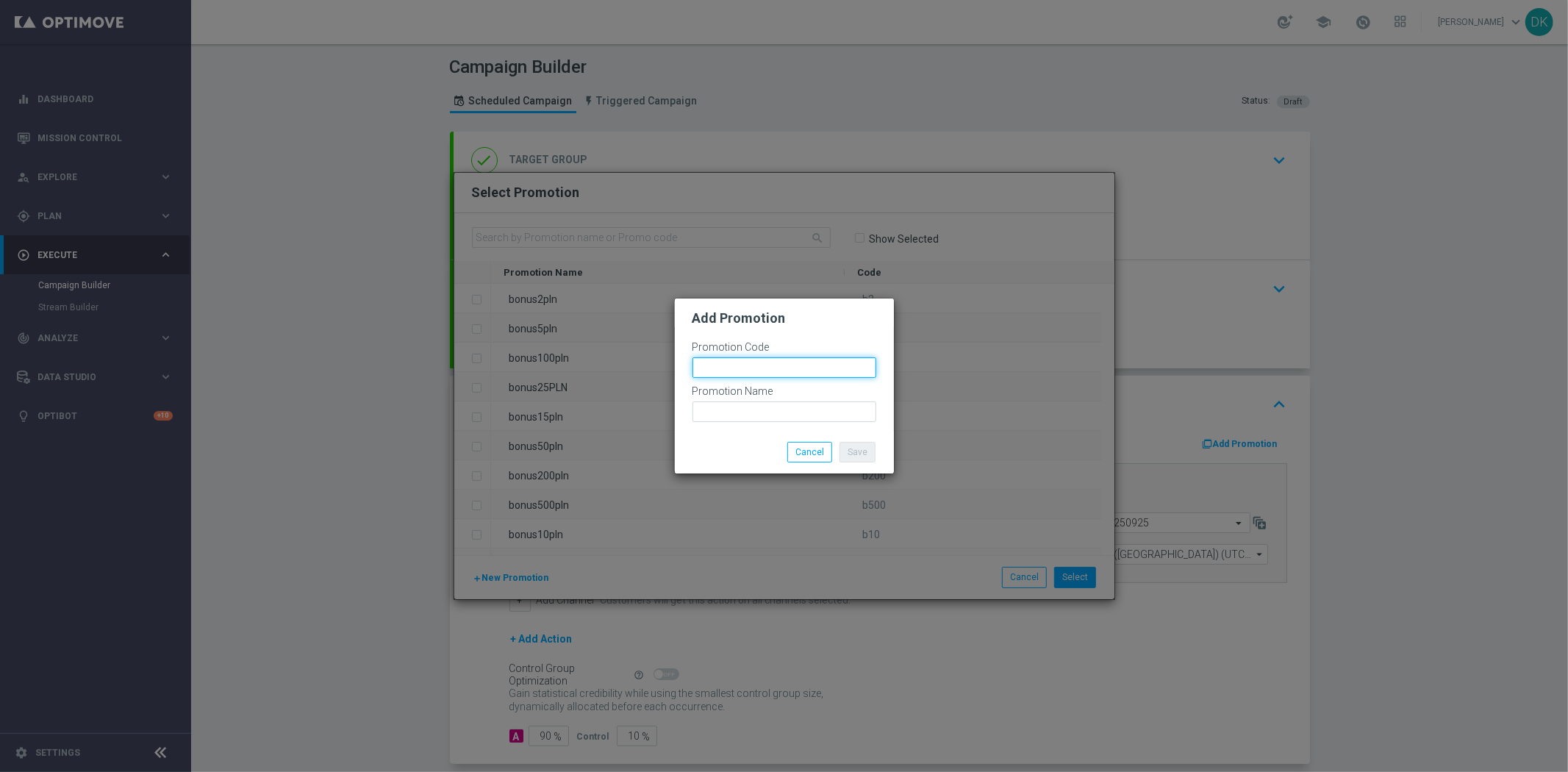
click at [733, 373] on input "text" at bounding box center [784, 367] width 184 height 21
paste input "183182"
click at [733, 373] on input "bonusapi_tg-183182" at bounding box center [784, 367] width 184 height 21
click at [775, 377] on input "bonusapi_tg-183182" at bounding box center [784, 367] width 184 height 21
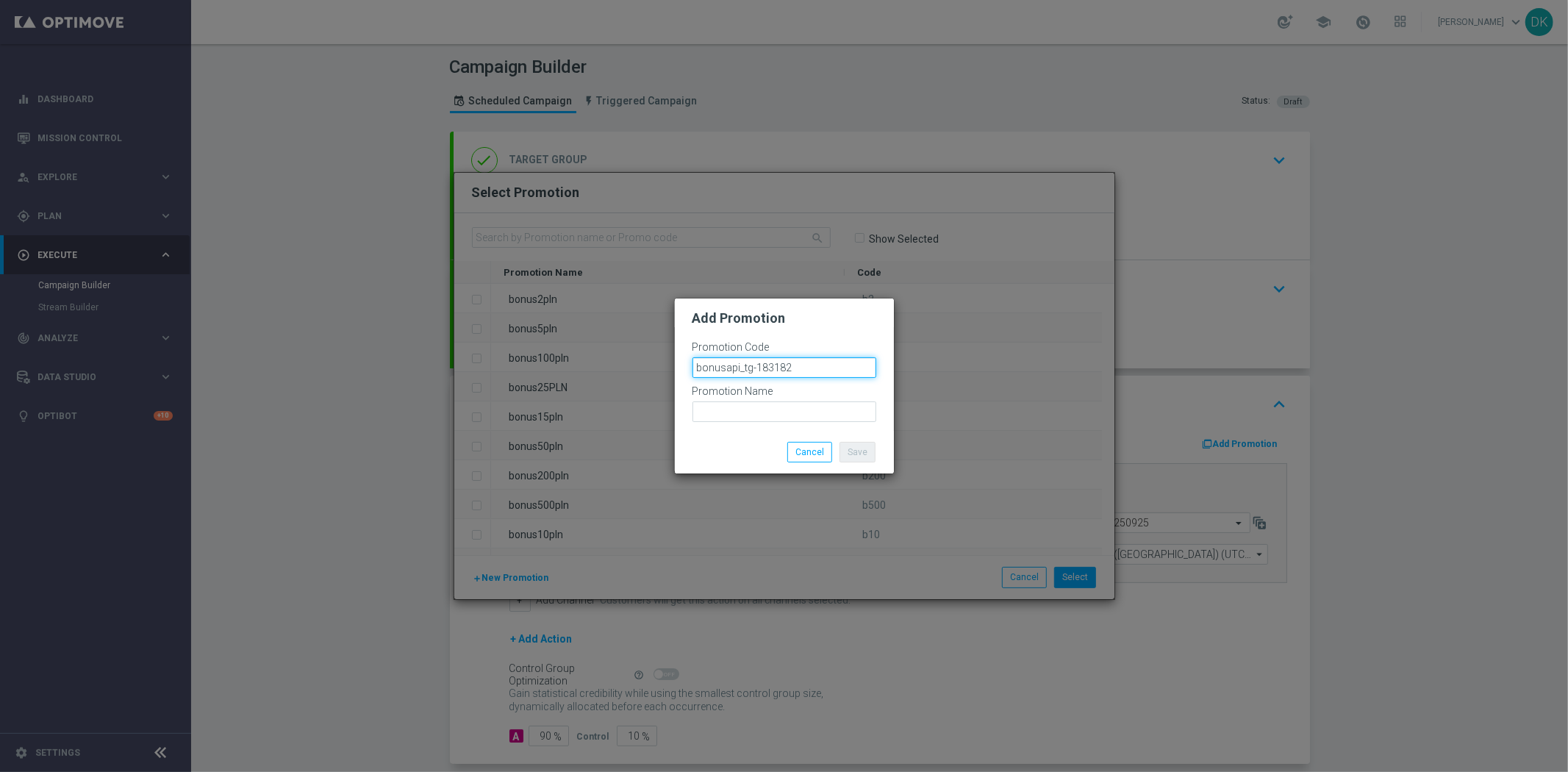
click at [775, 376] on input "bonusapi_tg-183182" at bounding box center [784, 367] width 184 height 21
type input "bonusapi_tg-183182"
click at [775, 421] on input "text" at bounding box center [784, 411] width 184 height 21
paste input "bonusapi_tg-183182"
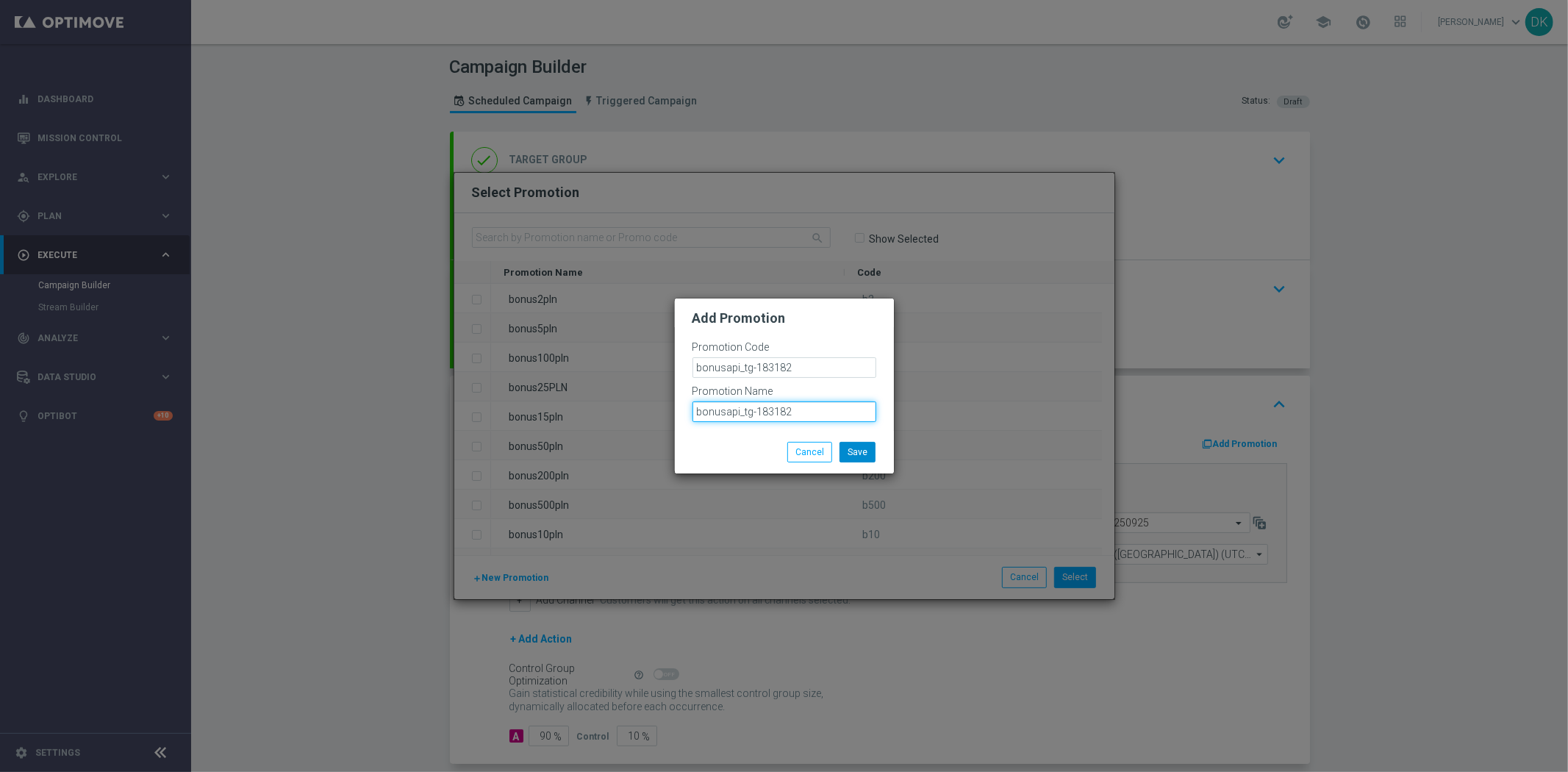
type input "bonusapi_tg-183182"
click at [861, 450] on button "Save" at bounding box center [858, 451] width 36 height 21
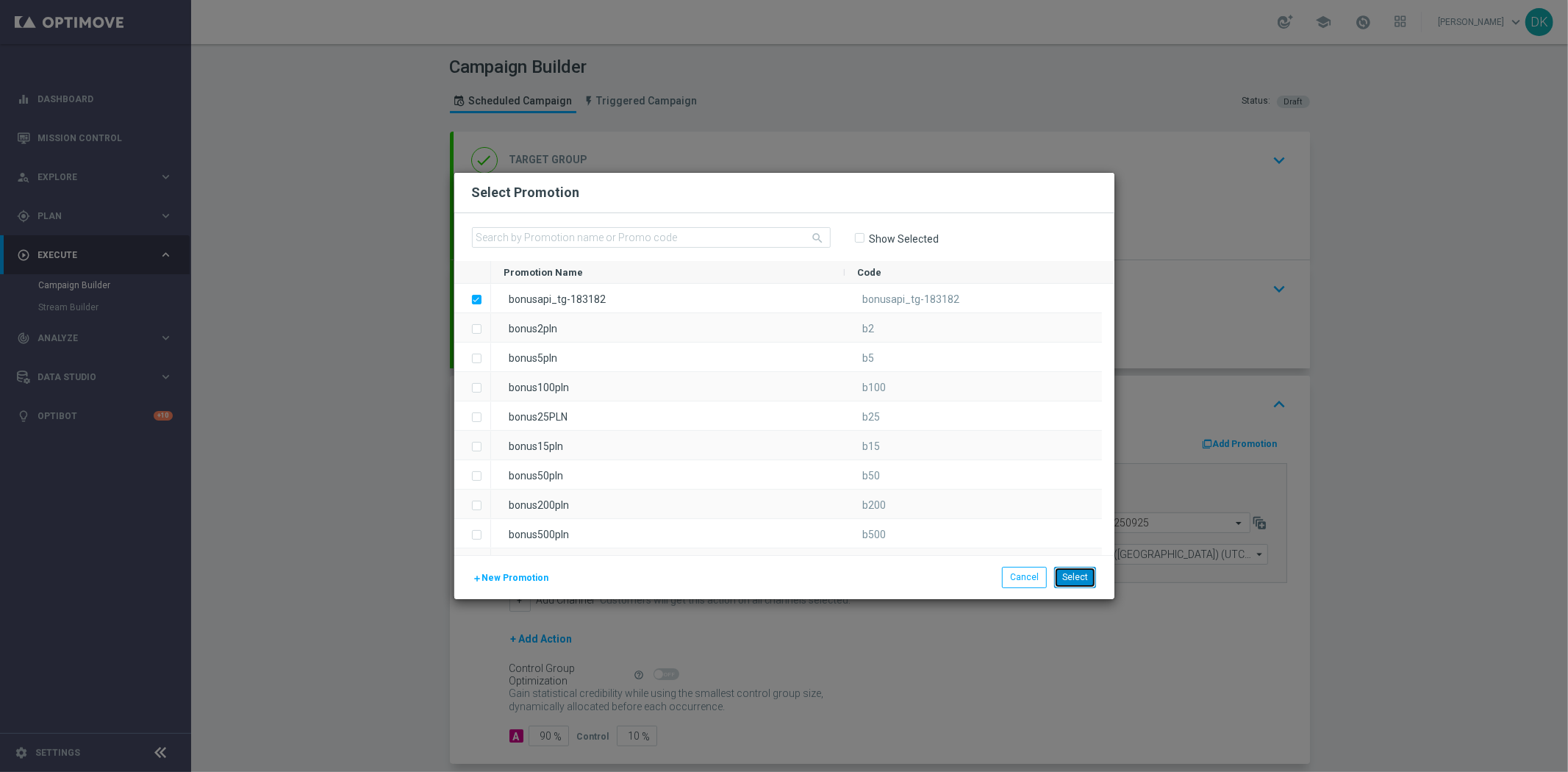
click at [1072, 581] on button "Select" at bounding box center [1075, 577] width 42 height 21
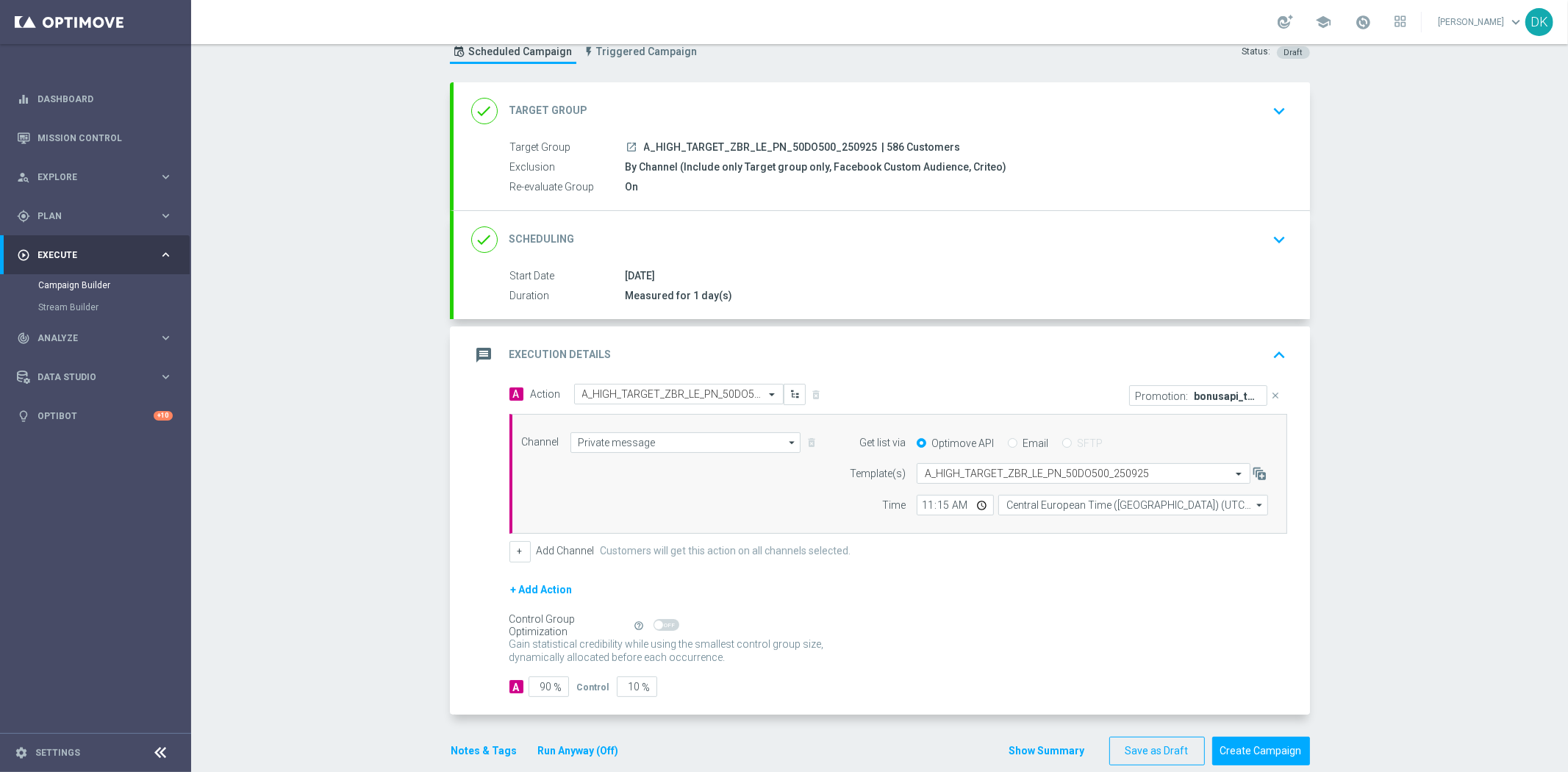
scroll to position [71, 0]
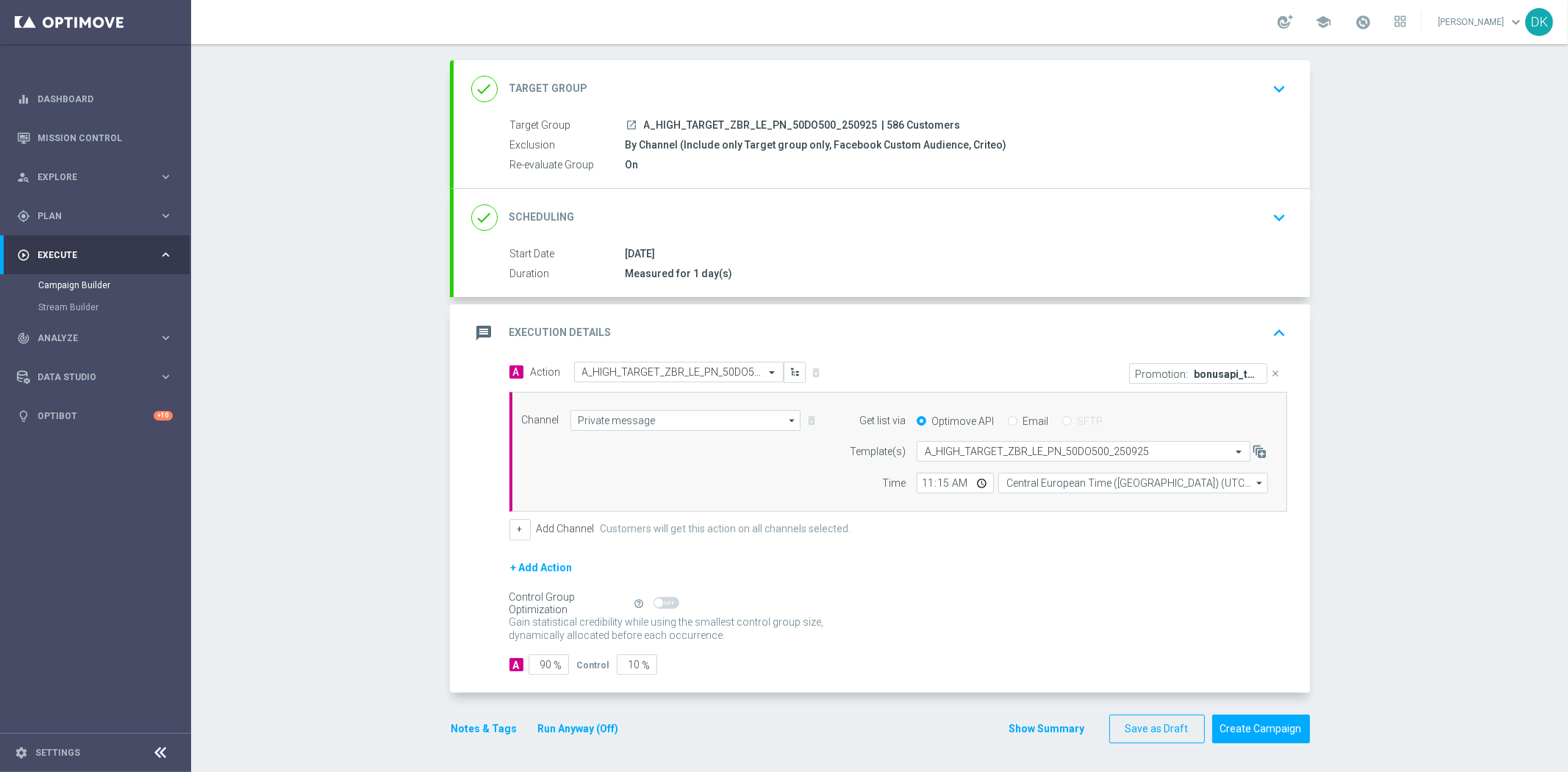
click at [1144, 240] on div "done Scheduling keyboard_arrow_down" at bounding box center [881, 217] width 857 height 58
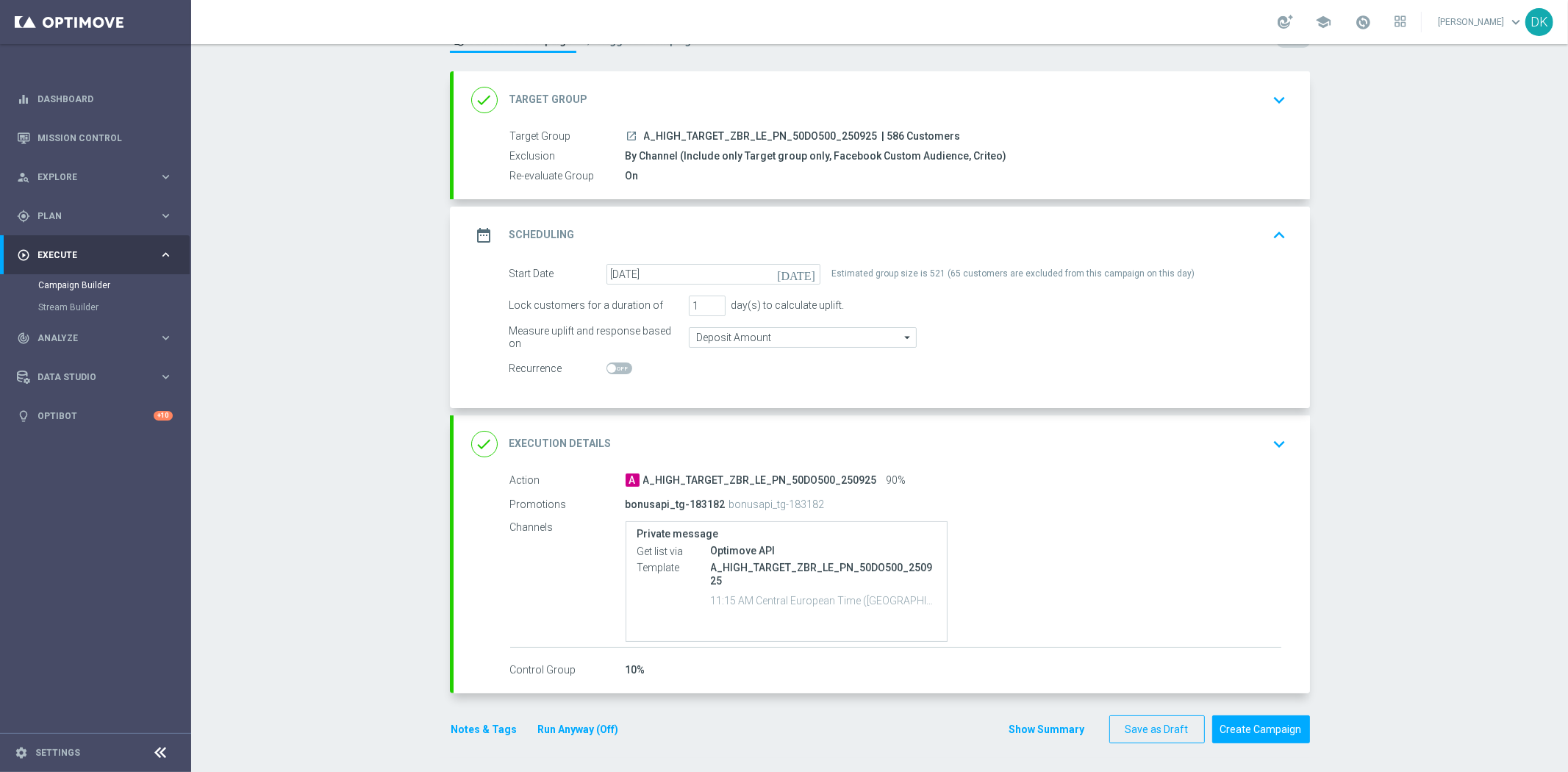
click at [1269, 243] on icon "keyboard_arrow_up" at bounding box center [1280, 236] width 22 height 22
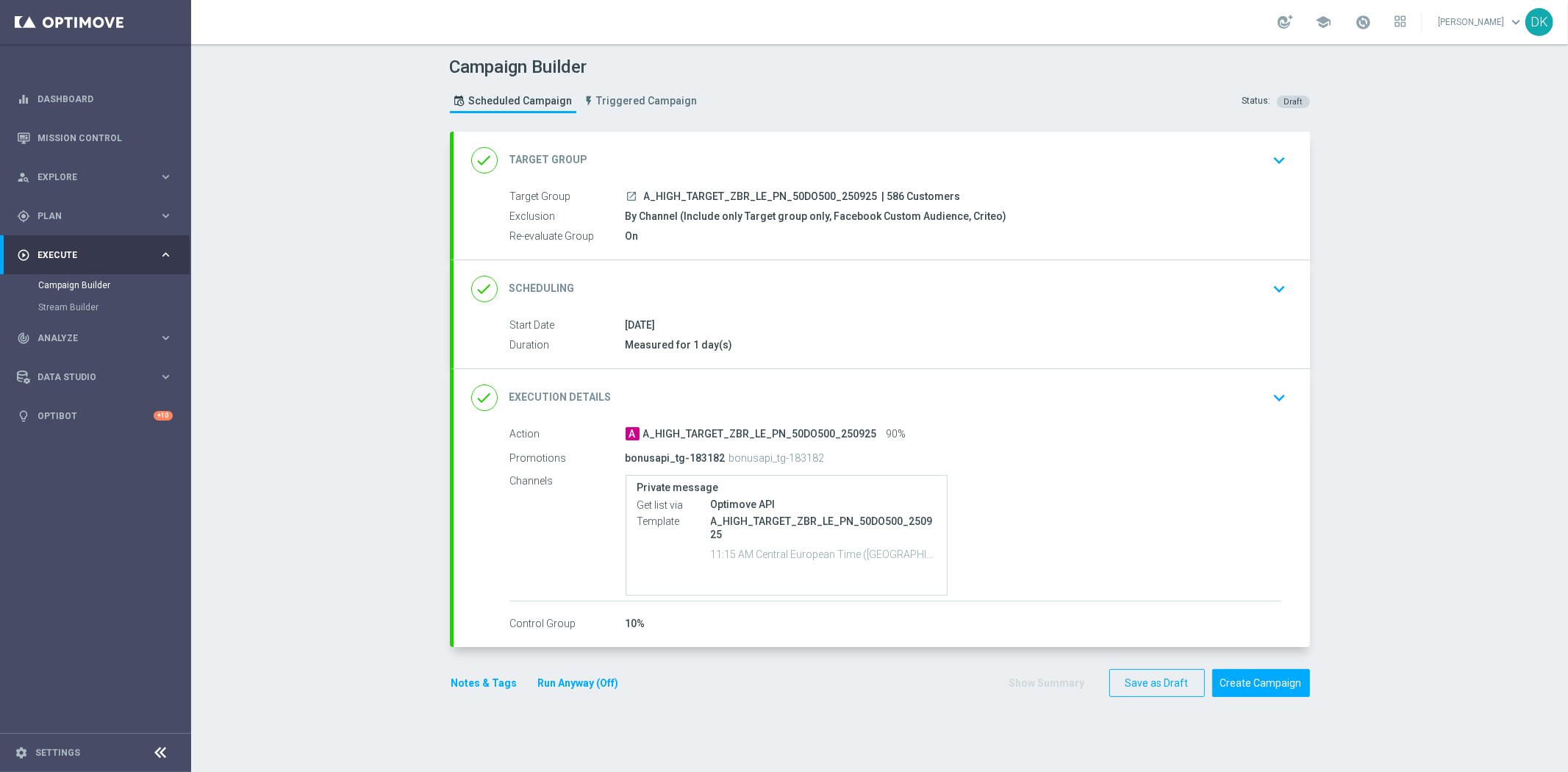
scroll to position [0, 0]
click at [1282, 682] on button "Create Campaign" at bounding box center [1261, 683] width 98 height 28
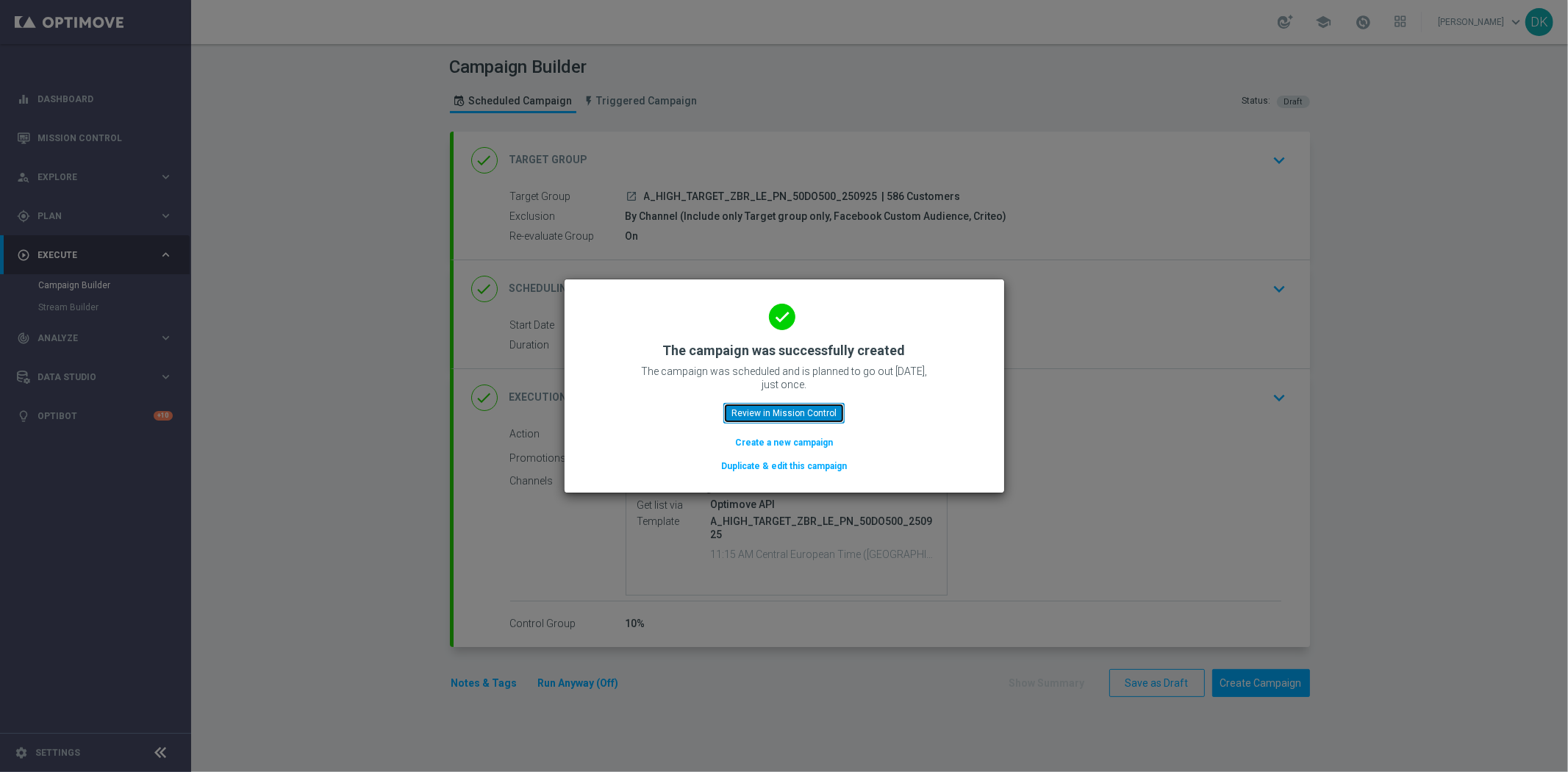
click at [804, 403] on button "Review in Mission Control" at bounding box center [784, 412] width 121 height 21
